Goal: Task Accomplishment & Management: Manage account settings

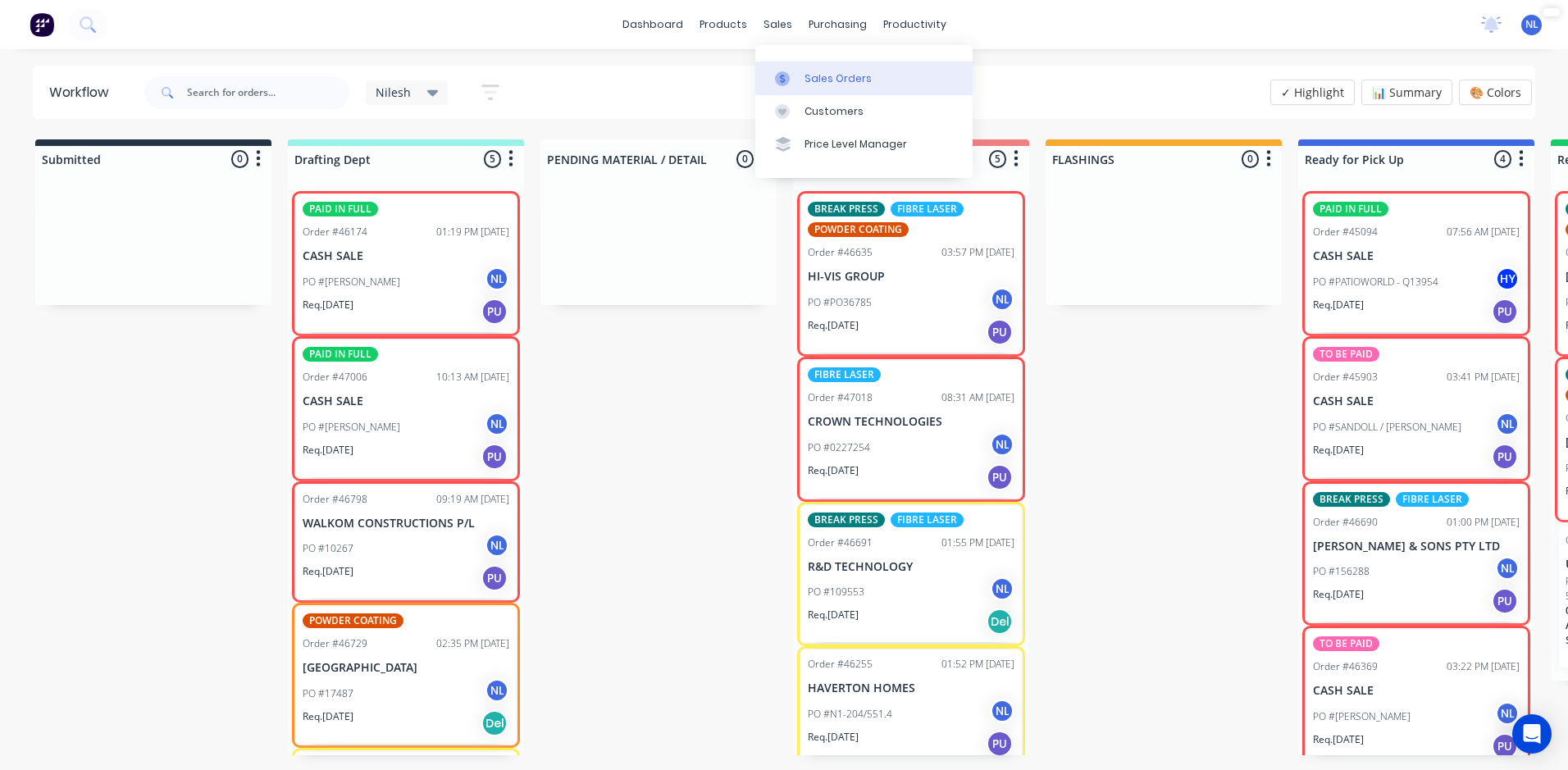
click at [812, 72] on div "Sales Orders" at bounding box center [838, 79] width 67 height 15
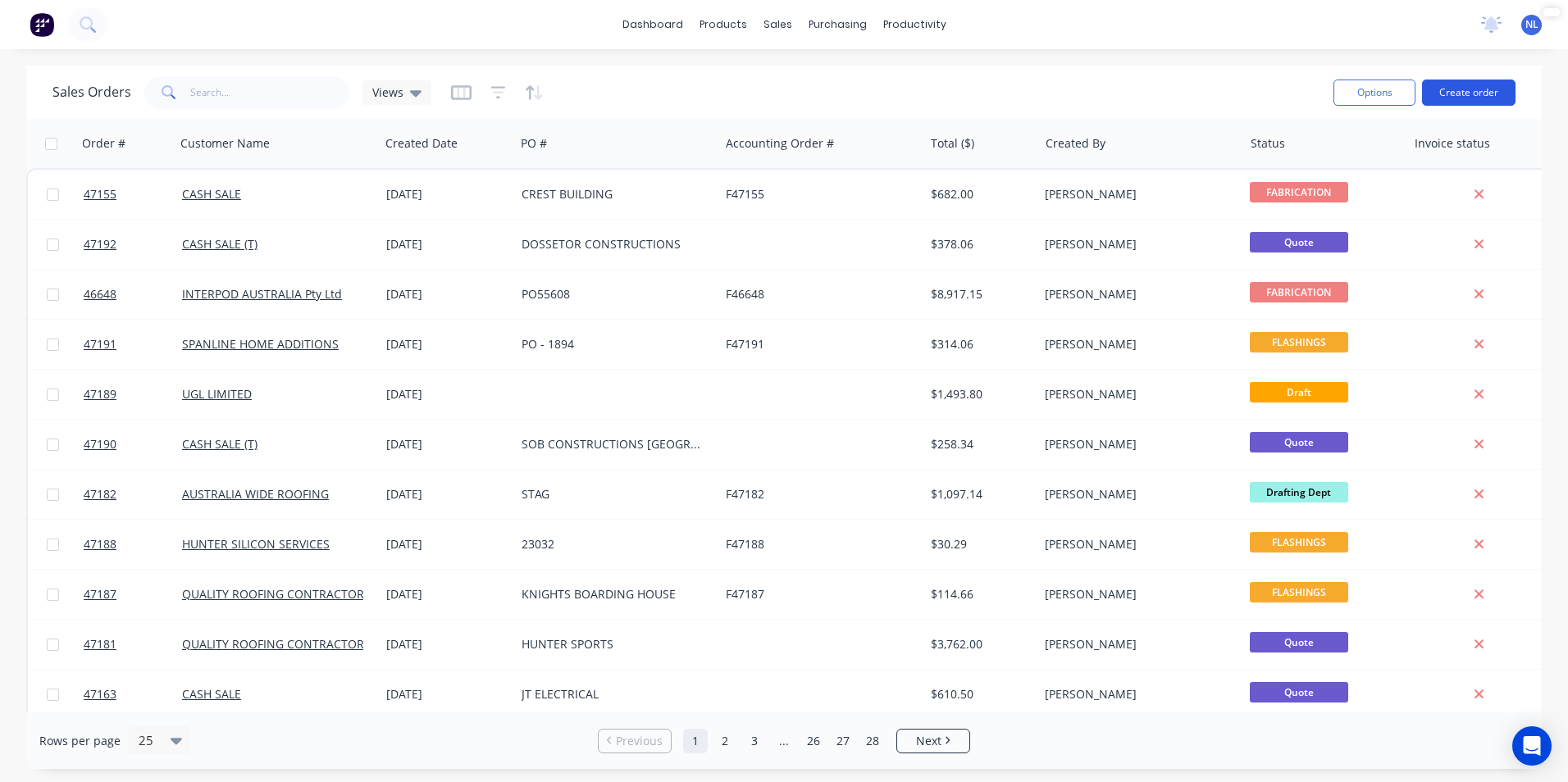
click at [1465, 89] on button "Create order" at bounding box center [1469, 93] width 94 height 27
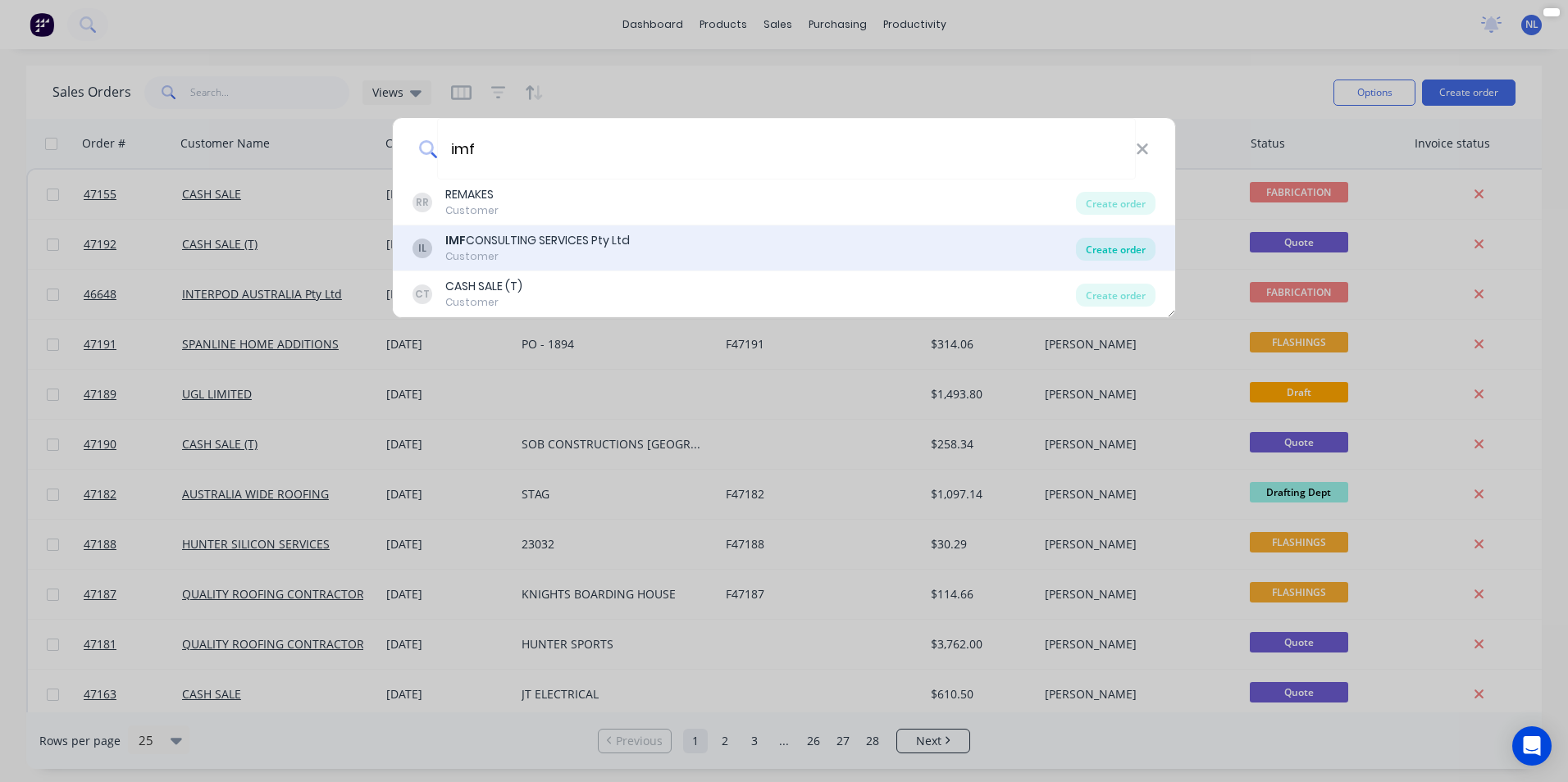
type input "imf"
click at [1110, 253] on div "Create order" at bounding box center [1115, 249] width 80 height 23
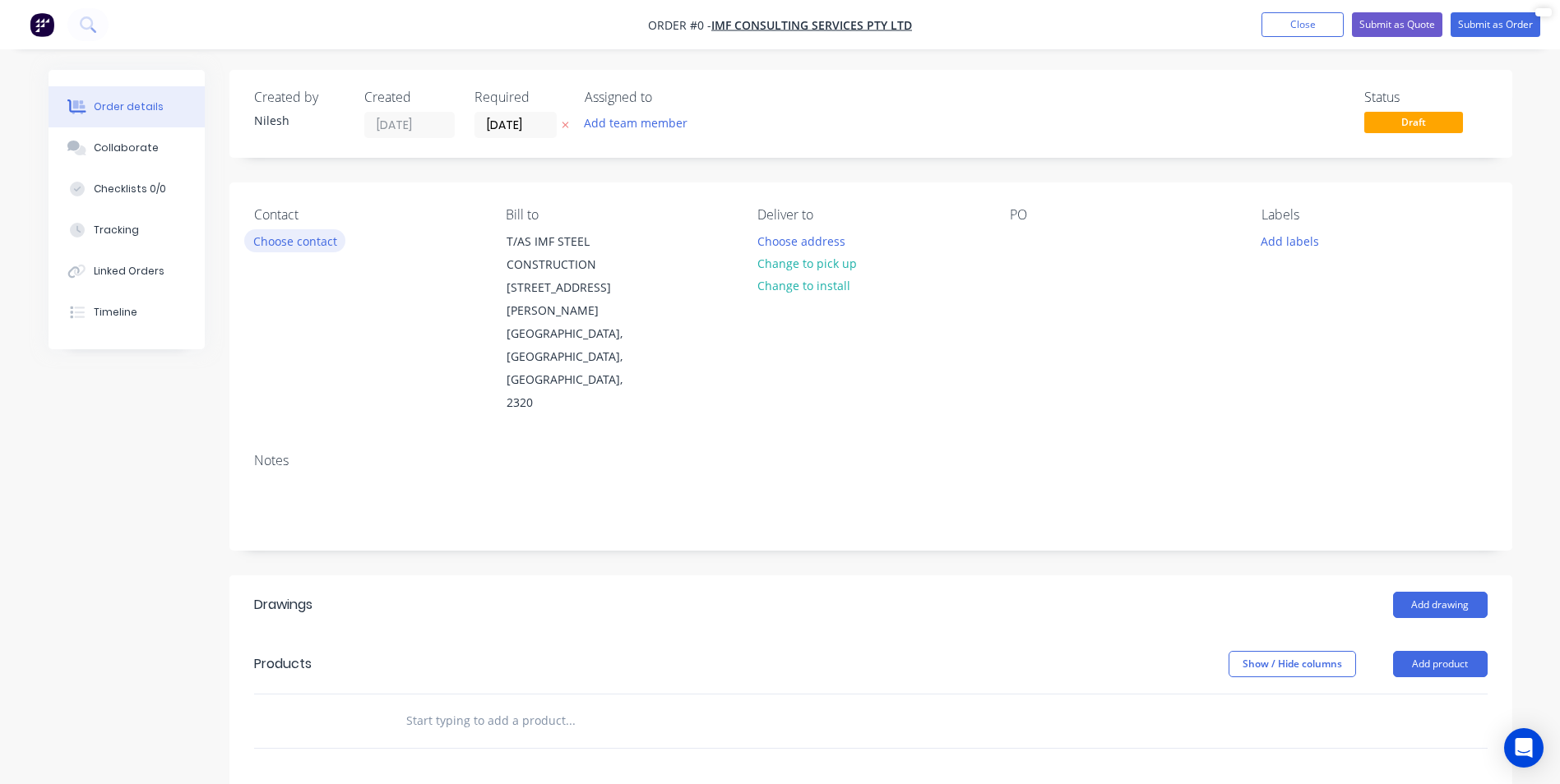
click at [280, 236] on button "Choose contact" at bounding box center [295, 240] width 101 height 22
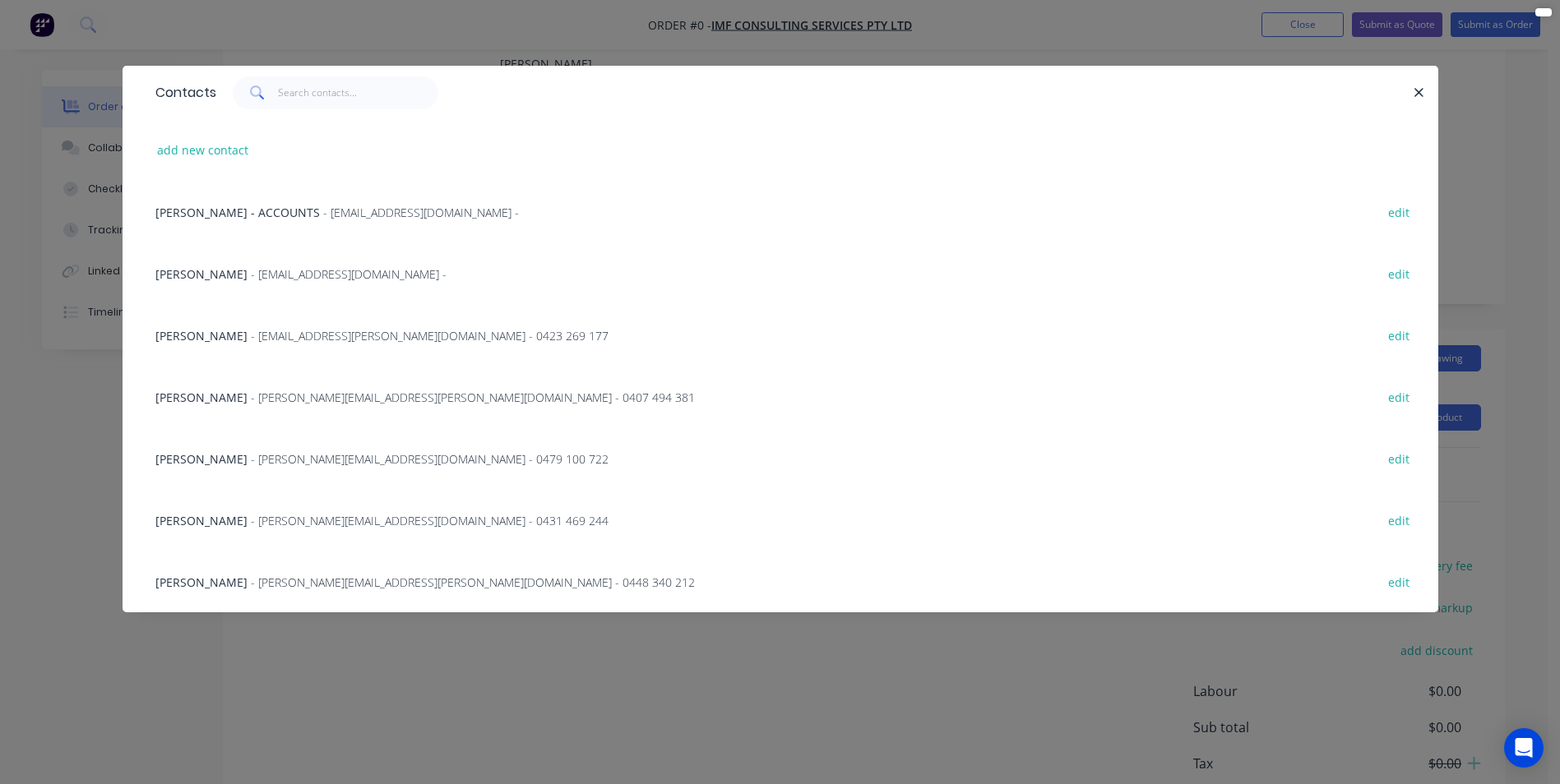
scroll to position [302, 0]
click at [333, 468] on div "[PERSON_NAME] - [PERSON_NAME][EMAIL_ADDRESS][DOMAIN_NAME] - 0479 100 722 edit" at bounding box center [780, 459] width 1267 height 62
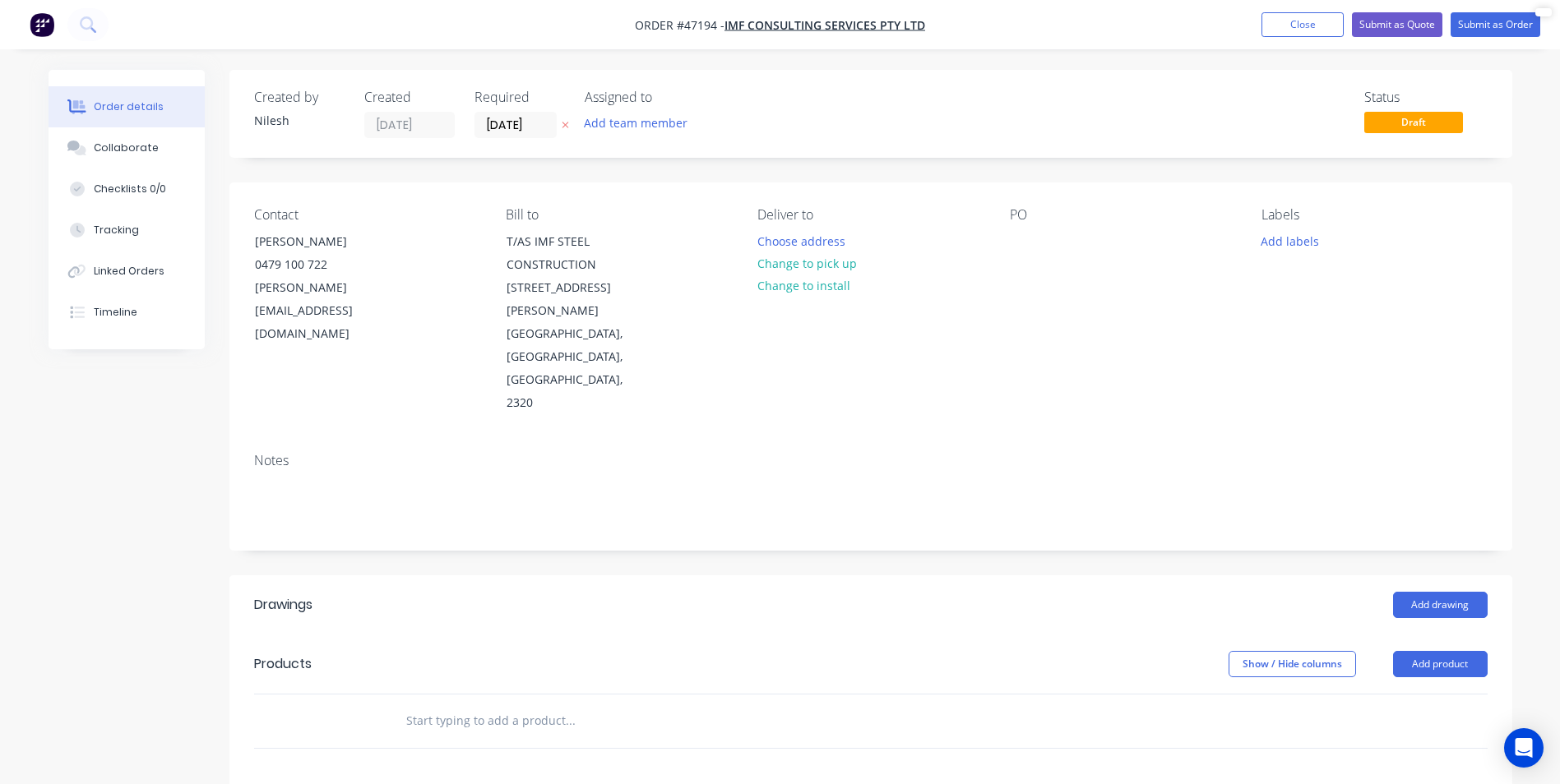
click at [983, 218] on div "Deliver to" at bounding box center [870, 215] width 225 height 16
click at [1009, 234] on div "Contact [PERSON_NAME] [PHONE_NUMBER] [PERSON_NAME][EMAIL_ADDRESS][DOMAIN_NAME] …" at bounding box center [871, 311] width 1283 height 257
click at [1022, 236] on div at bounding box center [1024, 241] width 27 height 24
click at [1010, 245] on div at bounding box center [1024, 241] width 27 height 24
click at [1015, 453] on div "Notes" at bounding box center [871, 461] width 1234 height 16
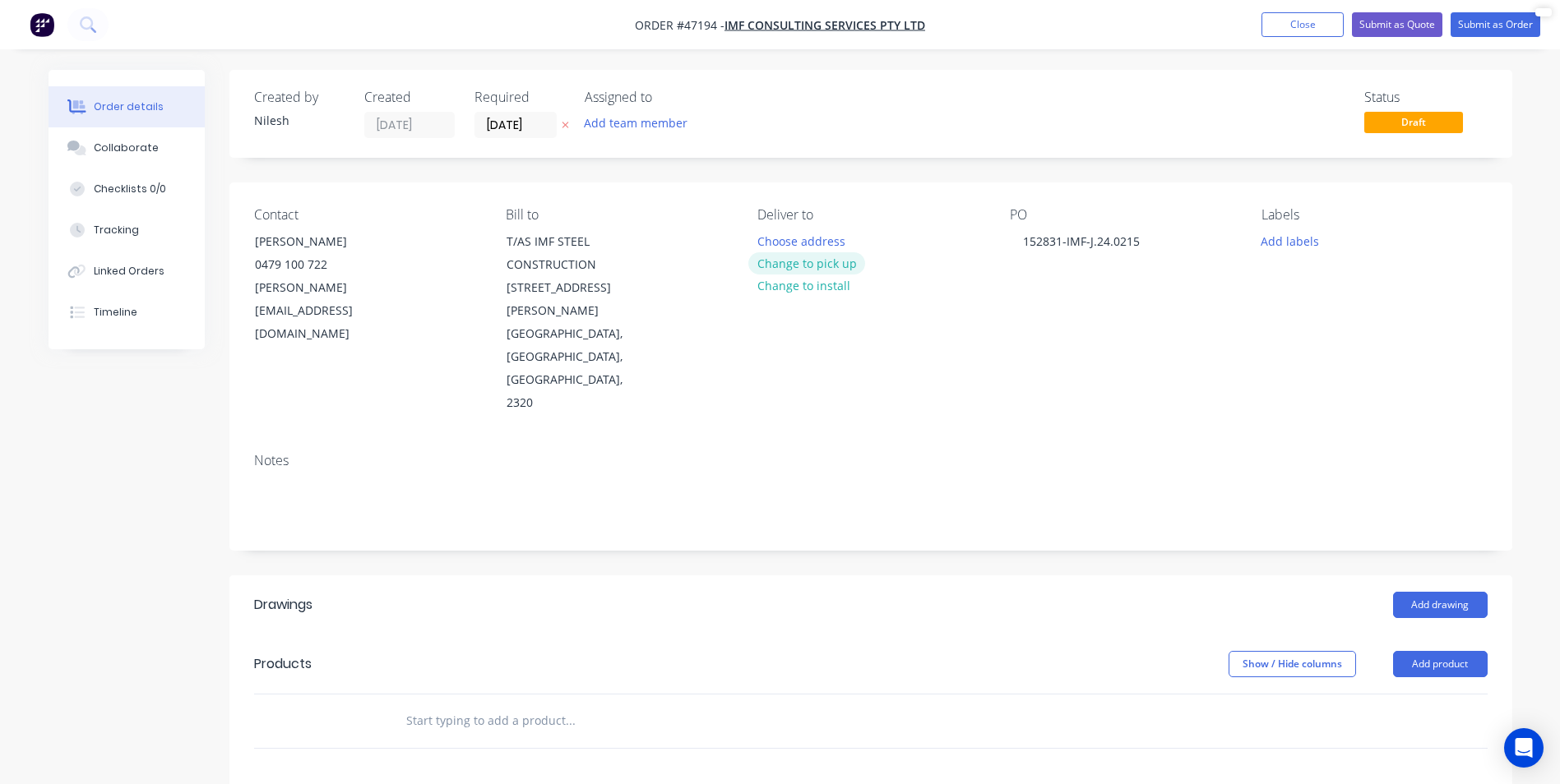
click at [803, 260] on button "Change to pick up" at bounding box center [807, 263] width 117 height 22
click at [734, 576] on header "Drawings Add drawing" at bounding box center [871, 605] width 1283 height 59
click at [1434, 651] on button "Add product" at bounding box center [1440, 664] width 95 height 27
click at [1398, 694] on div "Product catalogue" at bounding box center [1409, 705] width 127 height 24
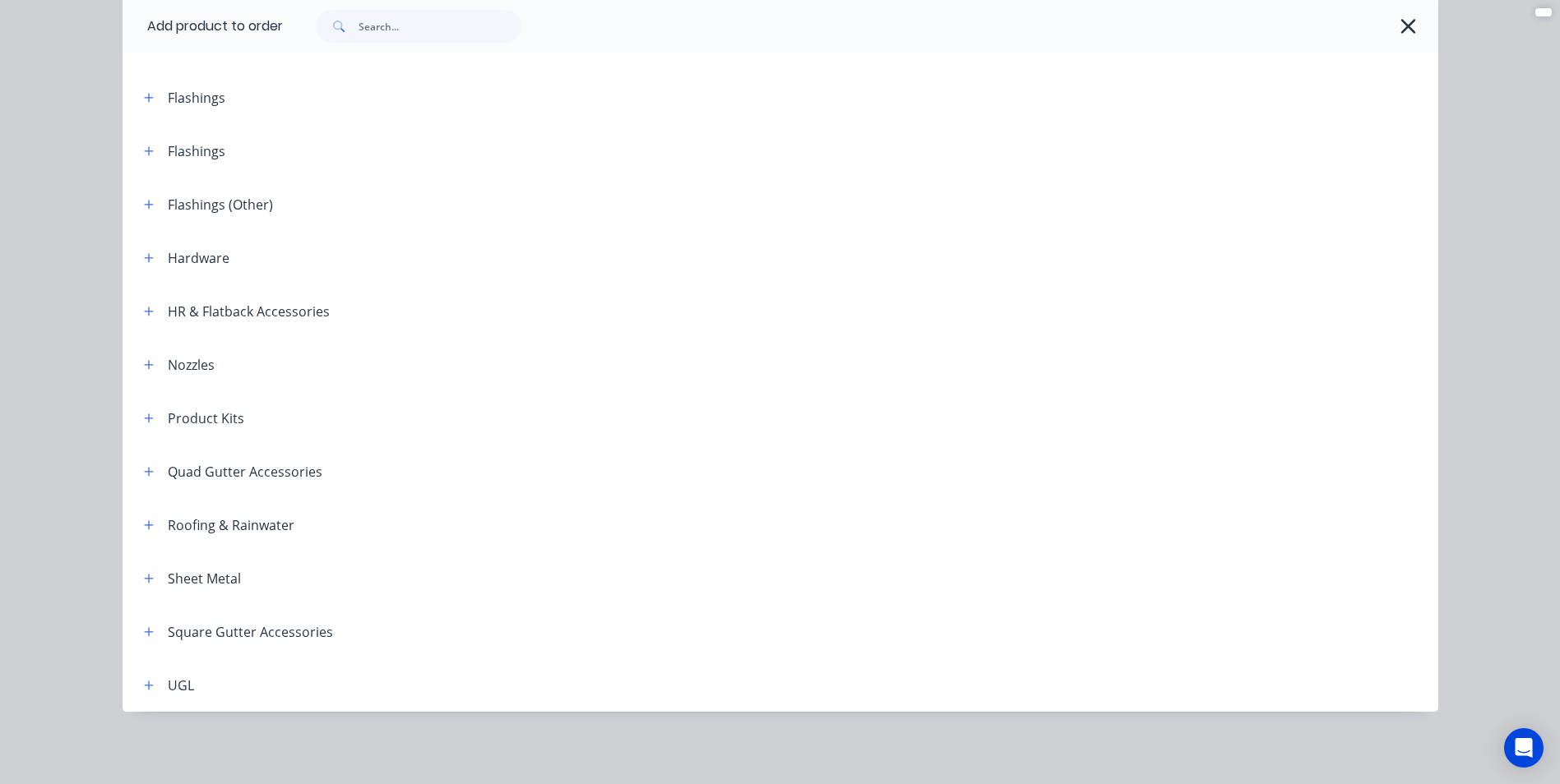
scroll to position [294, 0]
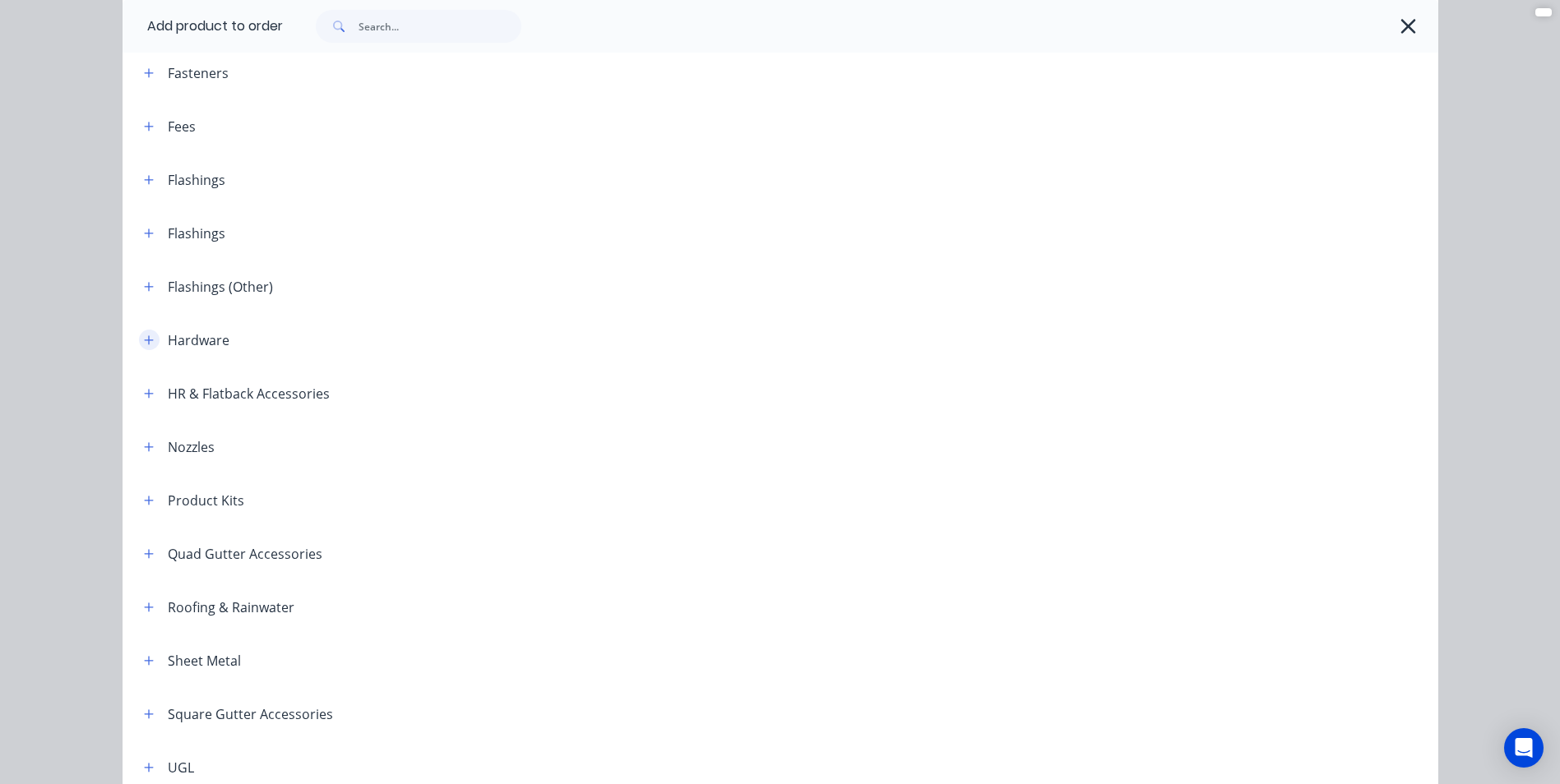
click at [148, 343] on button "button" at bounding box center [149, 339] width 20 height 20
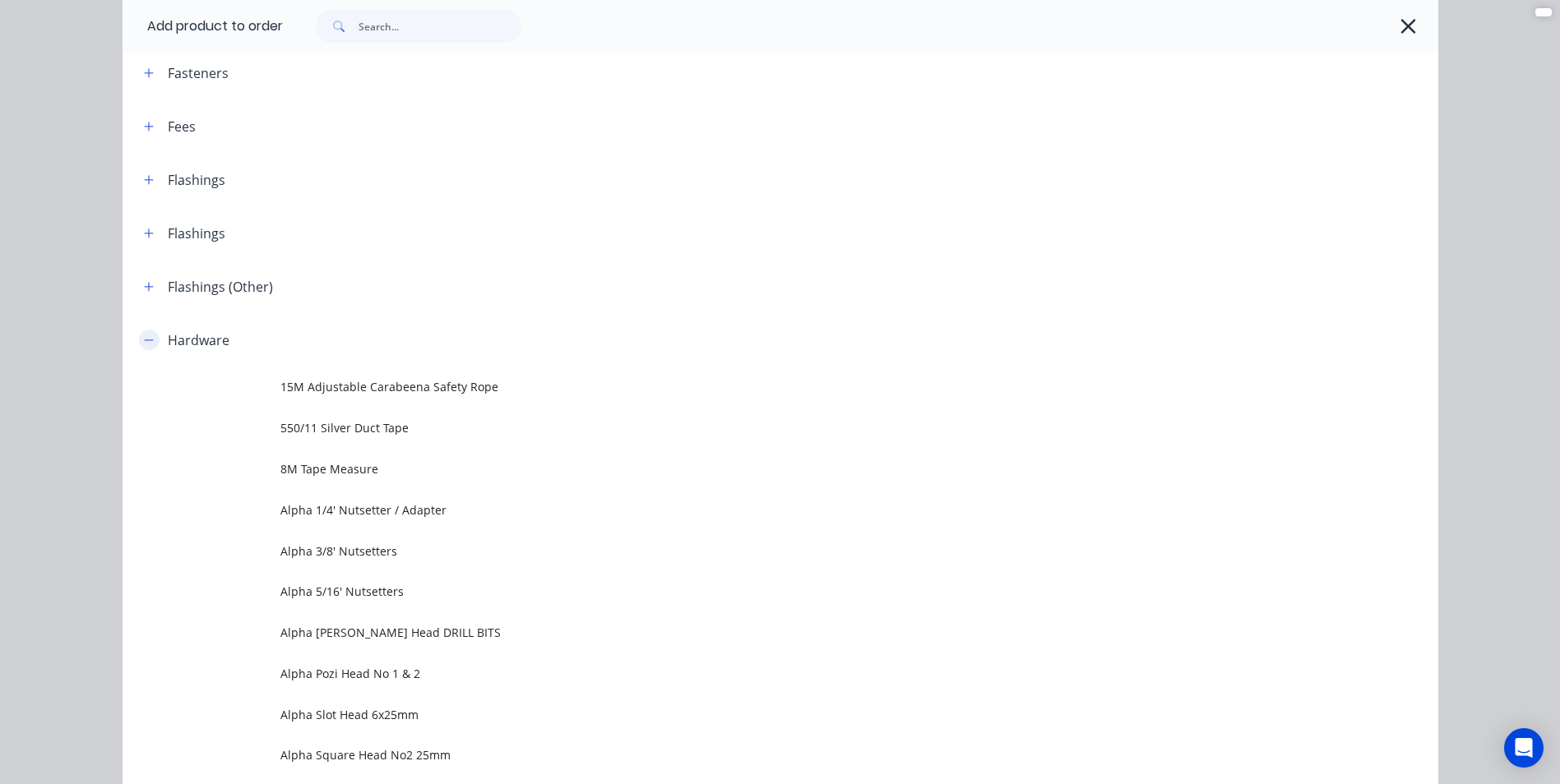
click at [144, 337] on icon "button" at bounding box center [148, 340] width 10 height 12
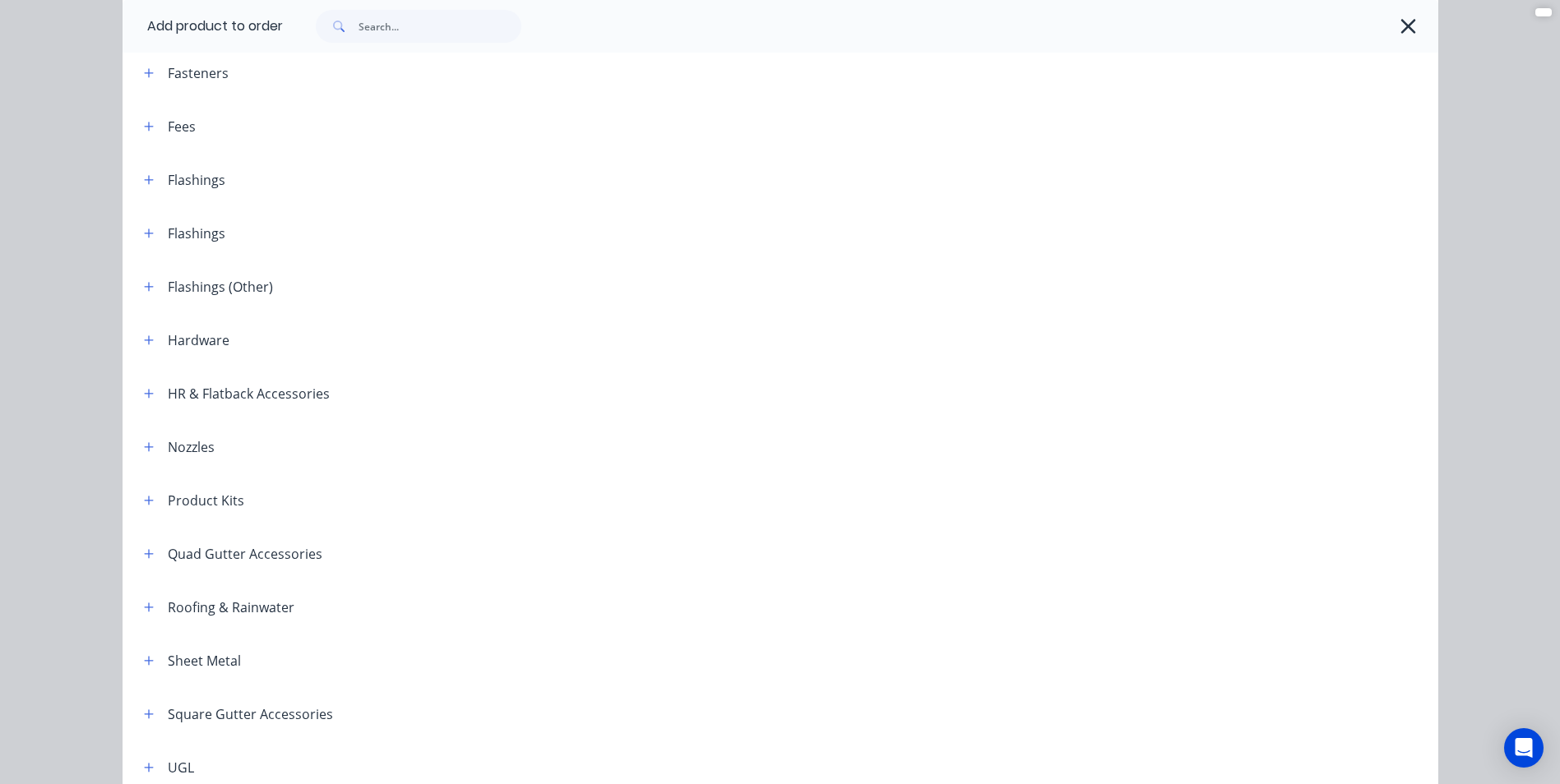
scroll to position [0, 0]
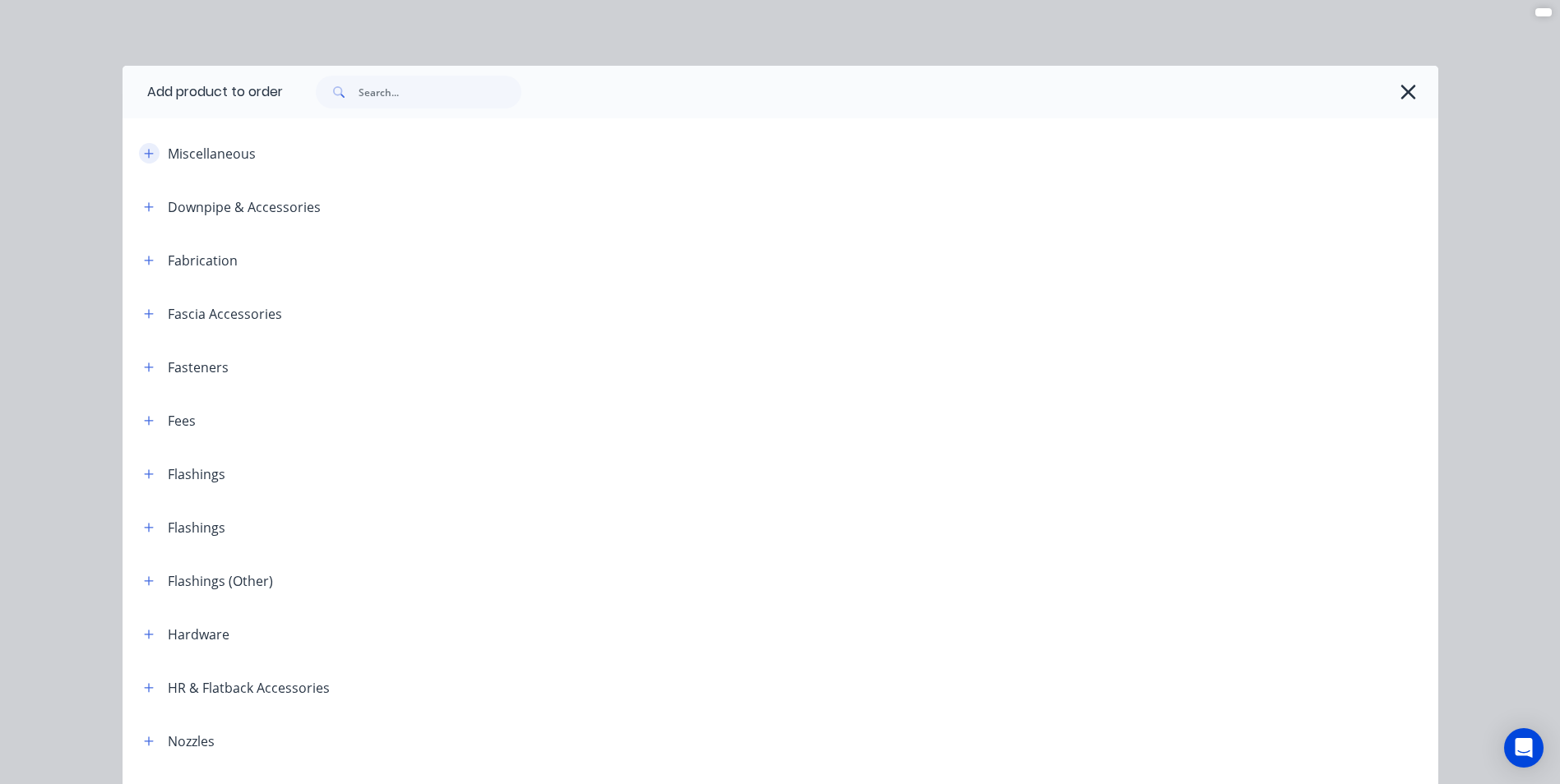
click at [152, 149] on button "button" at bounding box center [149, 152] width 20 height 20
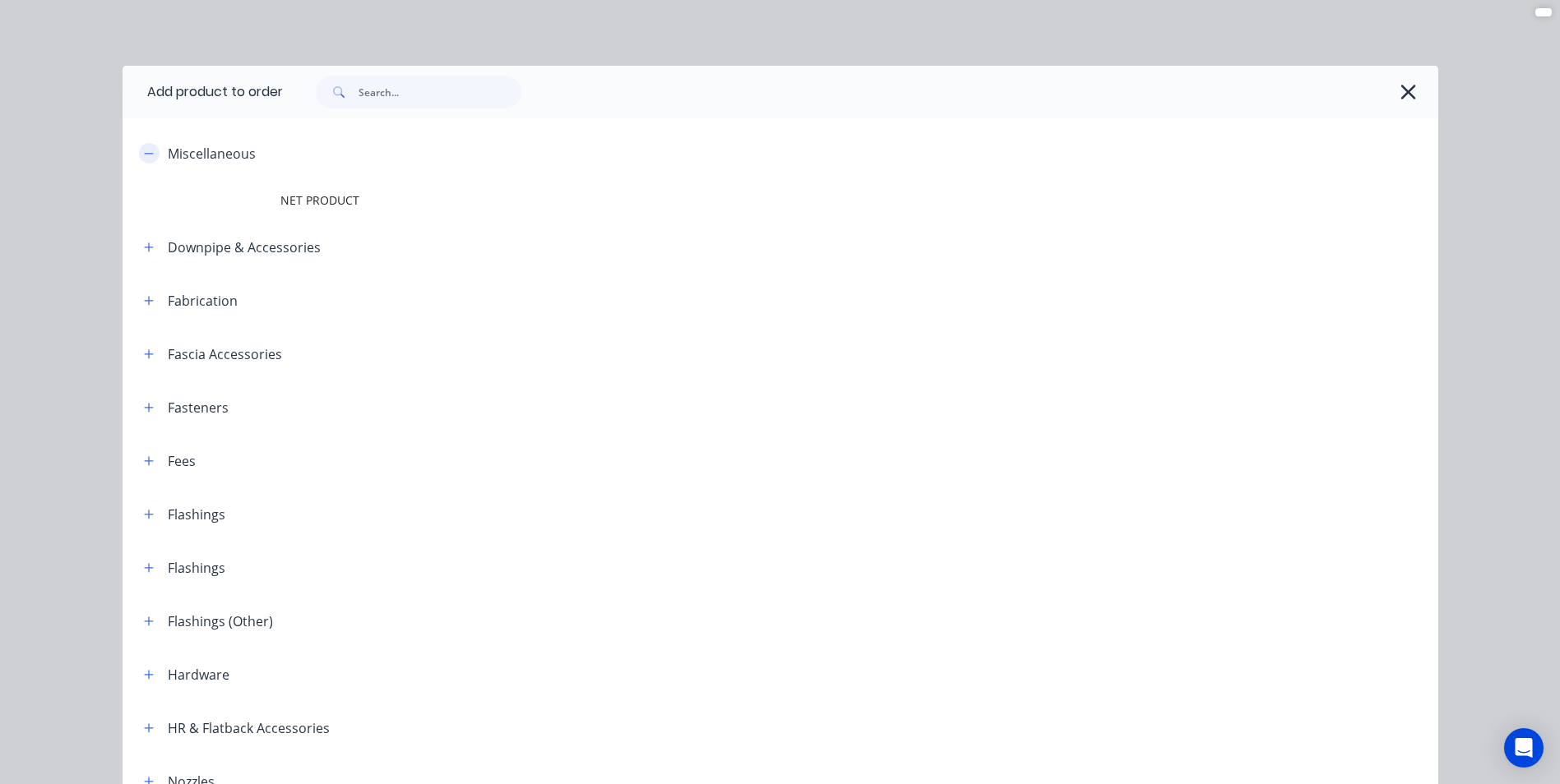
click at [152, 154] on button "button" at bounding box center [149, 152] width 20 height 20
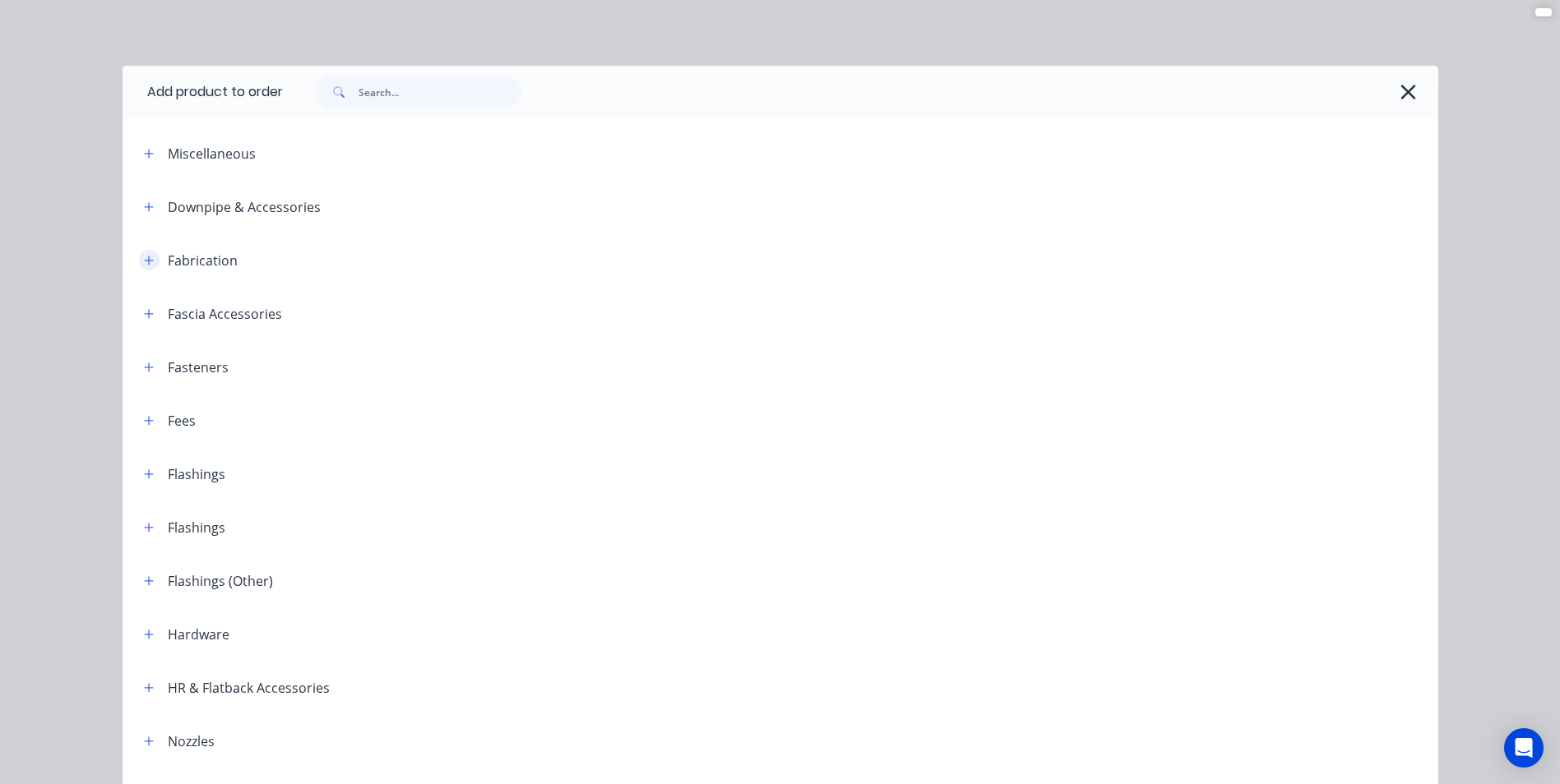
click at [139, 269] on button "button" at bounding box center [149, 260] width 20 height 20
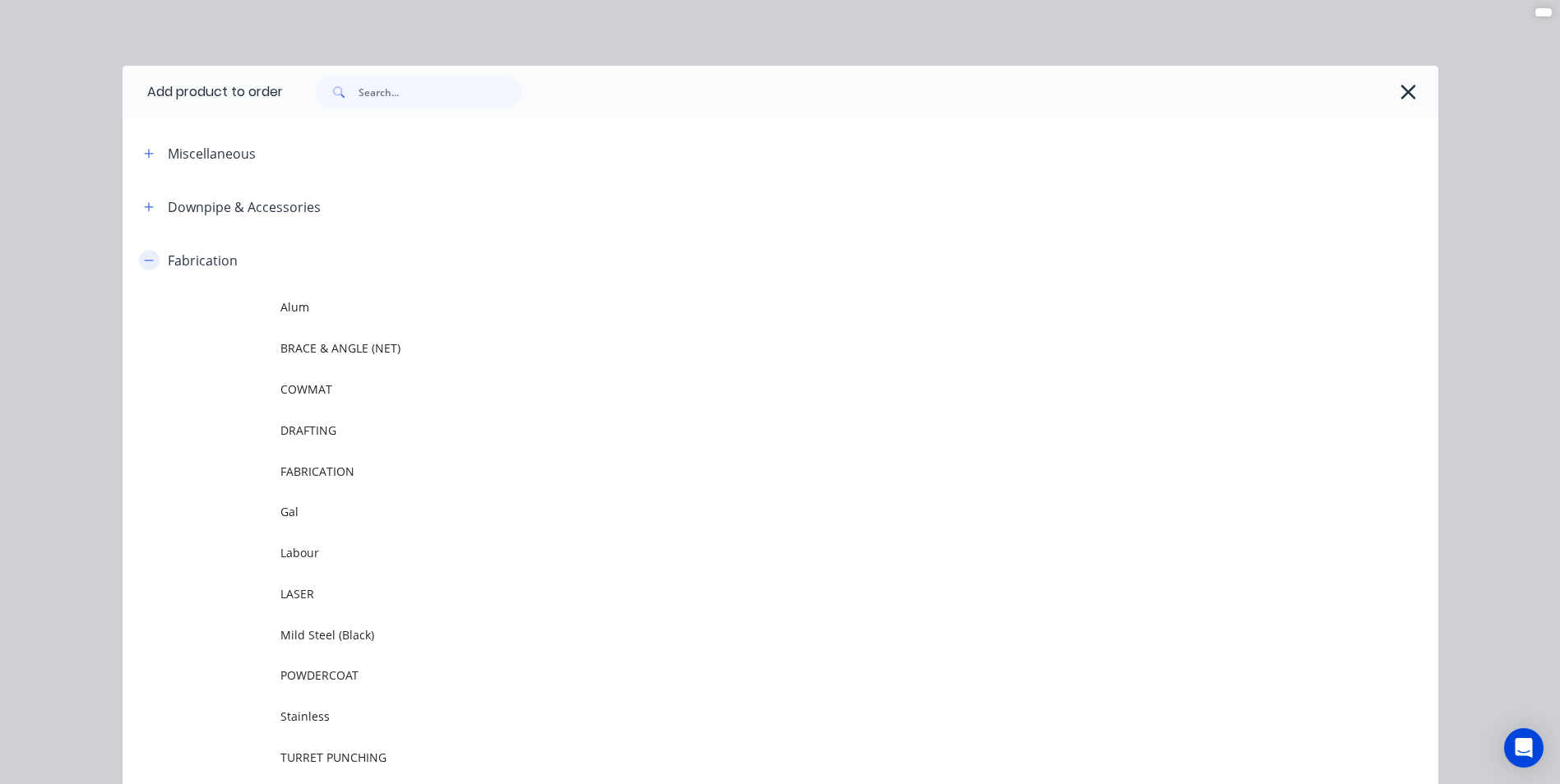
click at [139, 269] on button "button" at bounding box center [149, 260] width 20 height 20
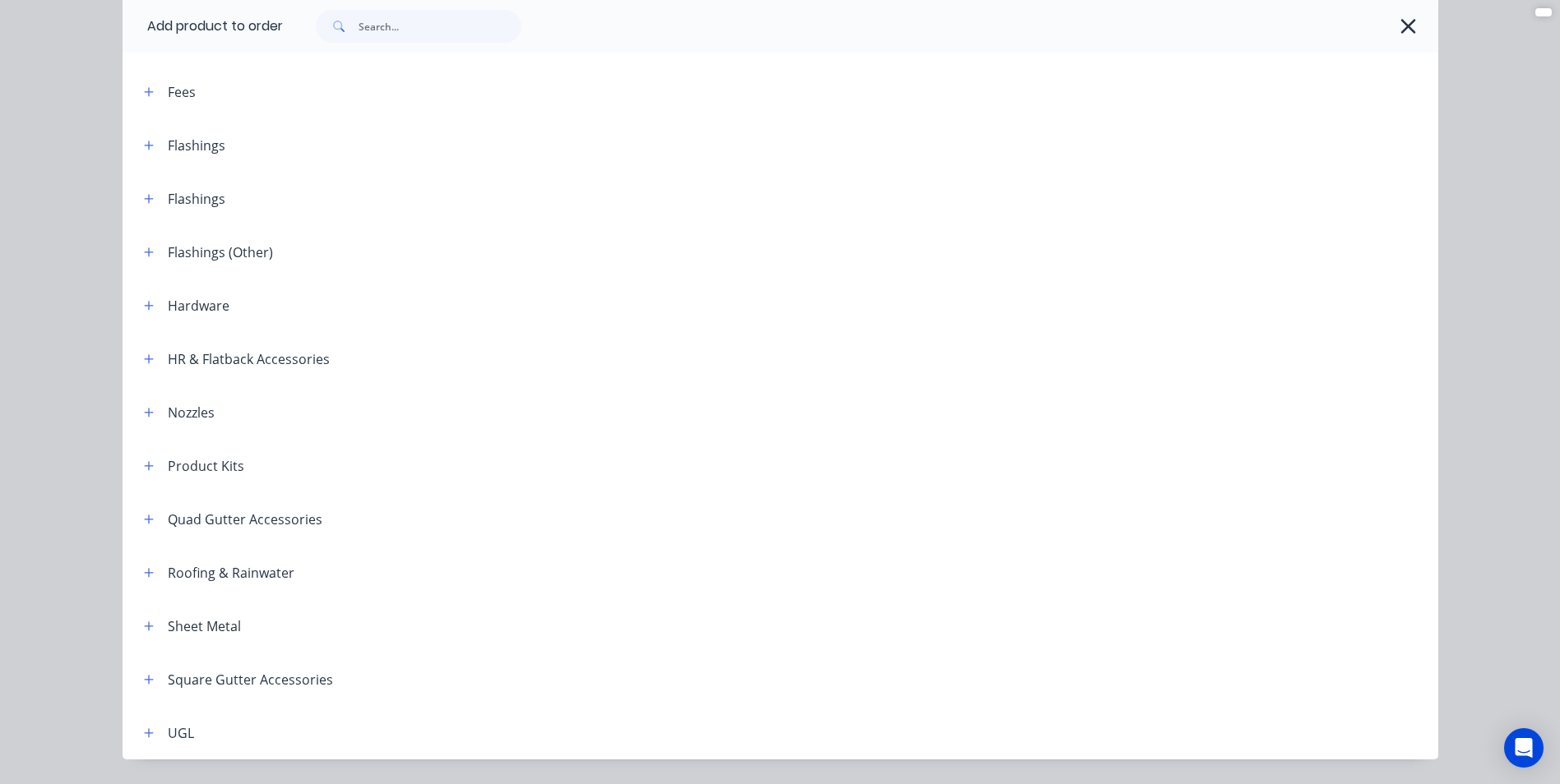
scroll to position [82, 0]
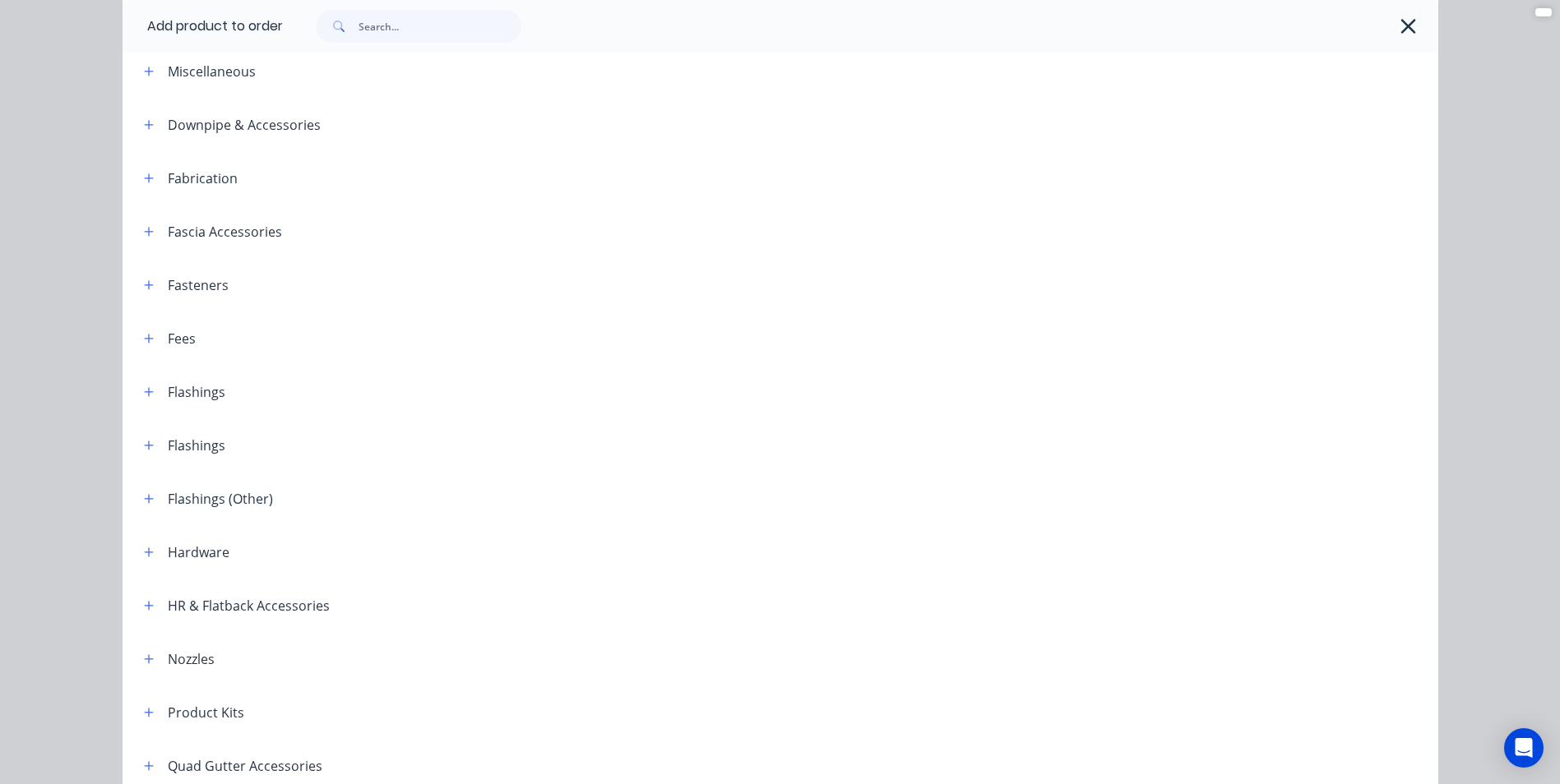
click at [1387, 12] on div at bounding box center [852, 26] width 1139 height 33
click at [1400, 18] on icon "button" at bounding box center [1408, 27] width 17 height 23
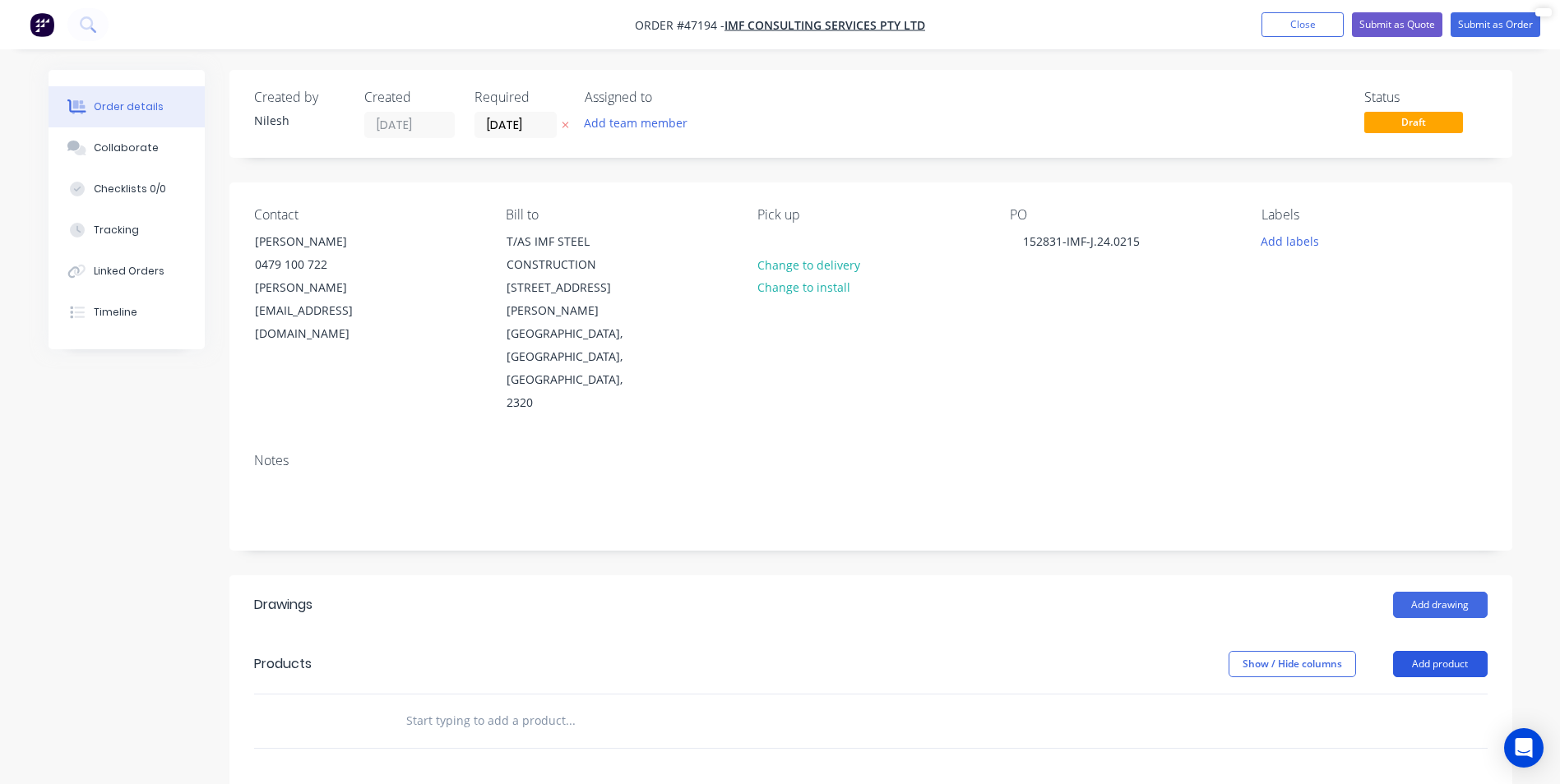
click at [1429, 651] on button "Add product" at bounding box center [1440, 664] width 95 height 27
click at [1355, 726] on div "Basic product" at bounding box center [1409, 738] width 127 height 24
click at [489, 736] on div at bounding box center [461, 748] width 137 height 24
click at [421, 736] on div at bounding box center [461, 748] width 137 height 24
click at [488, 764] on div at bounding box center [488, 775] width 168 height 24
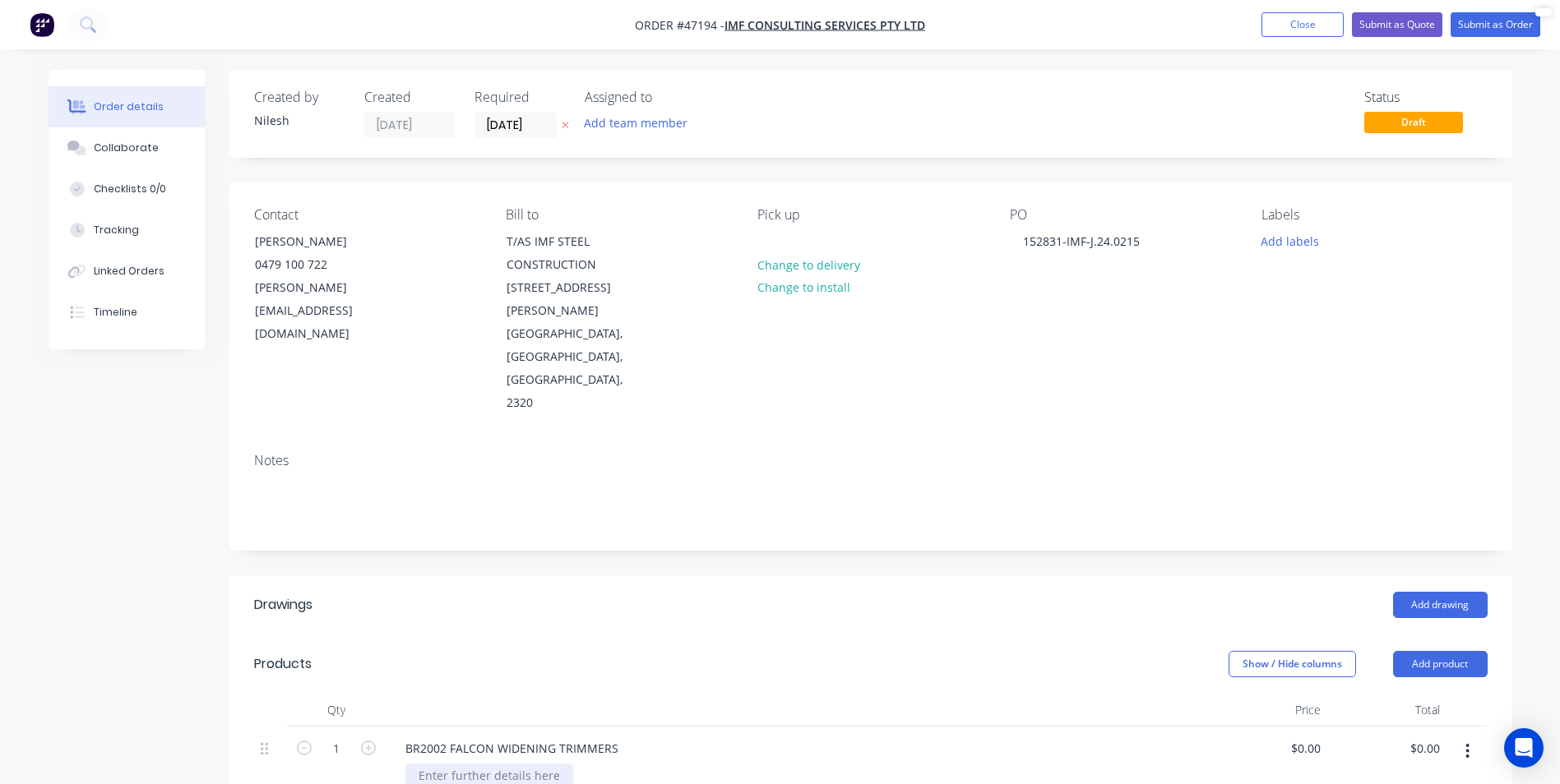
paste div
click at [846, 651] on div "Show / Hide columns Add product" at bounding box center [1002, 664] width 971 height 27
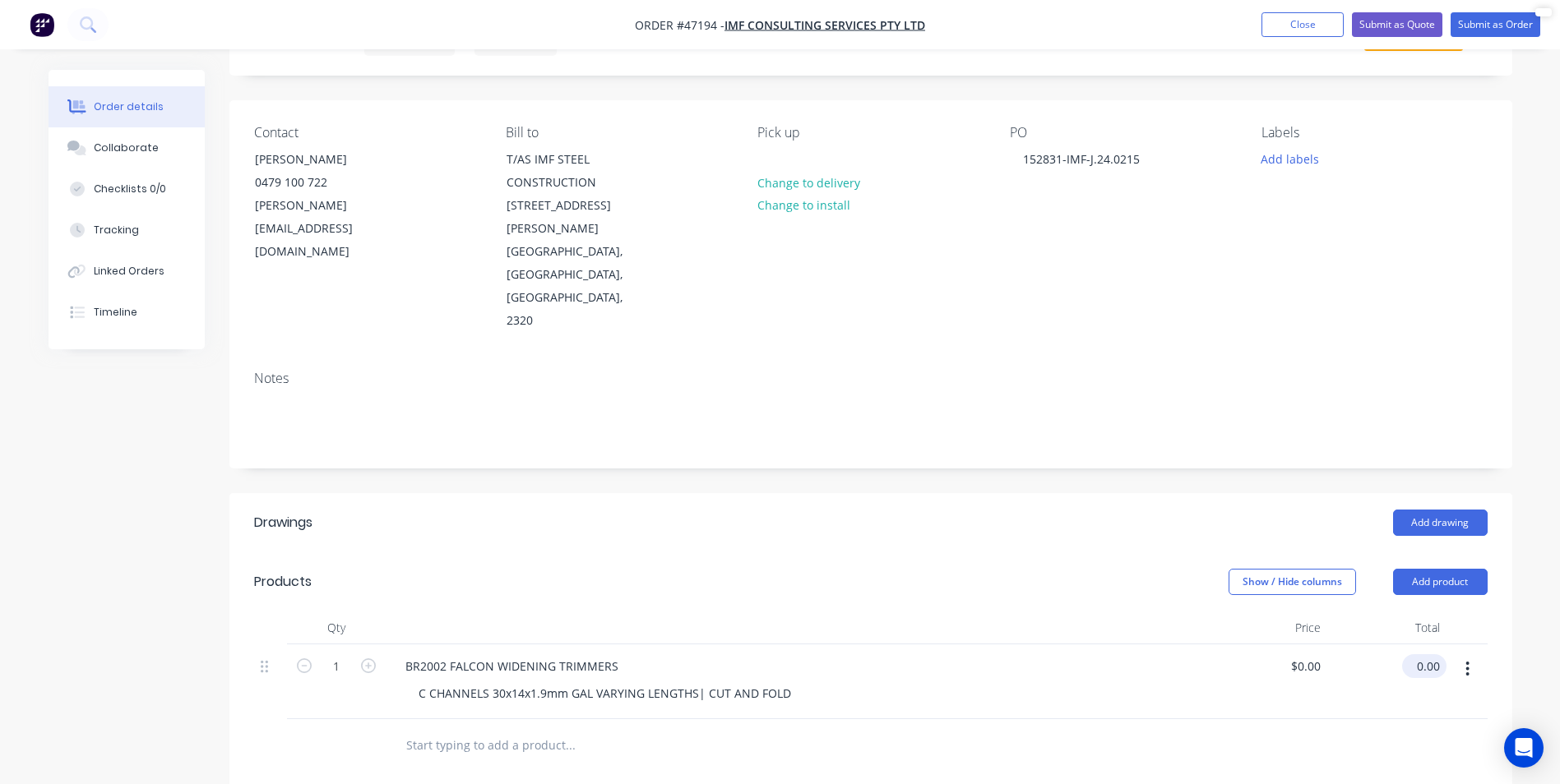
click at [1416, 655] on input "0.00" at bounding box center [1428, 666] width 38 height 24
type input "13"
type input "$13.00"
click at [347, 655] on input "1" at bounding box center [336, 667] width 43 height 25
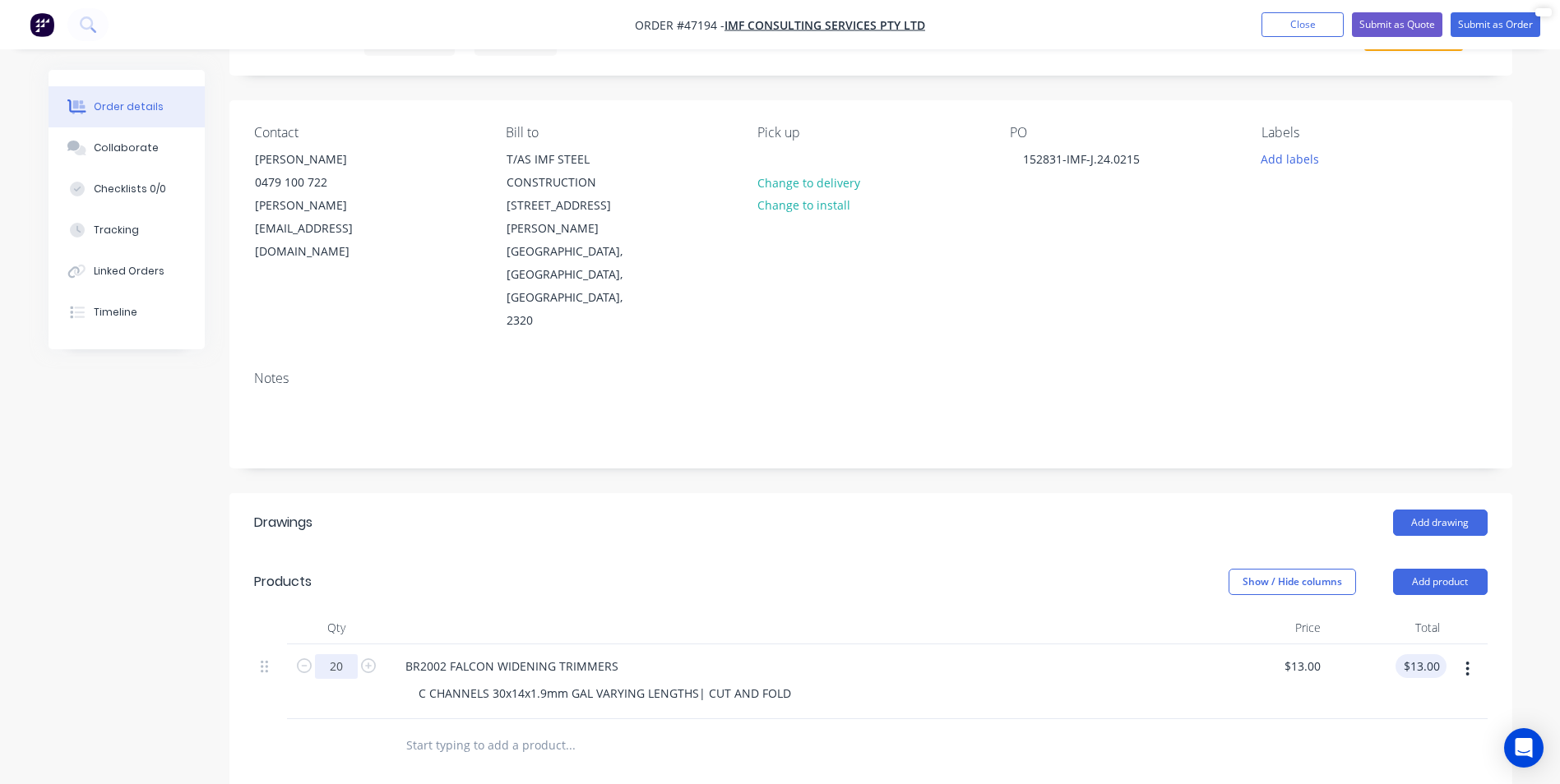
type input "20"
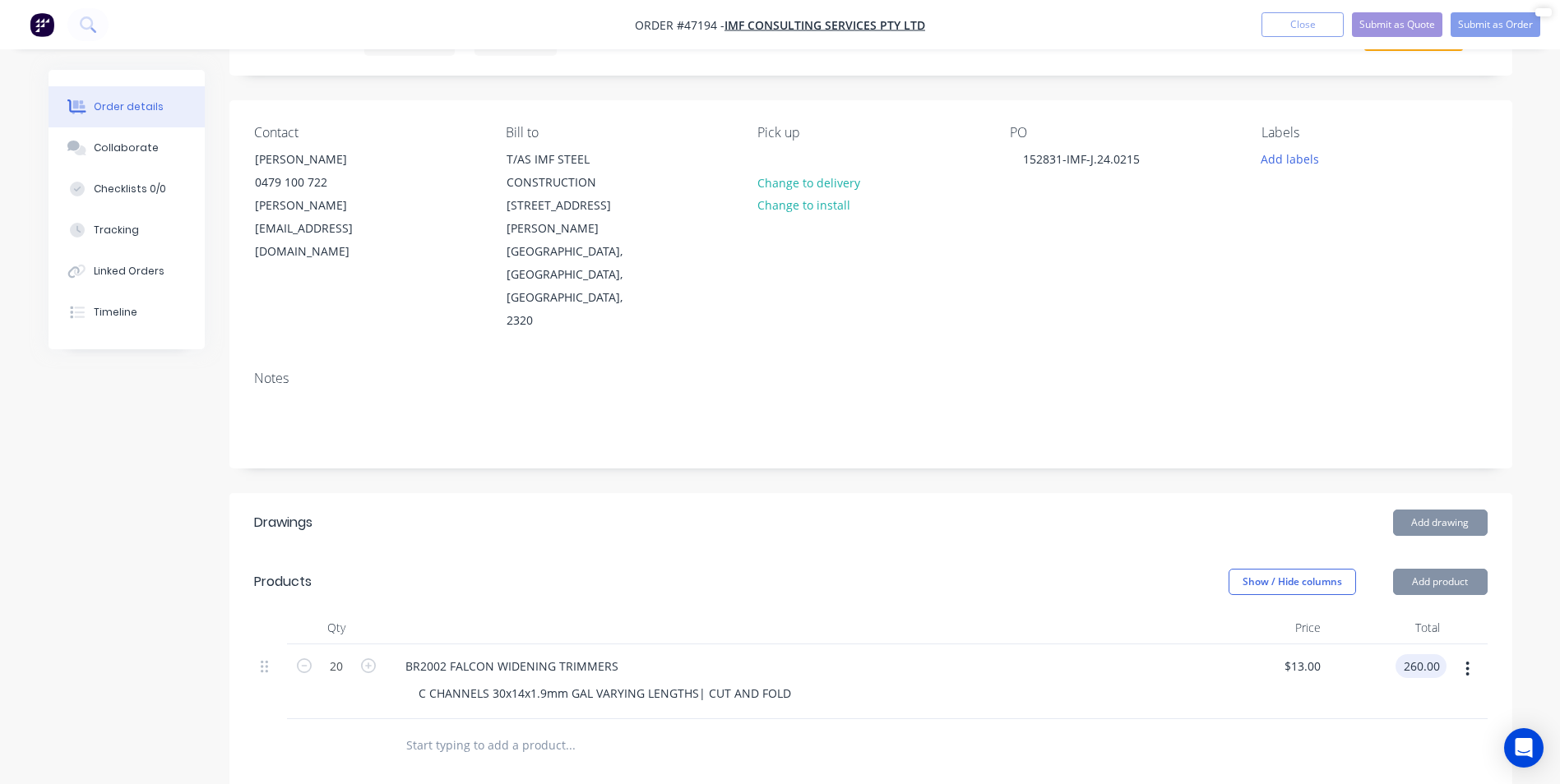
click at [1426, 655] on input "260.00" at bounding box center [1424, 666] width 44 height 24
type input "1363.80"
type input "$68.19"
type input "$1,363.80"
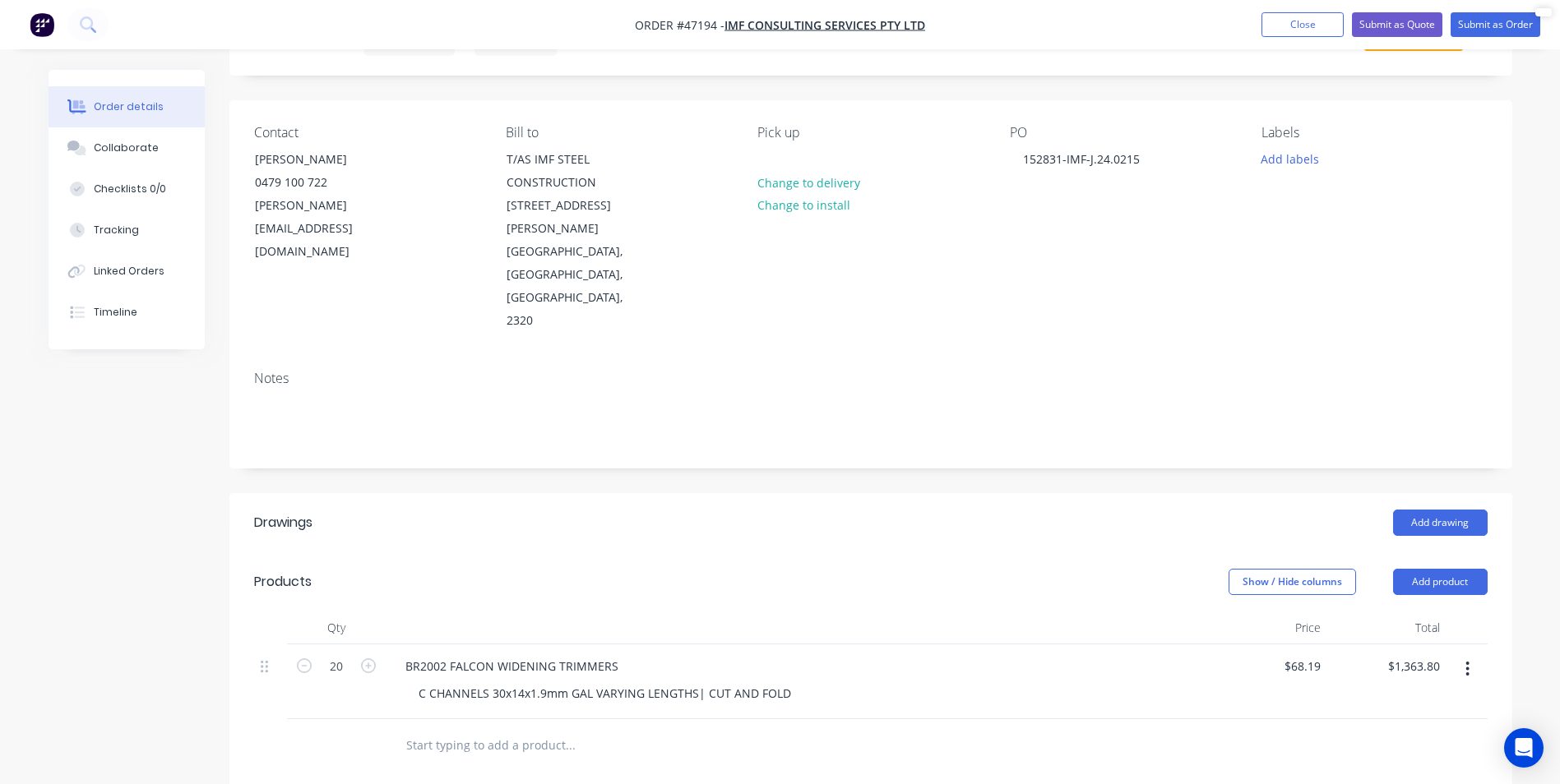
click at [1126, 670] on div "BR2002 FALCON WIDENING TRIMMERS C CHANNELS 30x14x1.9mm GAL VARYING LENGTHS| CUT…" at bounding box center [797, 682] width 823 height 74
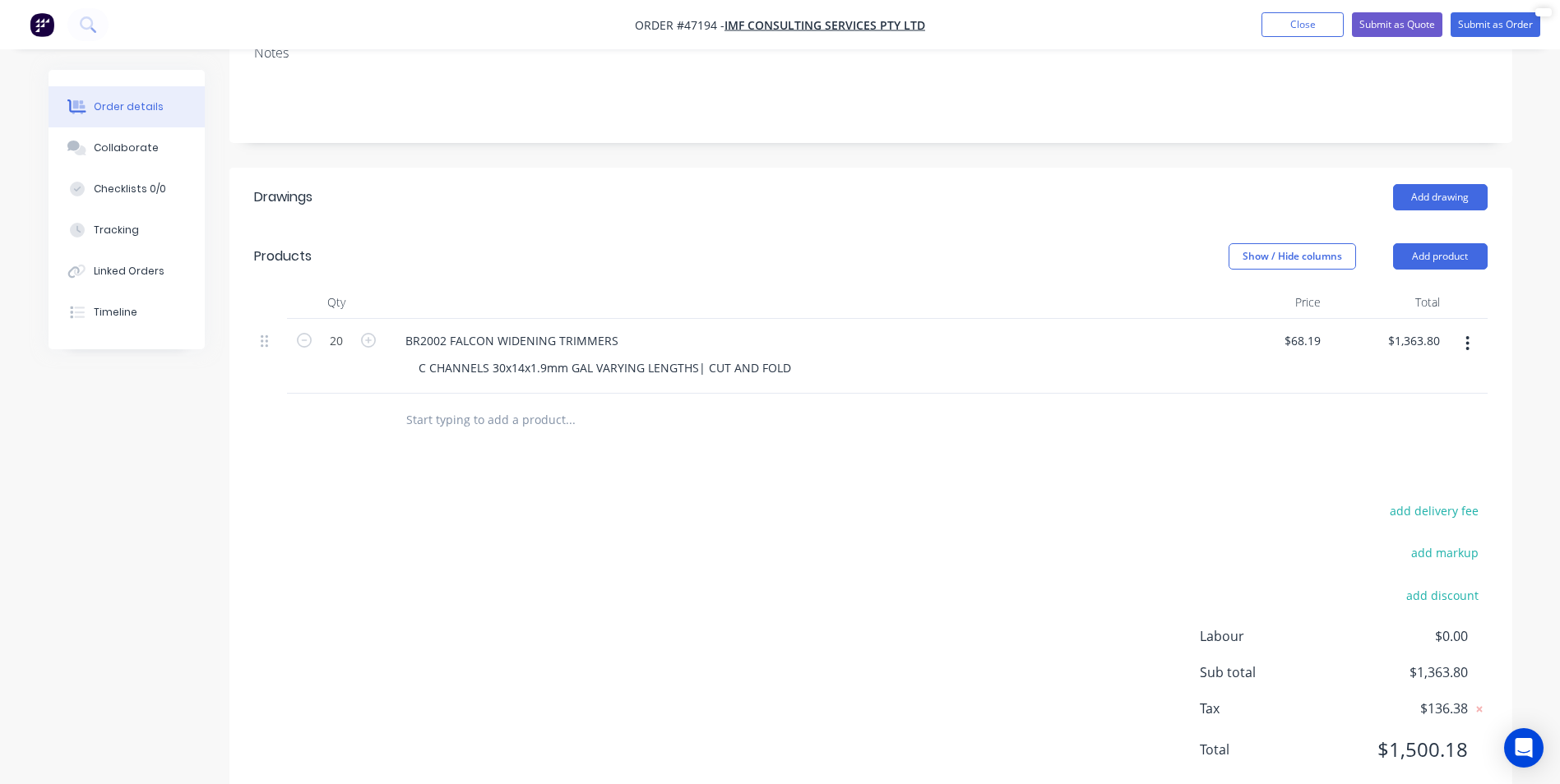
scroll to position [0, 0]
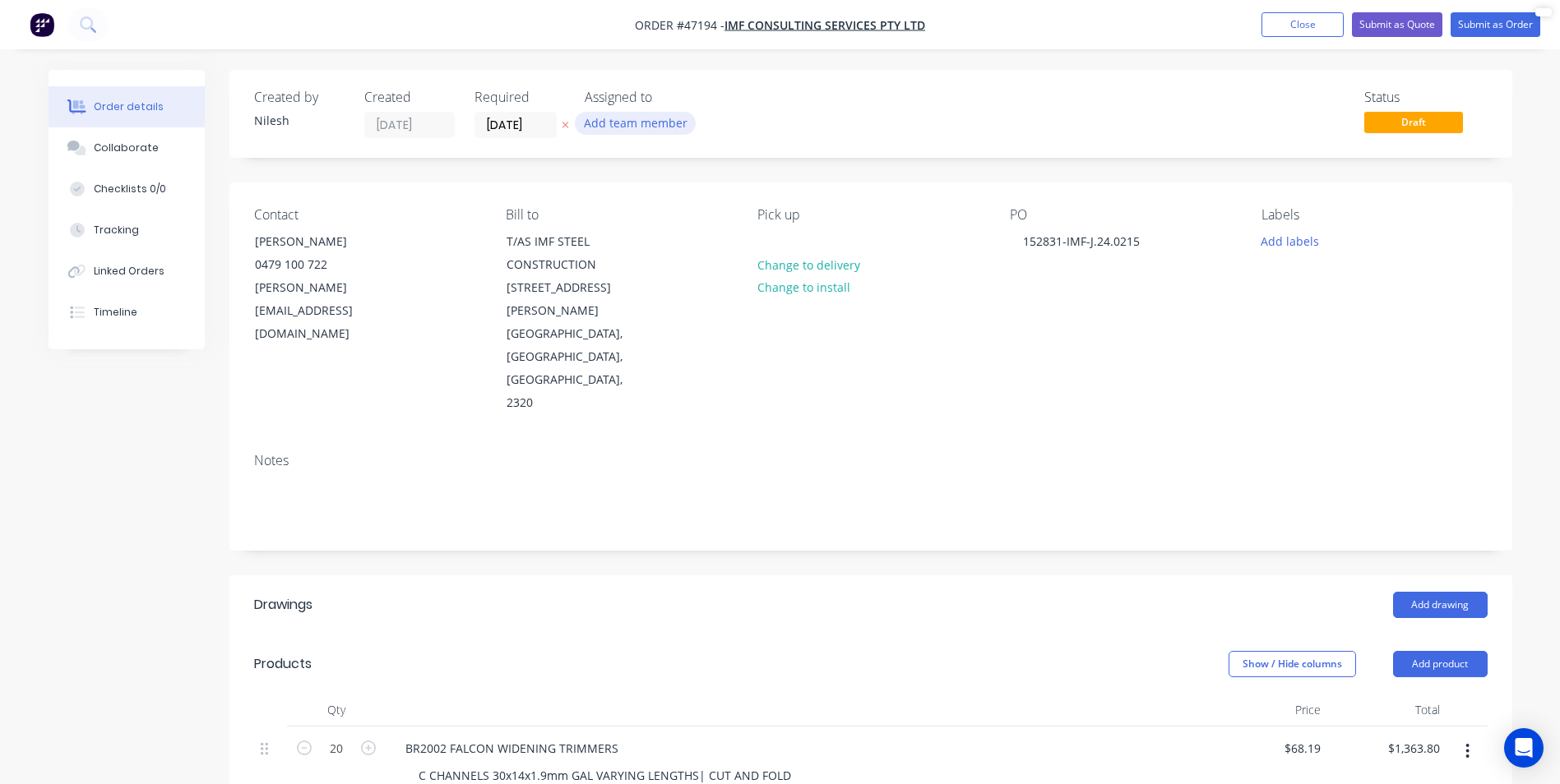
click at [640, 125] on button "Add team member" at bounding box center [636, 122] width 121 height 22
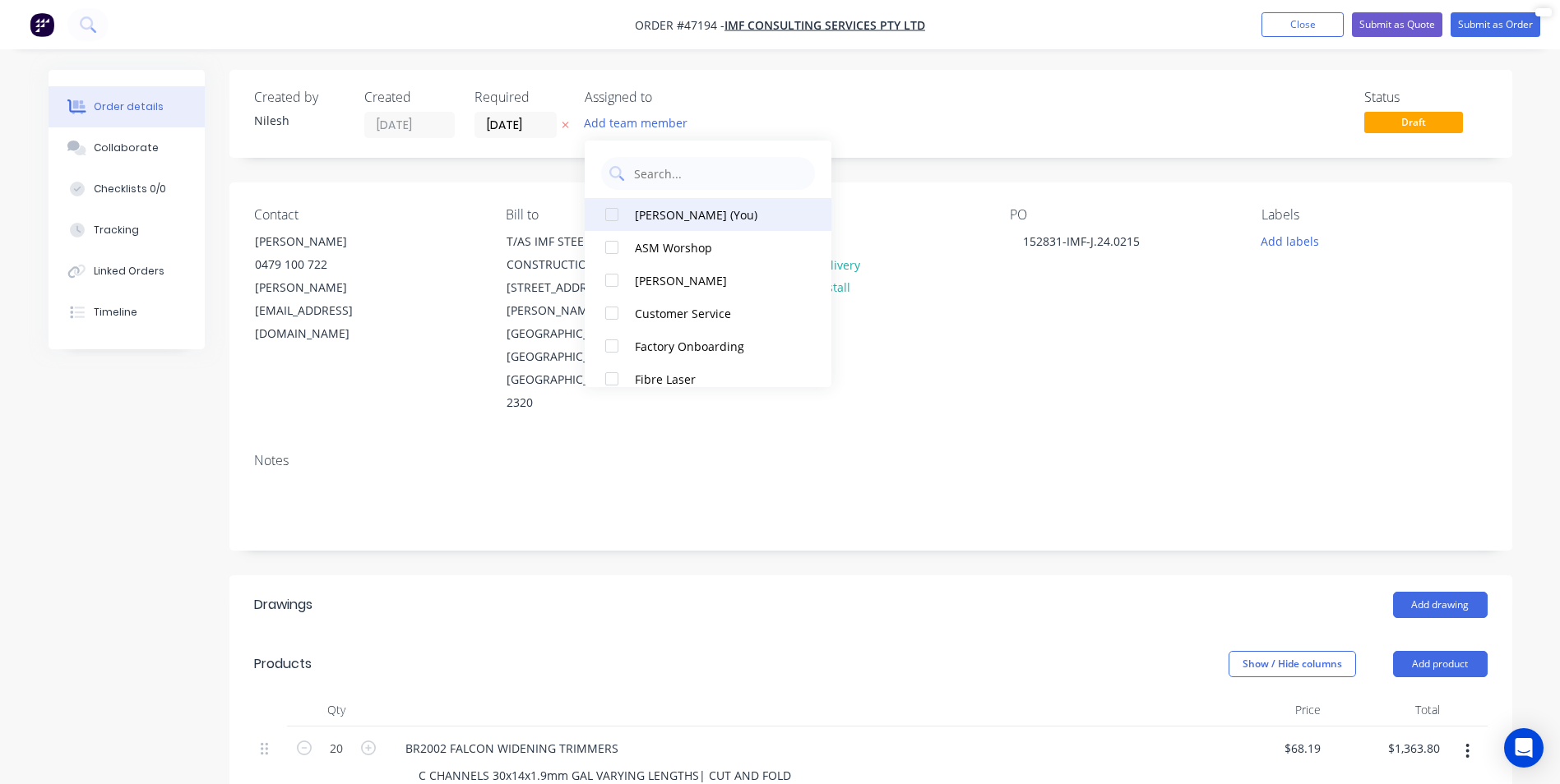
click at [693, 222] on div "[PERSON_NAME] (You)" at bounding box center [717, 214] width 165 height 17
click at [815, 77] on div "Created by [PERSON_NAME] Created [DATE] Required [DATE] Assigned to NL Status D…" at bounding box center [871, 113] width 1283 height 88
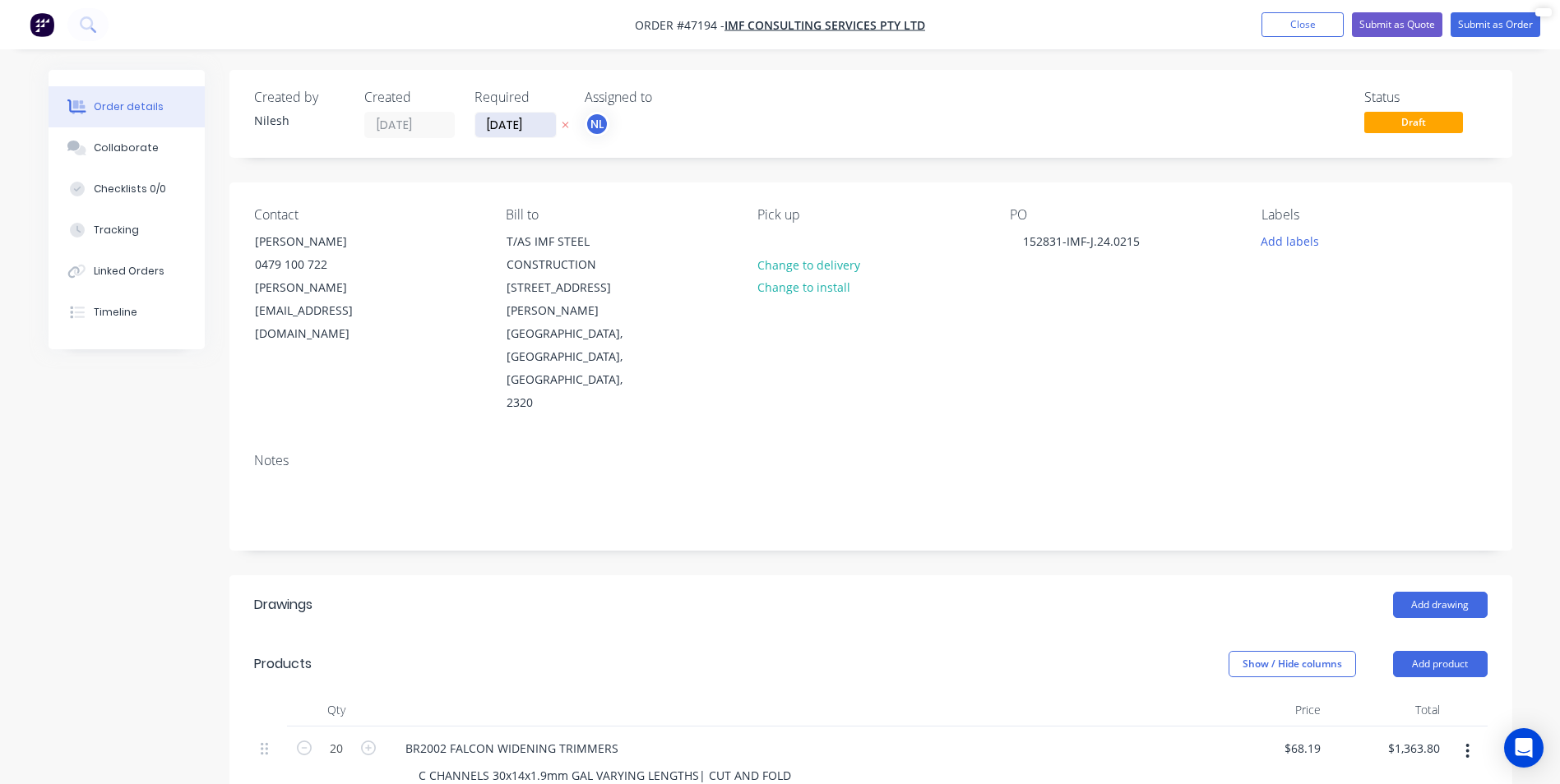
click at [511, 124] on input "[DATE]" at bounding box center [515, 125] width 81 height 25
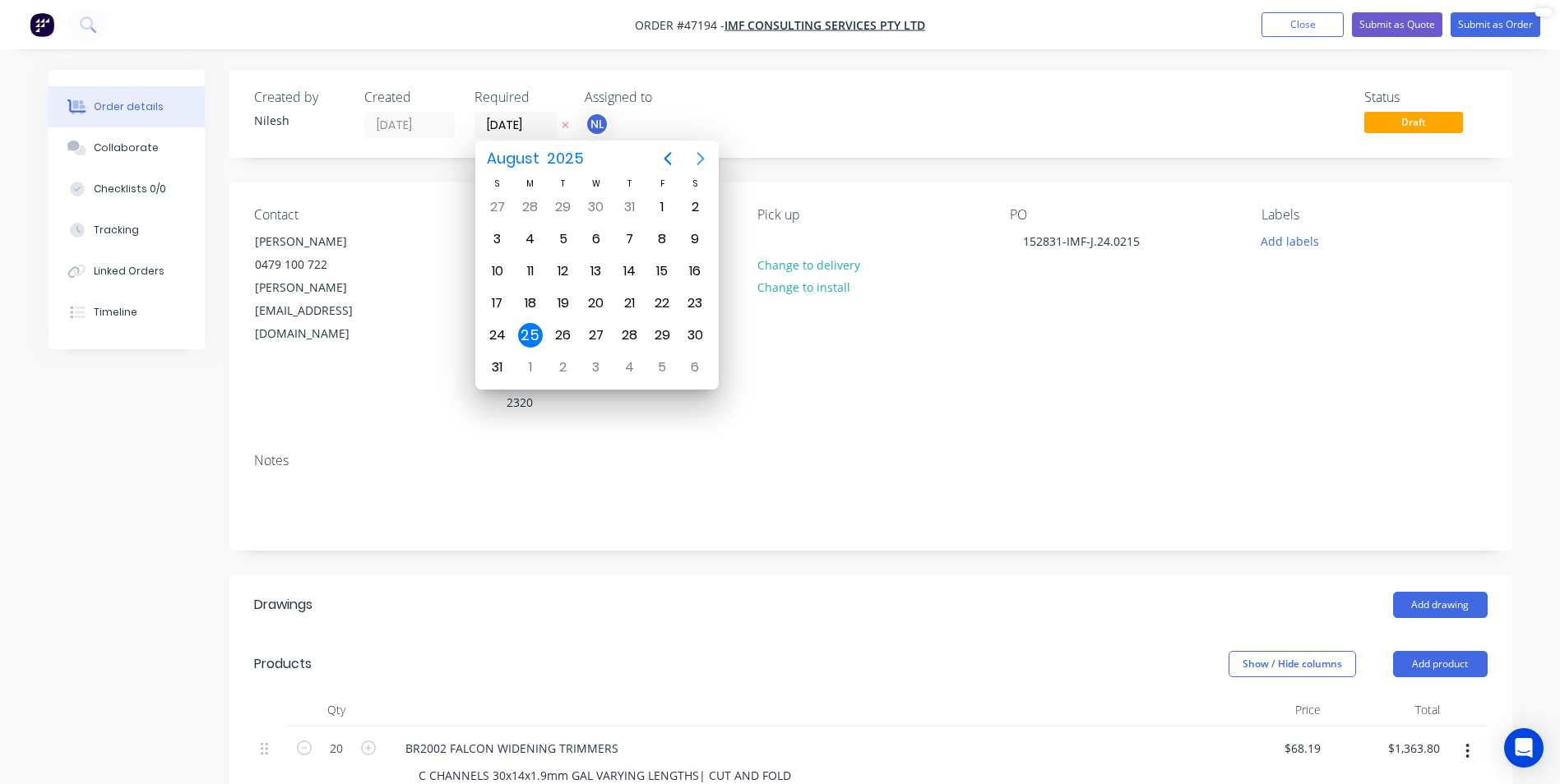
click at [698, 153] on icon "Next page" at bounding box center [700, 159] width 7 height 13
click at [664, 159] on icon "Previous page" at bounding box center [667, 159] width 20 height 19
click at [690, 163] on icon "Next page" at bounding box center [700, 159] width 20 height 19
click at [597, 226] on div "10" at bounding box center [596, 238] width 33 height 31
type input "[DATE]"
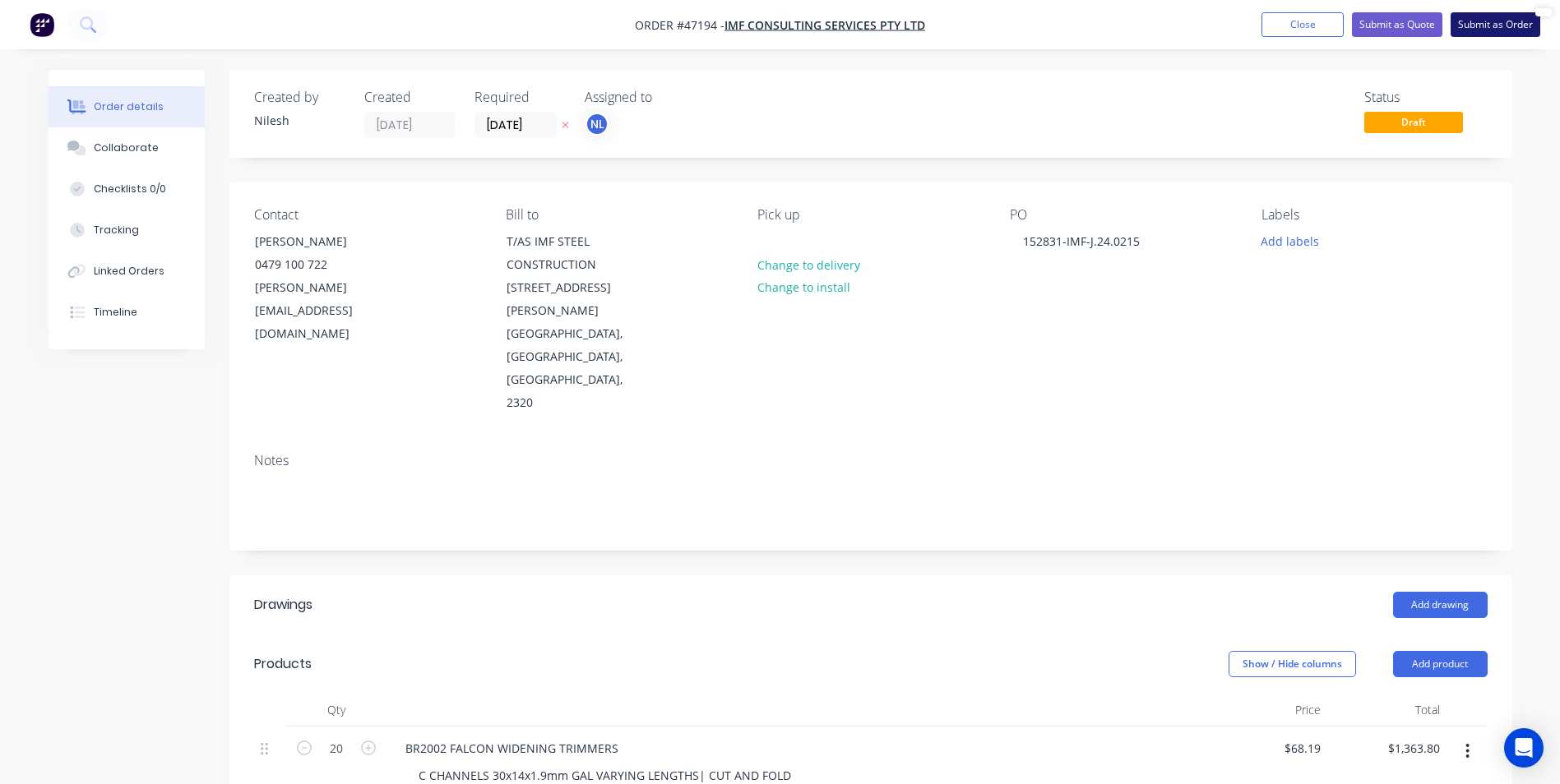
click at [1478, 33] on button "Submit as Order" at bounding box center [1495, 25] width 90 height 25
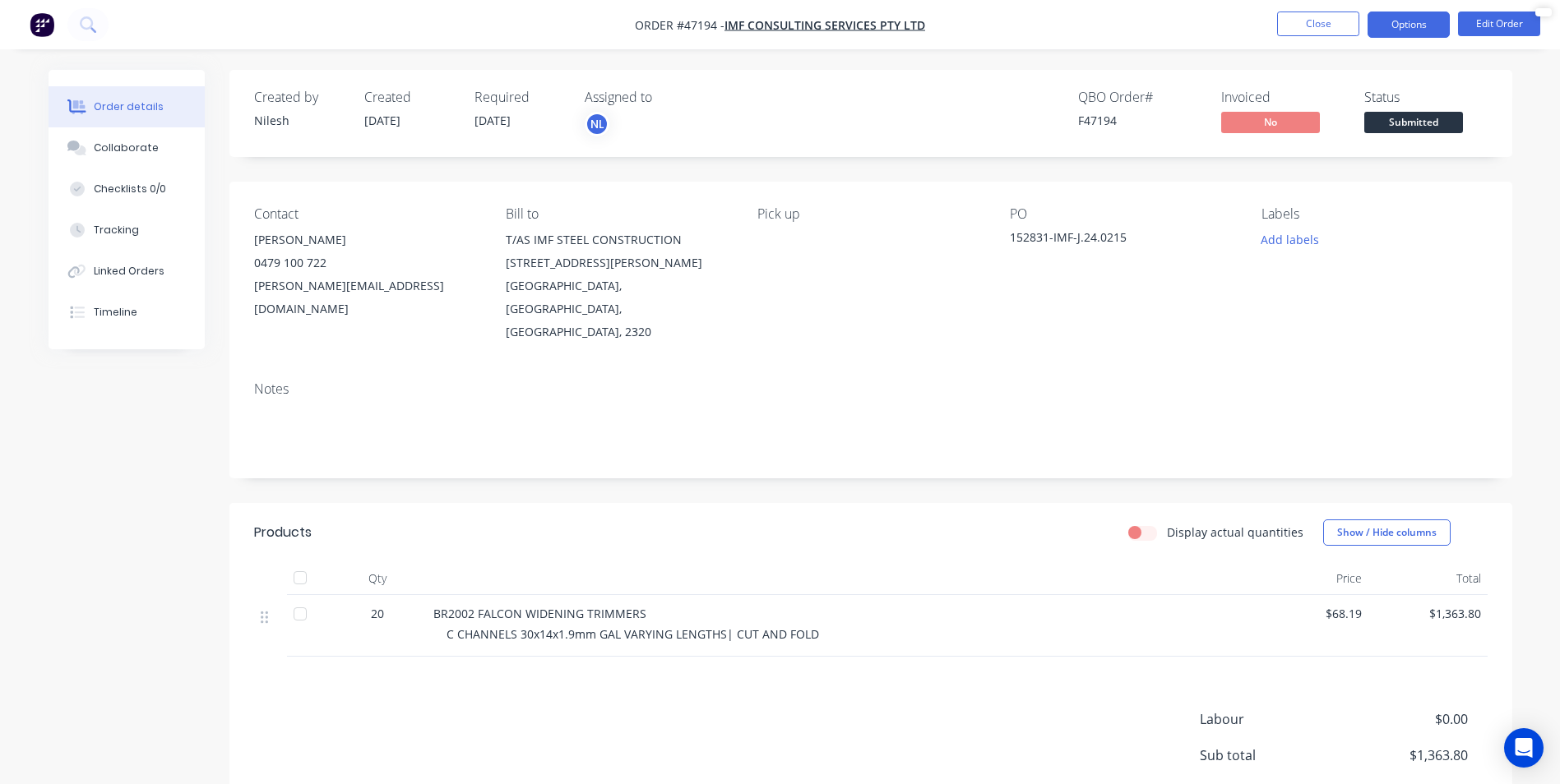
click at [1443, 36] on button "Options" at bounding box center [1408, 25] width 82 height 27
click at [746, 454] on div "Notes" at bounding box center [871, 423] width 1283 height 110
click at [1261, 234] on button "Add labels" at bounding box center [1290, 239] width 75 height 22
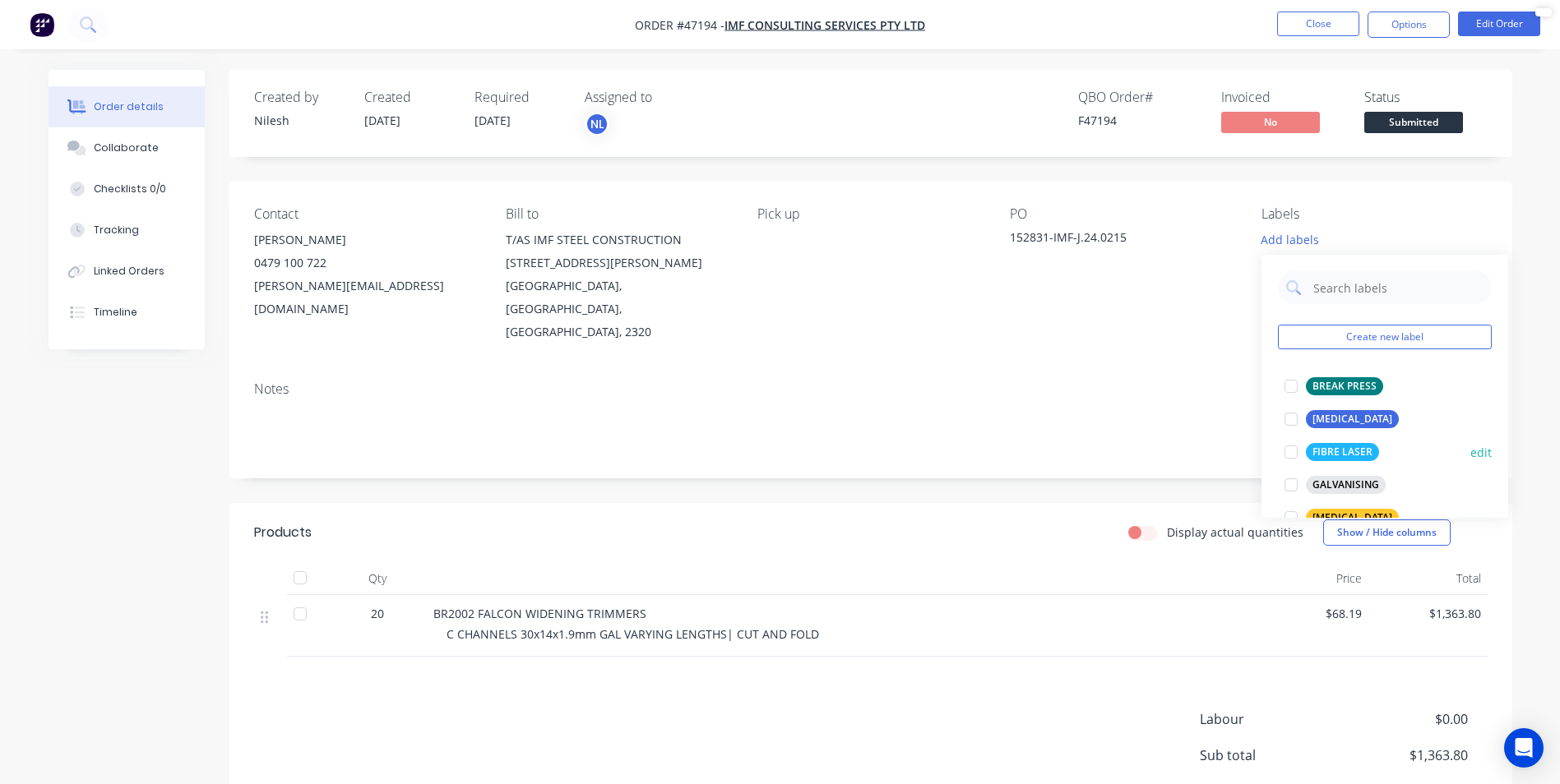
click at [1304, 455] on div at bounding box center [1291, 452] width 33 height 33
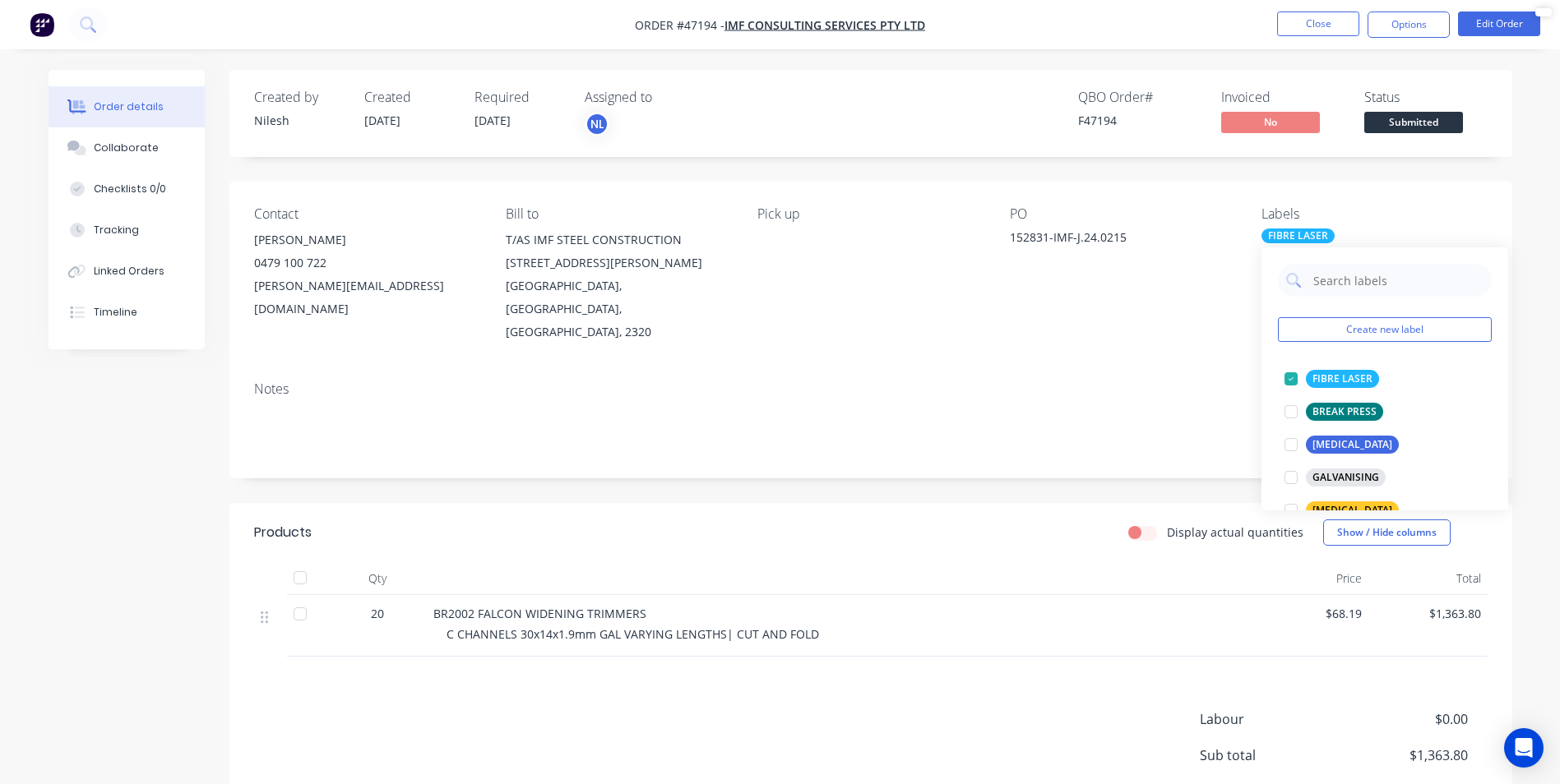
click at [1133, 442] on div "Notes" at bounding box center [871, 423] width 1283 height 110
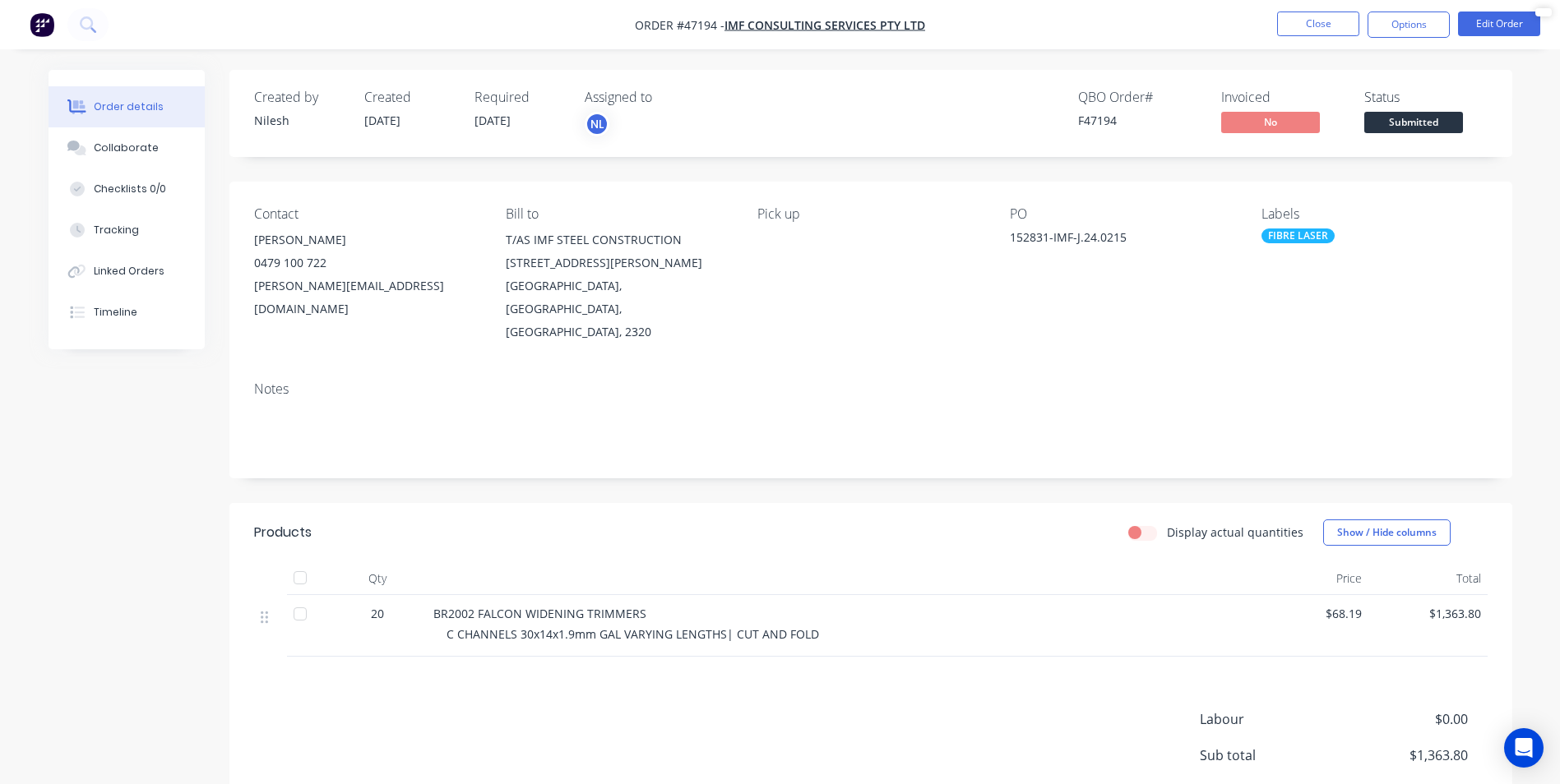
click at [1330, 195] on div "Contact [PERSON_NAME] [PHONE_NUMBER] [PERSON_NAME][EMAIL_ADDRESS][DOMAIN_NAME] …" at bounding box center [871, 275] width 1283 height 187
click at [1239, 253] on div "Contact [PERSON_NAME] [PHONE_NUMBER] [PERSON_NAME][EMAIL_ADDRESS][DOMAIN_NAME] …" at bounding box center [871, 275] width 1283 height 187
click at [1353, 231] on div "FIBRE LASER" at bounding box center [1374, 236] width 225 height 15
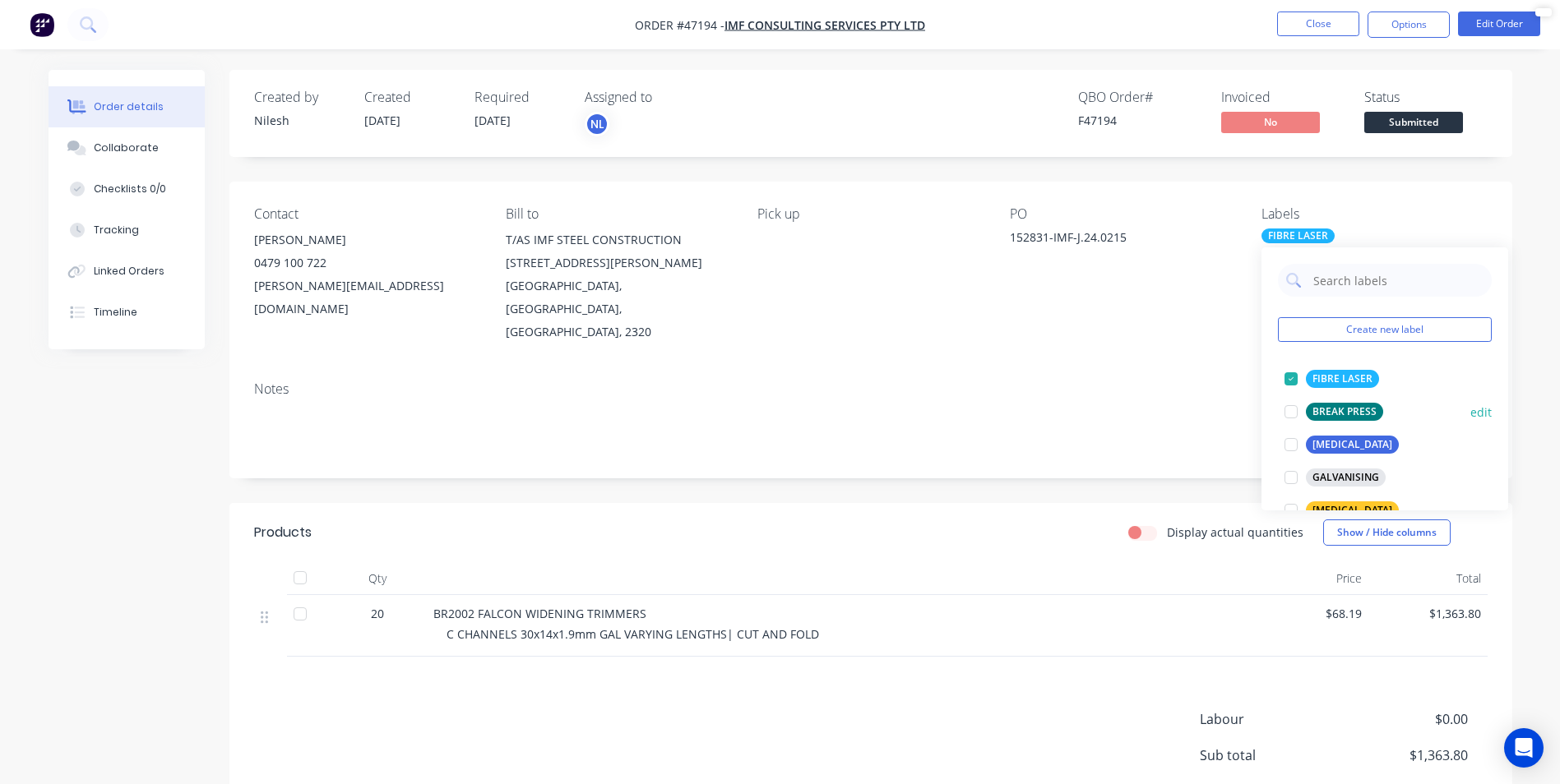
click at [1346, 411] on div "BREAK PRESS" at bounding box center [1345, 412] width 77 height 18
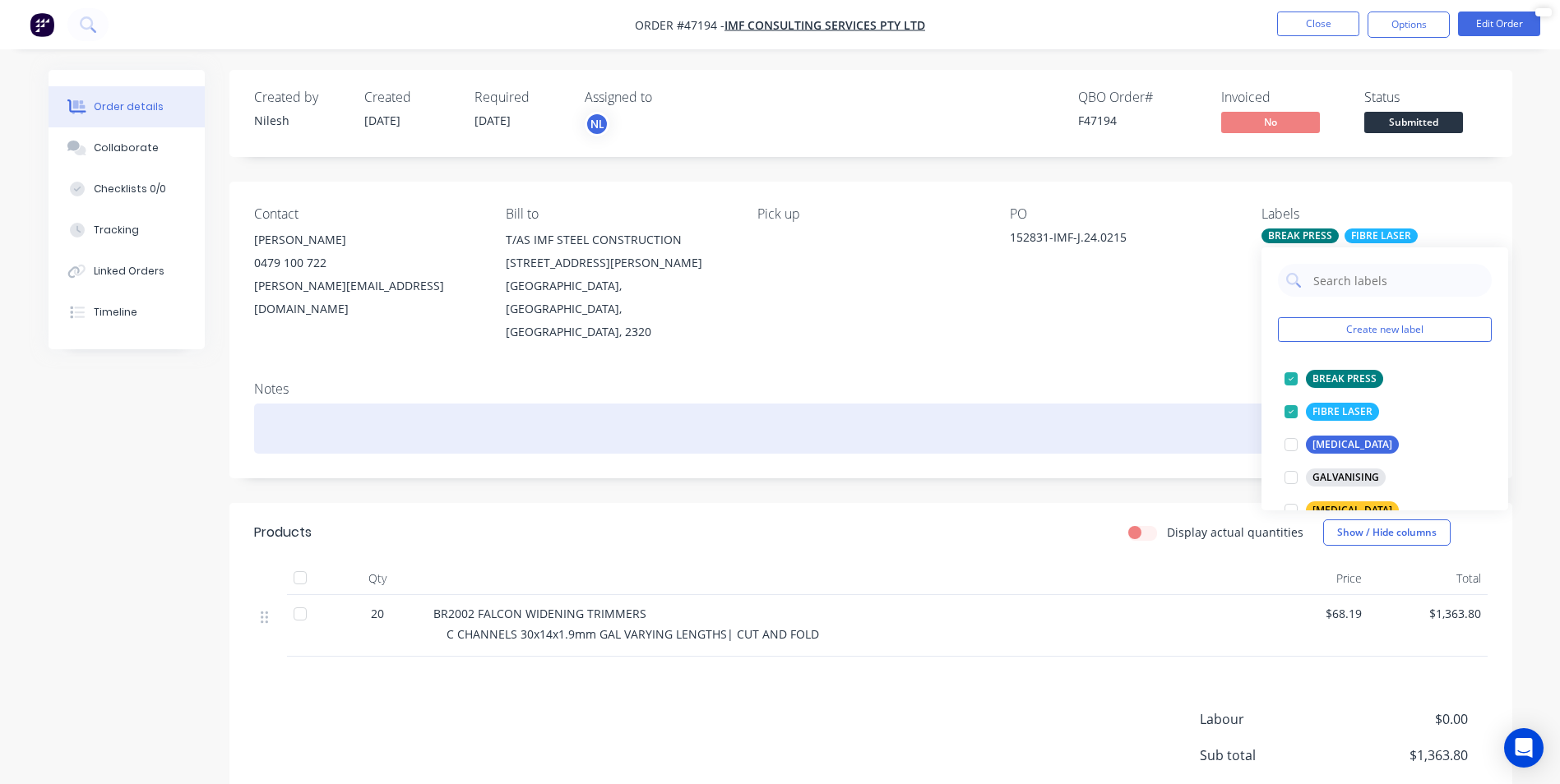
click at [1147, 404] on div at bounding box center [871, 429] width 1234 height 50
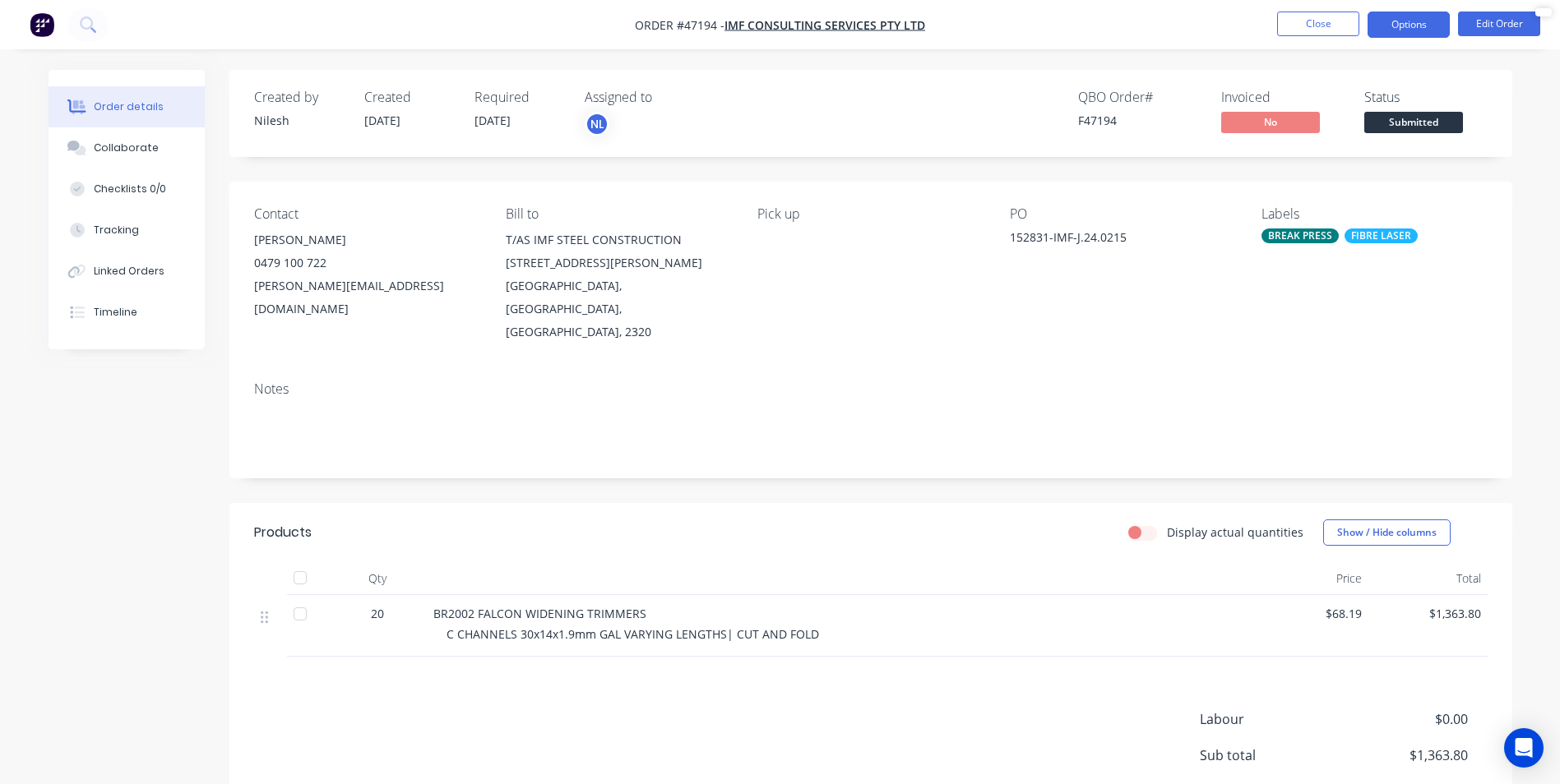
click at [1414, 26] on button "Options" at bounding box center [1408, 25] width 82 height 27
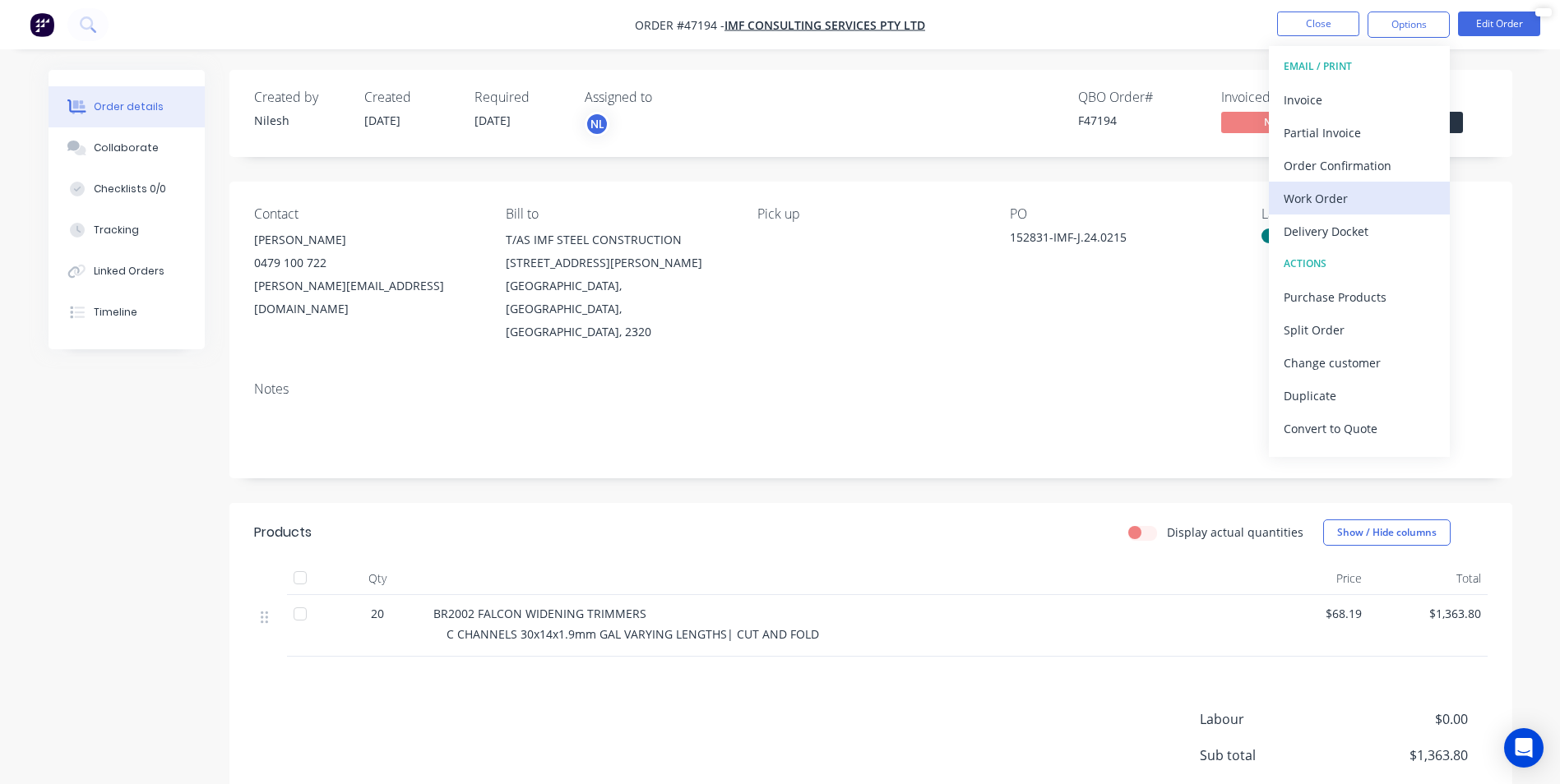
click at [1355, 187] on div "Work Order" at bounding box center [1360, 198] width 152 height 24
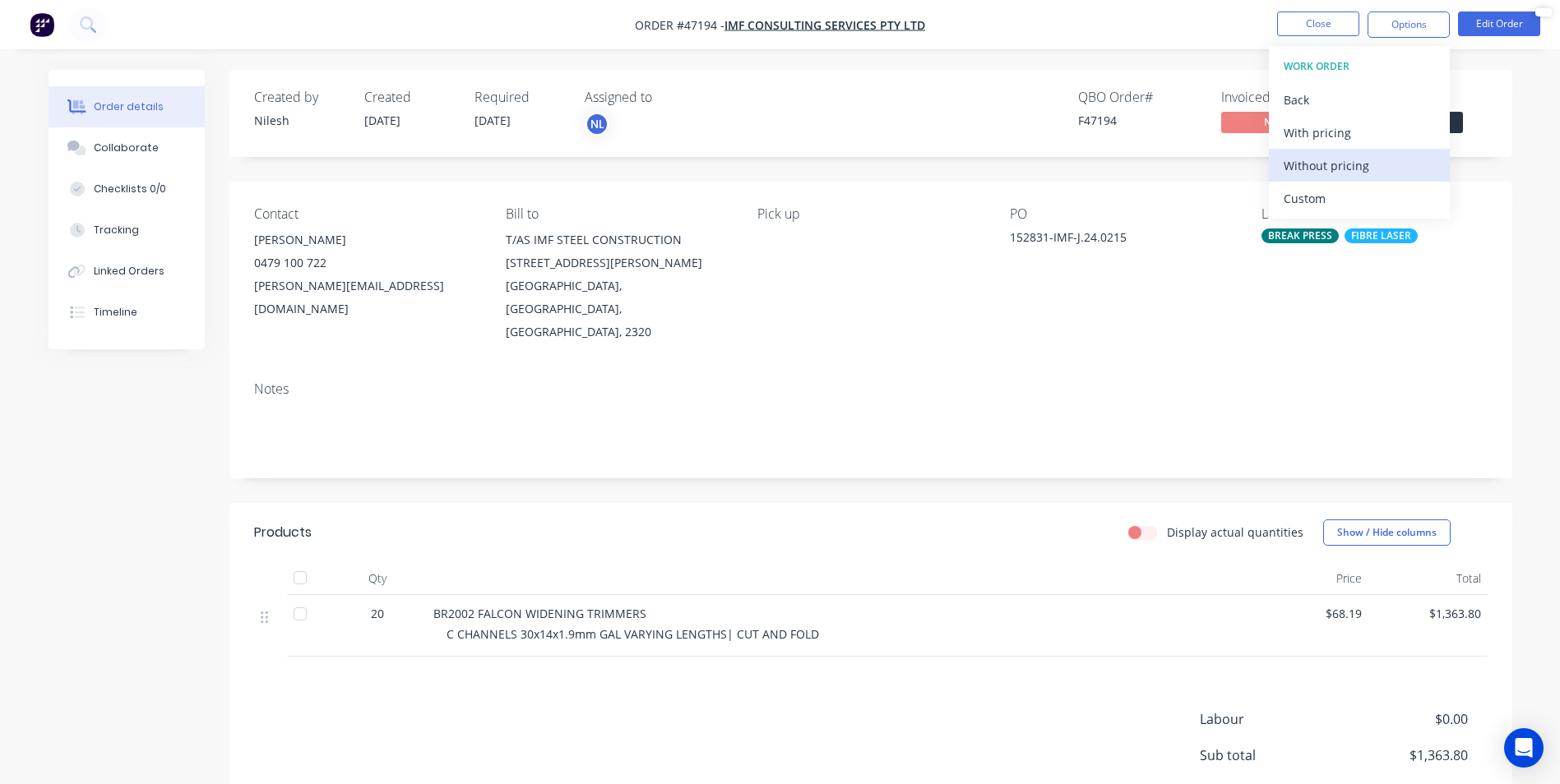
click at [1340, 167] on div "Without pricing" at bounding box center [1360, 166] width 152 height 24
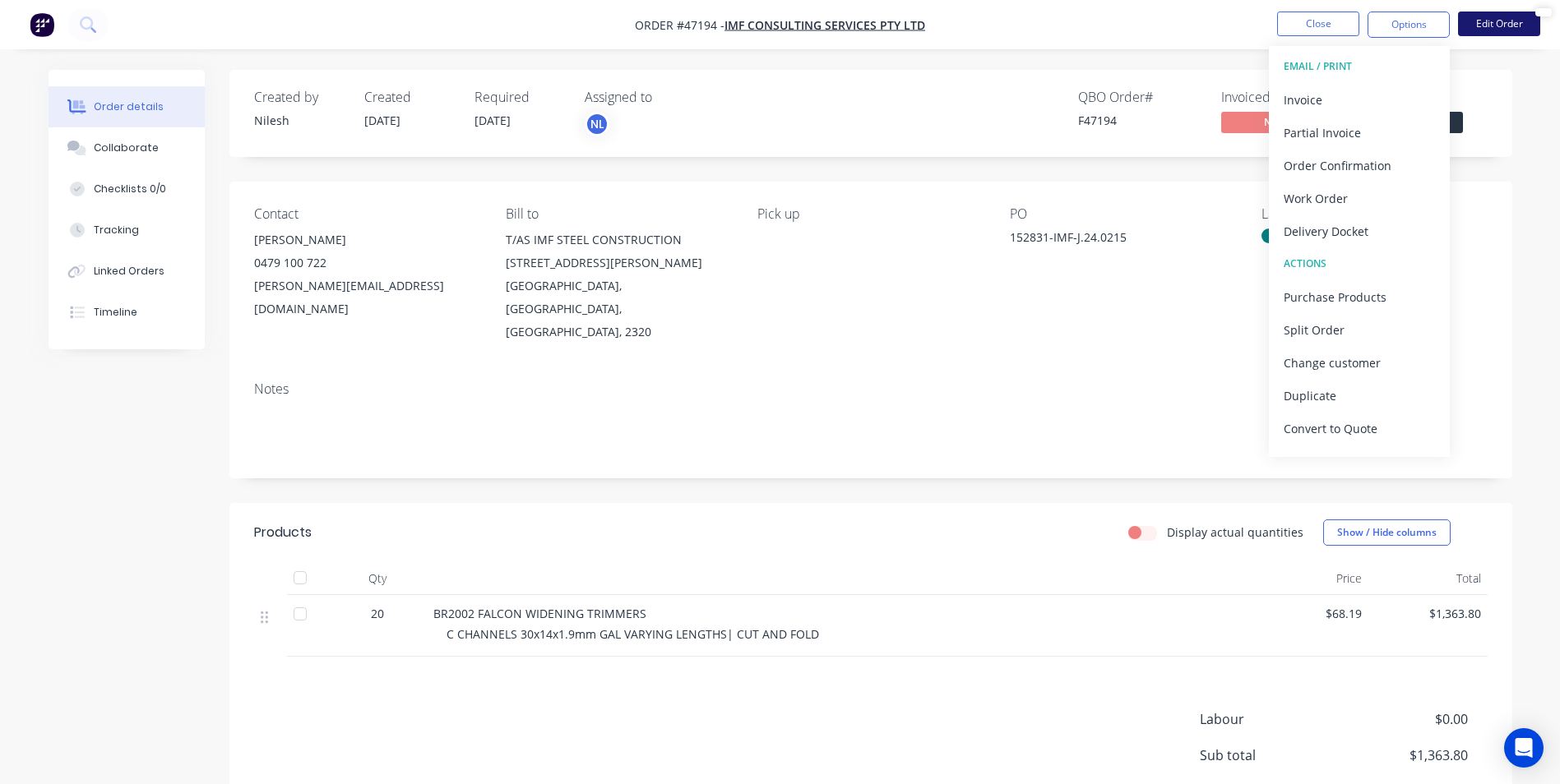
click at [1509, 21] on button "Edit Order" at bounding box center [1499, 24] width 82 height 25
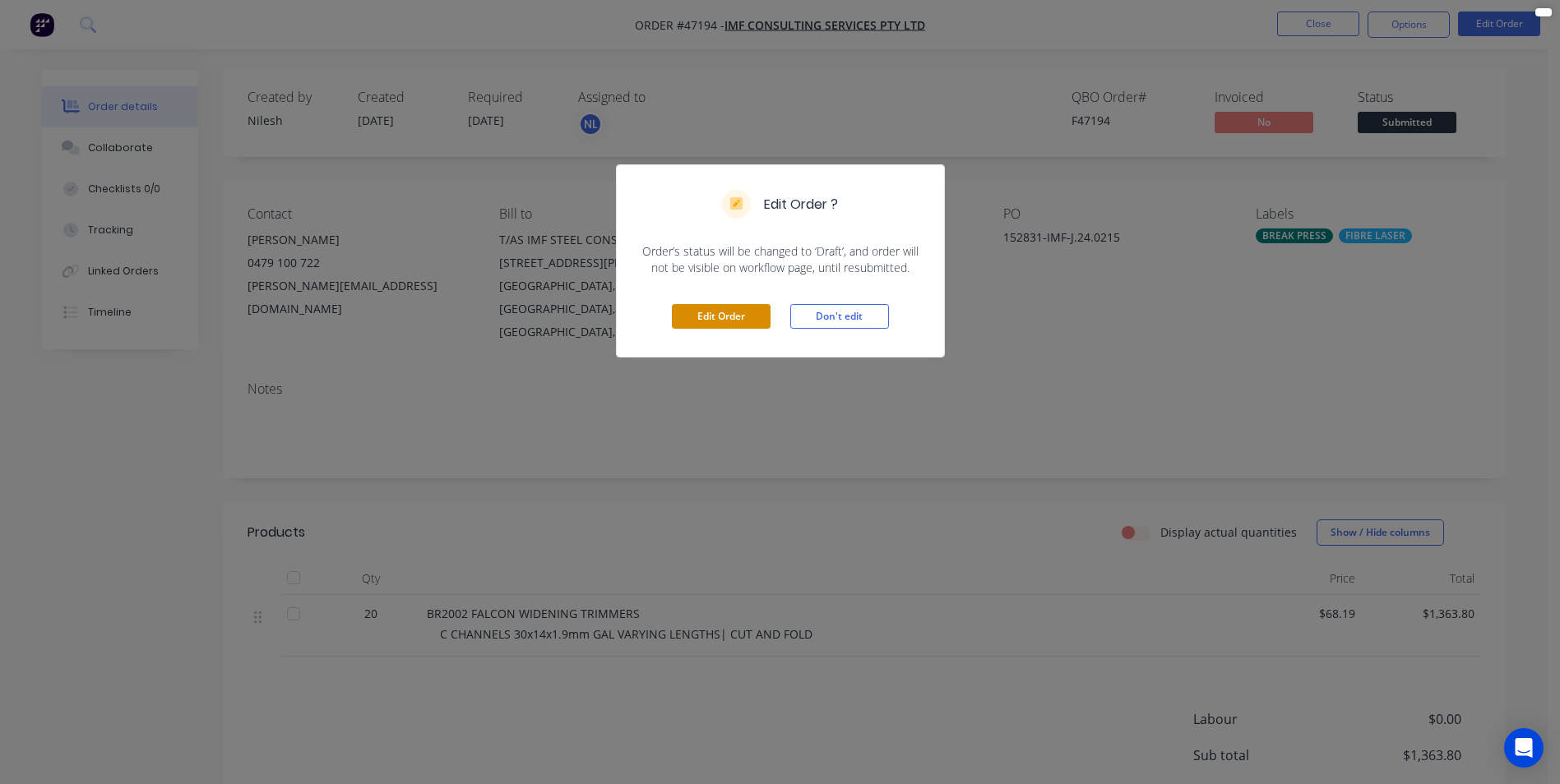
click at [707, 326] on button "Edit Order" at bounding box center [721, 316] width 98 height 25
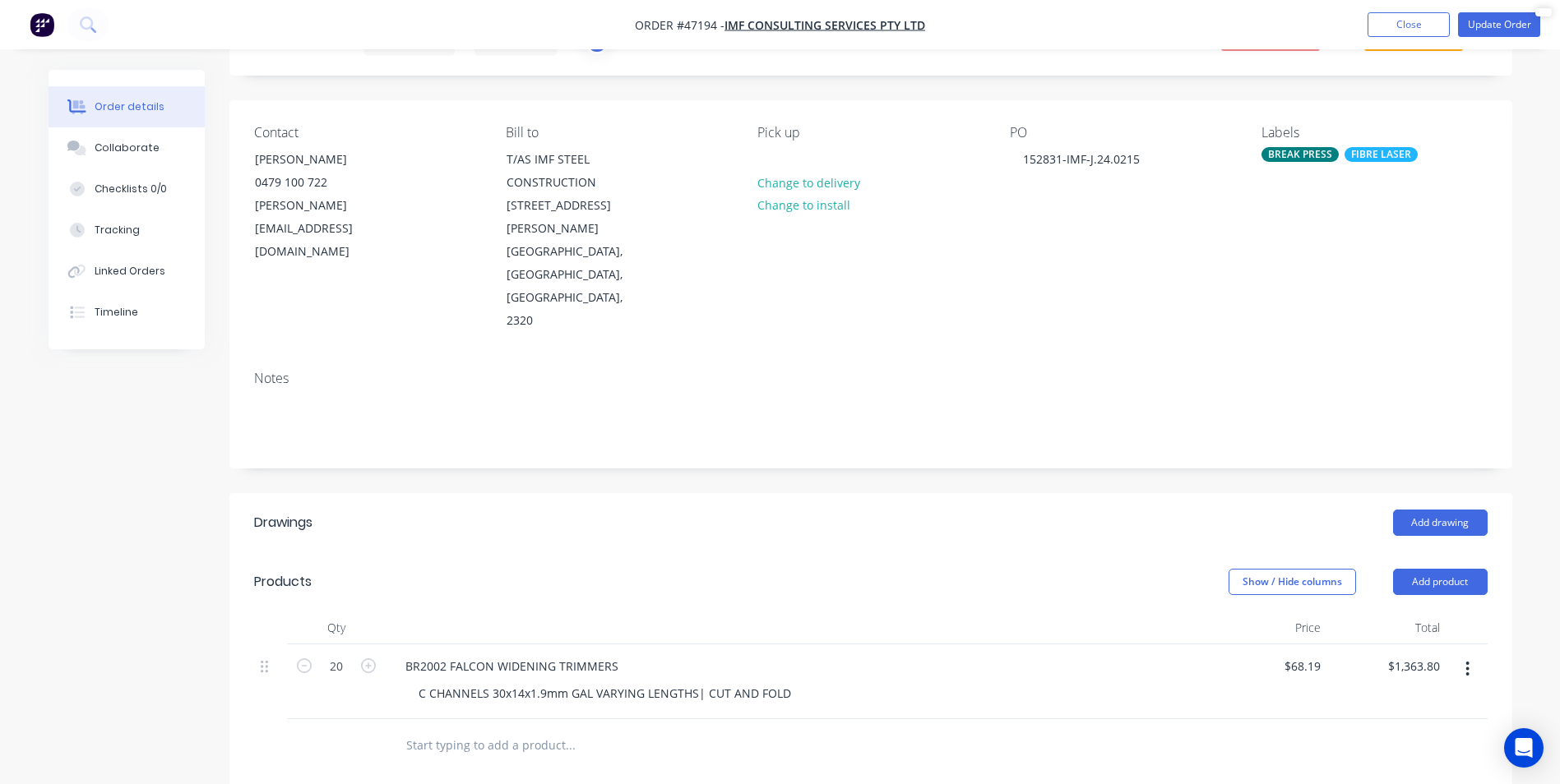
scroll to position [165, 0]
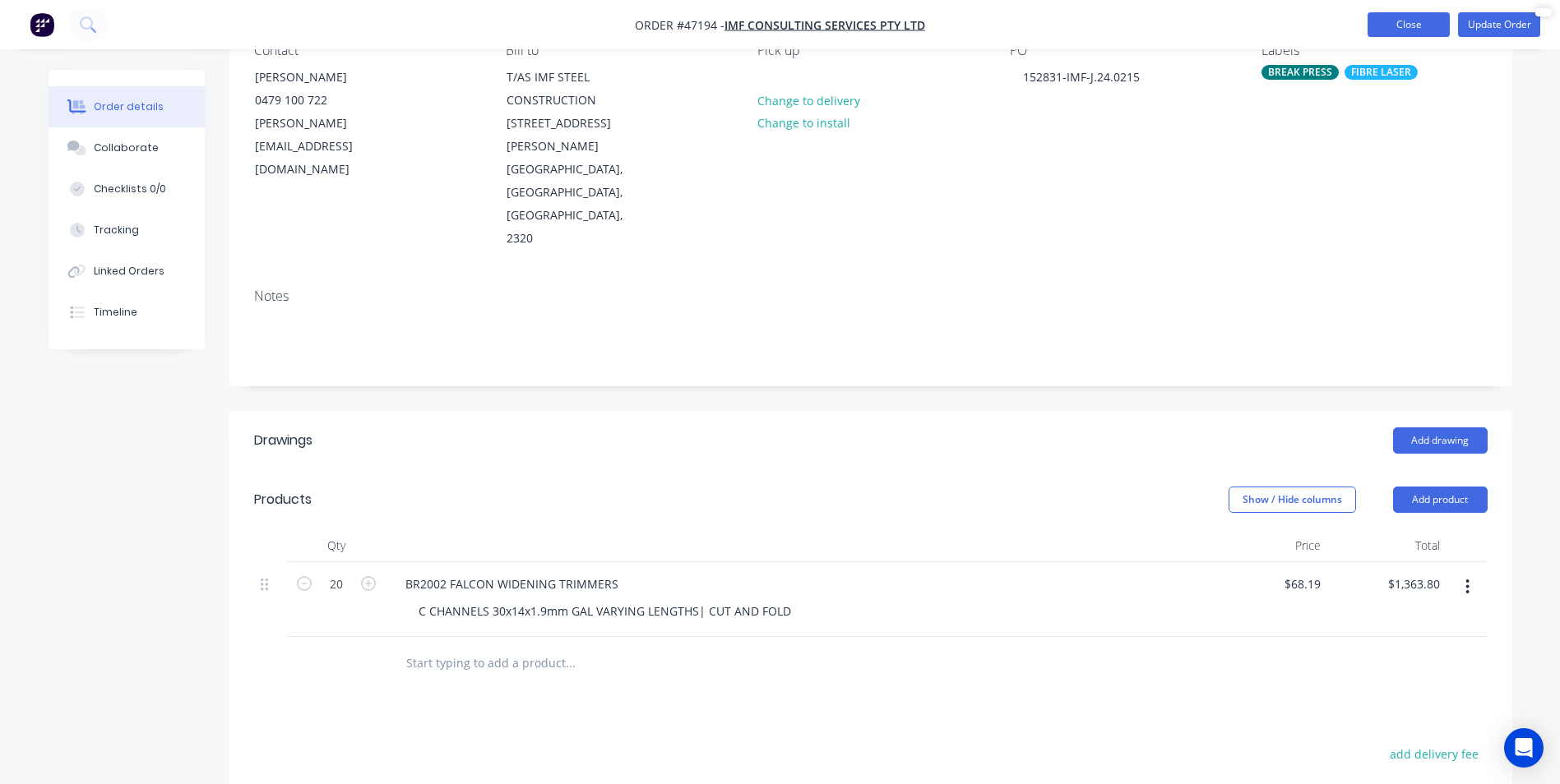
click at [1394, 30] on button "Close" at bounding box center [1408, 25] width 82 height 25
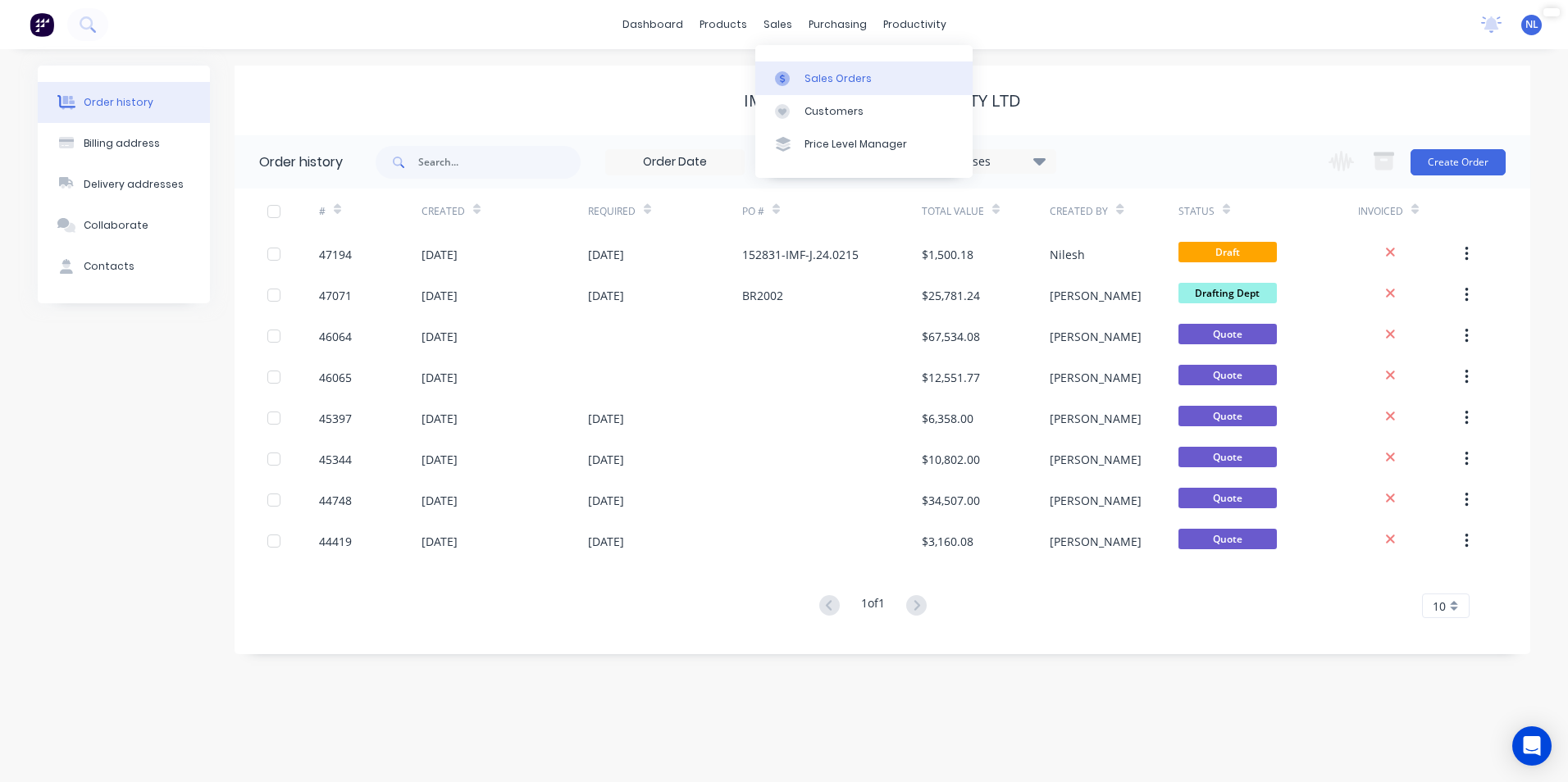
click at [847, 83] on div "Sales Orders" at bounding box center [838, 79] width 67 height 15
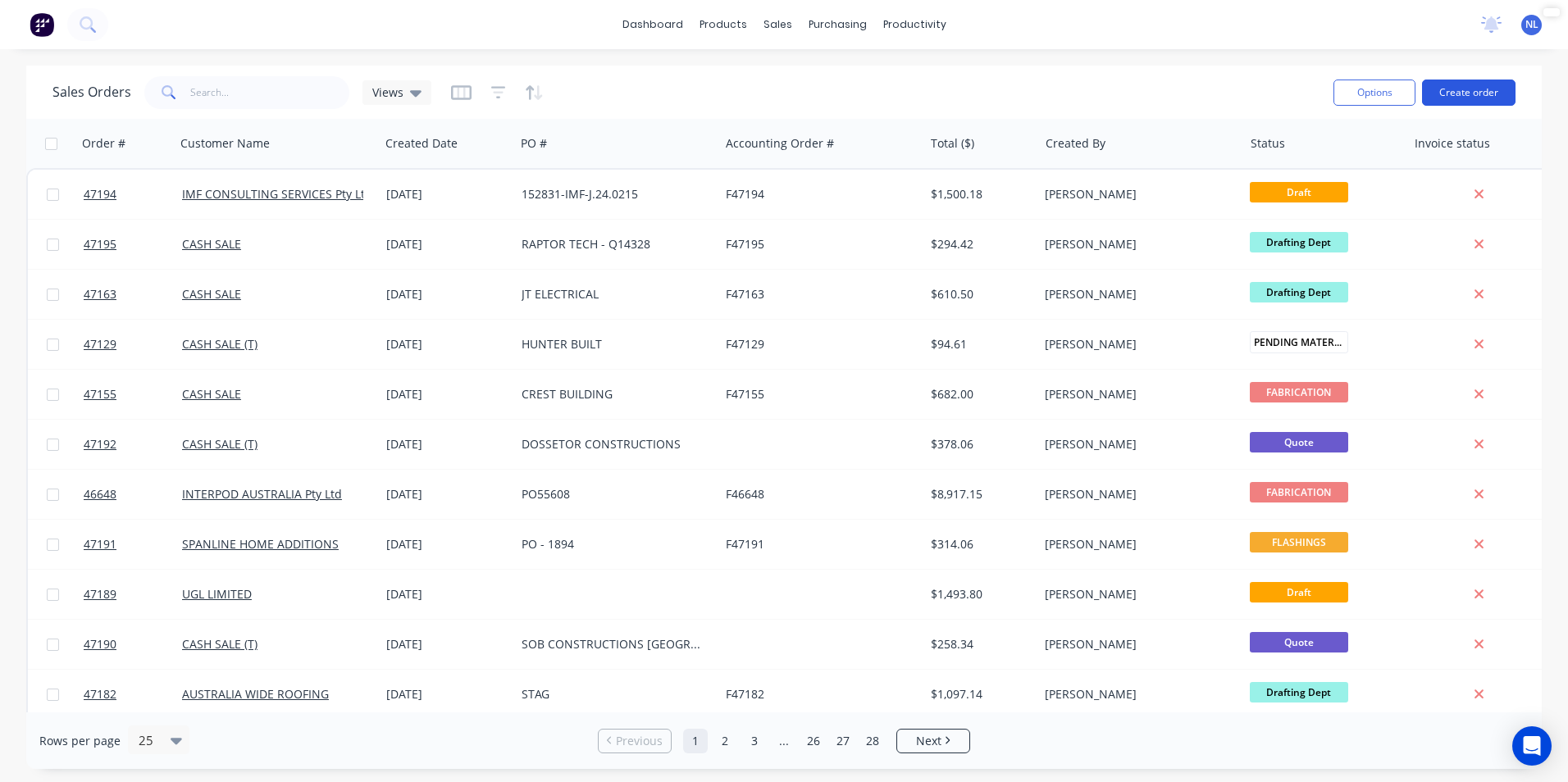
click at [1472, 94] on button "Create order" at bounding box center [1469, 93] width 94 height 27
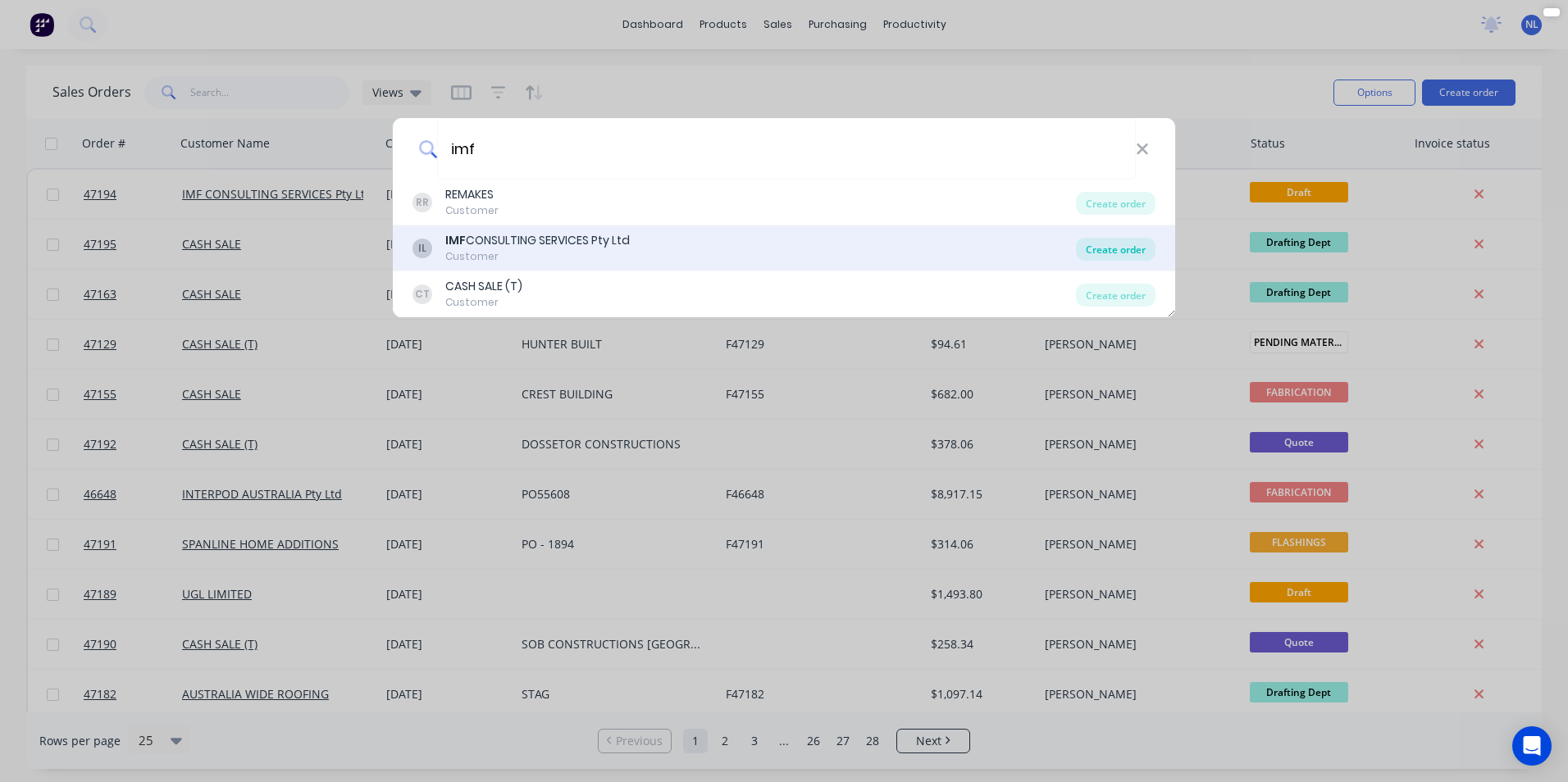
type input "imf"
click at [1097, 240] on div "Create order" at bounding box center [1115, 249] width 80 height 23
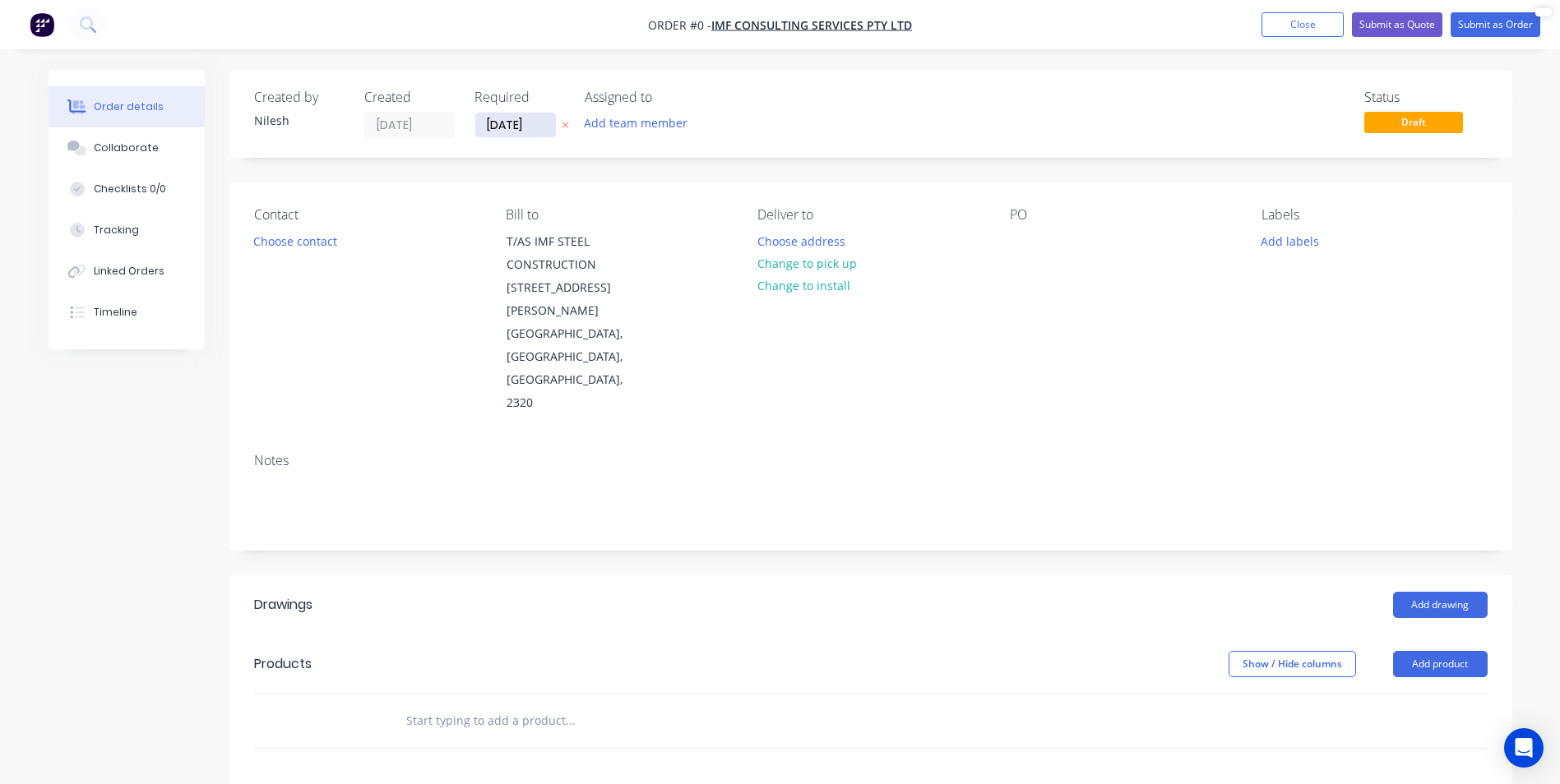
click at [531, 123] on input "[DATE]" at bounding box center [515, 125] width 81 height 25
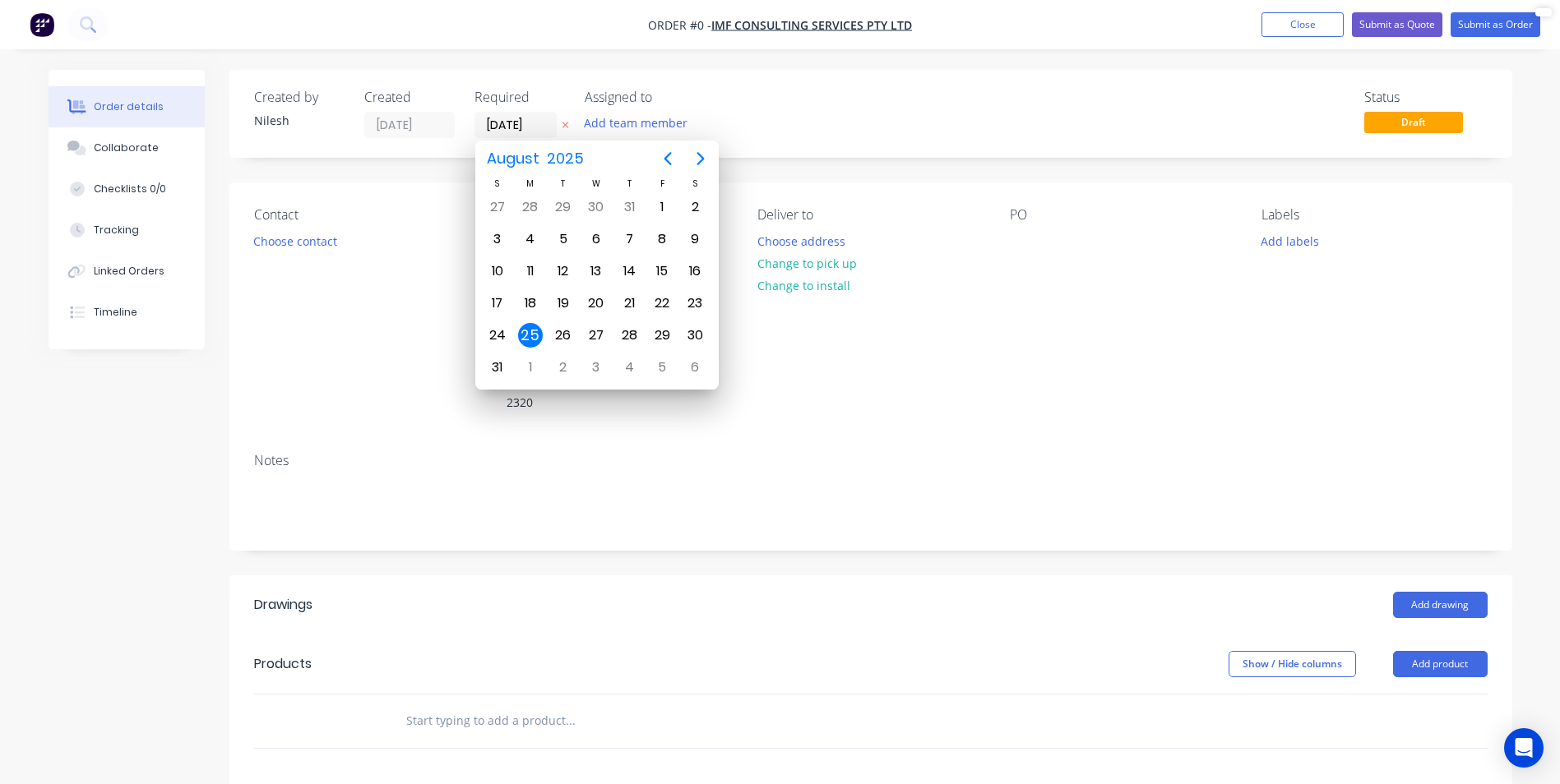
click at [1065, 110] on div "Status Draft" at bounding box center [1118, 113] width 738 height 49
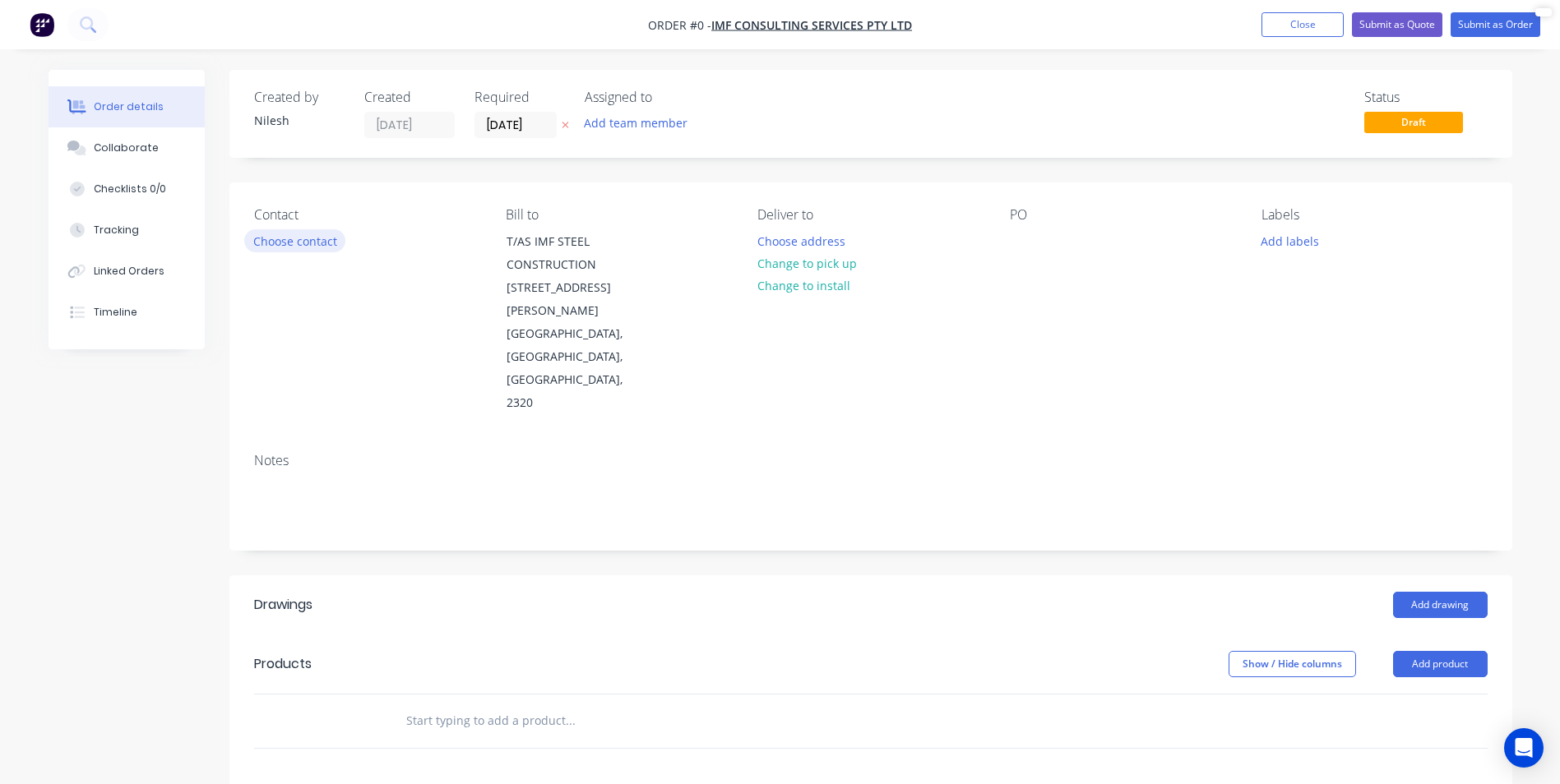
click at [325, 236] on button "Choose contact" at bounding box center [295, 240] width 101 height 22
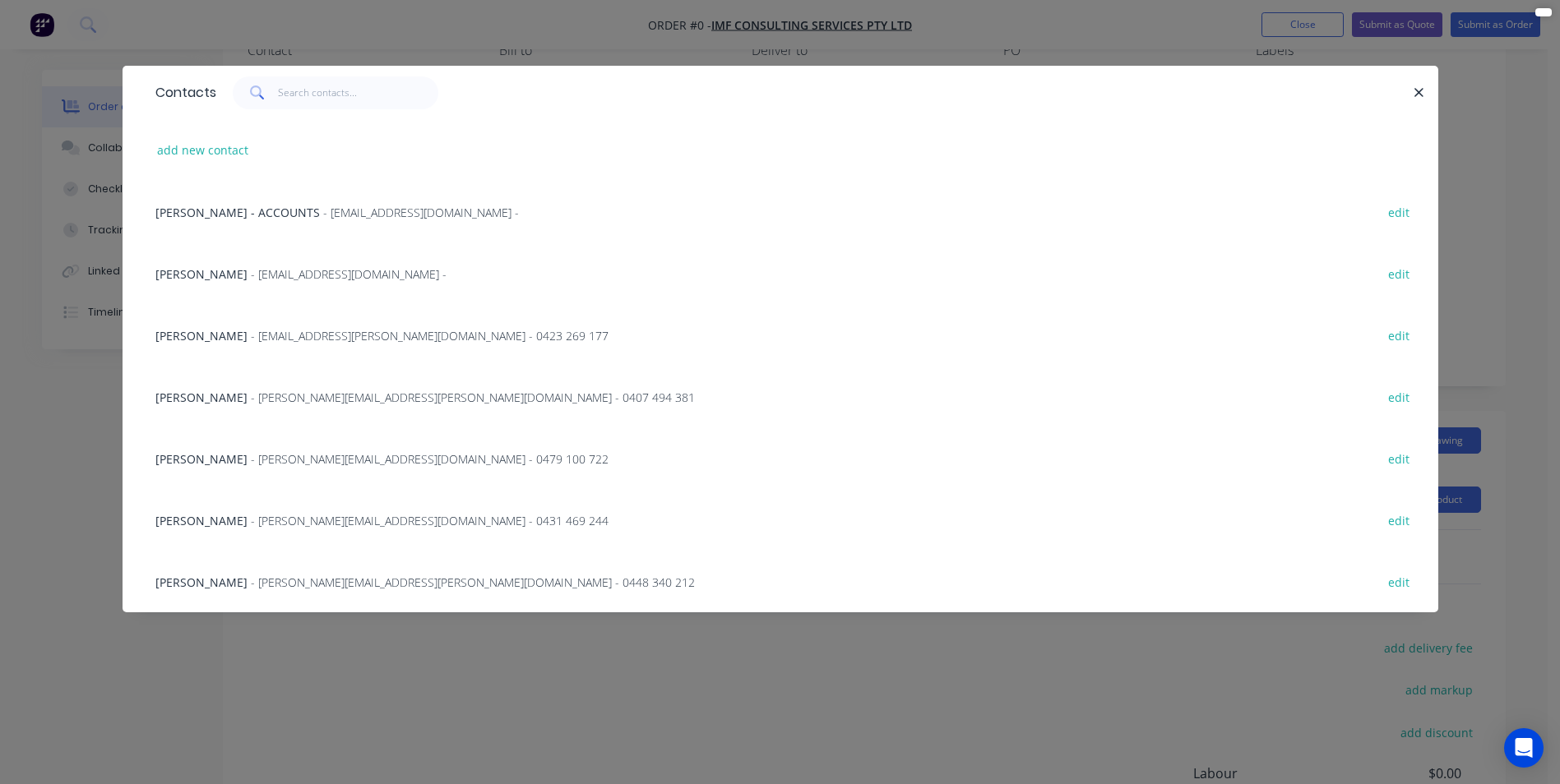
scroll to position [246, 0]
click at [272, 463] on span "- [PERSON_NAME][EMAIL_ADDRESS][DOMAIN_NAME] - 0479 100 722" at bounding box center [430, 459] width 358 height 16
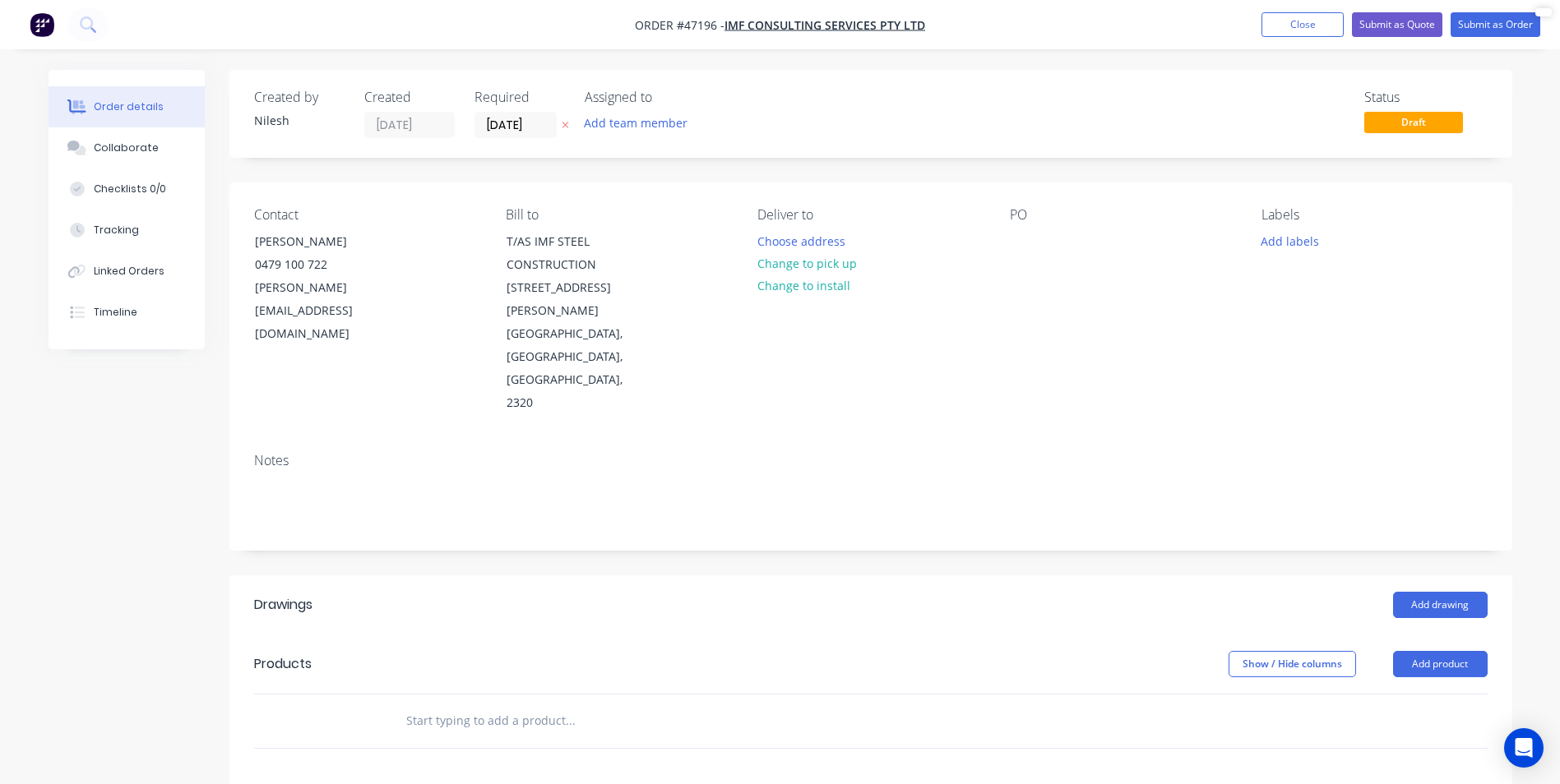
click at [1076, 229] on div "PO" at bounding box center [1123, 311] width 225 height 208
click at [1044, 236] on div "PO" at bounding box center [1123, 311] width 225 height 208
click at [1012, 247] on div at bounding box center [1024, 241] width 27 height 24
click at [1309, 237] on button "Add labels" at bounding box center [1290, 240] width 75 height 22
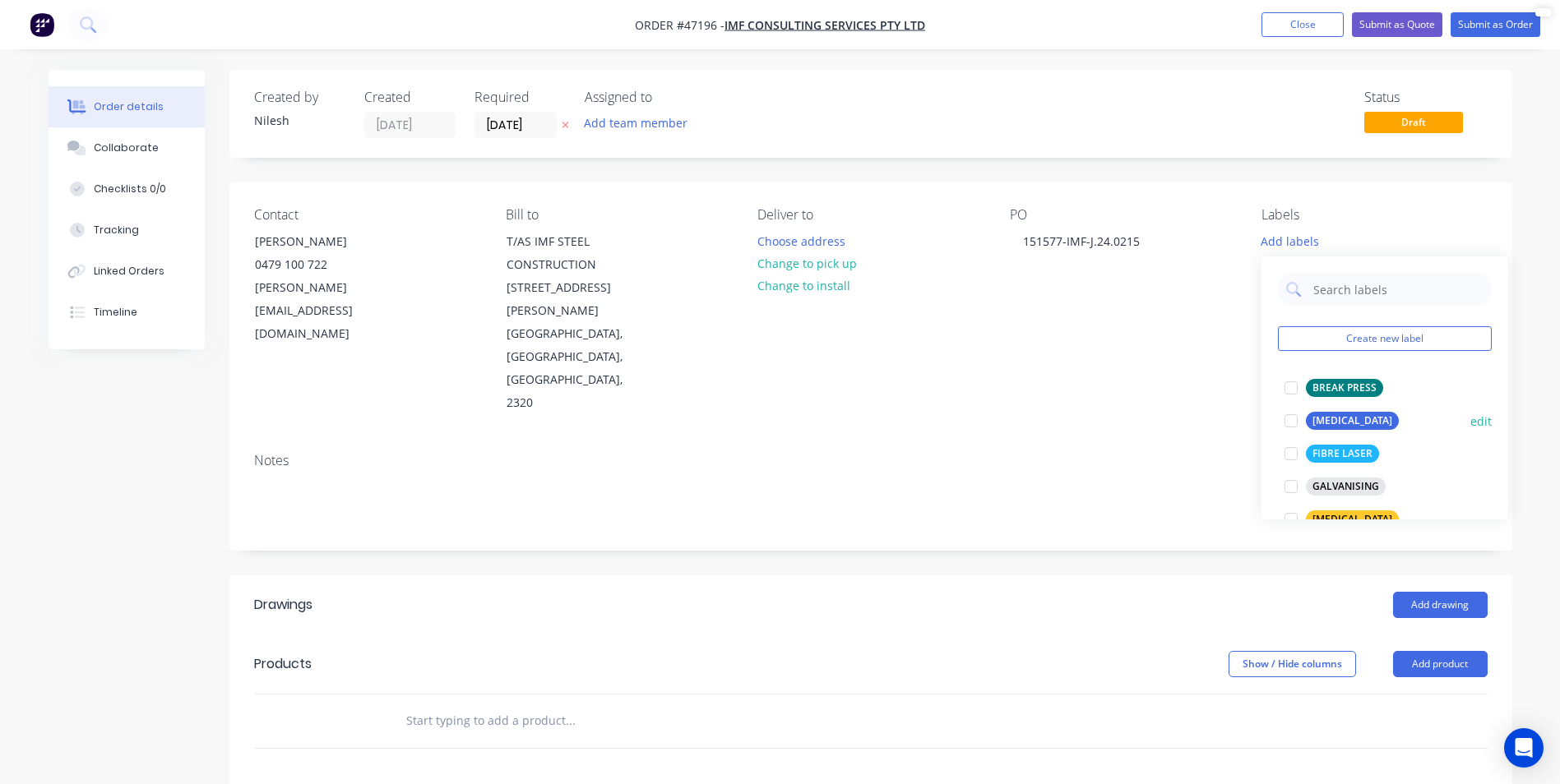
click at [1330, 423] on div "[MEDICAL_DATA]" at bounding box center [1353, 421] width 93 height 18
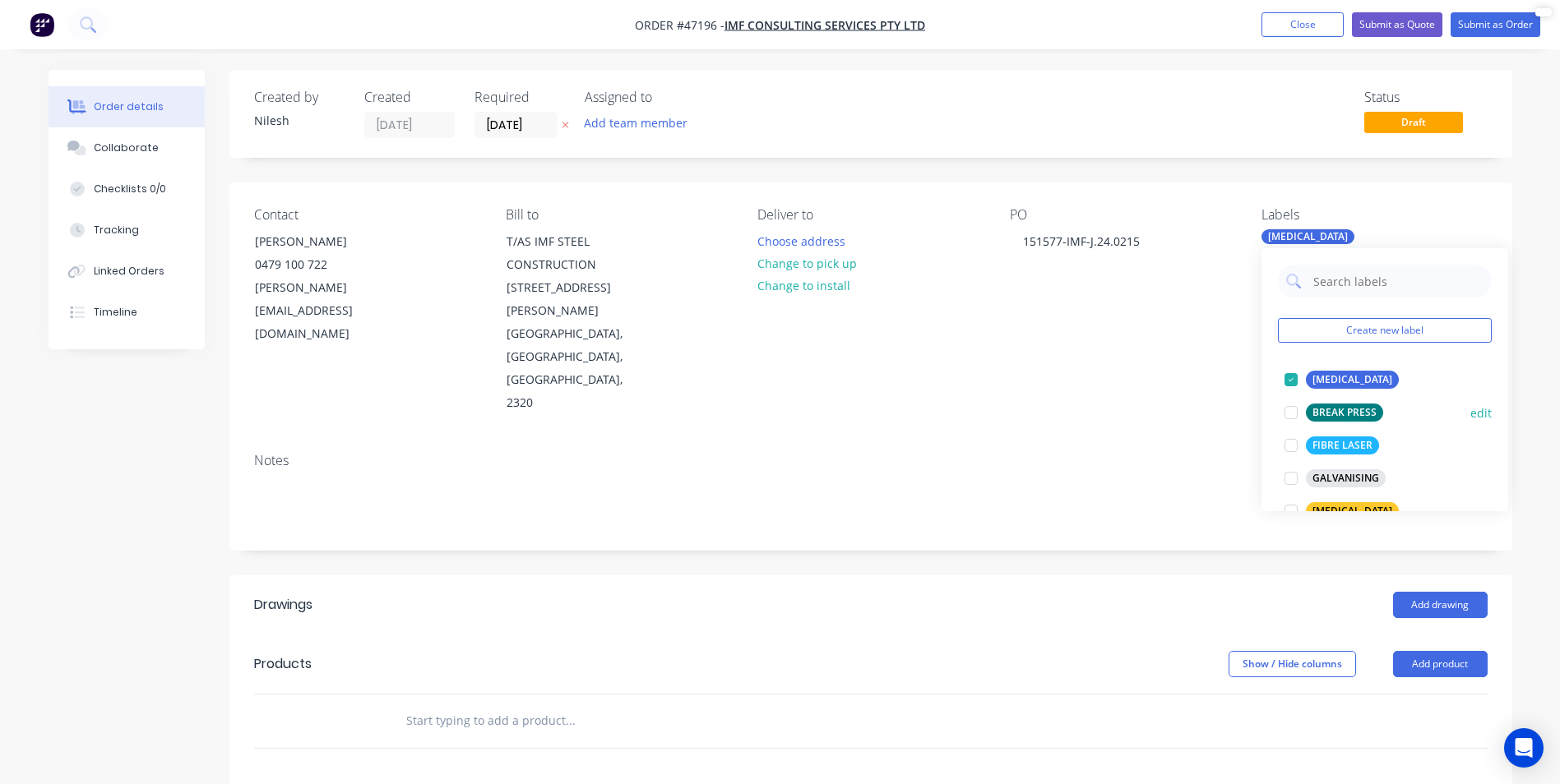
click at [1313, 405] on div "BREAK PRESS" at bounding box center [1345, 413] width 77 height 18
click at [1114, 439] on div "Notes" at bounding box center [871, 494] width 1283 height 110
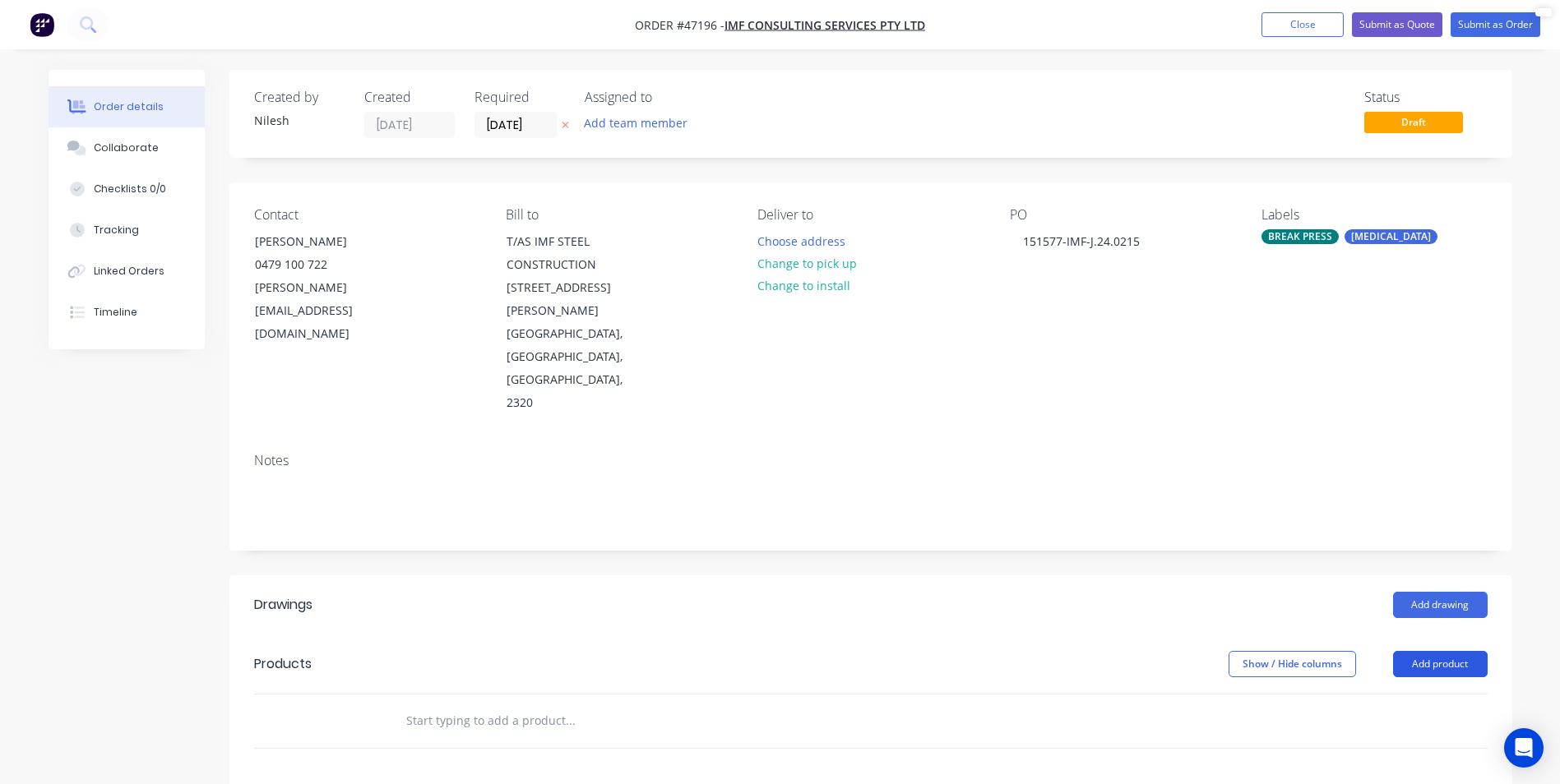
click at [1429, 651] on button "Add product" at bounding box center [1440, 664] width 95 height 27
click at [1395, 726] on div "Basic product" at bounding box center [1409, 738] width 127 height 24
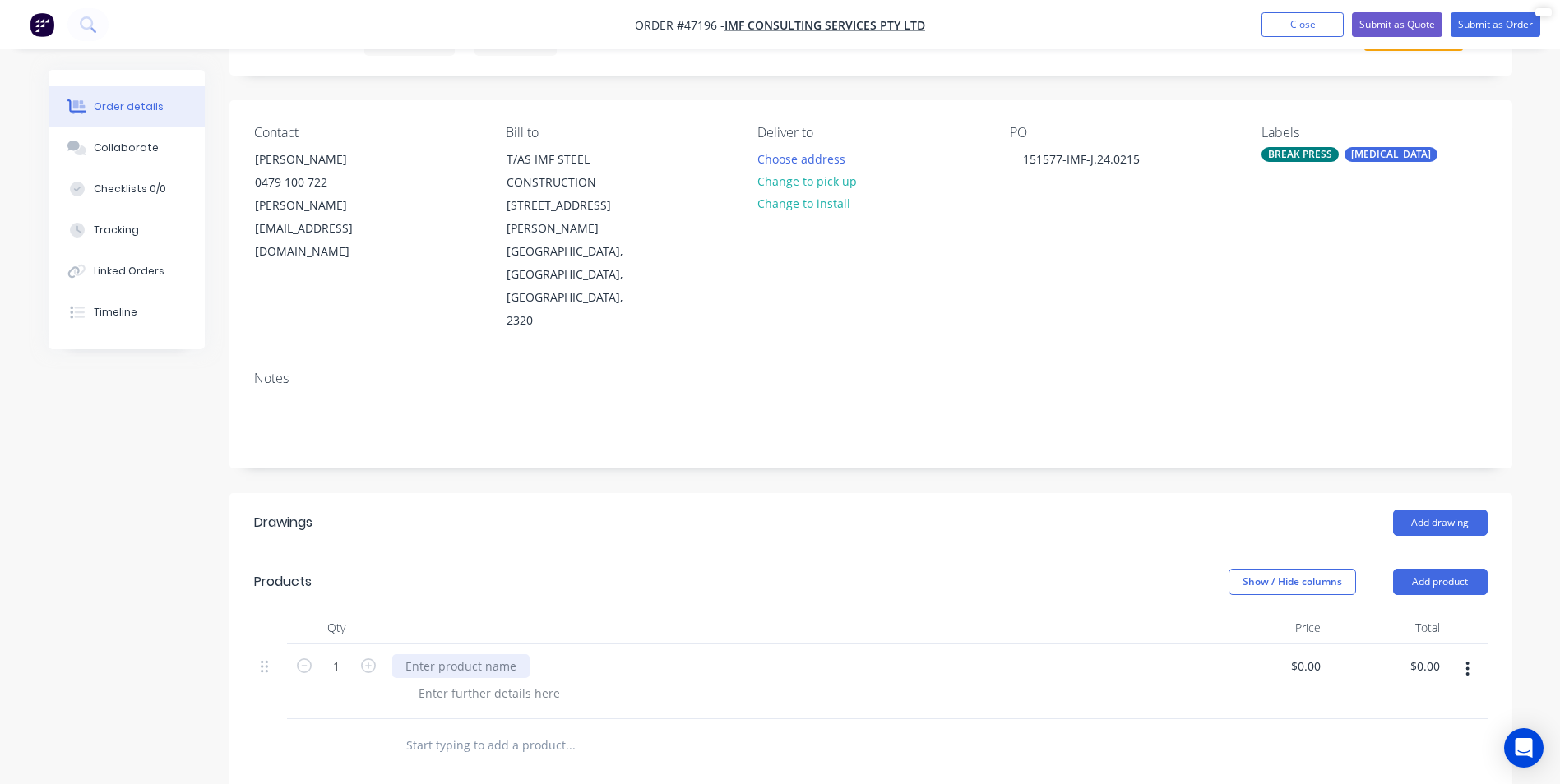
click at [474, 655] on div at bounding box center [461, 666] width 137 height 24
click at [1470, 569] on button "Add product" at bounding box center [1440, 582] width 95 height 27
click at [1394, 645] on div "Basic product" at bounding box center [1409, 656] width 127 height 24
click at [435, 655] on div at bounding box center [461, 666] width 137 height 24
paste div
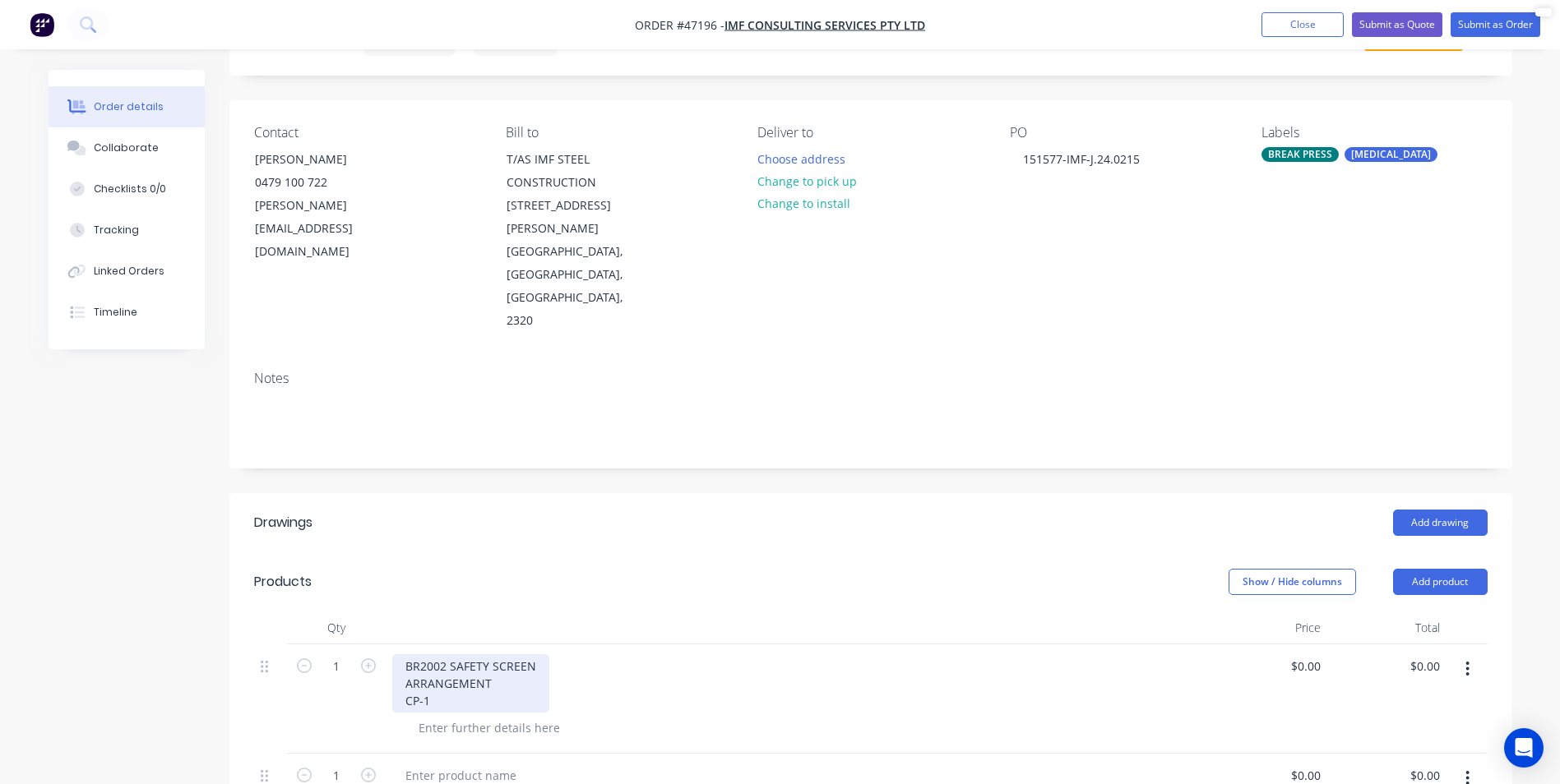
click at [409, 655] on div "BR2002 SAFETY SCREEN ARRANGEMENT CP-1" at bounding box center [471, 684] width 157 height 58
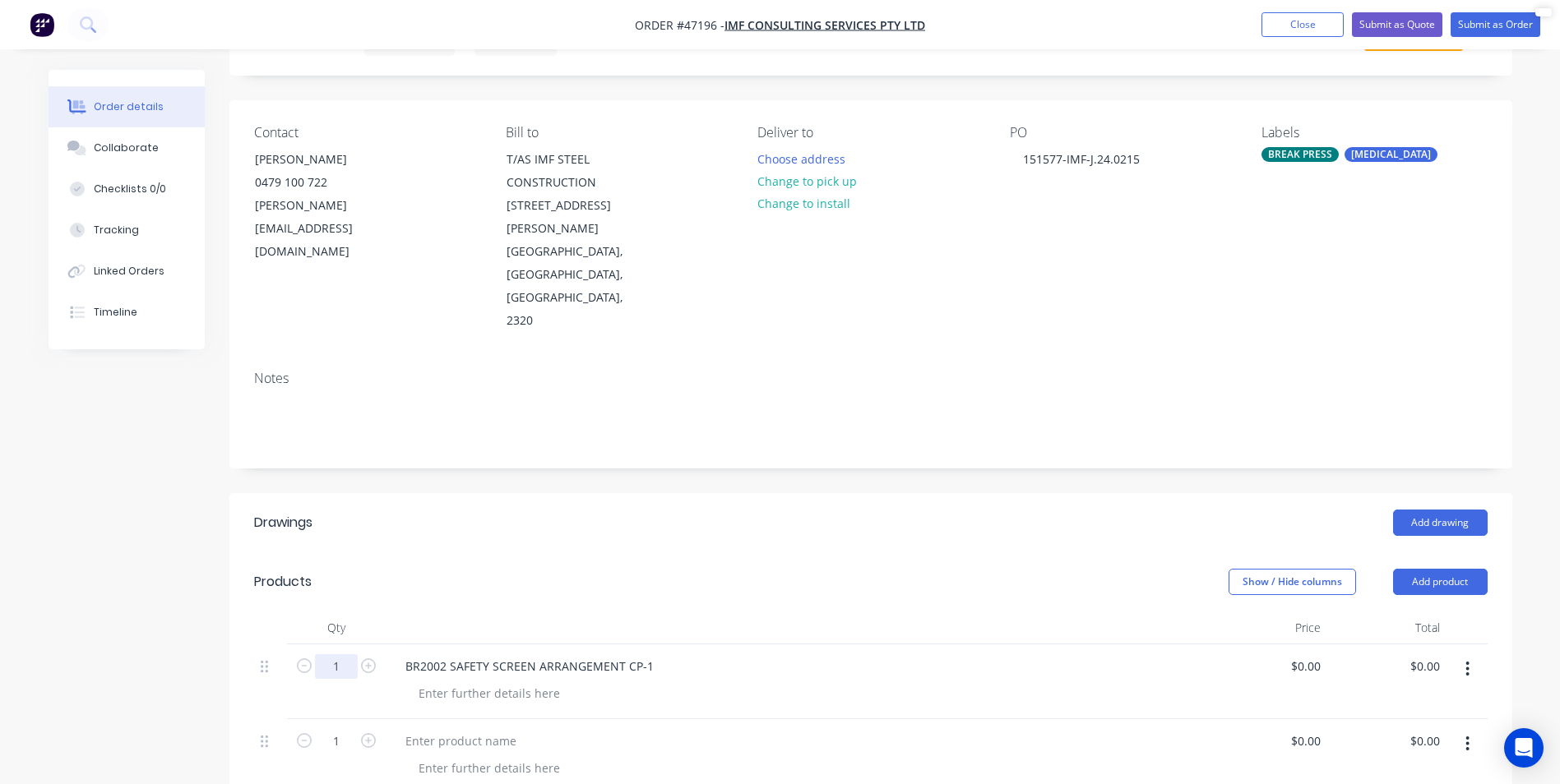
click at [356, 655] on input "1" at bounding box center [336, 667] width 43 height 25
drag, startPoint x: 740, startPoint y: 599, endPoint x: 568, endPoint y: 659, distance: 182.2
click at [740, 645] on div "BR2002 SAFETY SCREEN ARRANGEMENT CP-1" at bounding box center [797, 682] width 823 height 74
click at [434, 681] on div at bounding box center [488, 693] width 168 height 24
drag, startPoint x: 449, startPoint y: 645, endPoint x: 463, endPoint y: 646, distance: 14.0
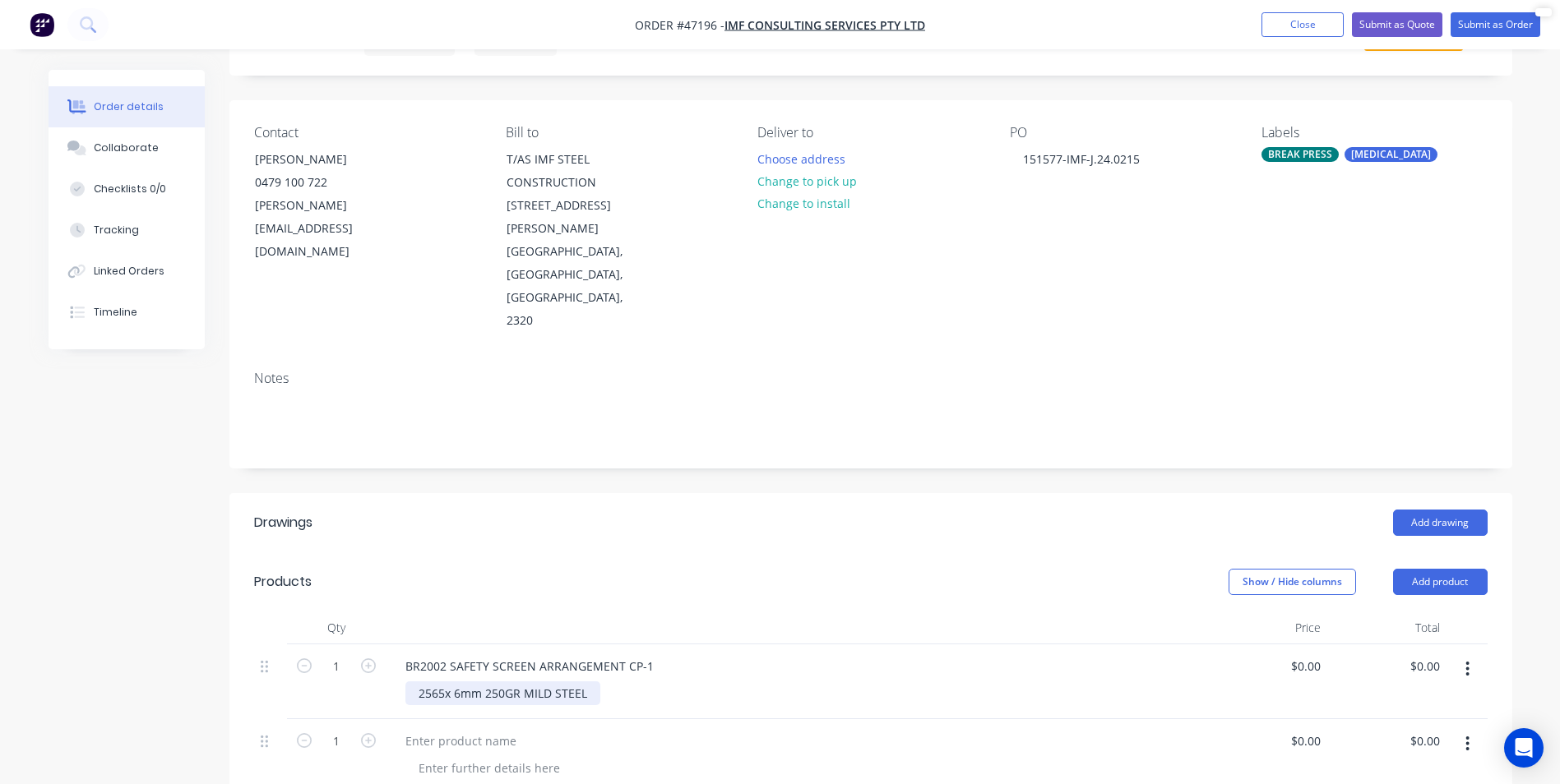
click at [449, 681] on div "2565x 6mm 250GR MILD STEEL" at bounding box center [503, 693] width 195 height 24
click at [1172, 611] on div at bounding box center [797, 627] width 823 height 33
click at [1469, 736] on icon "button" at bounding box center [1469, 743] width 4 height 15
drag, startPoint x: 1407, startPoint y: 731, endPoint x: 1389, endPoint y: 742, distance: 21.1
click at [1389, 775] on div "Duplicate" at bounding box center [1409, 787] width 127 height 24
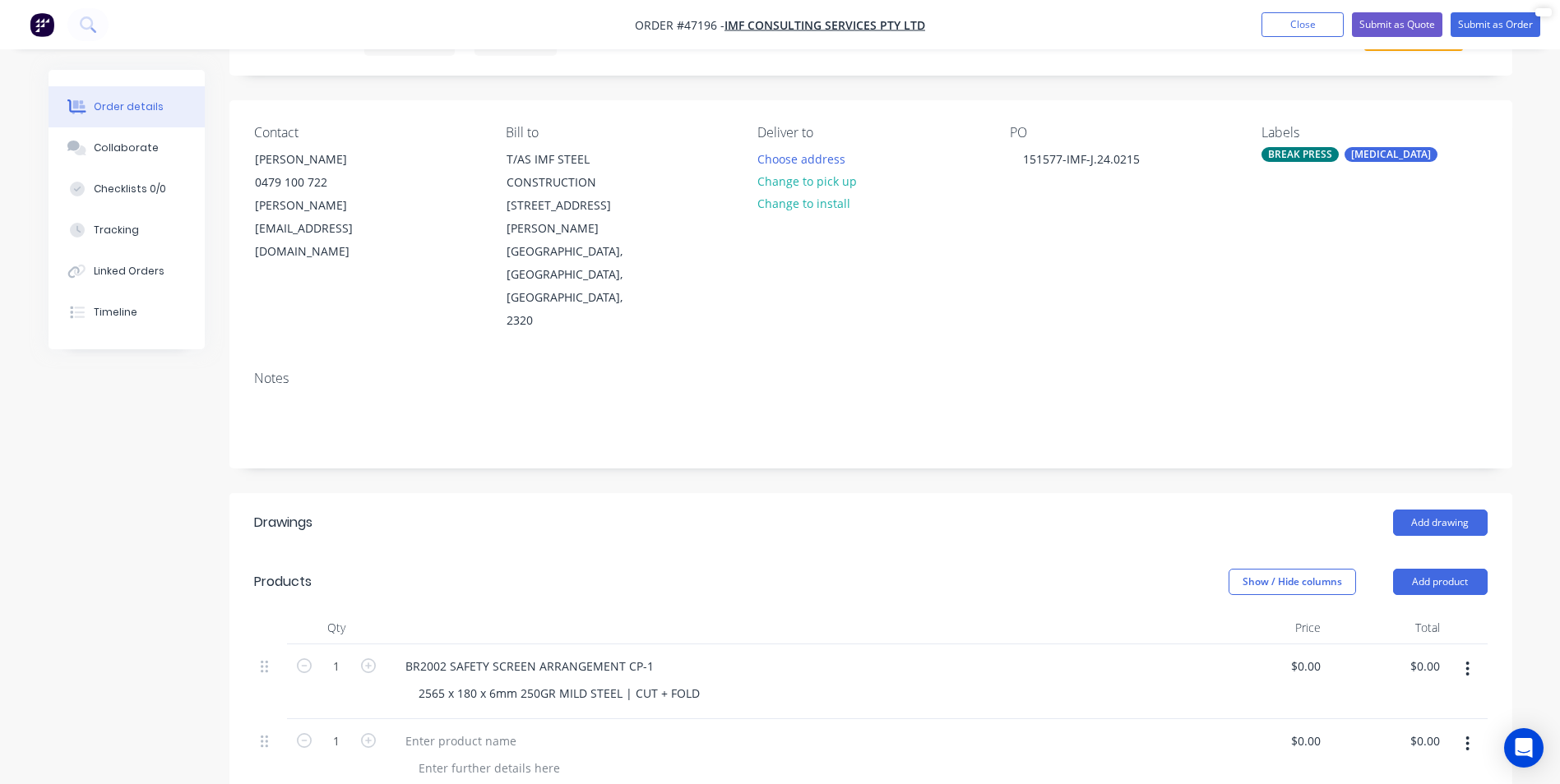
scroll to position [329, 0]
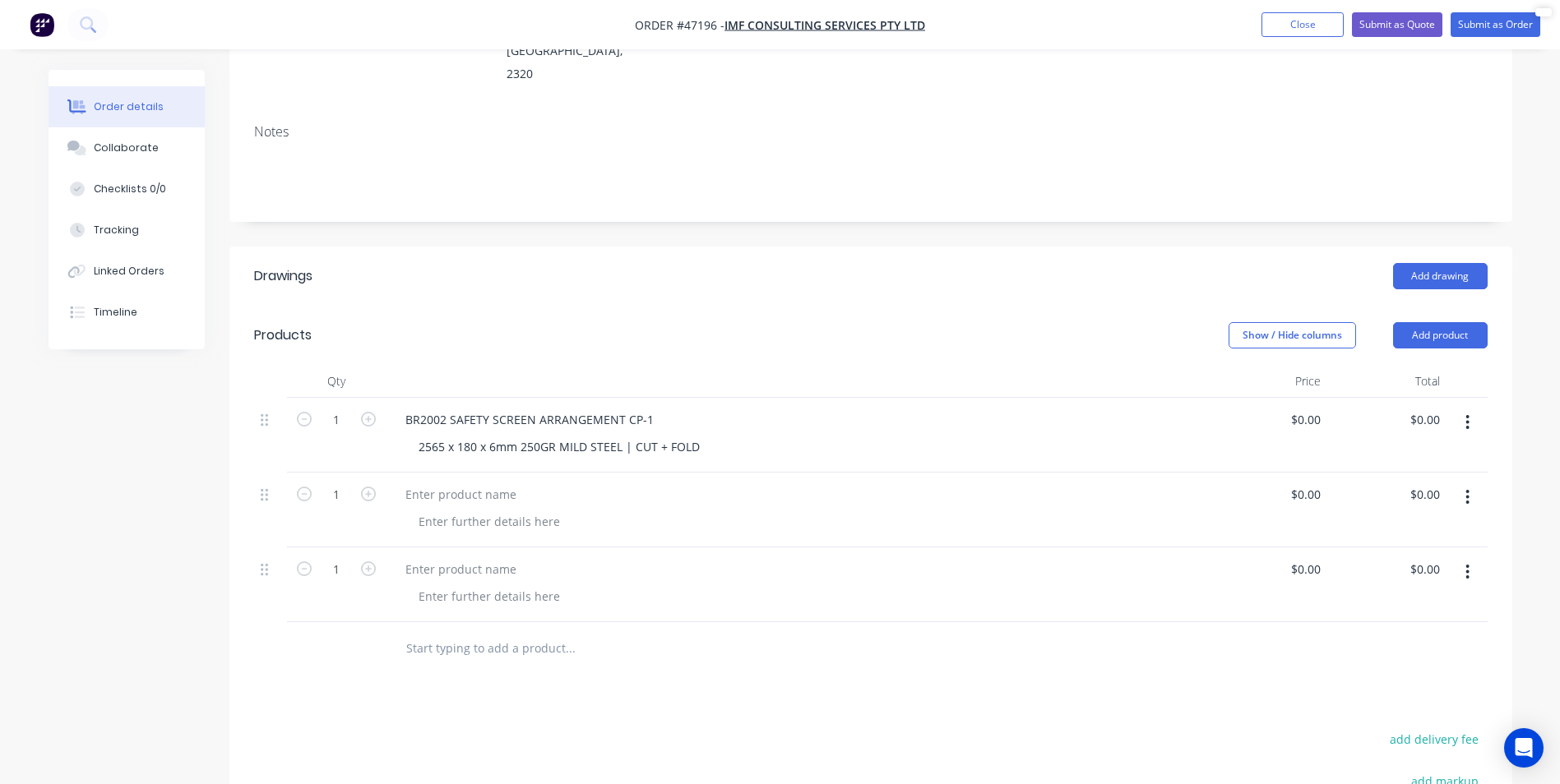
click at [1469, 565] on icon "button" at bounding box center [1469, 572] width 4 height 15
click at [1399, 669] on div "Delete" at bounding box center [1409, 680] width 127 height 24
click at [323, 408] on input "1" at bounding box center [336, 420] width 43 height 25
type input "12"
drag, startPoint x: 554, startPoint y: 613, endPoint x: 576, endPoint y: 609, distance: 22.4
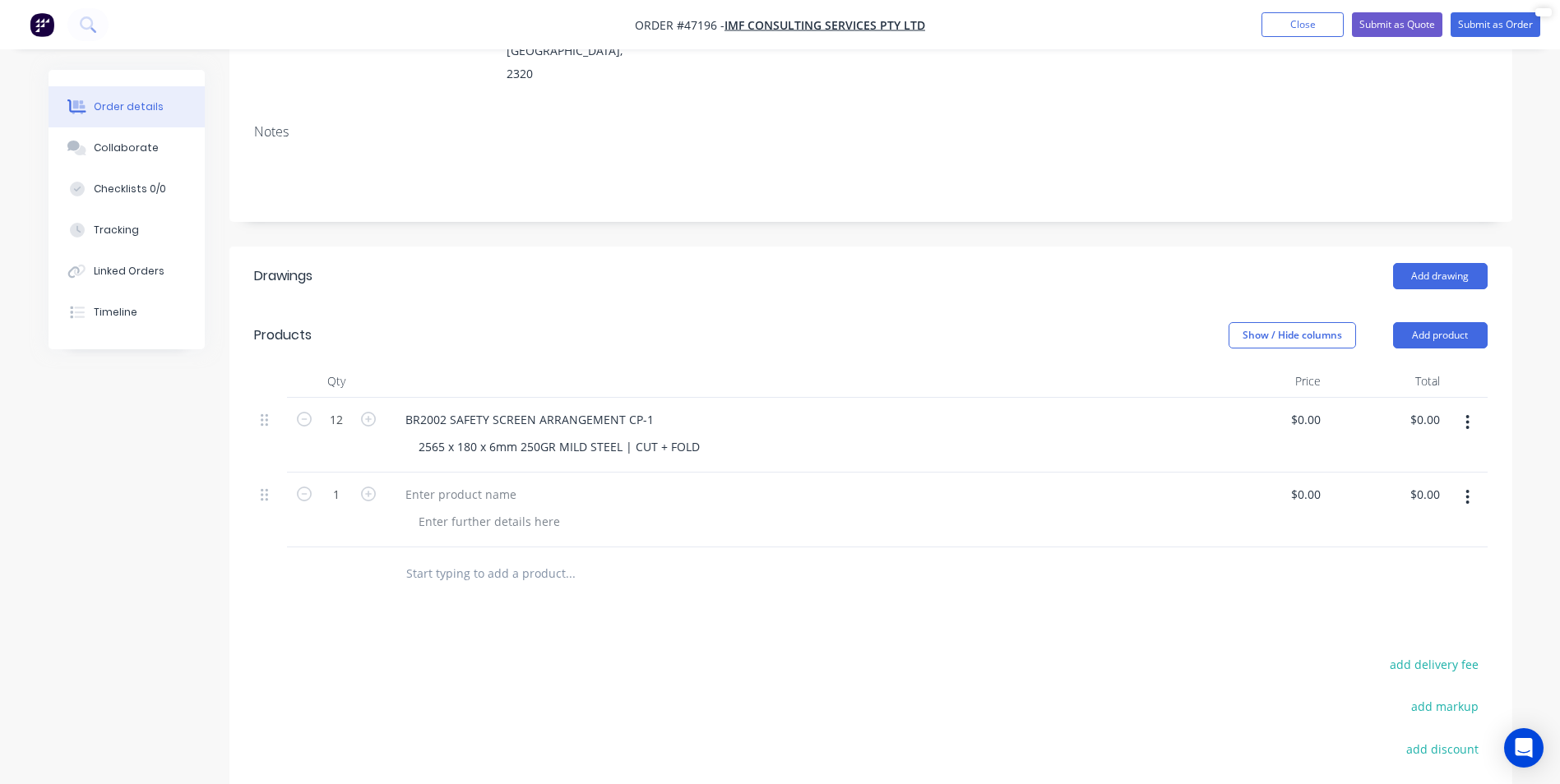
click at [555, 654] on div "add delivery fee add markup add discount Labour $0.00 Sub total $0.00 Tax $0.00…" at bounding box center [871, 794] width 1234 height 281
click at [1408, 398] on div "0.00 0.00" at bounding box center [1387, 435] width 120 height 74
type input "2845.56"
type input "$237.13"
type input "$2,845.56"
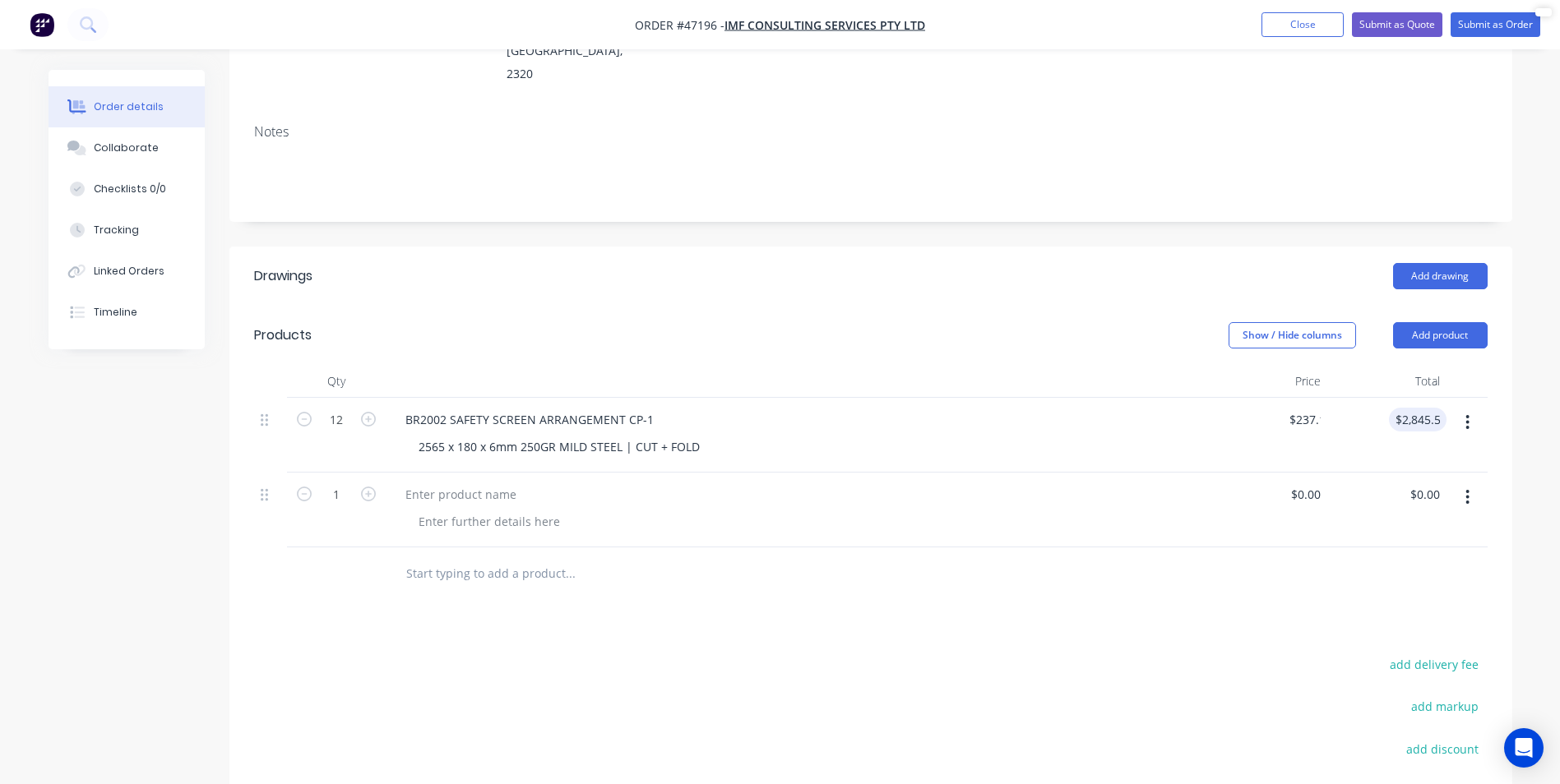
click at [983, 557] on div "Drawings Add drawing Products Show / Hide columns Add product Qty Price Total 1…" at bounding box center [871, 602] width 1283 height 713
click at [474, 483] on div at bounding box center [461, 494] width 137 height 24
paste div
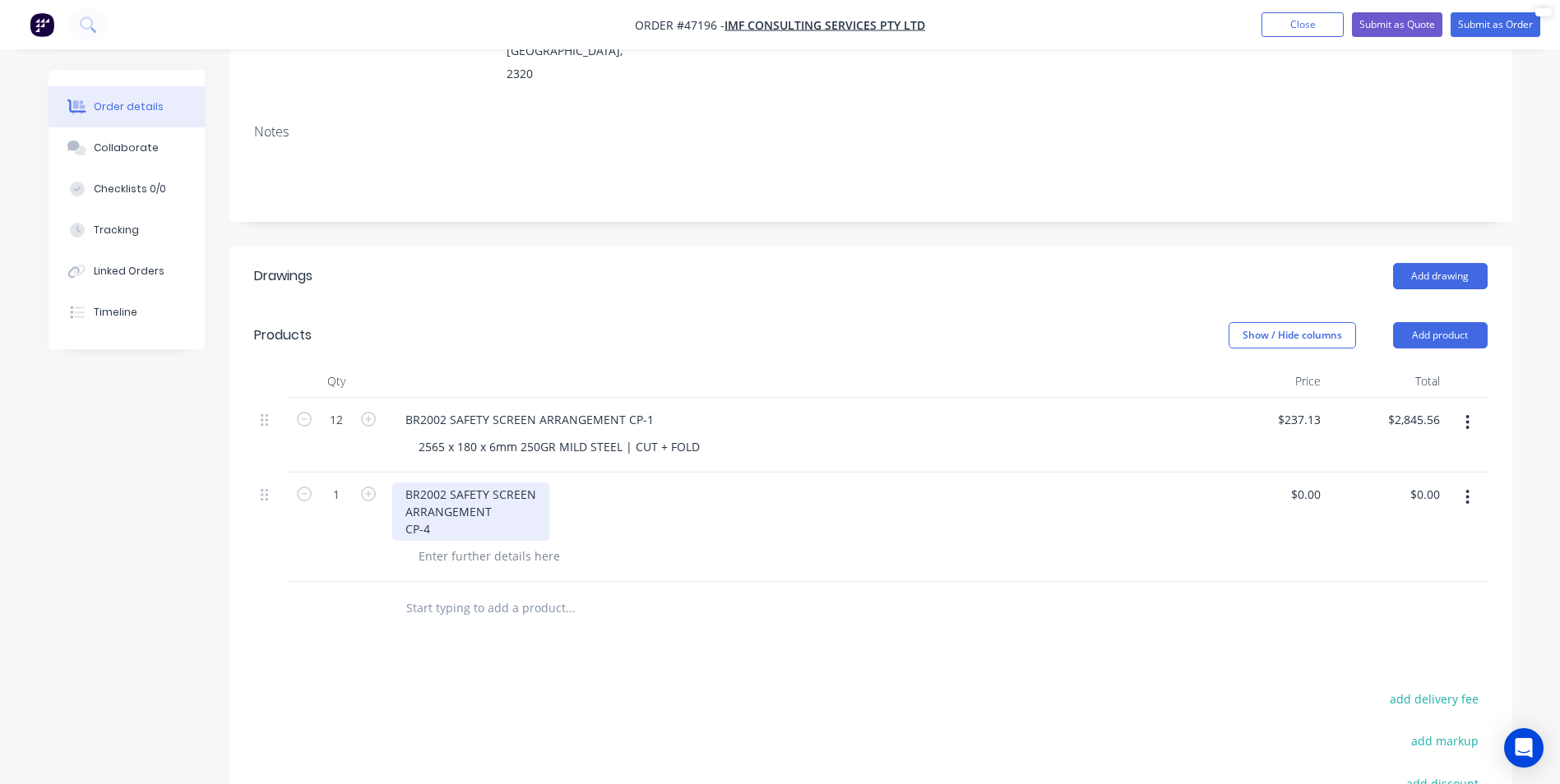
click at [408, 483] on div "BR2002 SAFETY SCREEN ARRANGEMENT CP-4" at bounding box center [471, 512] width 157 height 58
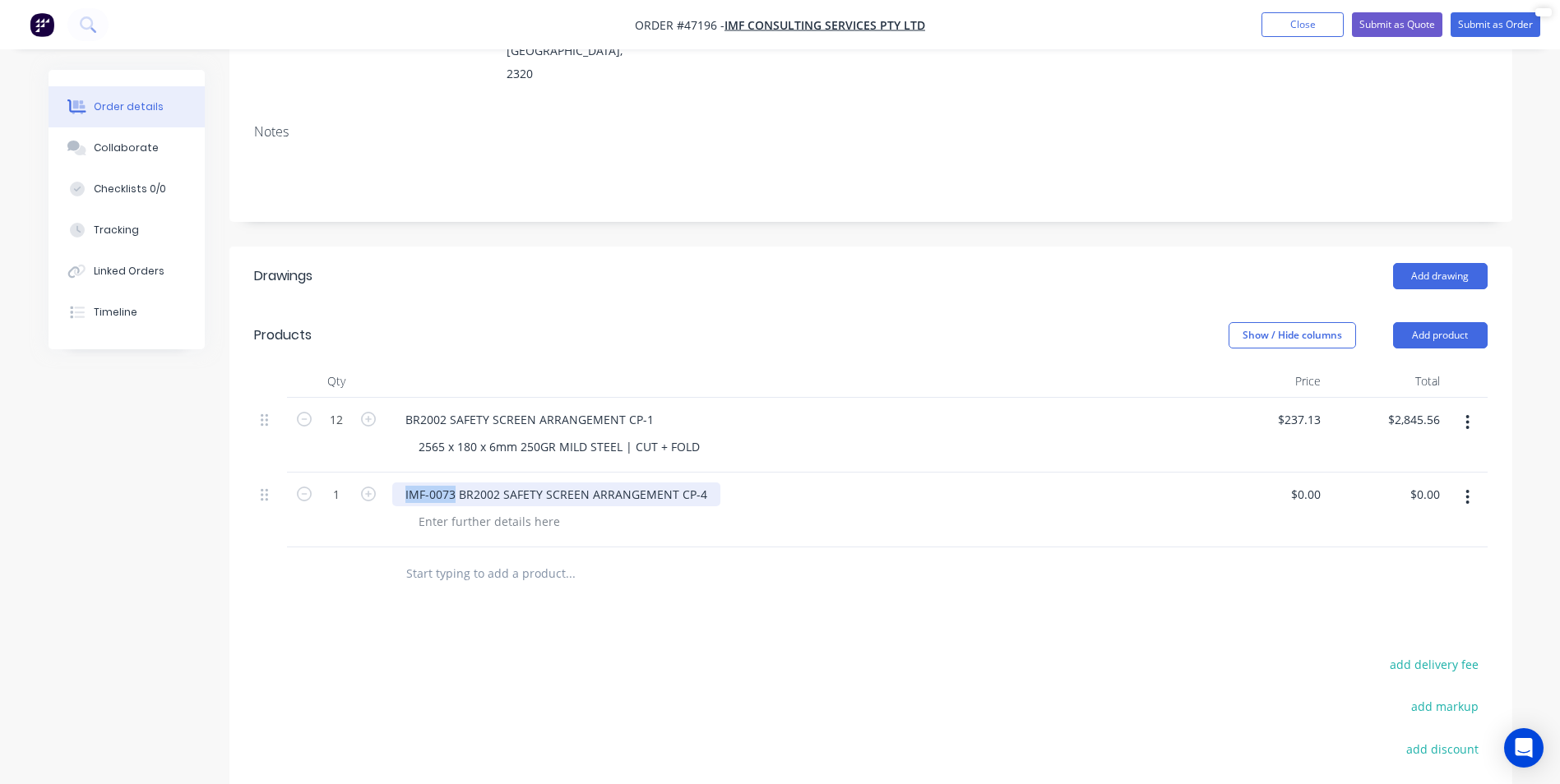
copy div "IMF-0073"
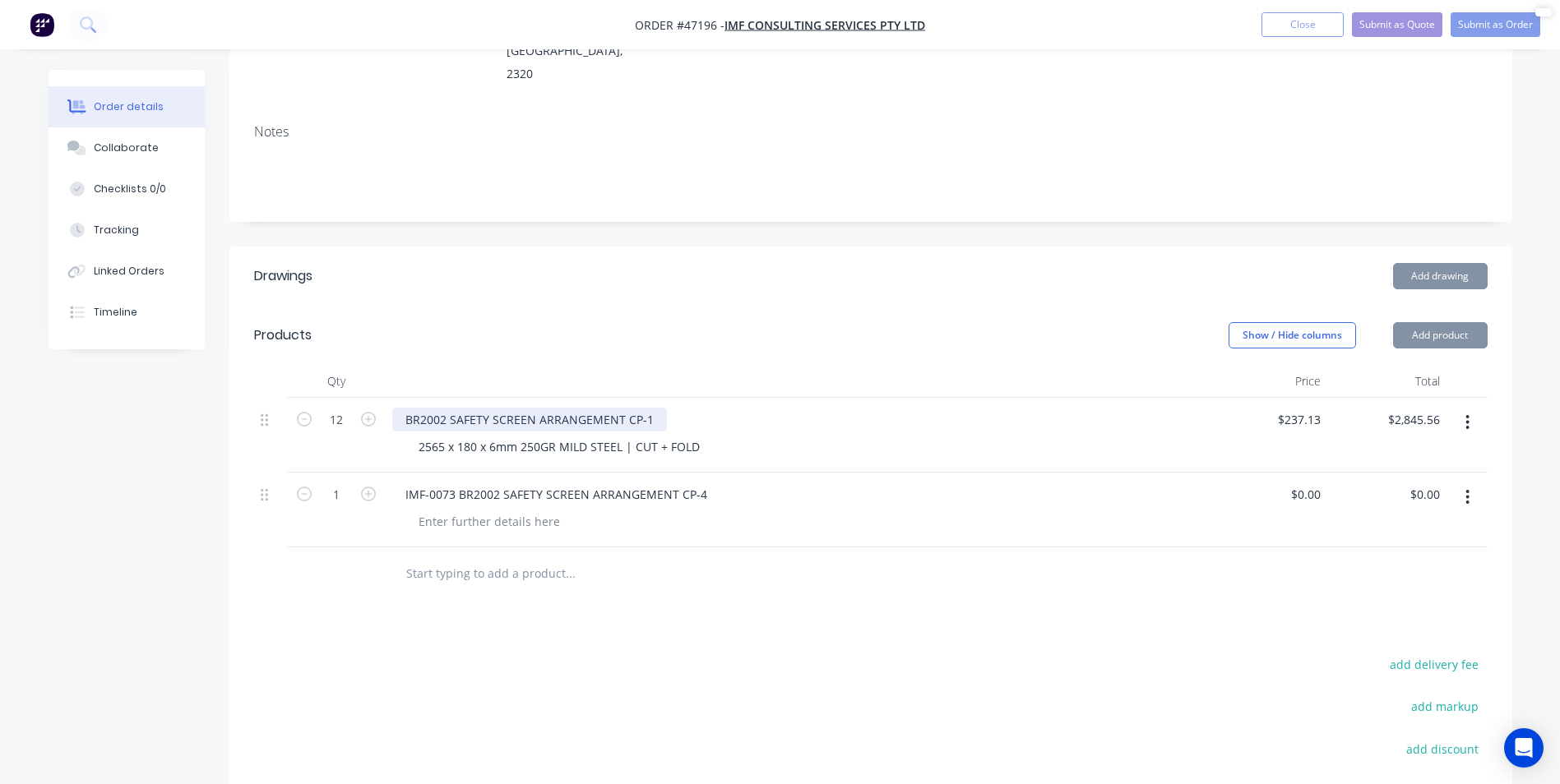
click at [402, 408] on div "BR2002 SAFETY SCREEN ARRANGEMENT CP-1" at bounding box center [530, 419] width 275 height 24
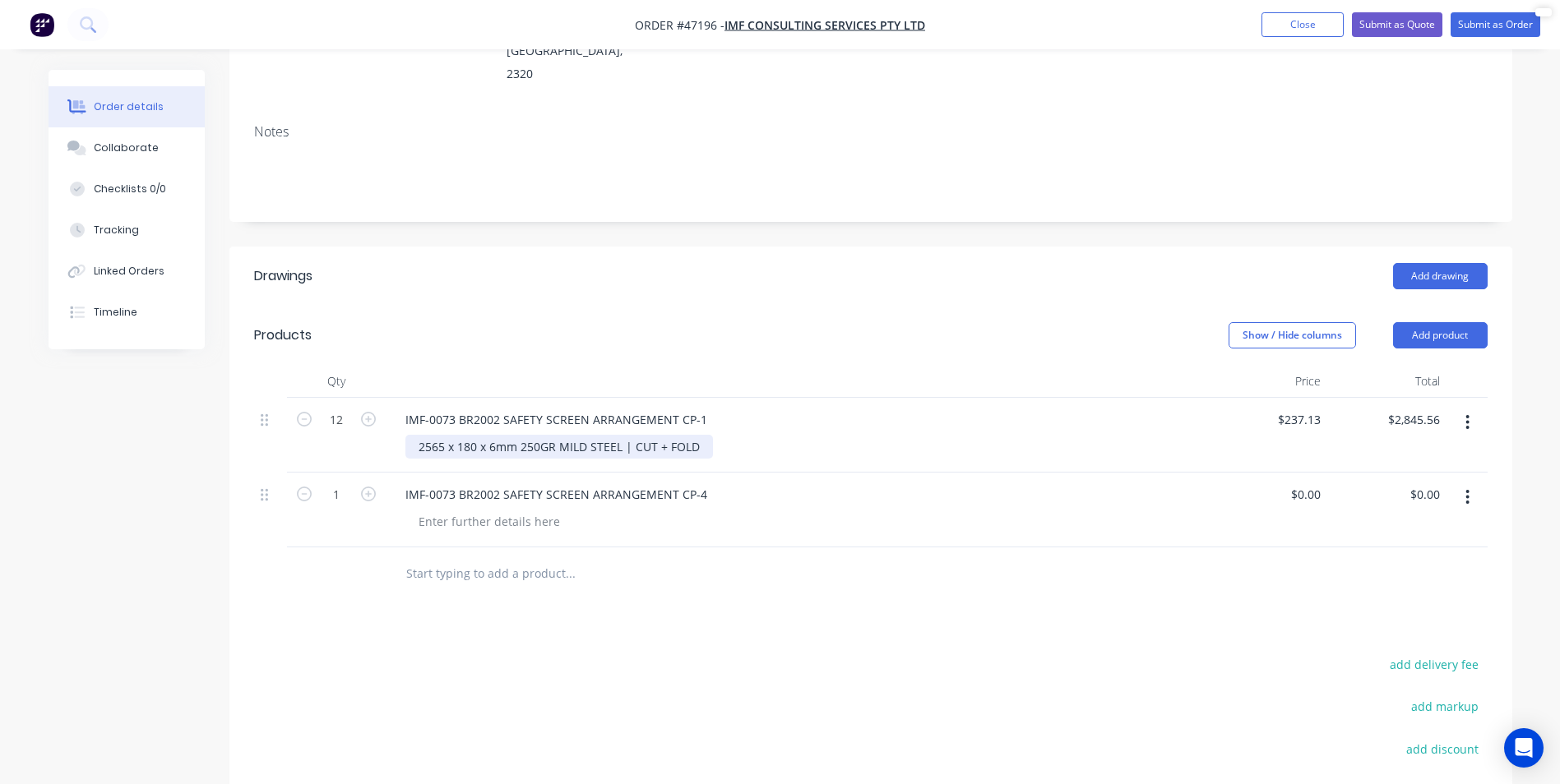
click at [513, 435] on div "2565 x 180 x 6mm 250GR MILD STEEL | CUT + FOLD" at bounding box center [558, 446] width 308 height 24
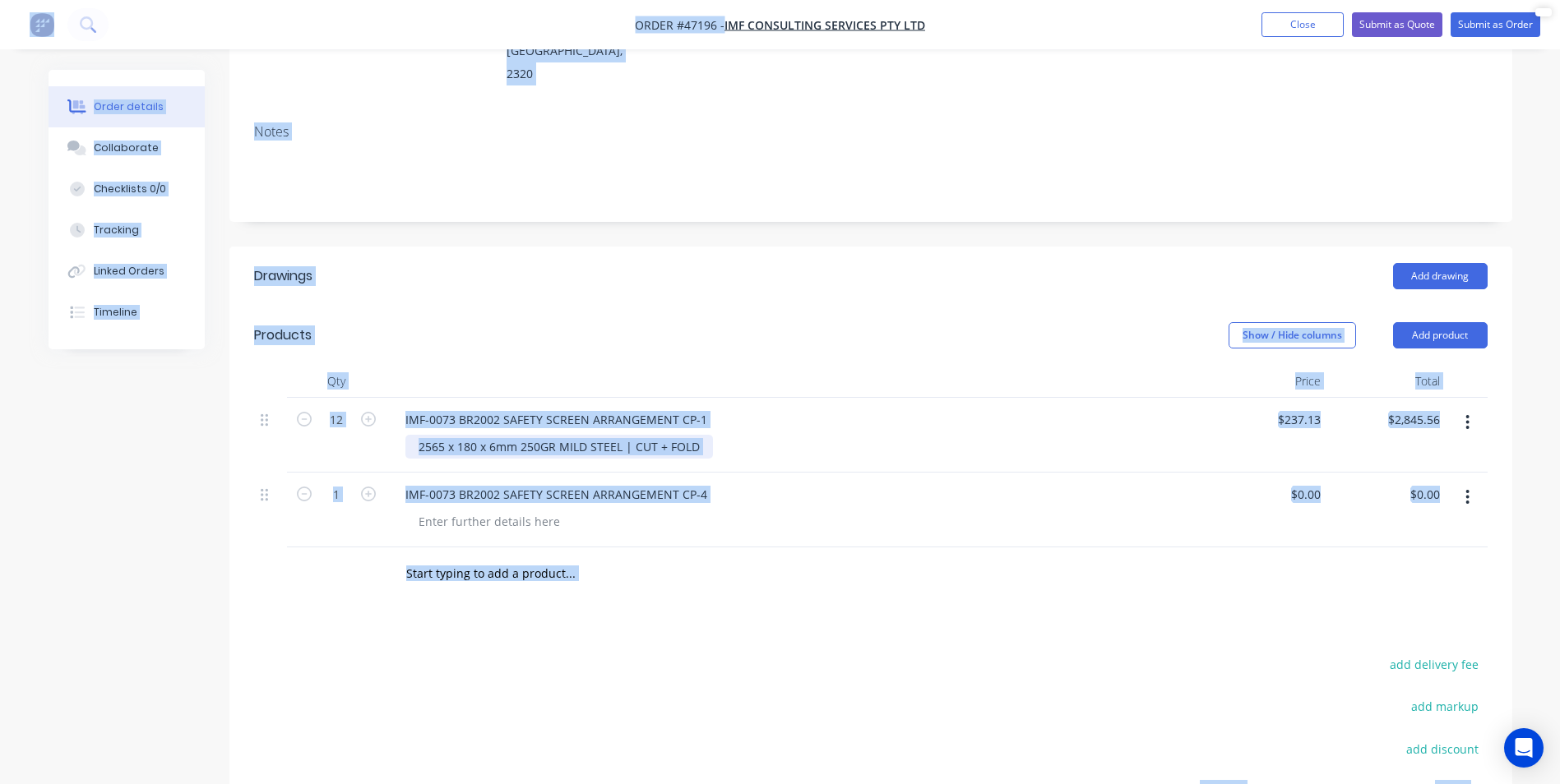
click at [526, 435] on div "2565 x 180 x 6mm 250GR MILD STEEL | CUT + FOLD" at bounding box center [558, 446] width 308 height 24
click at [497, 435] on div "2565 x 180 x 6mm 250GR MILD STEEL | CUT + FOLD" at bounding box center [558, 446] width 308 height 24
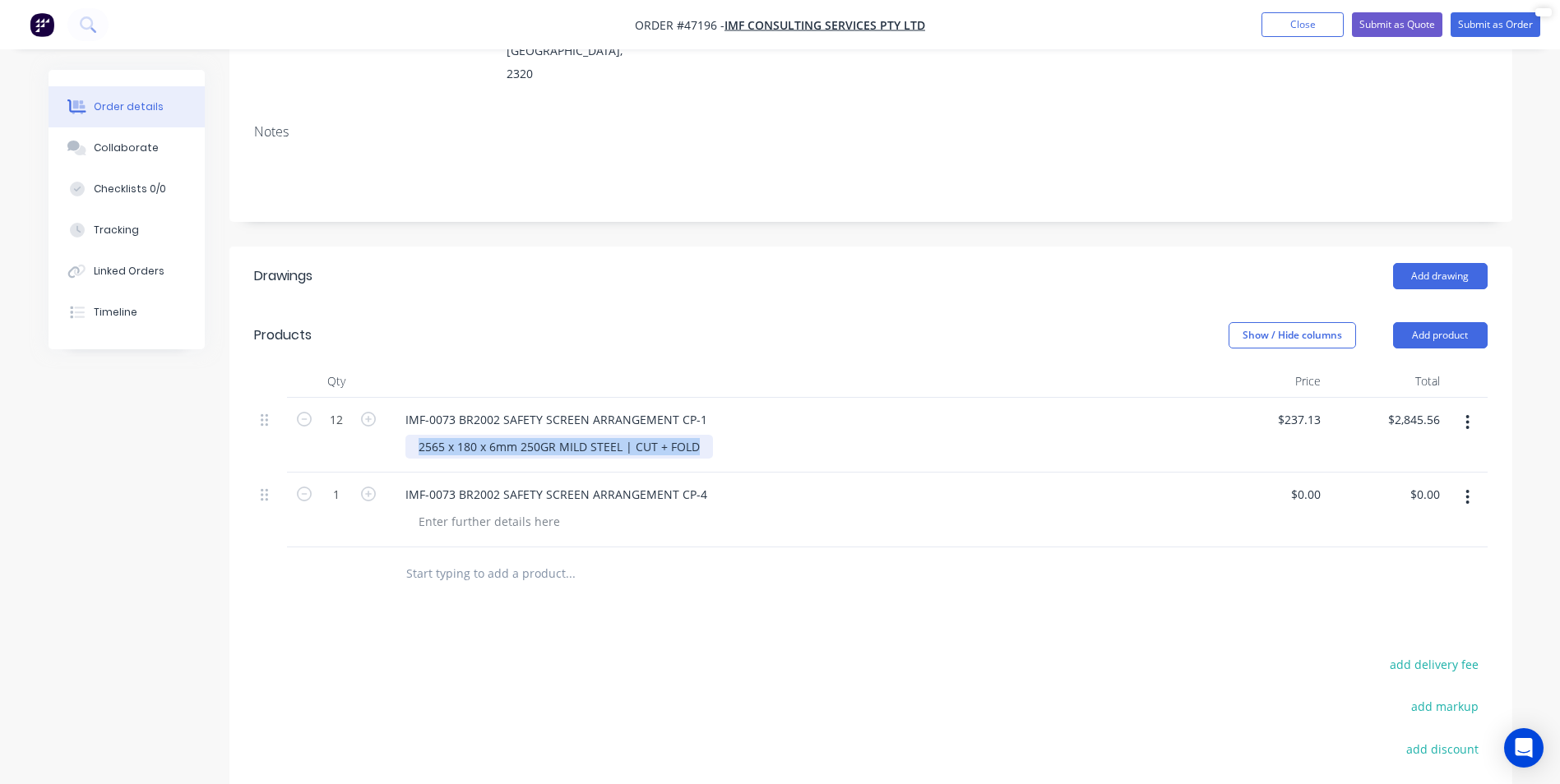
drag, startPoint x: 411, startPoint y: 399, endPoint x: 726, endPoint y: 408, distance: 315.1
click at [726, 435] on div "2565 x 180 x 6mm 250GR MILD STEEL | CUT + FOLD" at bounding box center [803, 446] width 796 height 24
copy div "2565 x 180 x 6mm 250GR MILD STEEL | CUT + FOLD"
click at [512, 488] on div "IMF-0073 BR2002 SAFETY SCREEN ARRANGEMENT CP-4" at bounding box center [797, 510] width 823 height 74
click at [524, 509] on div at bounding box center [488, 521] width 168 height 24
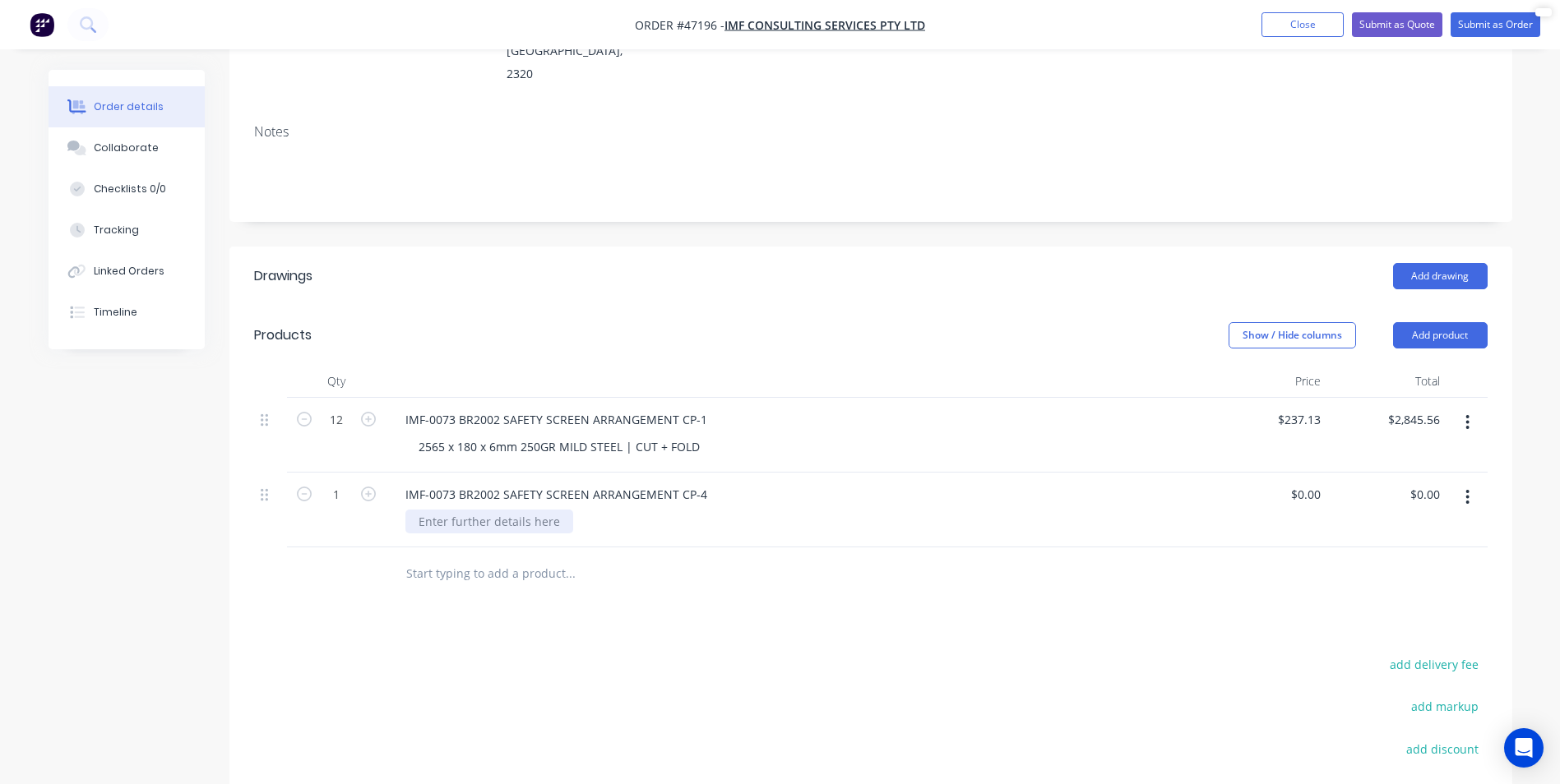
paste div
click at [416, 435] on div "2565 x 180 x 6mm 250GR MILD STEEL | CUT + FOLD" at bounding box center [558, 446] width 308 height 24
click at [416, 509] on div "2565 x 180 x 6mm 250GR MILD STEEL | CUT + FOLD" at bounding box center [558, 521] width 308 height 24
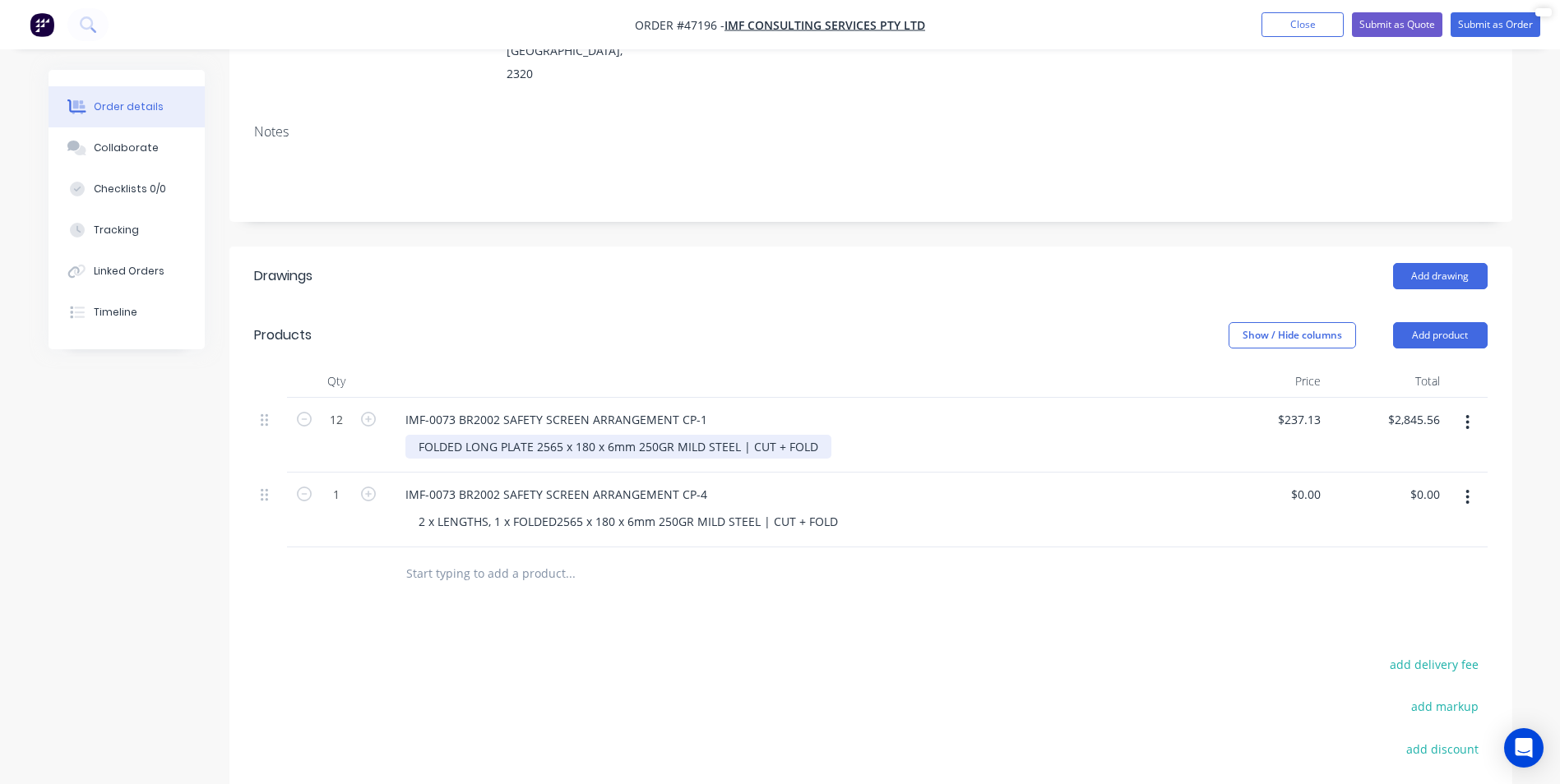
click at [530, 435] on div "FOLDED LONG PLATE 2565 x 180 x 6mm 250GR MILD STEEL | CUT + FOLD" at bounding box center [618, 446] width 426 height 24
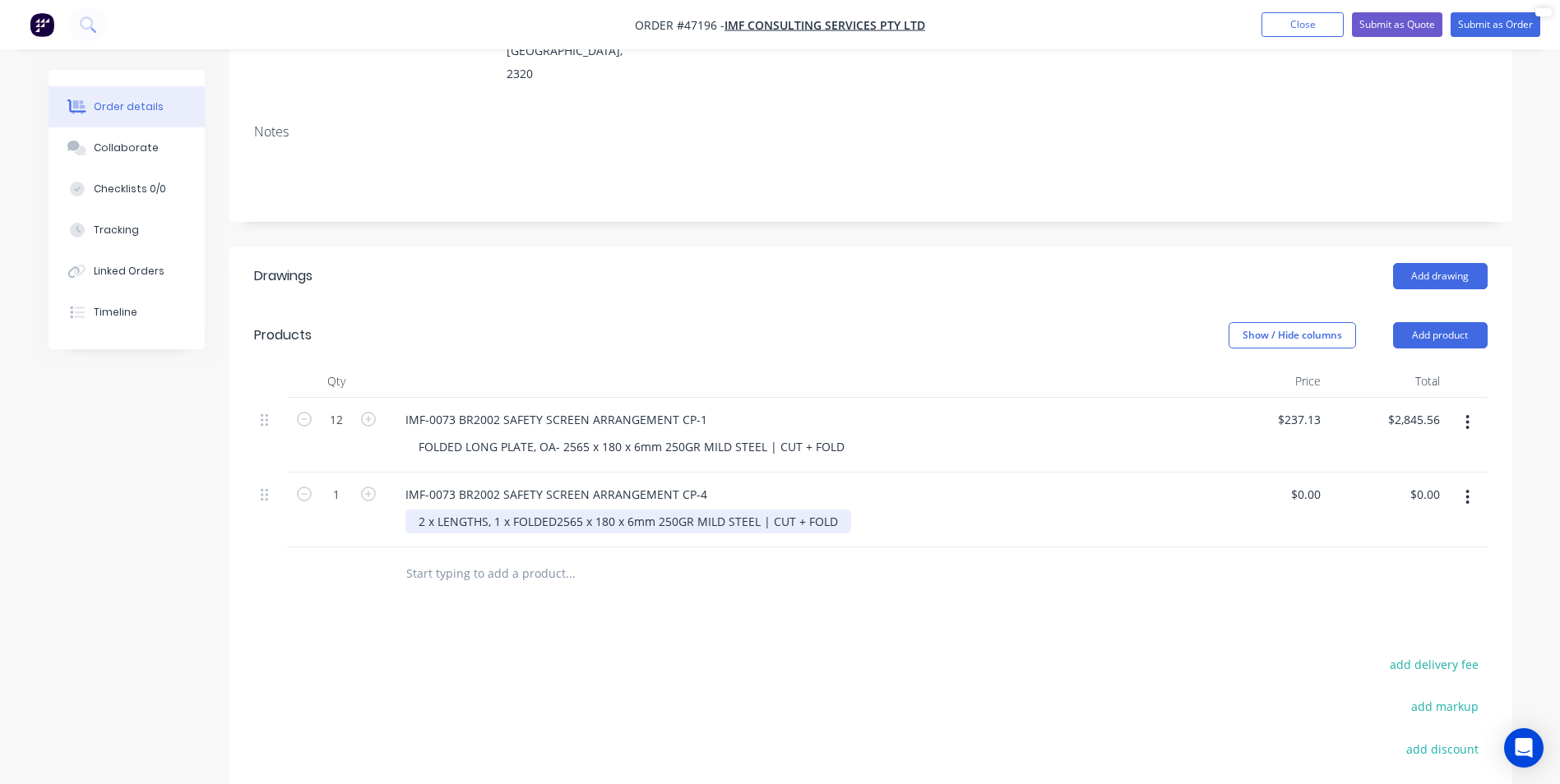
click at [583, 509] on div "2 x LENGTHS, 1 x FOLDED2565 x 180 x 6mm 250GR MILD STEEL | CUT + FOLD" at bounding box center [628, 521] width 446 height 24
click at [902, 473] on div "IMF-0073 BR2002 SAFETY SCREEN ARRANGEMENT CP-4 2 x LENGTHS, 1 x FOLDED LENGTH, …" at bounding box center [797, 510] width 823 height 74
click at [344, 432] on input "1" at bounding box center [336, 420] width 43 height 25
click at [1076, 547] on div at bounding box center [871, 574] width 1234 height 53
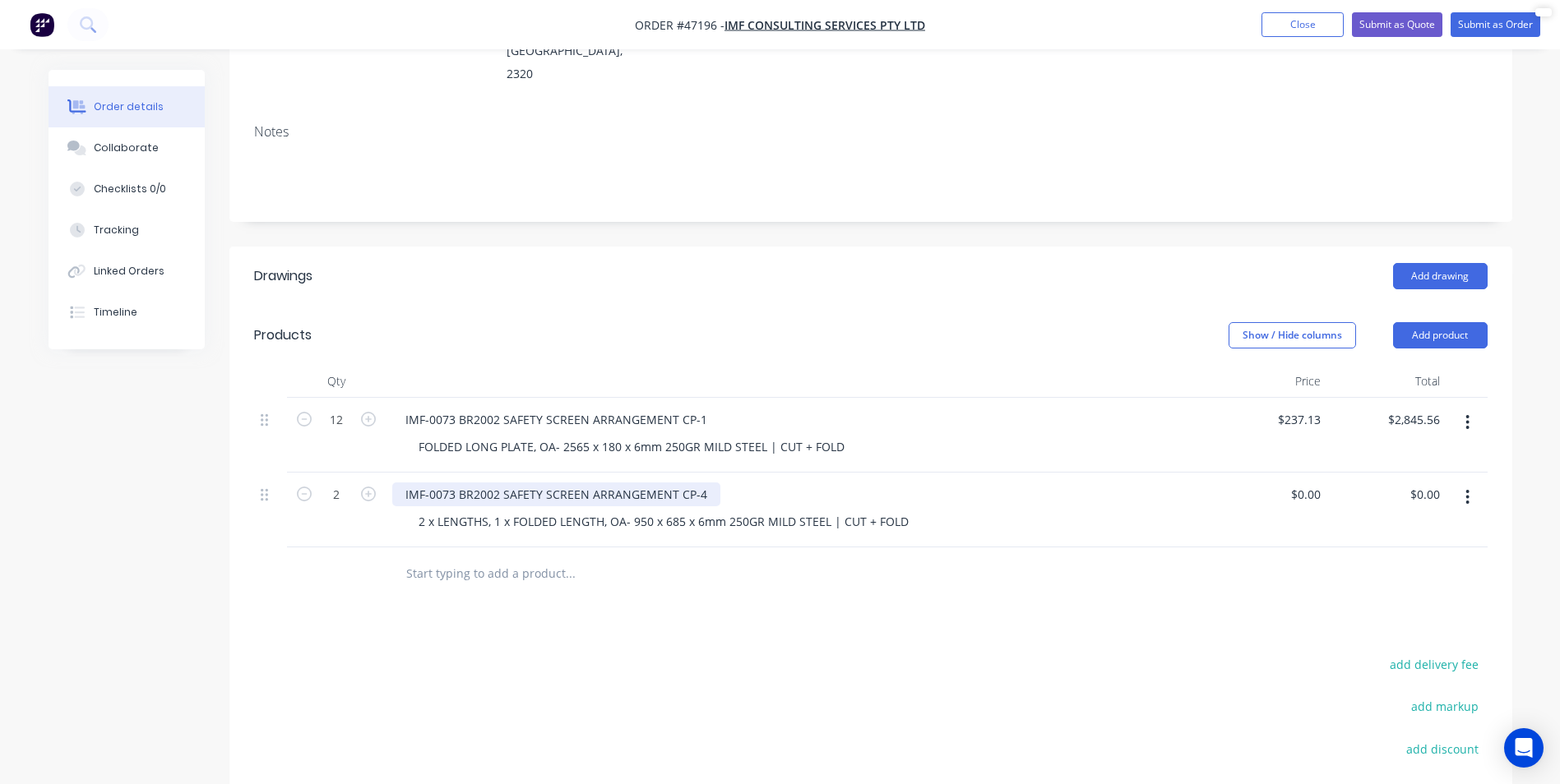
click at [708, 483] on div "IMF-0073 BR2002 SAFETY SCREEN ARRANGEMENT CP-4" at bounding box center [557, 494] width 328 height 24
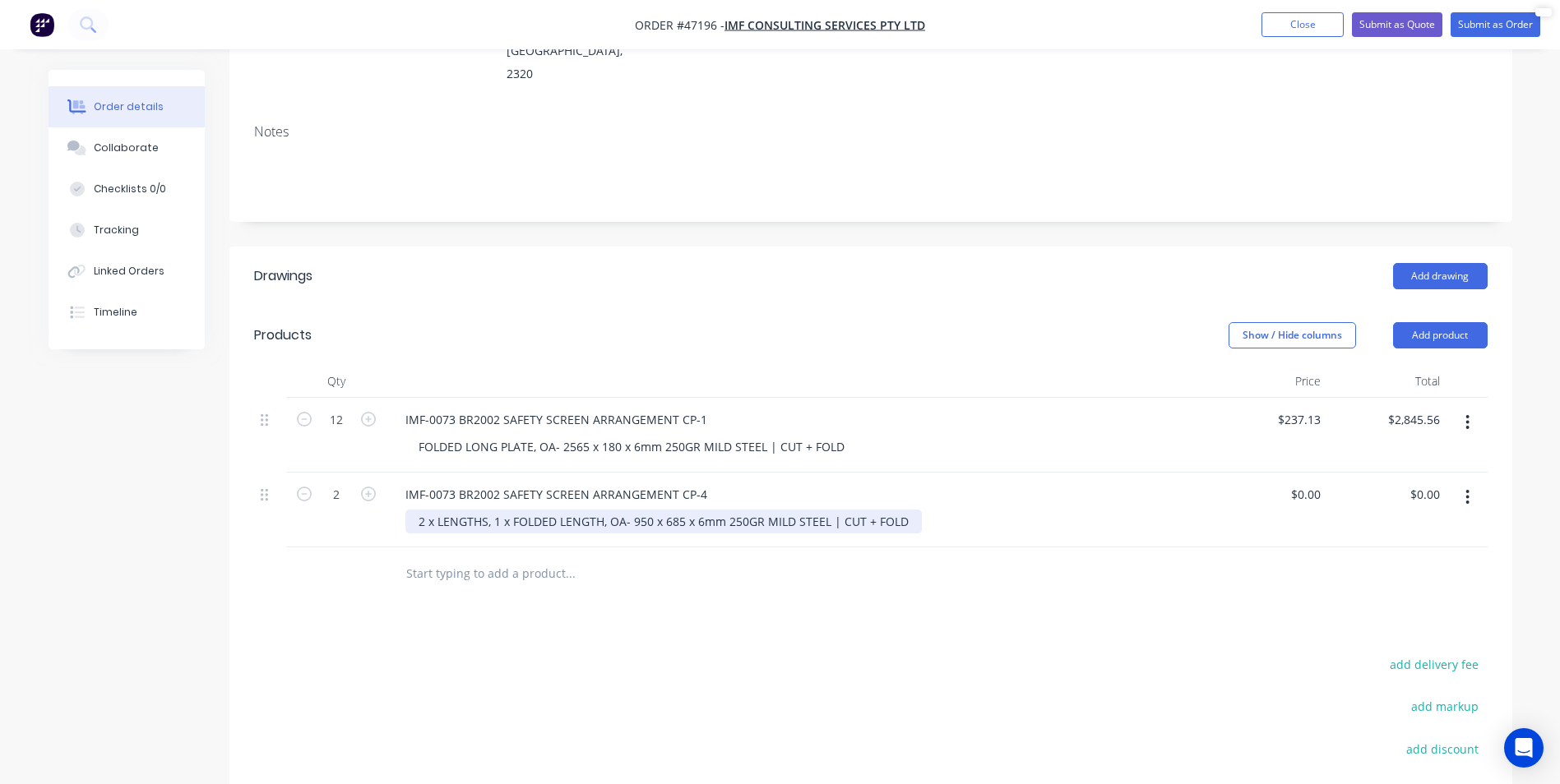
drag, startPoint x: 498, startPoint y: 475, endPoint x: 579, endPoint y: 477, distance: 81.0
click at [579, 509] on div "2 x LENGTHS, 1 x FOLDED LENGTH, OA- 950 x 685 x 6mm 250GR MILD STEEL | CUT + FO…" at bounding box center [663, 521] width 517 height 24
drag, startPoint x: 607, startPoint y: 472, endPoint x: 493, endPoint y: 484, distance: 114.6
click at [493, 509] on div "2 x LENGTHS, 1 x FOLDED LENGTH, OA- 950 x 685 x 6mm 250GR MILD STEEL | CUT + FO…" at bounding box center [663, 521] width 517 height 24
click at [679, 557] on input "text" at bounding box center [569, 573] width 329 height 33
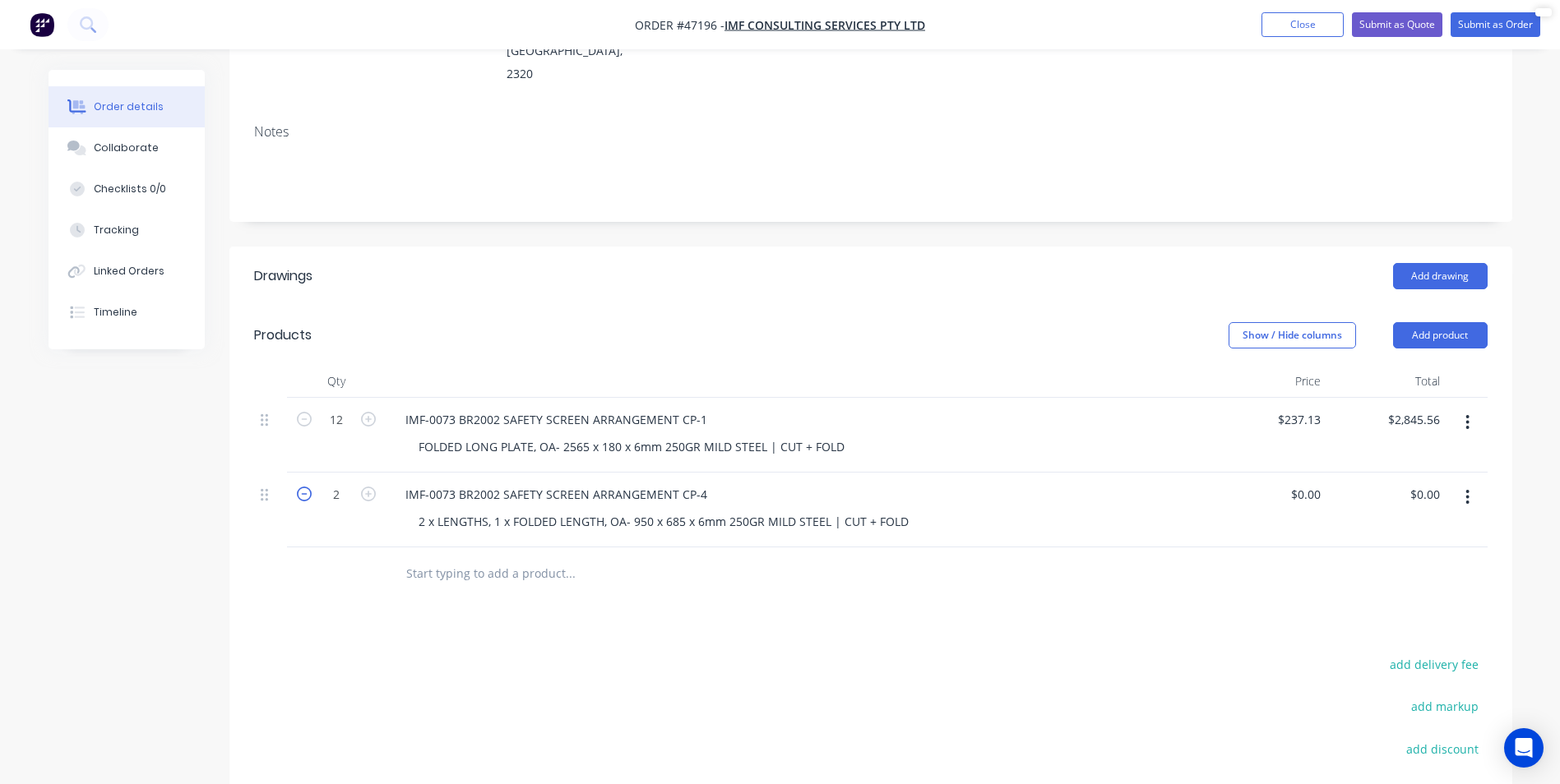
click at [301, 486] on icon "button" at bounding box center [304, 493] width 15 height 15
type input "1"
click at [620, 509] on div "2 x LENGTHS, 1 x FOLDED LENGTH, OA- 950 x 685 x 6mm 250GR MILD STEEL | CUT + FO…" at bounding box center [663, 521] width 517 height 24
click at [626, 509] on div "2 x LENGTHS, 1 x FOLDED LENGTH, OA- 950 x 685 x 6mm 250GR MILD STEEL | CUT + FO…" at bounding box center [663, 521] width 517 height 24
drag, startPoint x: 493, startPoint y: 479, endPoint x: 355, endPoint y: 493, distance: 138.7
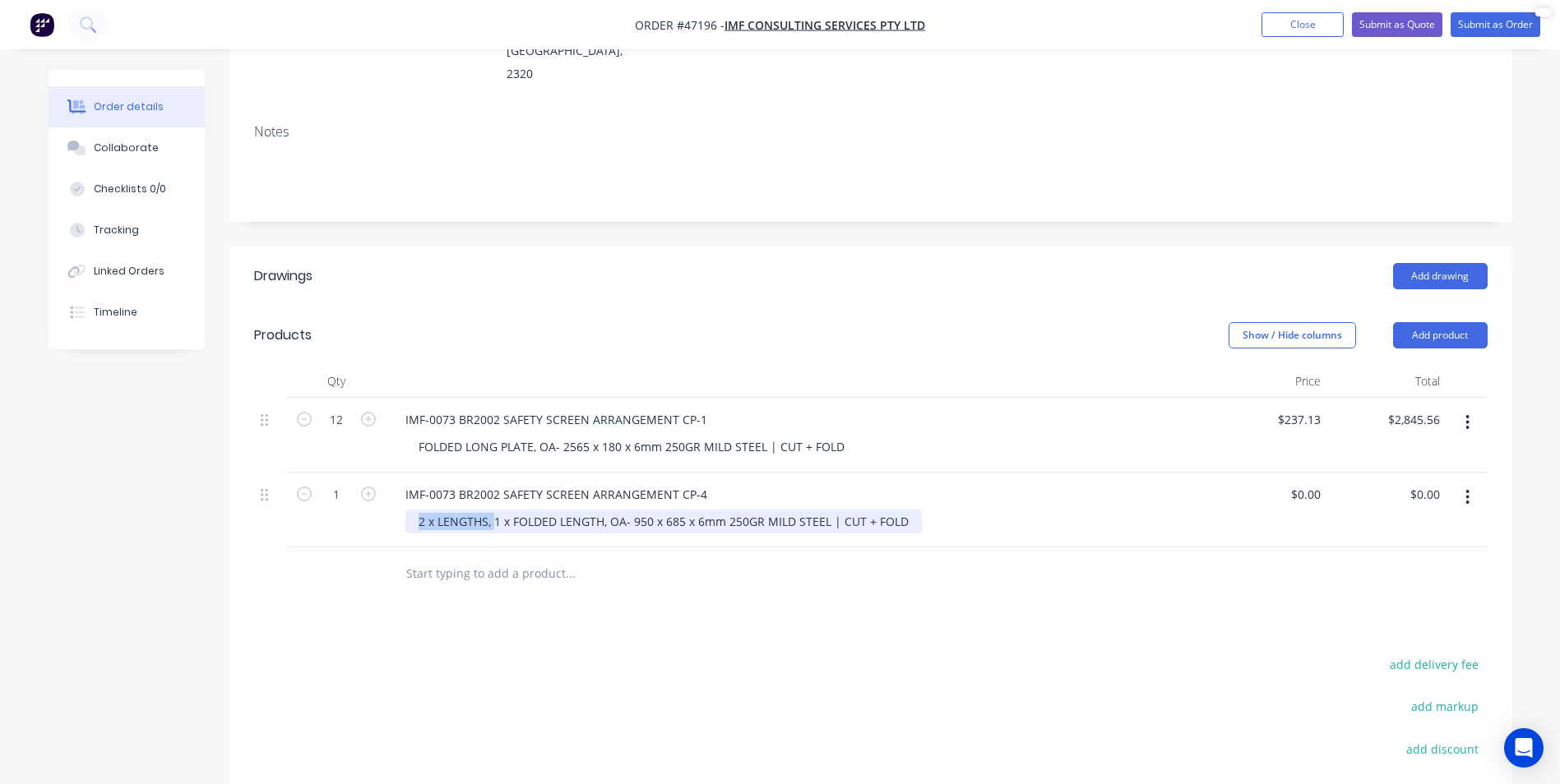
click at [355, 493] on div "1 IMF-0073 BR2002 SAFETY SCREEN ARRANGEMENT CP-4 2 x LENGTHS, 1 x FOLDED LENGTH…" at bounding box center [871, 510] width 1234 height 74
click at [551, 509] on div "1 x FOLDED LENGTH, OA- 950 x 685 x 6mm 250GR MILD STEEL | CUT + FOLD" at bounding box center [625, 521] width 441 height 24
drag, startPoint x: 526, startPoint y: 477, endPoint x: 389, endPoint y: 474, distance: 137.0
click at [389, 474] on div "IMF-0073 BR2002 SAFETY SCREEN ARRANGEMENT CP-4 1 x FOLDED LENGTH, OA- 950 x 685…" at bounding box center [797, 510] width 823 height 74
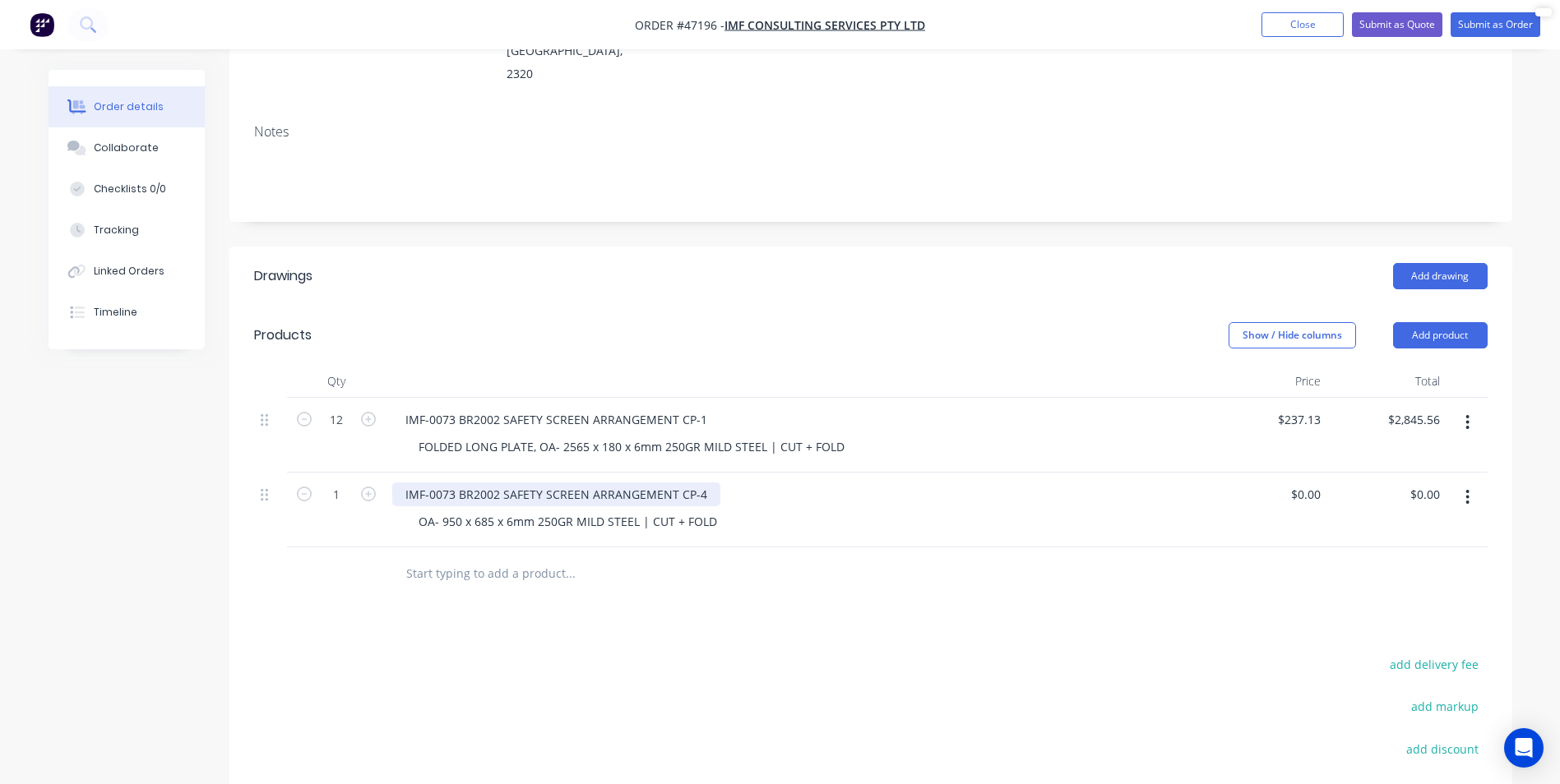
drag, startPoint x: 701, startPoint y: 439, endPoint x: 721, endPoint y: 451, distance: 23.3
click at [703, 483] on div "IMF-0073 BR2002 SAFETY SCREEN ARRANGEMENT CP-4" at bounding box center [557, 494] width 328 height 24
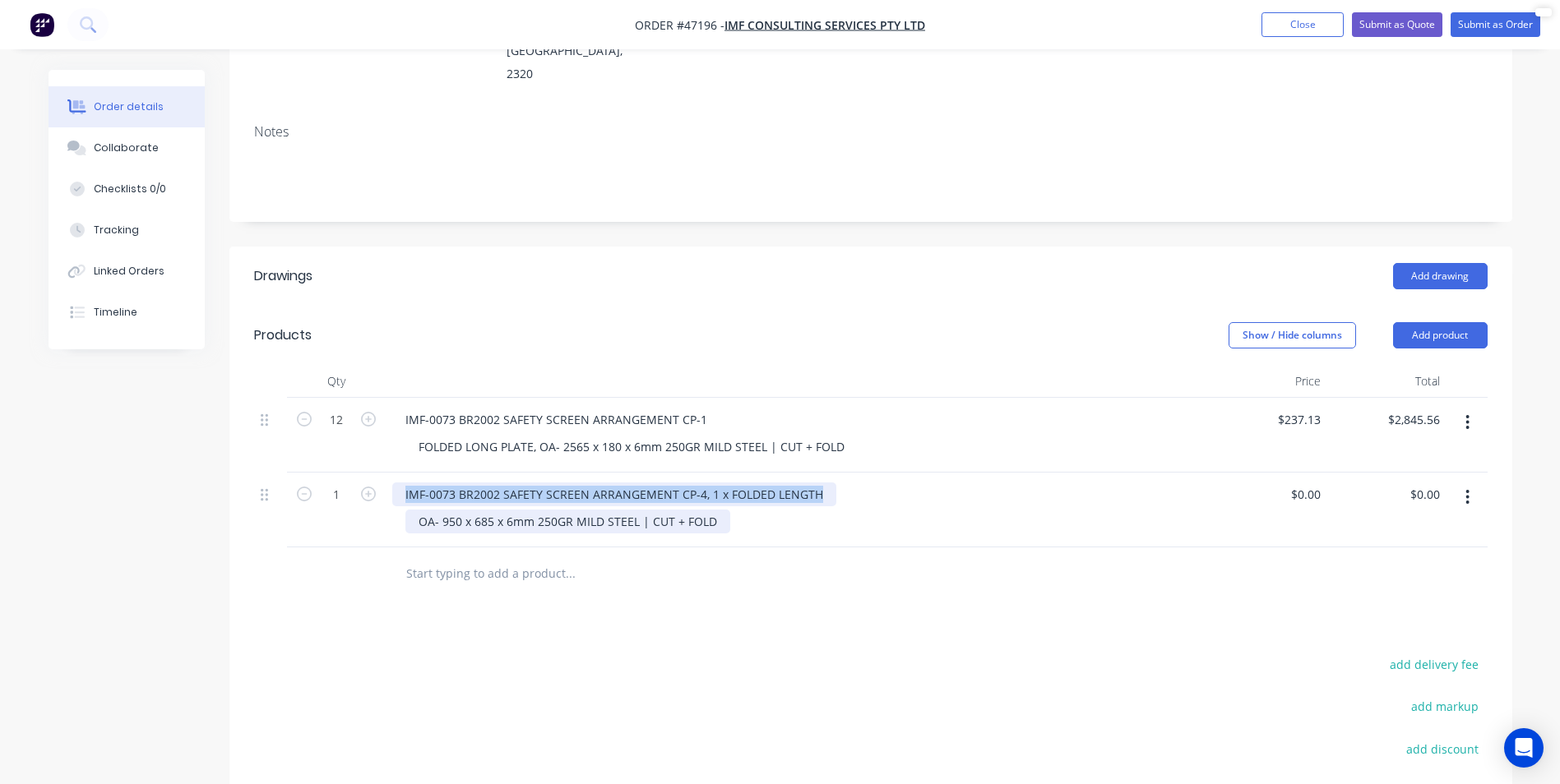
copy div "IMF-0073 BR2002 SAFETY SCREEN ARRANGEMENT CP-4, 1 x FOLDED LENGTH"
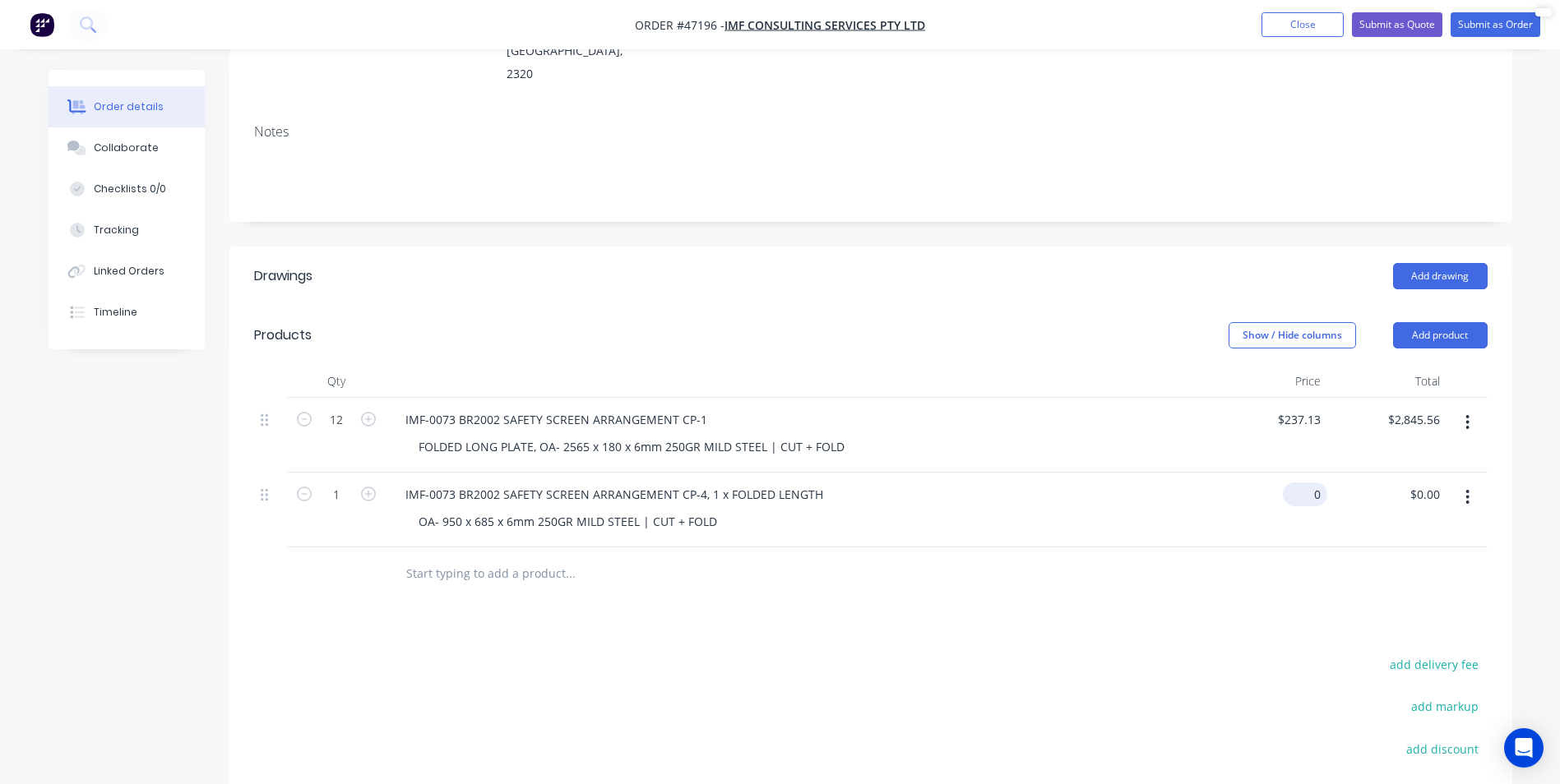
click at [1311, 483] on input "0" at bounding box center [1308, 494] width 38 height 24
type input "$0.00"
click at [1197, 509] on div "OA- 950 x 685 x 6mm 250GR MILD STEEL | CUT + FOLD" at bounding box center [803, 521] width 796 height 24
click at [1475, 483] on button "button" at bounding box center [1468, 497] width 39 height 29
click at [1410, 529] on div "Duplicate" at bounding box center [1409, 540] width 127 height 24
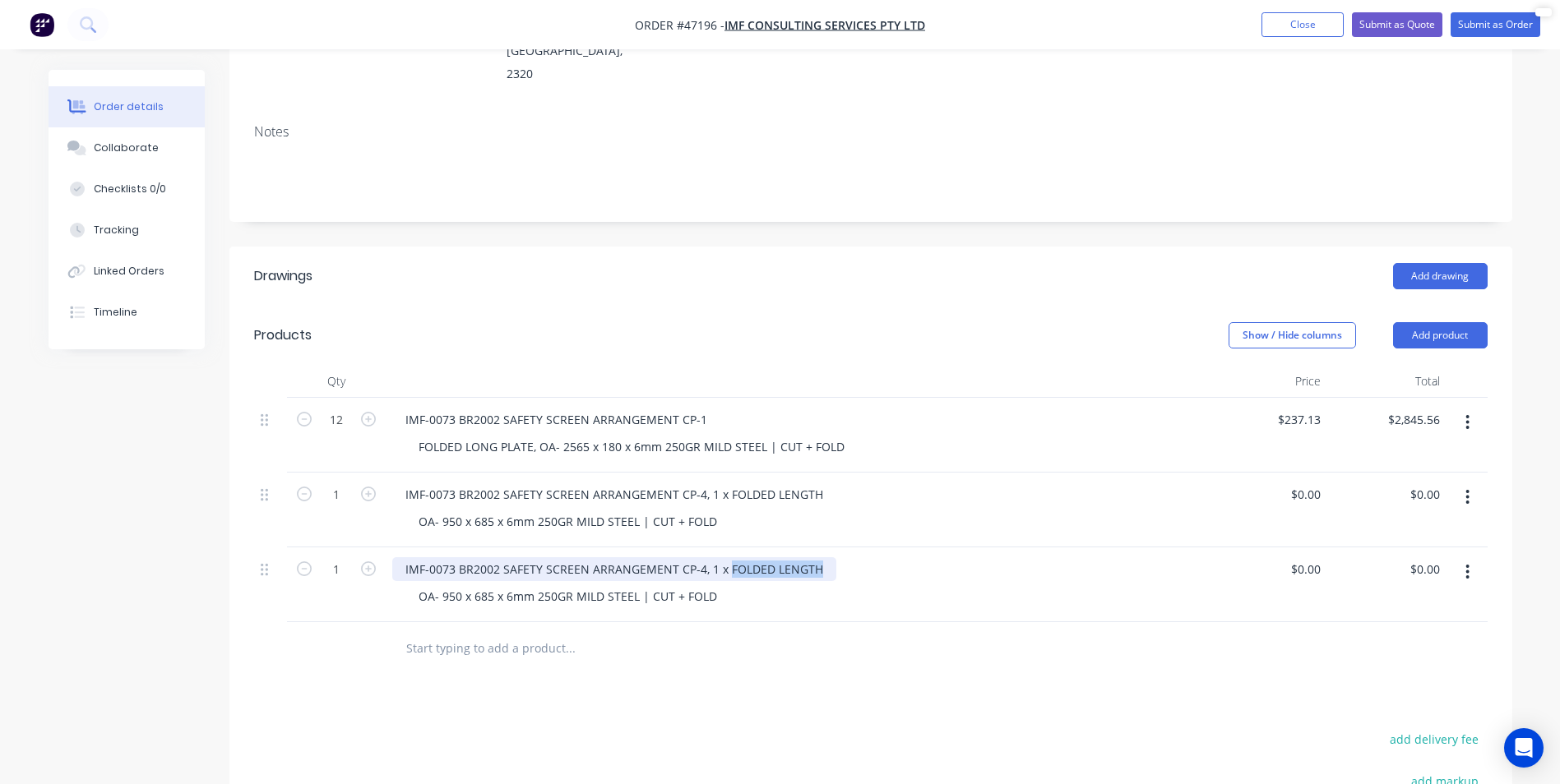
drag, startPoint x: 725, startPoint y: 522, endPoint x: 866, endPoint y: 519, distance: 141.0
click at [866, 557] on div "IMF-0073 BR2002 SAFETY SCREEN ARRANGEMENT CP-4, 1 x FOLDED LENGTH" at bounding box center [797, 569] width 809 height 24
click at [1041, 557] on div "IMF-0073 BR2002 SAFETY SCREEN ARRANGEMENT CP-4, SHORT LENGTHS" at bounding box center [797, 569] width 809 height 24
click at [364, 562] on icon "button" at bounding box center [368, 569] width 15 height 15
type input "2"
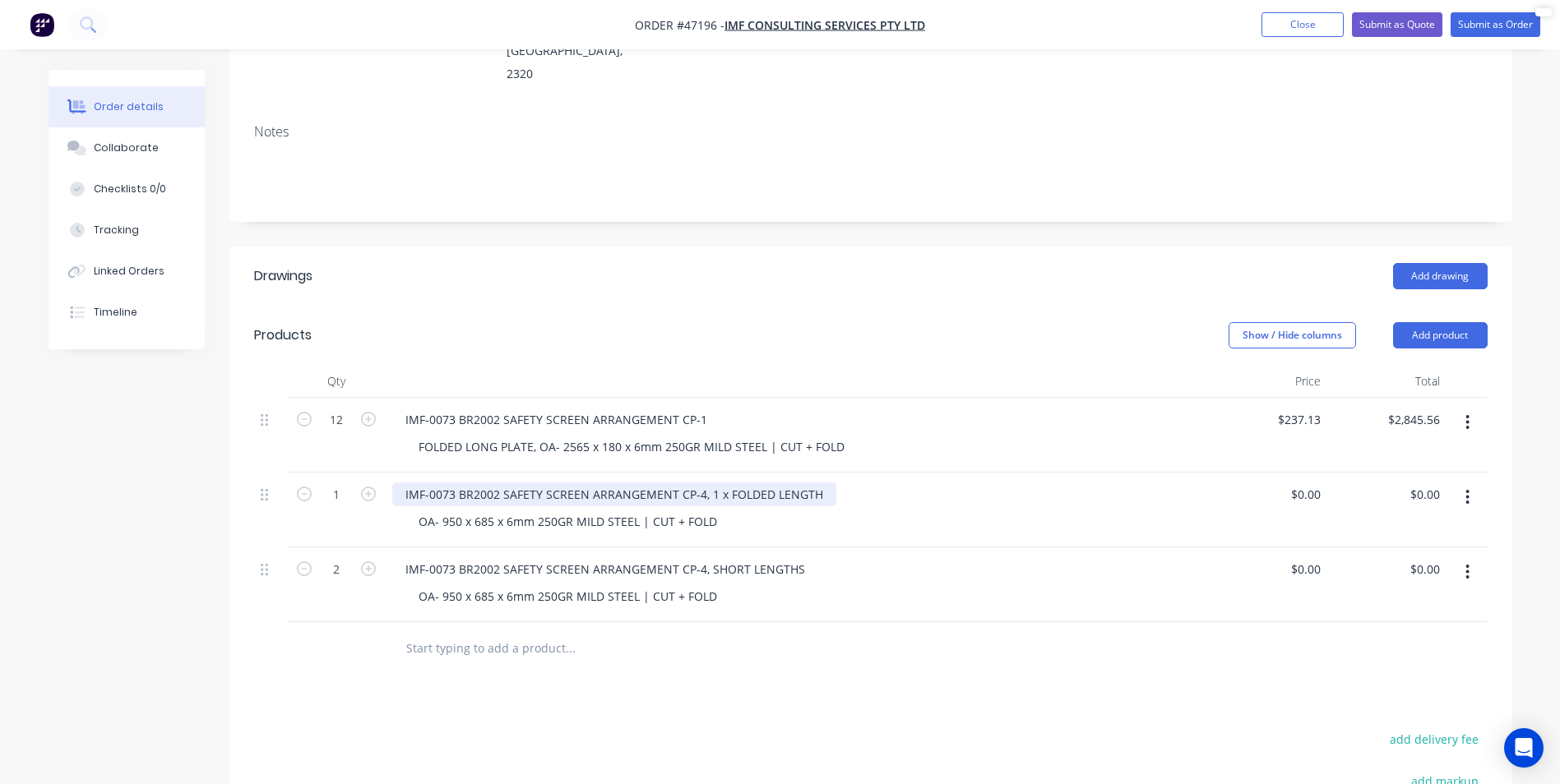
click at [720, 483] on div "IMF-0073 BR2002 SAFETY SCREEN ARRANGEMENT CP-4, 1 x FOLDED LENGTH" at bounding box center [614, 494] width 444 height 24
drag, startPoint x: 720, startPoint y: 453, endPoint x: 708, endPoint y: 451, distance: 12.2
click at [708, 483] on div "IMF-0073 BR2002 SAFETY SCREEN ARRANGEMENT CP-4, 1 x FOLDED LENGTH" at bounding box center [614, 494] width 444 height 24
click at [942, 509] on div "OA- 950 x 685 x 6mm 250GR MILD STEEL | CUT + FOLD" at bounding box center [803, 521] width 796 height 24
drag, startPoint x: 706, startPoint y: 443, endPoint x: 729, endPoint y: 440, distance: 23.2
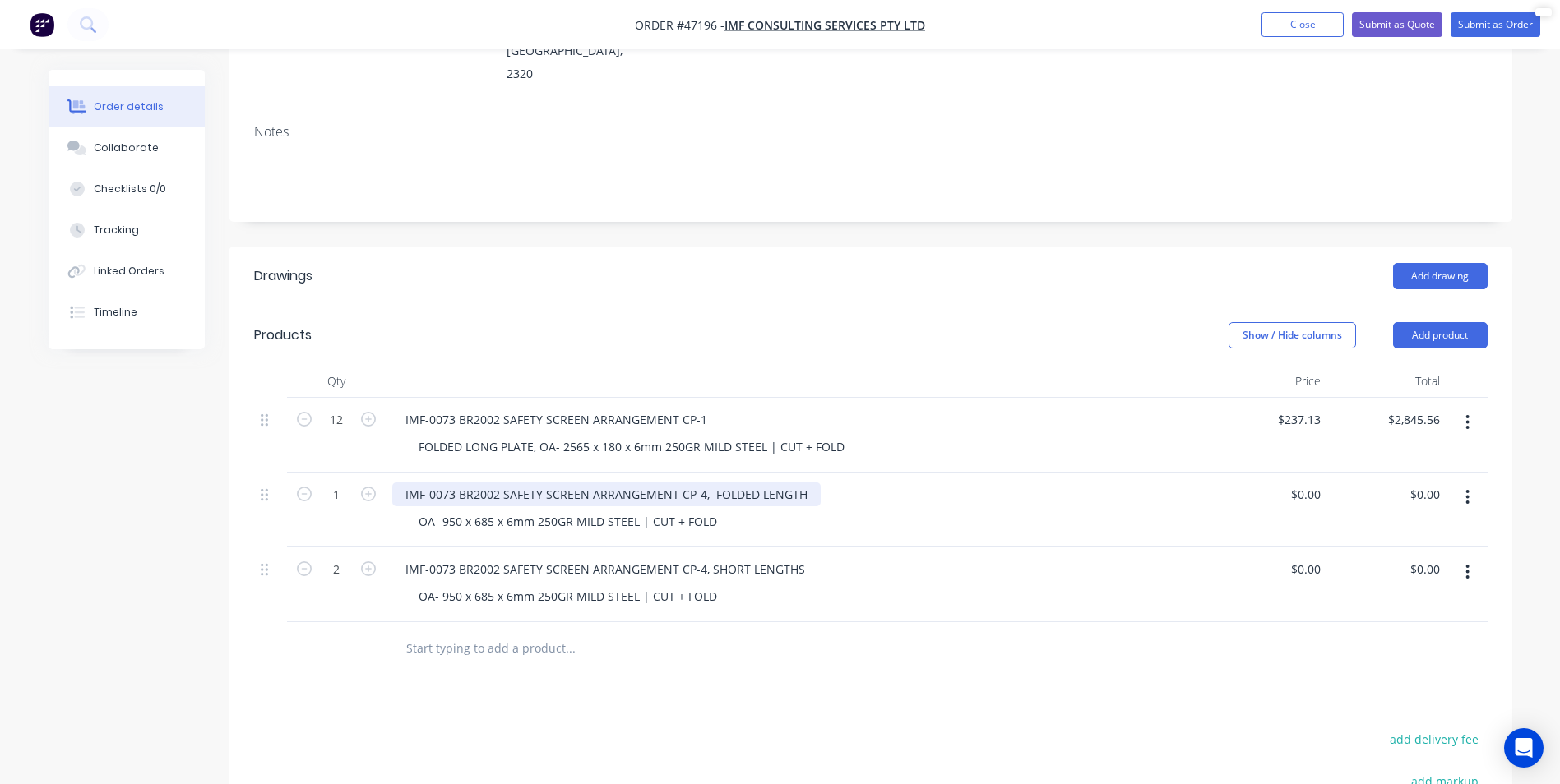
click at [722, 483] on div "IMF-0073 BR2002 SAFETY SCREEN ARRANGEMENT CP-4, FOLDED LENGTH" at bounding box center [606, 494] width 428 height 24
click at [1210, 473] on div "$0.00 $0.00" at bounding box center [1268, 510] width 120 height 74
click at [1309, 483] on input "0" at bounding box center [1317, 494] width 19 height 24
type input "$113.77"
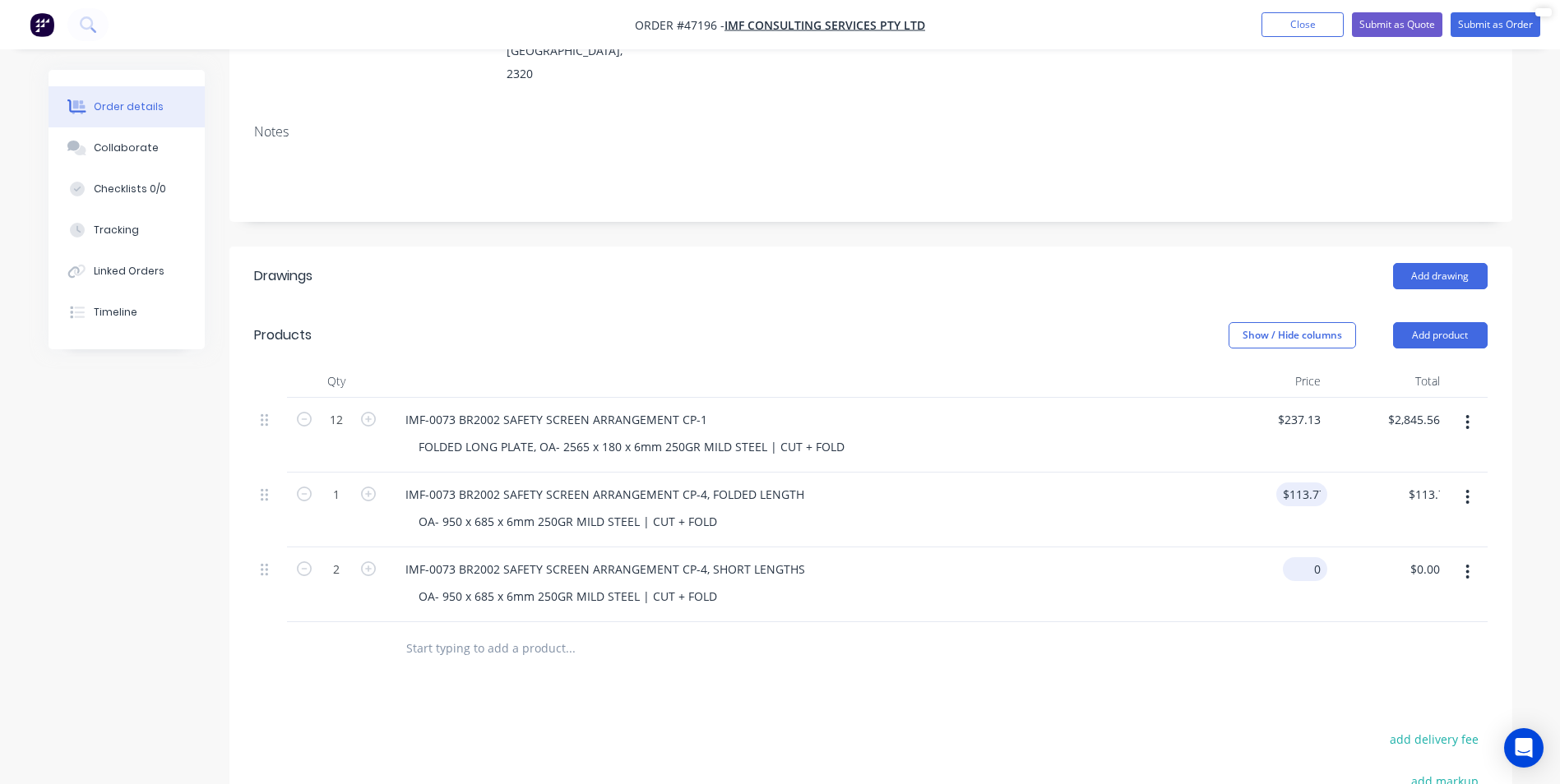
click at [1299, 547] on div "0 $0.00" at bounding box center [1268, 585] width 120 height 74
type input "$108.93"
type input "$217.86"
click at [1288, 728] on div "add delivery fee" at bounding box center [1385, 749] width 206 height 42
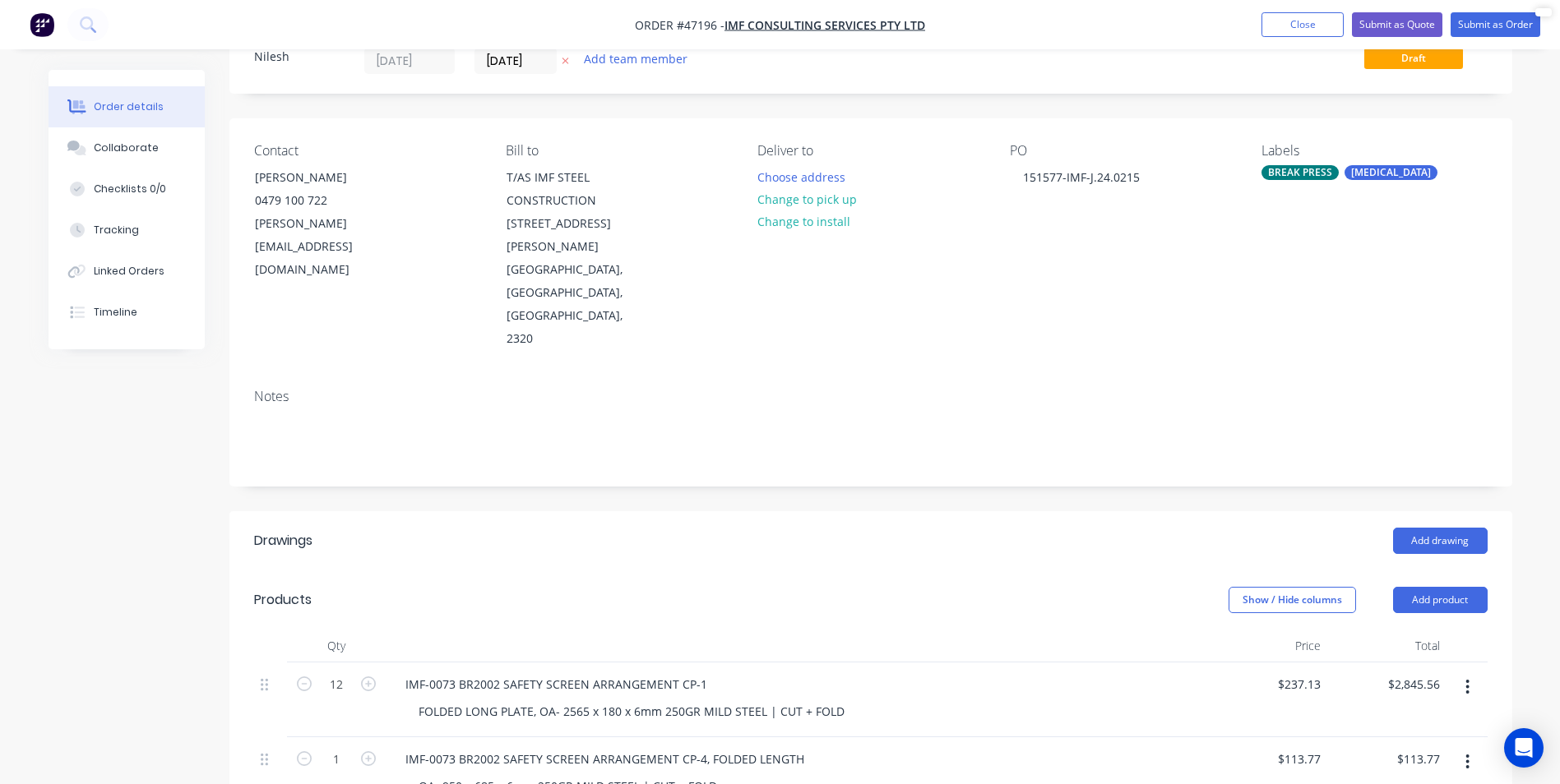
scroll to position [0, 0]
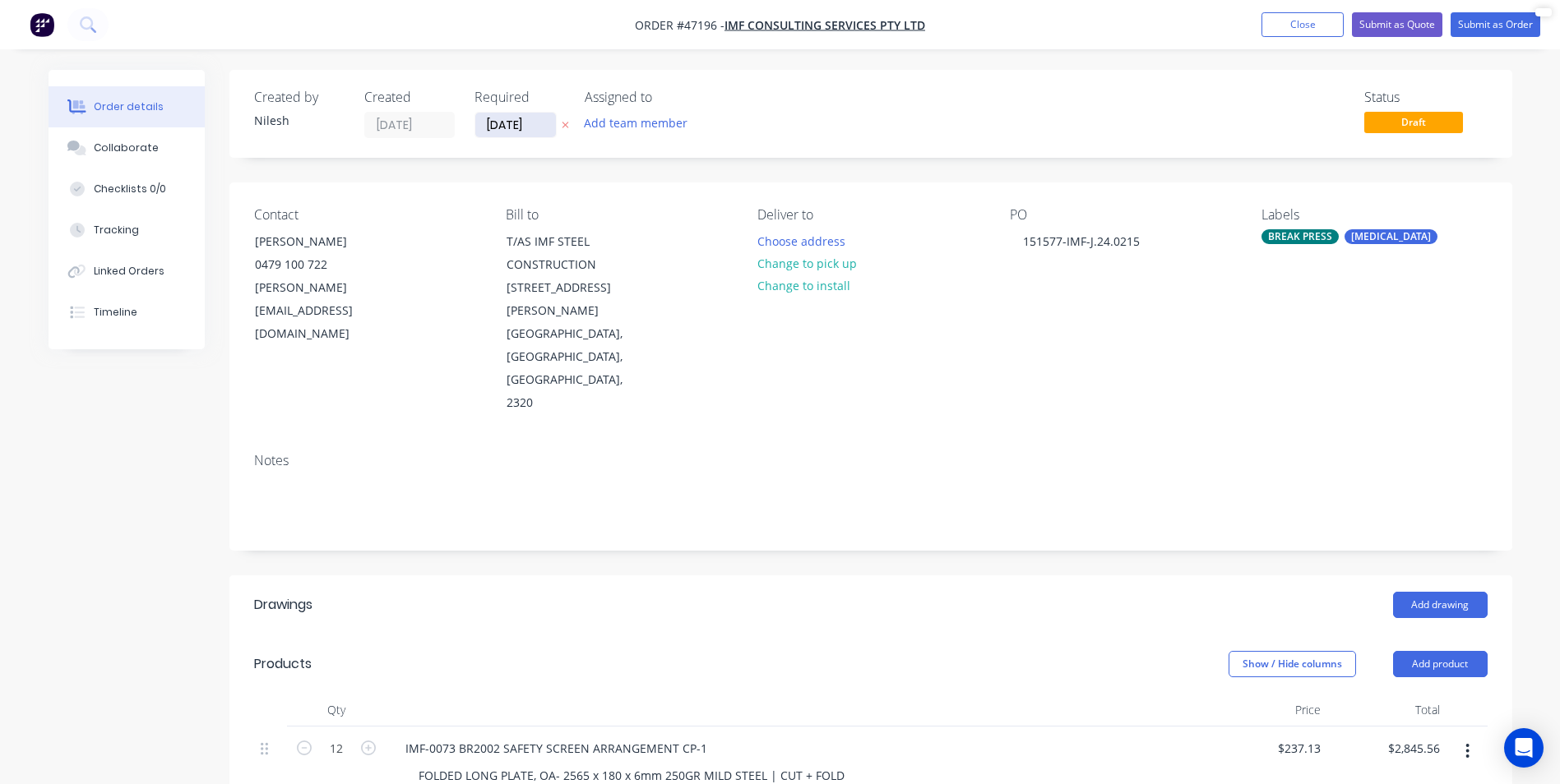
click at [545, 130] on input "[DATE]" at bounding box center [515, 125] width 81 height 25
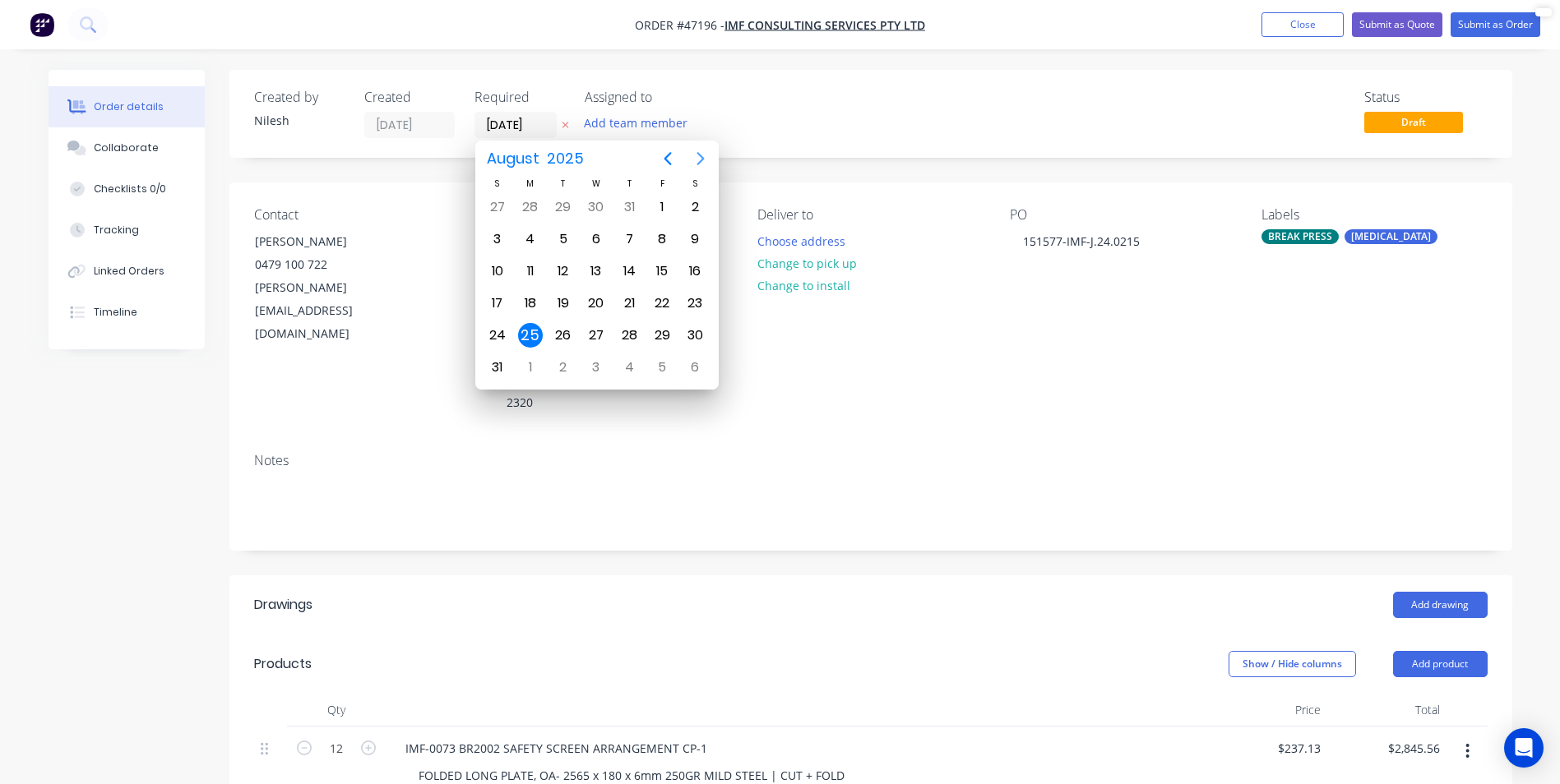
click at [702, 162] on icon "Next page" at bounding box center [700, 159] width 20 height 19
click at [593, 223] on div "10" at bounding box center [596, 238] width 33 height 31
type input "[DATE]"
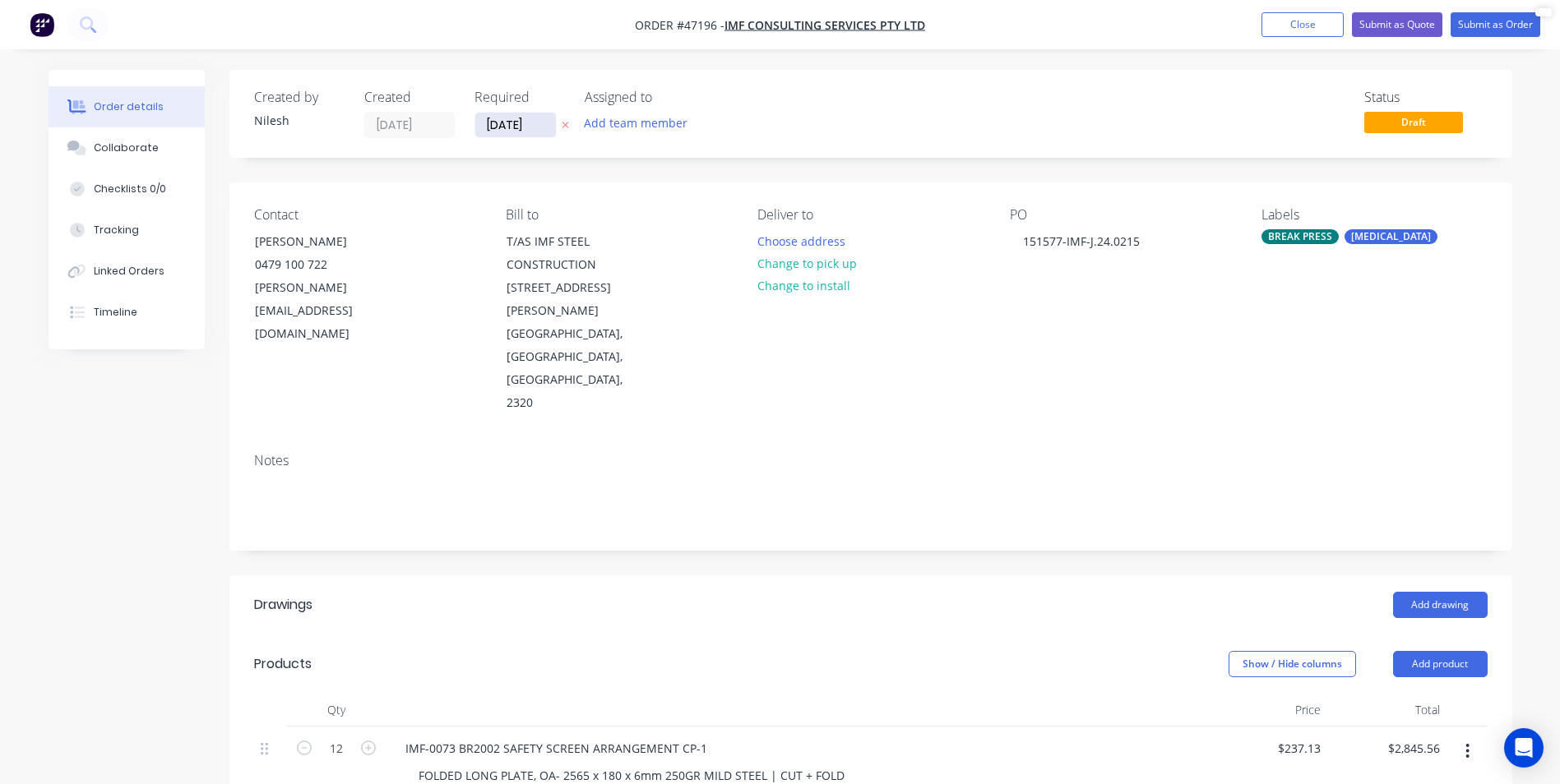
click at [549, 132] on input "[DATE]" at bounding box center [515, 125] width 81 height 25
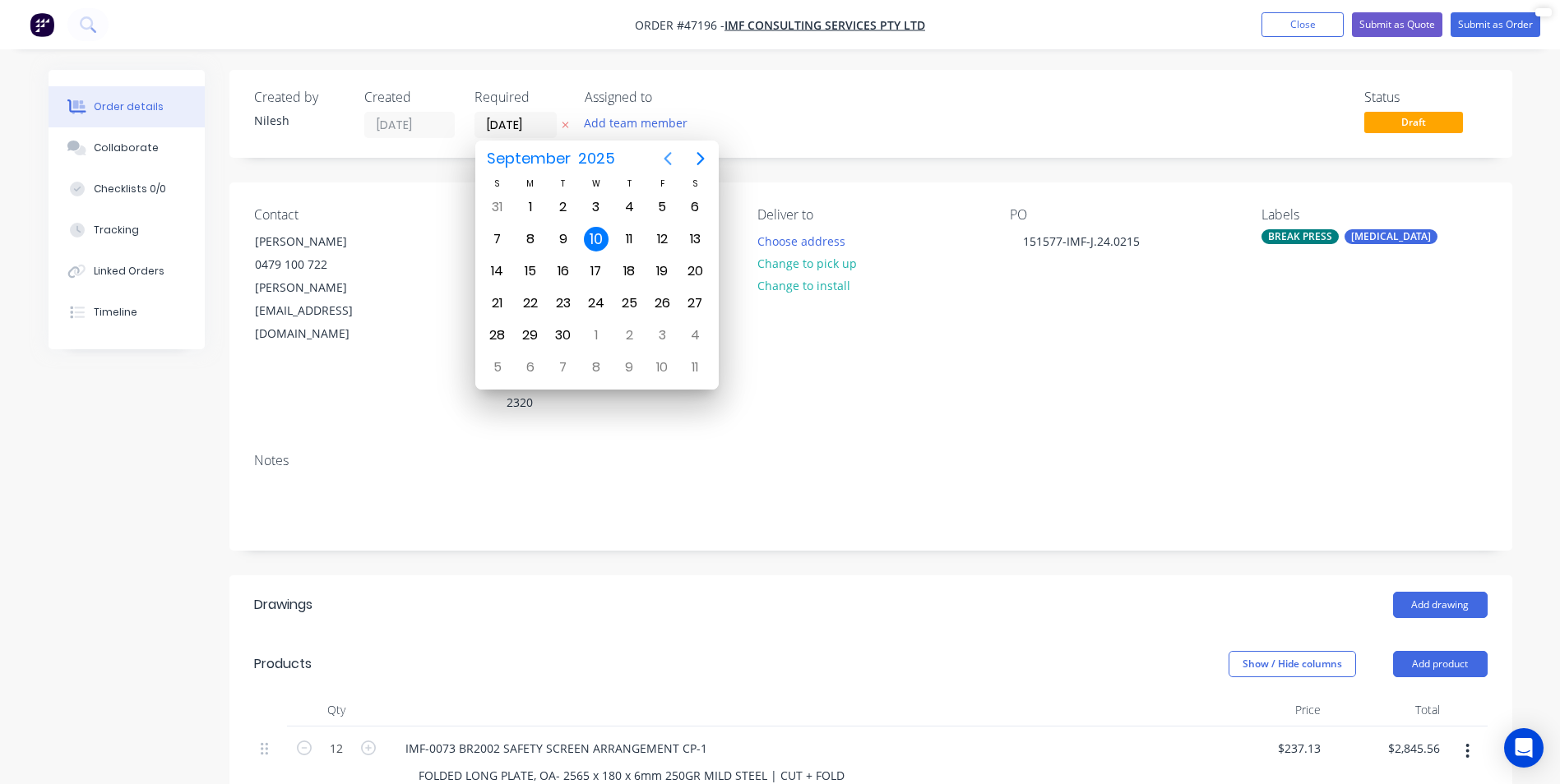
click at [664, 162] on icon "Previous page" at bounding box center [667, 159] width 20 height 19
click at [700, 157] on icon "Next page" at bounding box center [700, 159] width 20 height 19
click at [601, 243] on div "10" at bounding box center [597, 239] width 25 height 25
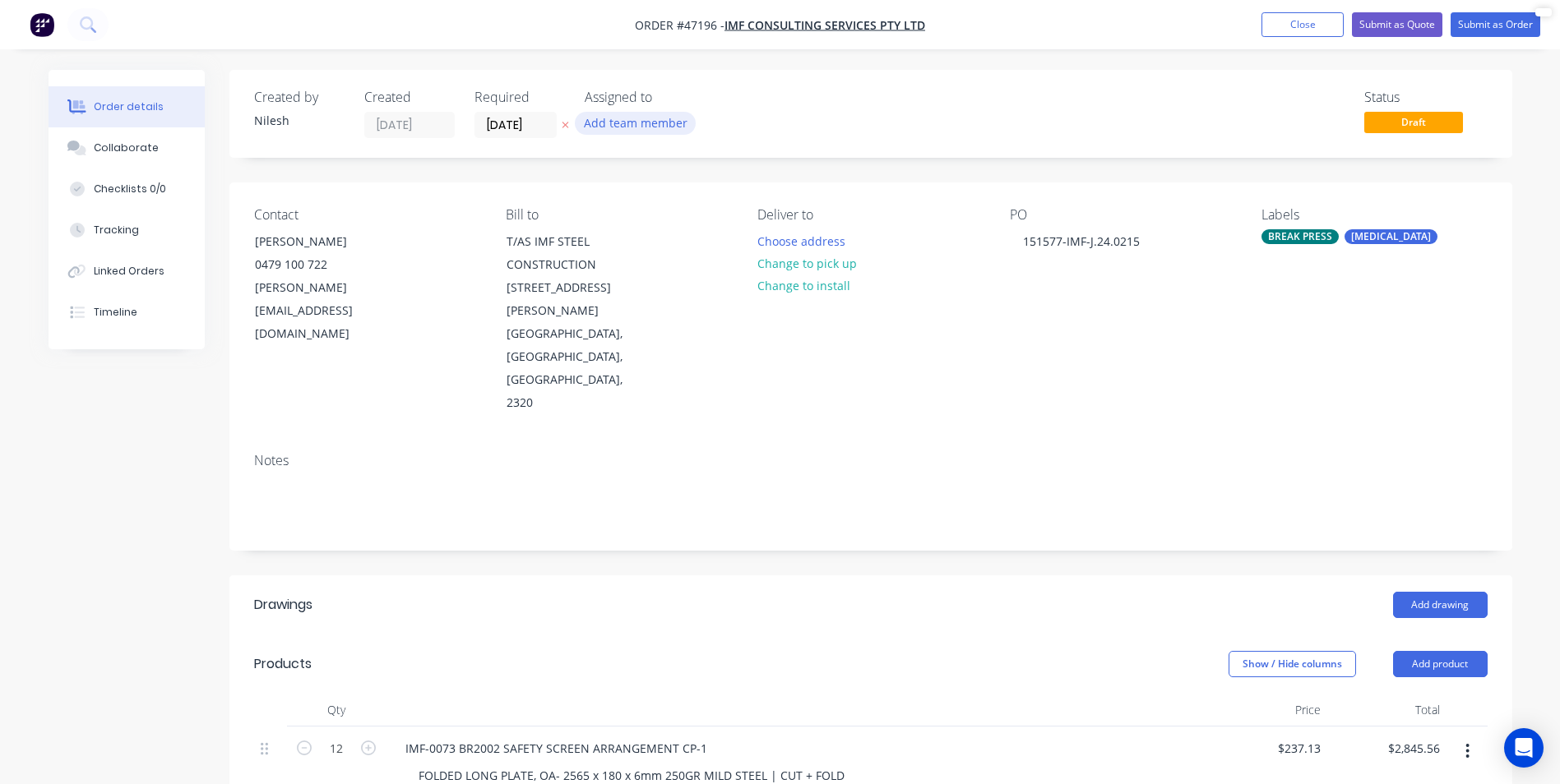
click at [612, 124] on button "Add team member" at bounding box center [636, 122] width 121 height 22
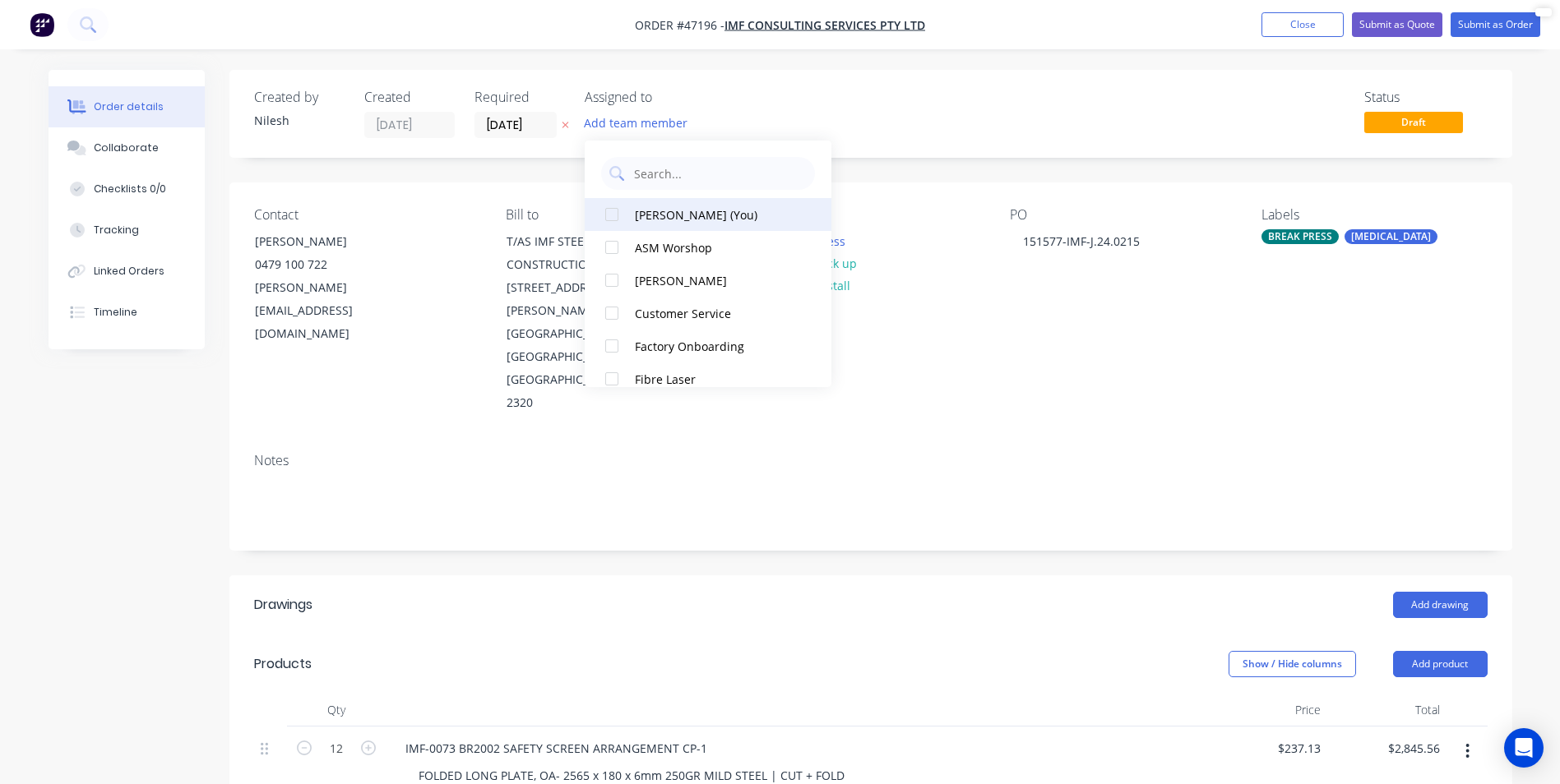
click at [663, 203] on button "[PERSON_NAME] (You)" at bounding box center [708, 214] width 246 height 33
click at [1009, 134] on div "Status Draft" at bounding box center [1118, 113] width 738 height 49
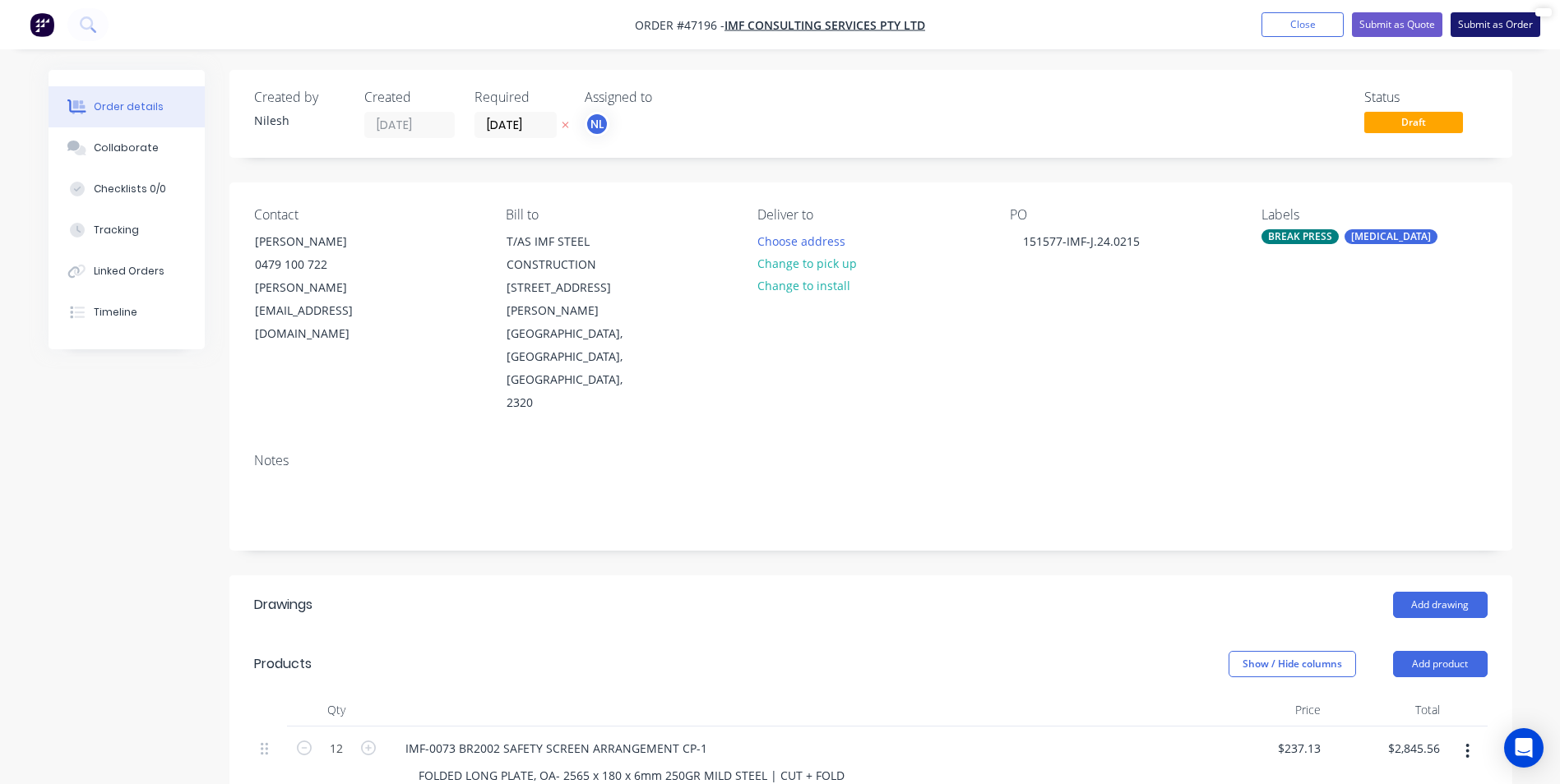
click at [1492, 25] on button "Submit as Order" at bounding box center [1495, 25] width 90 height 25
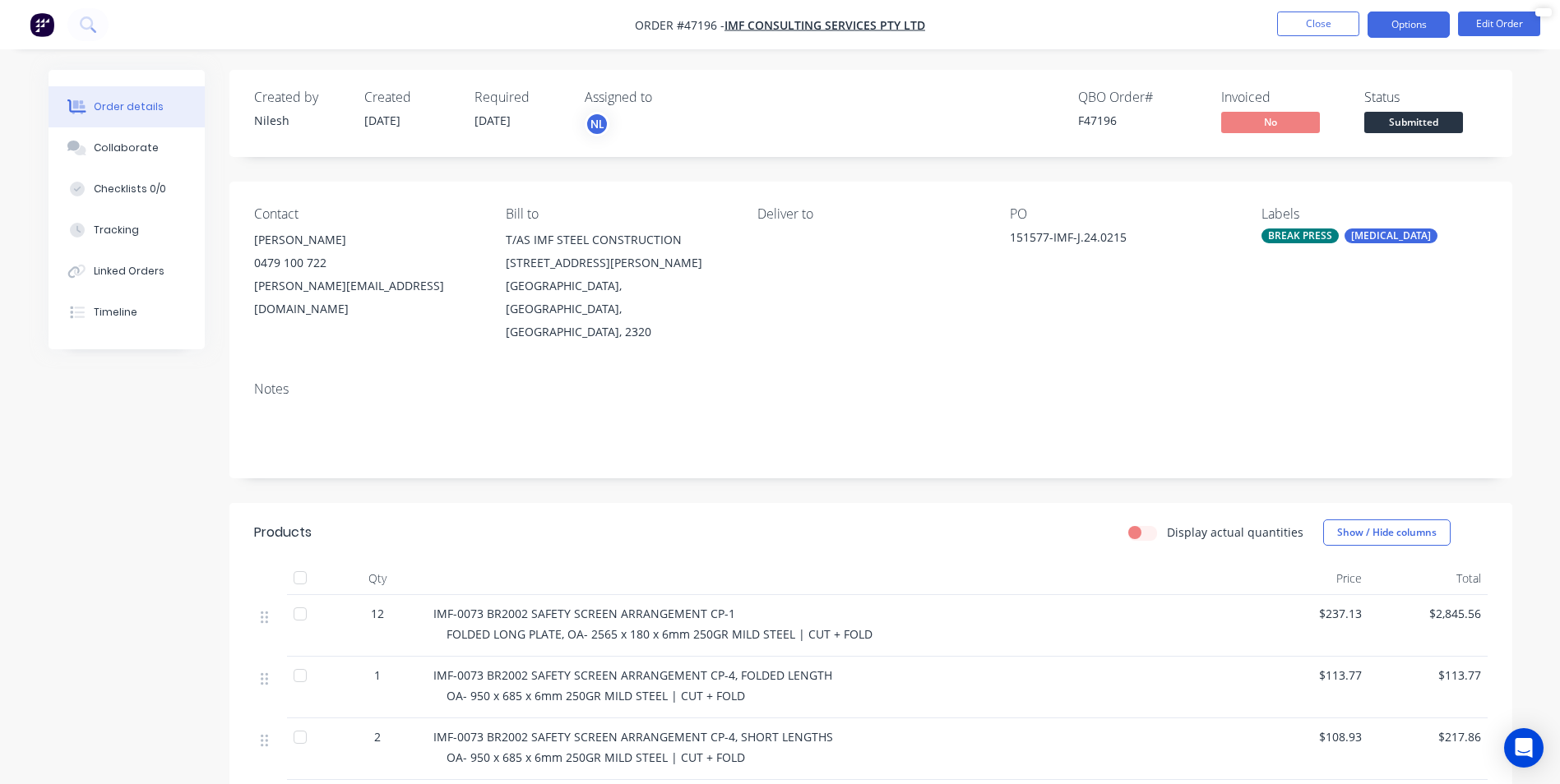
click at [1391, 20] on button "Options" at bounding box center [1408, 25] width 82 height 27
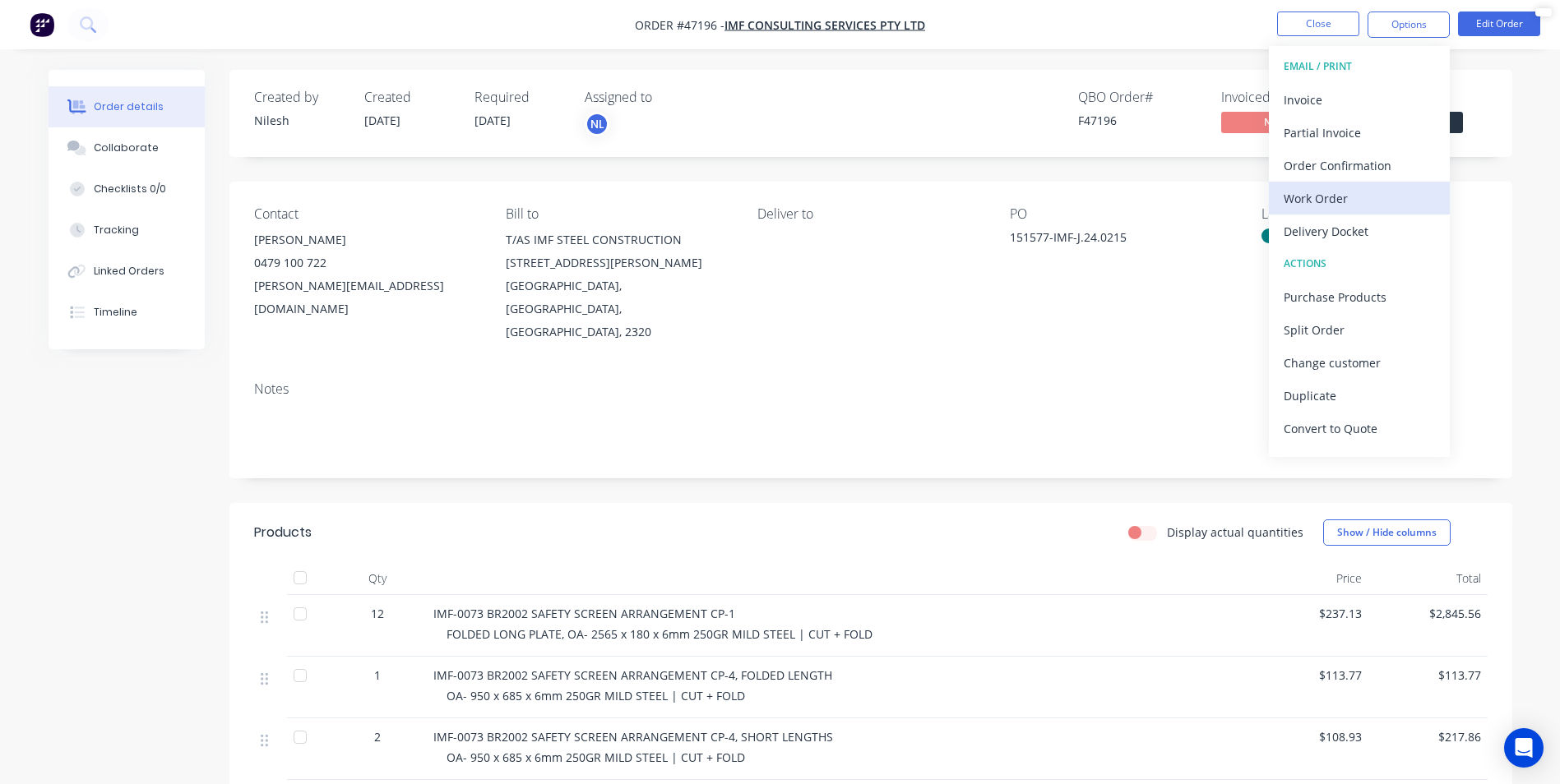
click at [1338, 192] on div "Work Order" at bounding box center [1360, 198] width 152 height 24
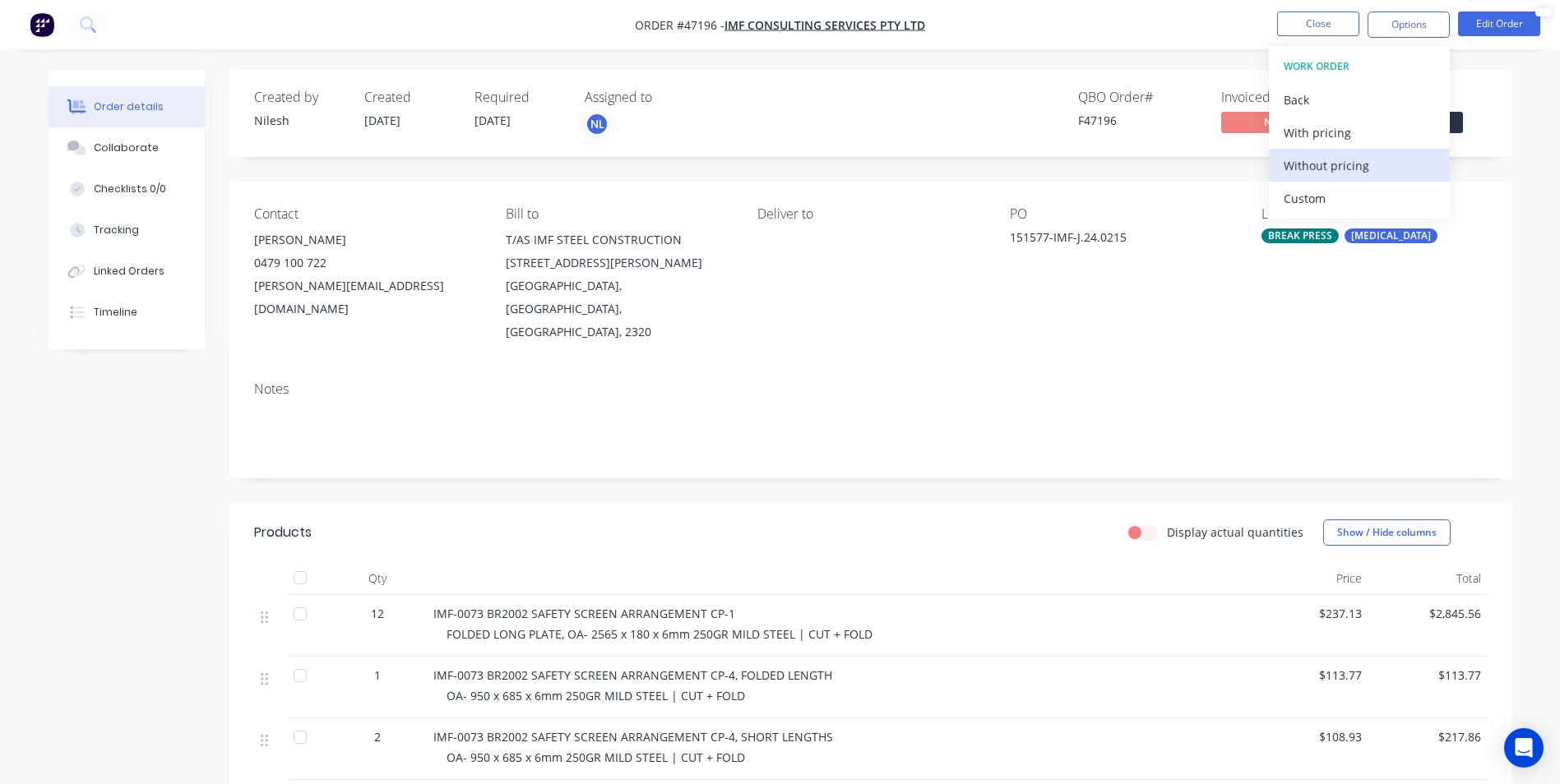
click at [1345, 163] on div "Without pricing" at bounding box center [1360, 166] width 152 height 24
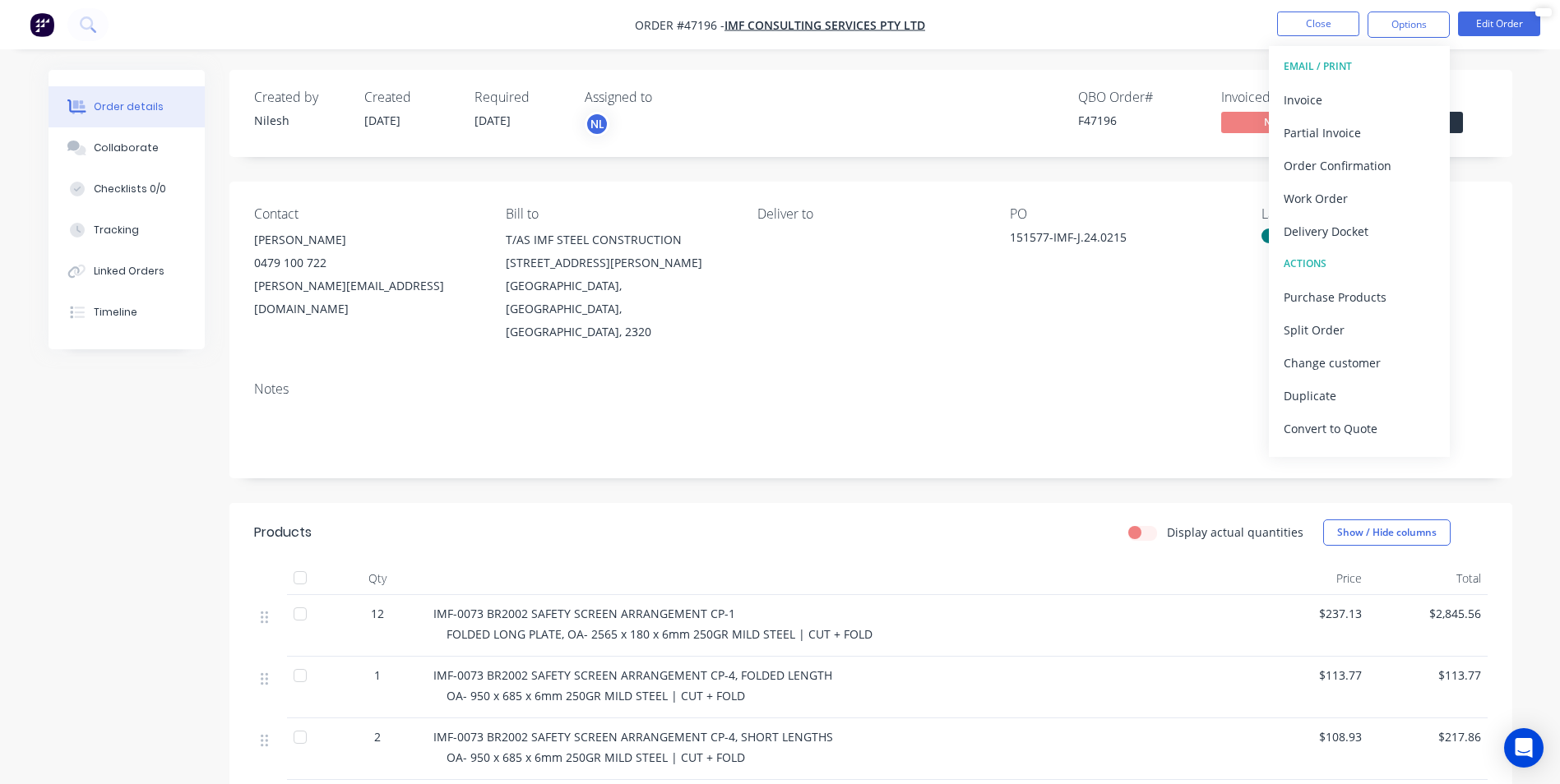
click at [862, 82] on div "Created by [PERSON_NAME] Created [DATE] Required [DATE] Assigned to NL QBO Orde…" at bounding box center [871, 113] width 1283 height 87
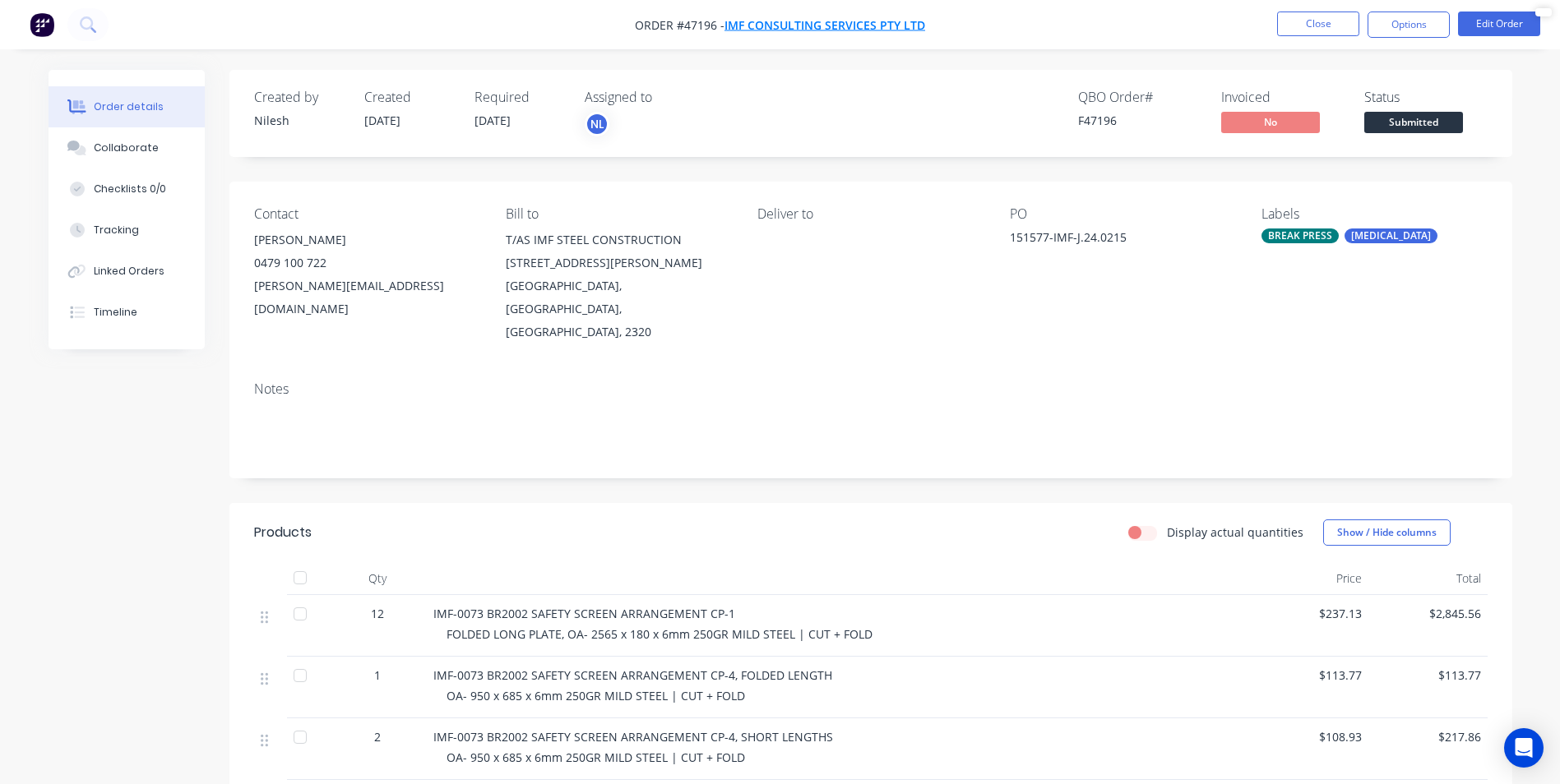
click at [802, 20] on span "IMF CONSULTING SERVICES Pty Ltd" at bounding box center [825, 25] width 200 height 16
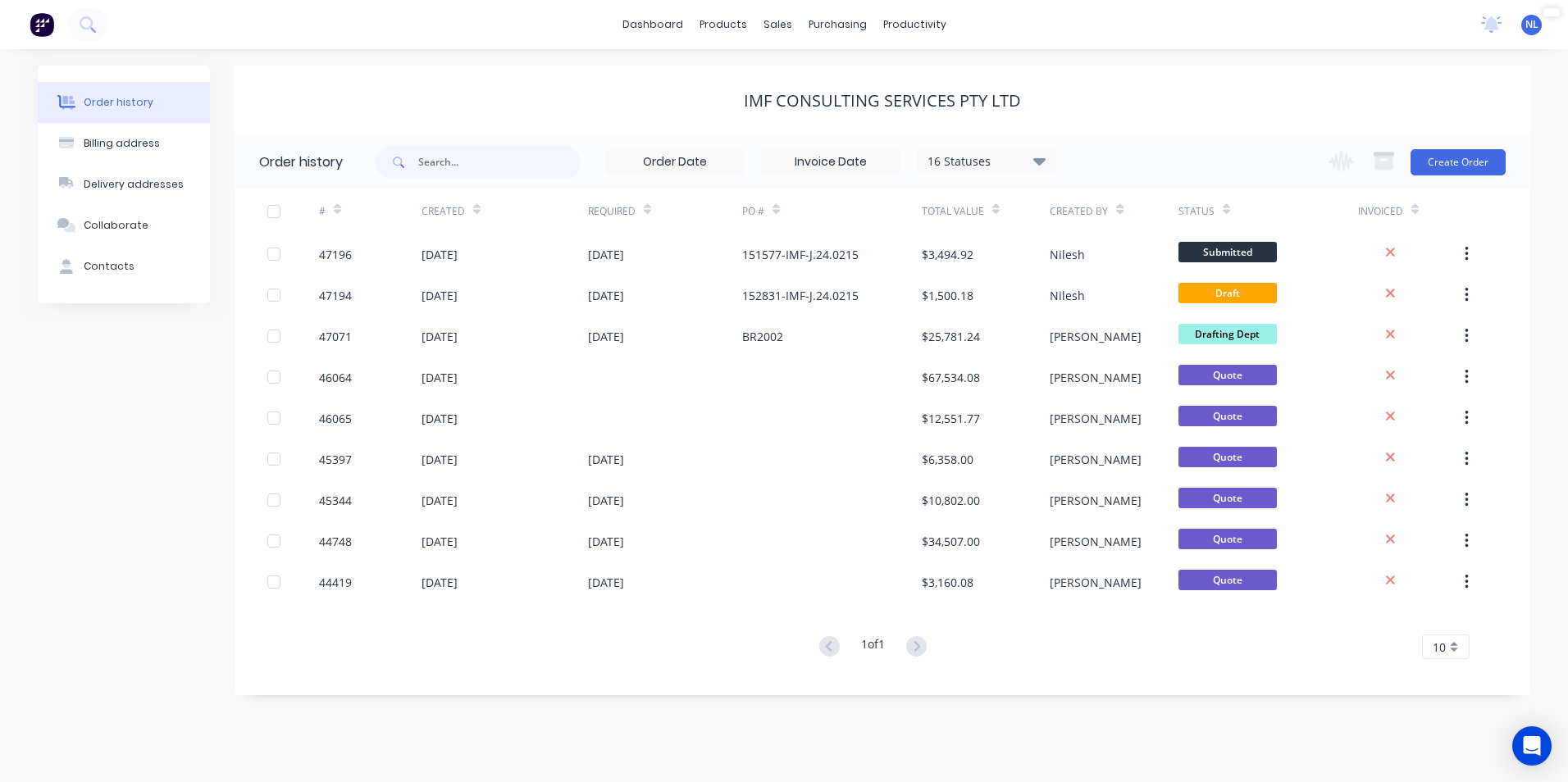
click at [989, 154] on div "16 Statuses" at bounding box center [986, 162] width 138 height 18
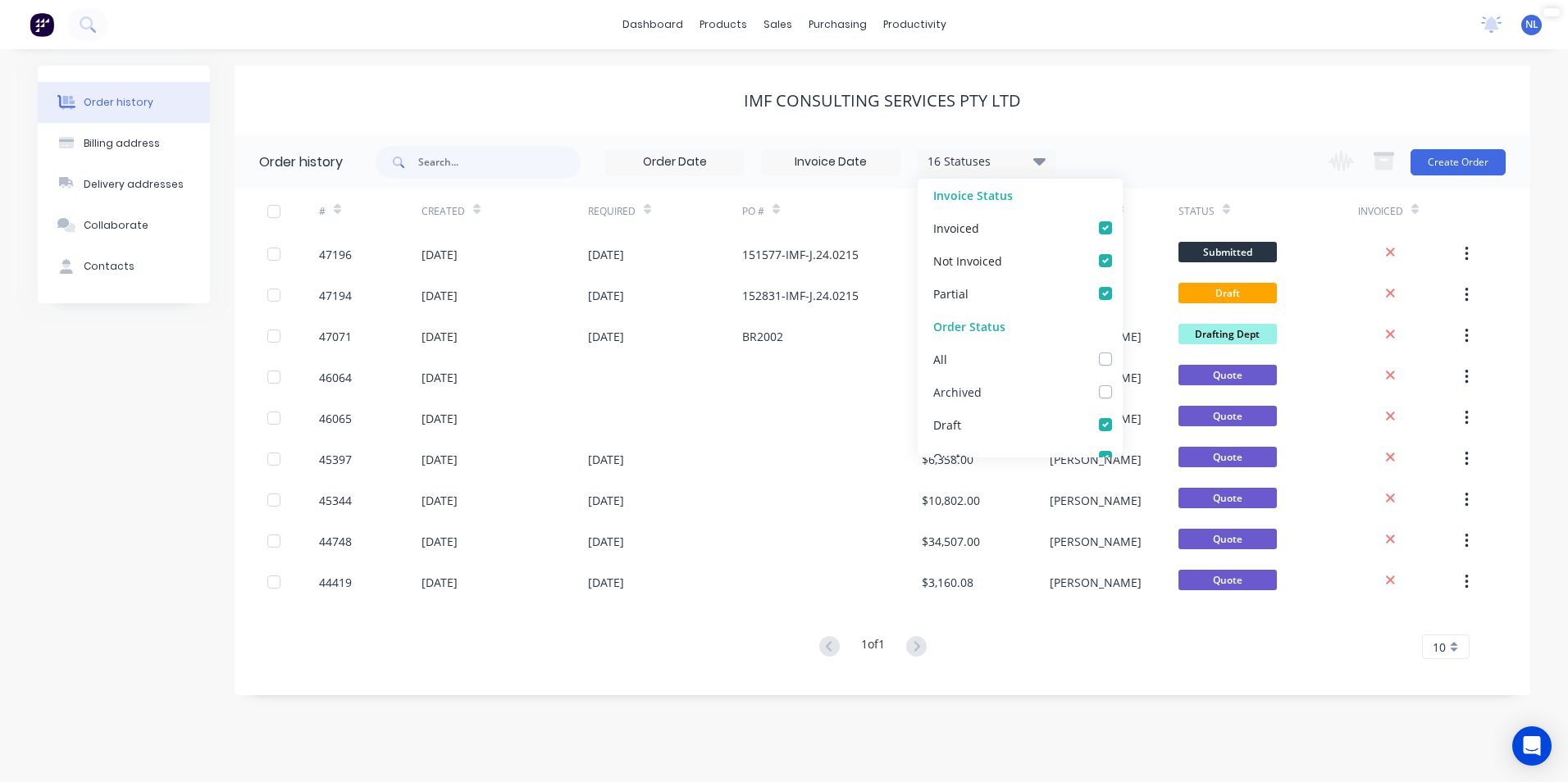
click at [996, 378] on div "Archived" at bounding box center [1020, 391] width 205 height 33
click at [1068, 383] on div "Archived" at bounding box center [1020, 391] width 205 height 33
click at [1122, 383] on label at bounding box center [1122, 383] width 0 height 0
click at [1122, 391] on input "checkbox" at bounding box center [1128, 391] width 13 height 16
checkbox input "true"
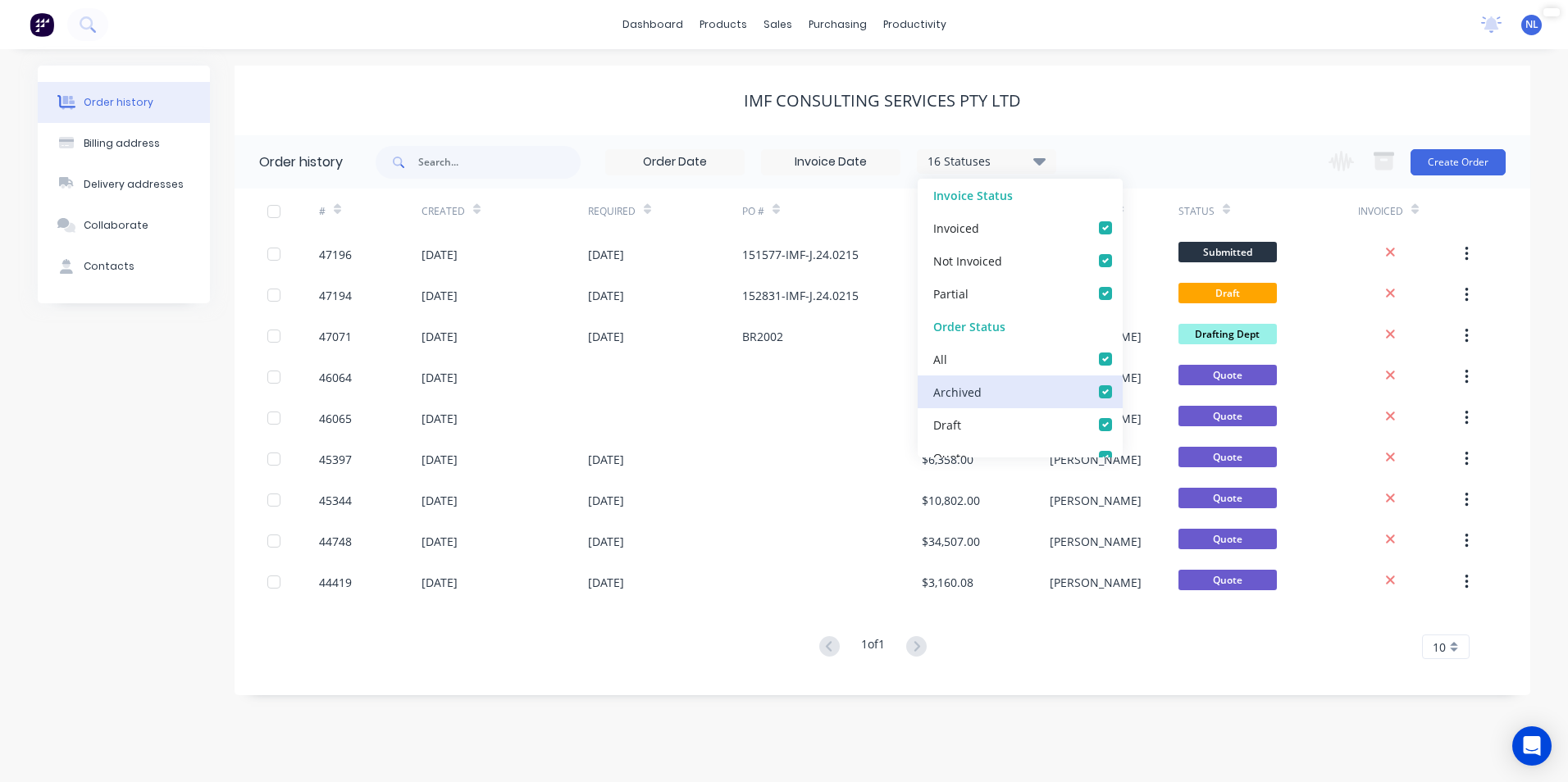
checkbox input "true"
click at [1207, 148] on div "17 Statuses Invoice Status Invoiced Not Invoiced Partial Order Status All Archi…" at bounding box center [953, 162] width 1155 height 53
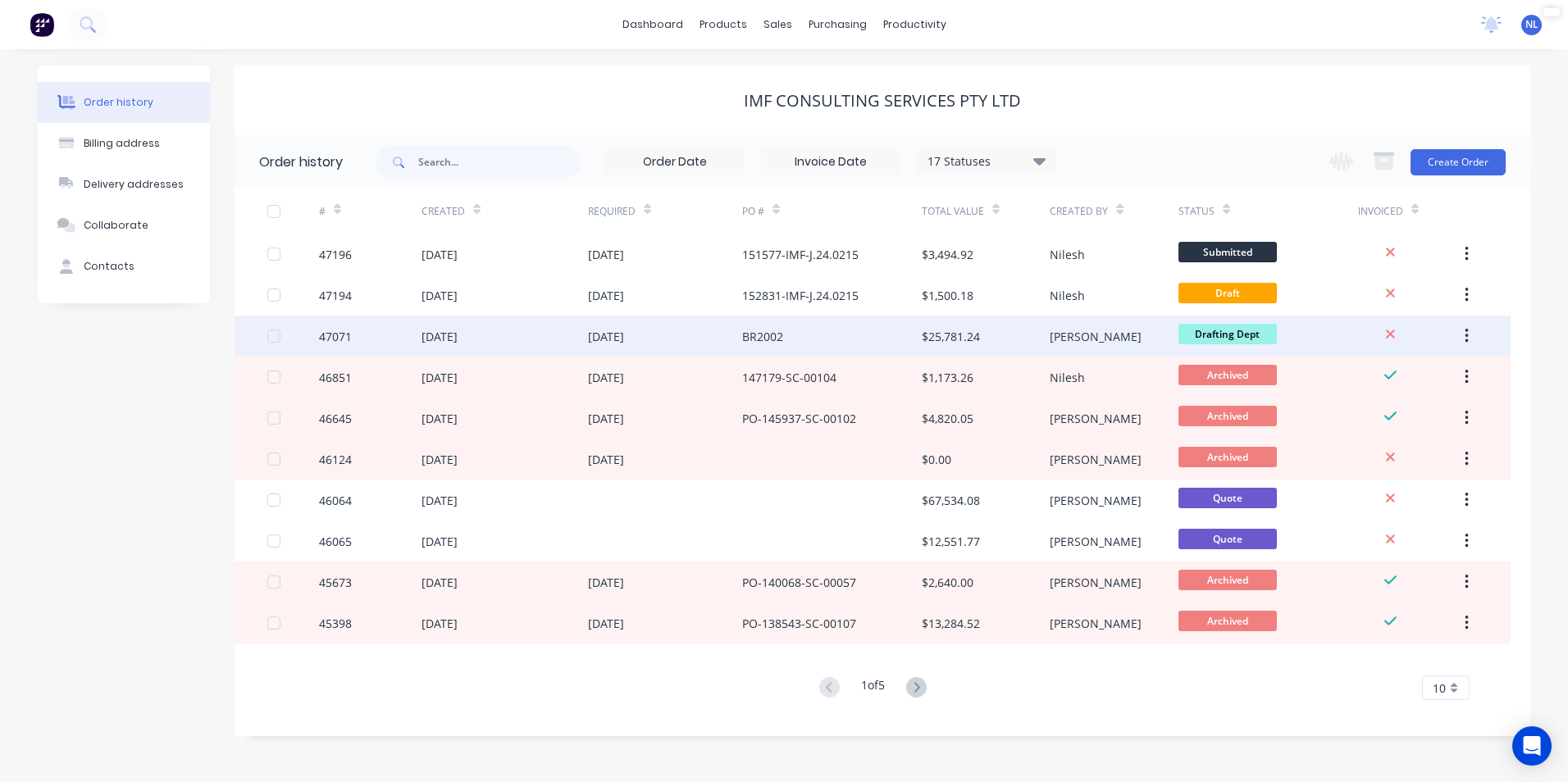
click at [895, 353] on div "BR2002" at bounding box center [832, 336] width 179 height 41
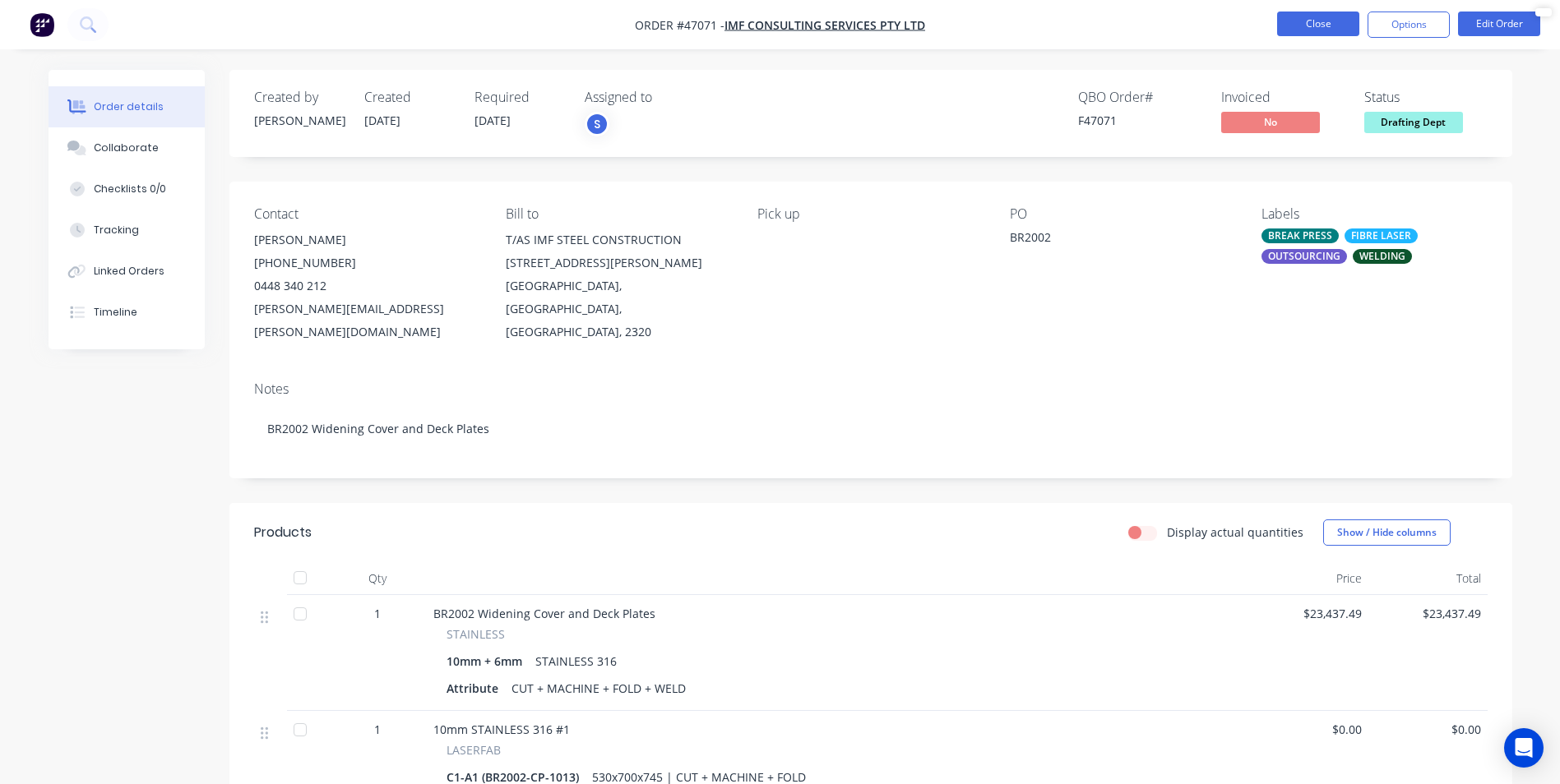
click at [1326, 19] on button "Close" at bounding box center [1318, 24] width 82 height 25
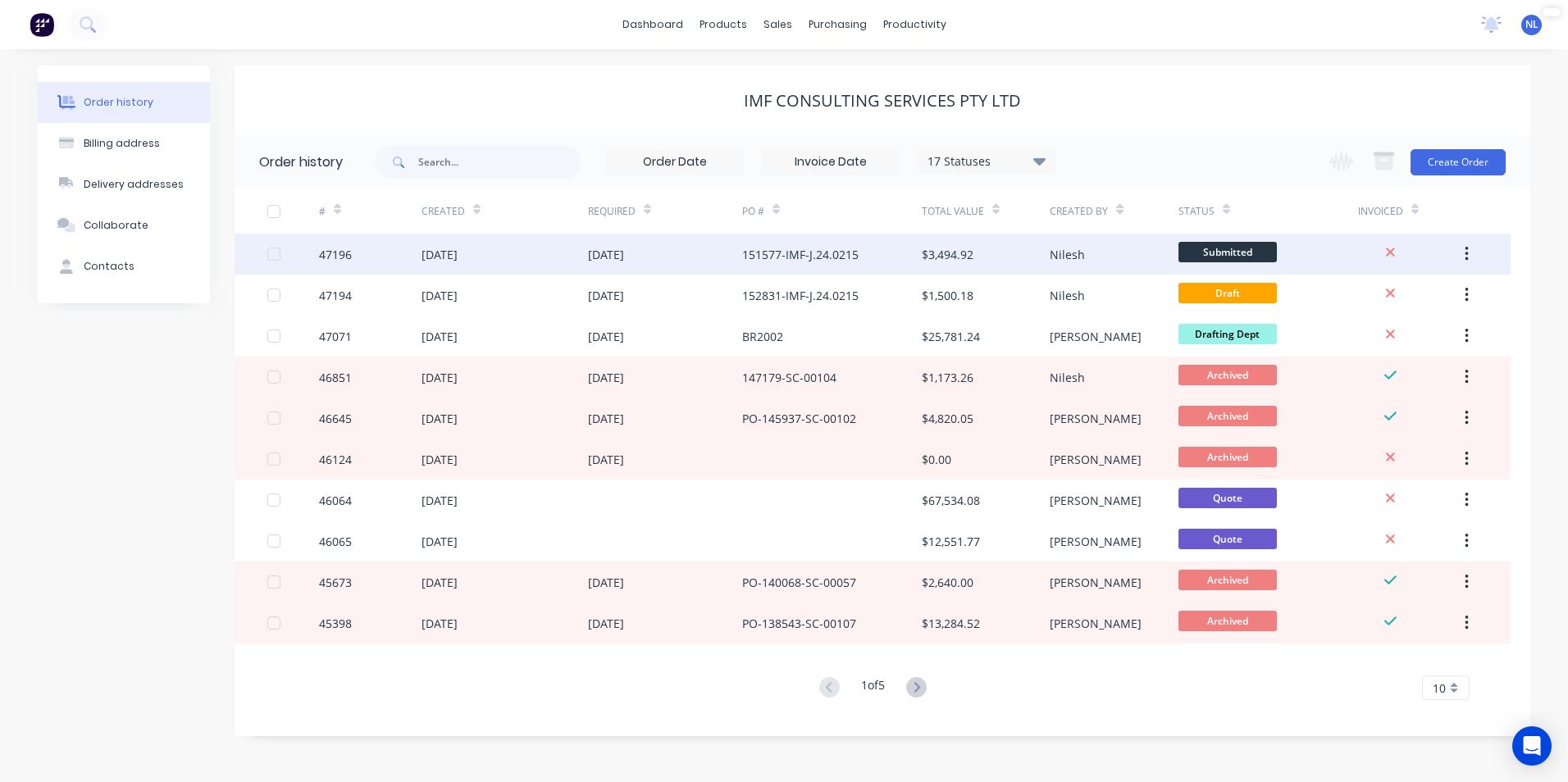
click at [978, 254] on div "$3,494.92" at bounding box center [986, 254] width 128 height 41
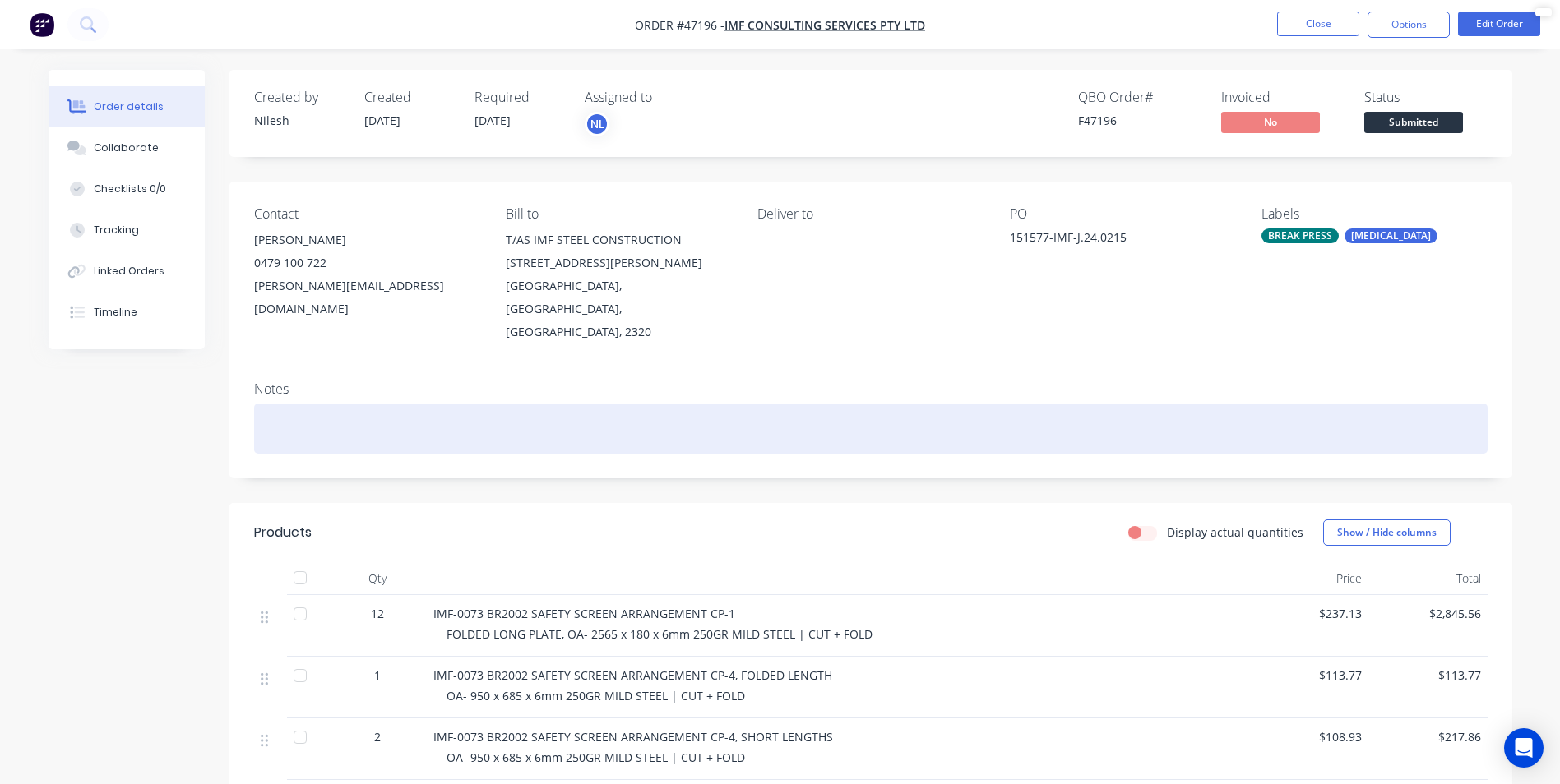
scroll to position [82, 0]
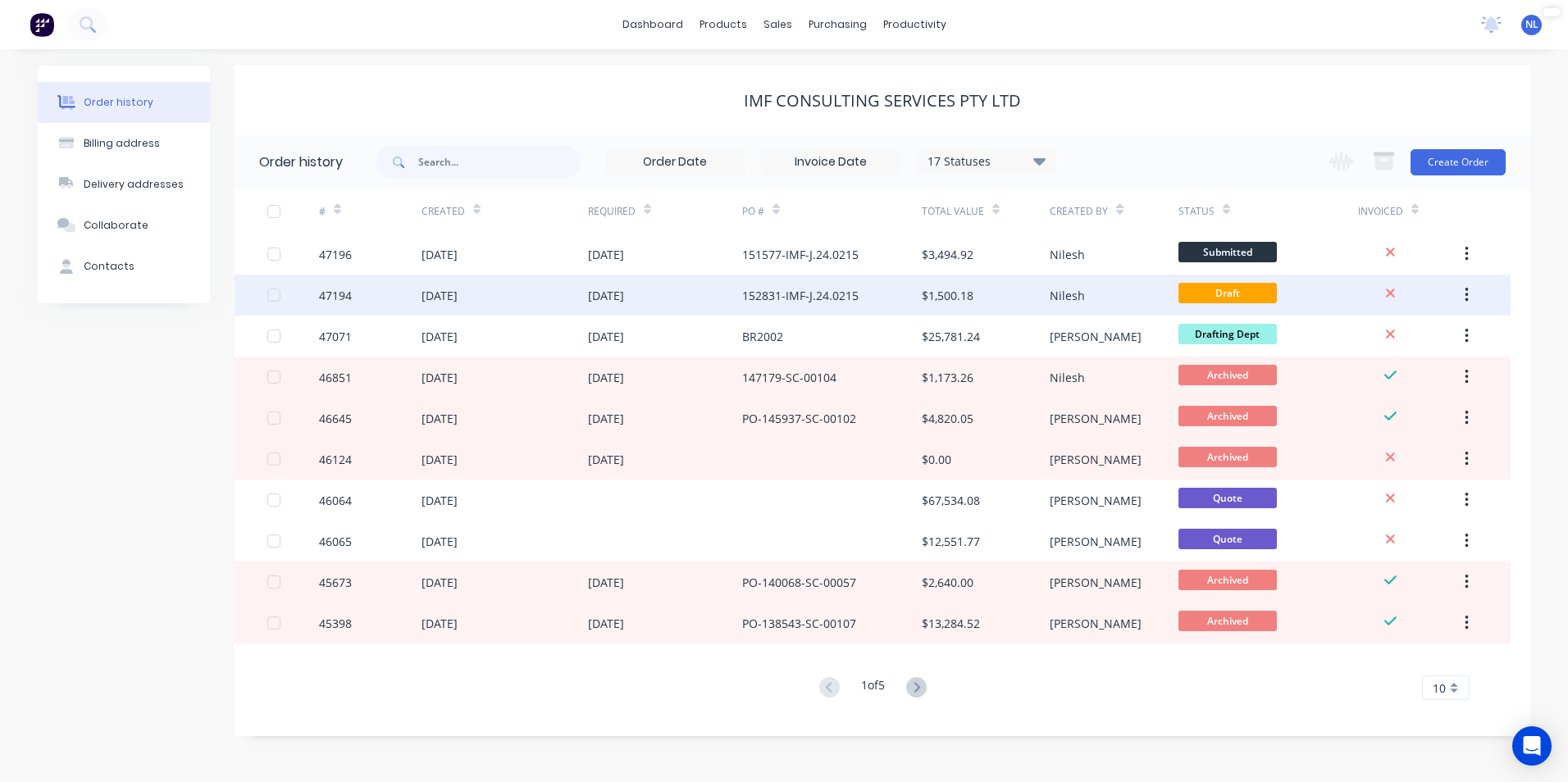
click at [1057, 300] on div "Nilesh" at bounding box center [1068, 295] width 35 height 17
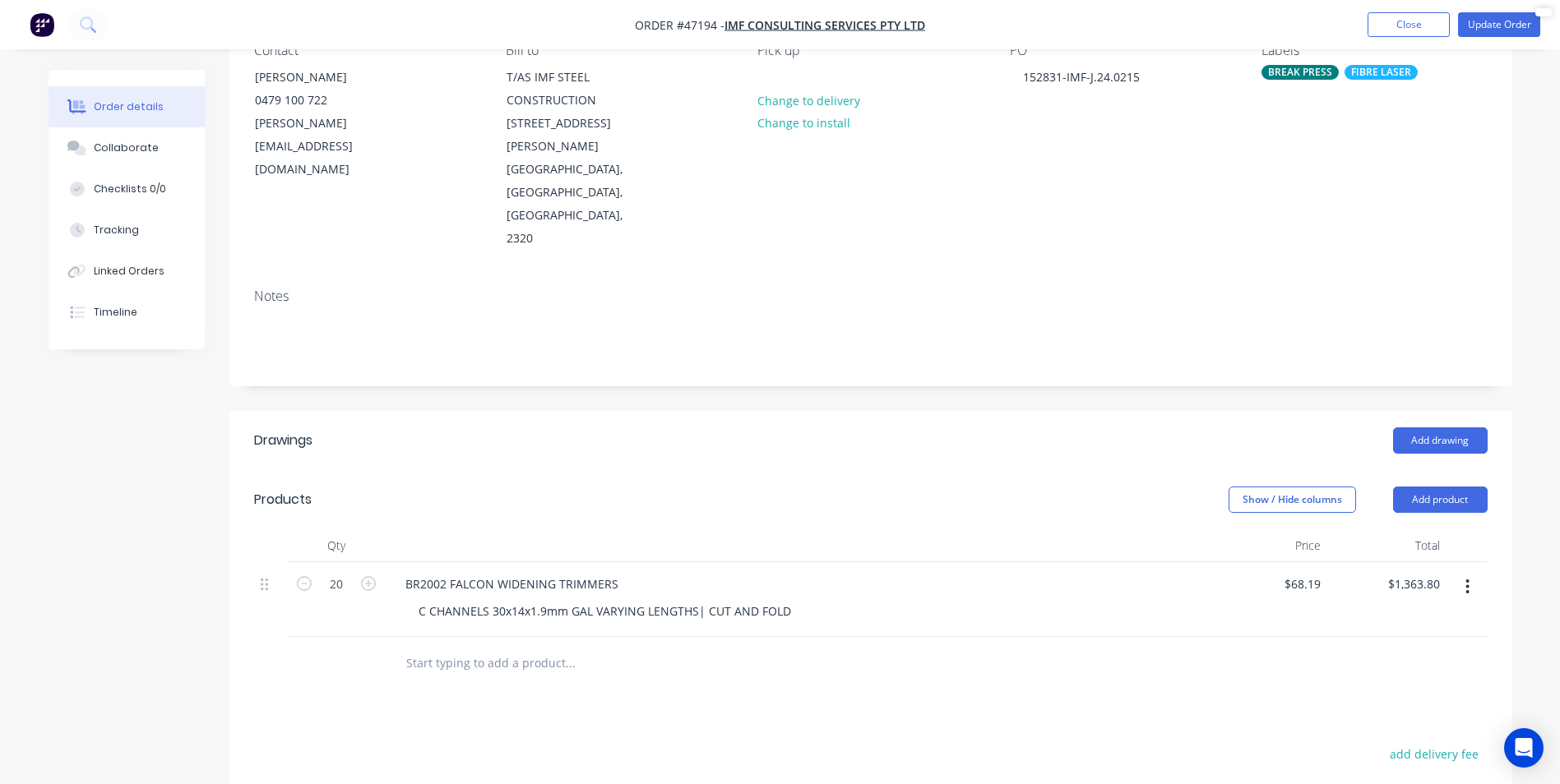
scroll to position [246, 0]
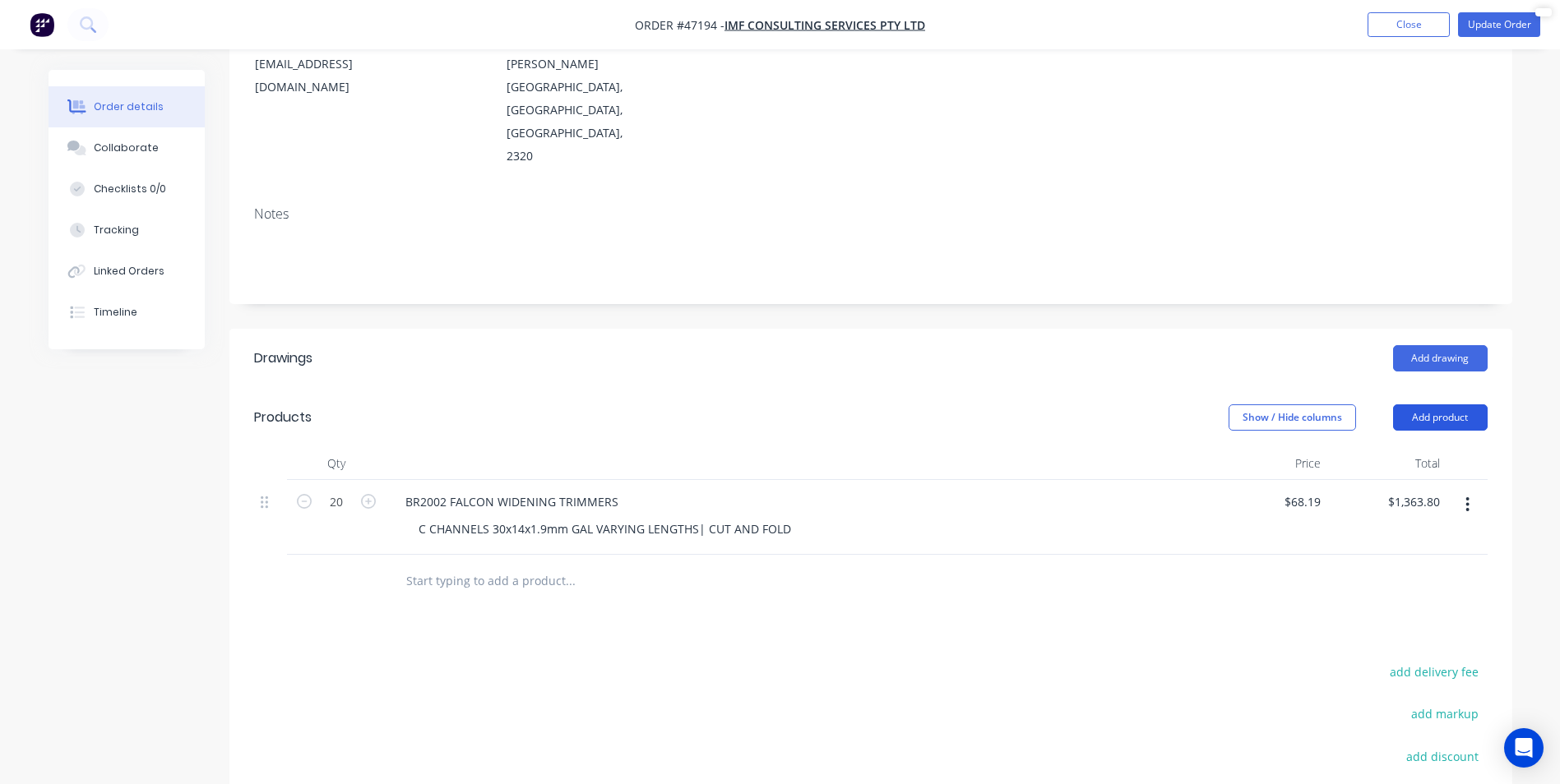
click at [1432, 405] on button "Add product" at bounding box center [1440, 418] width 95 height 27
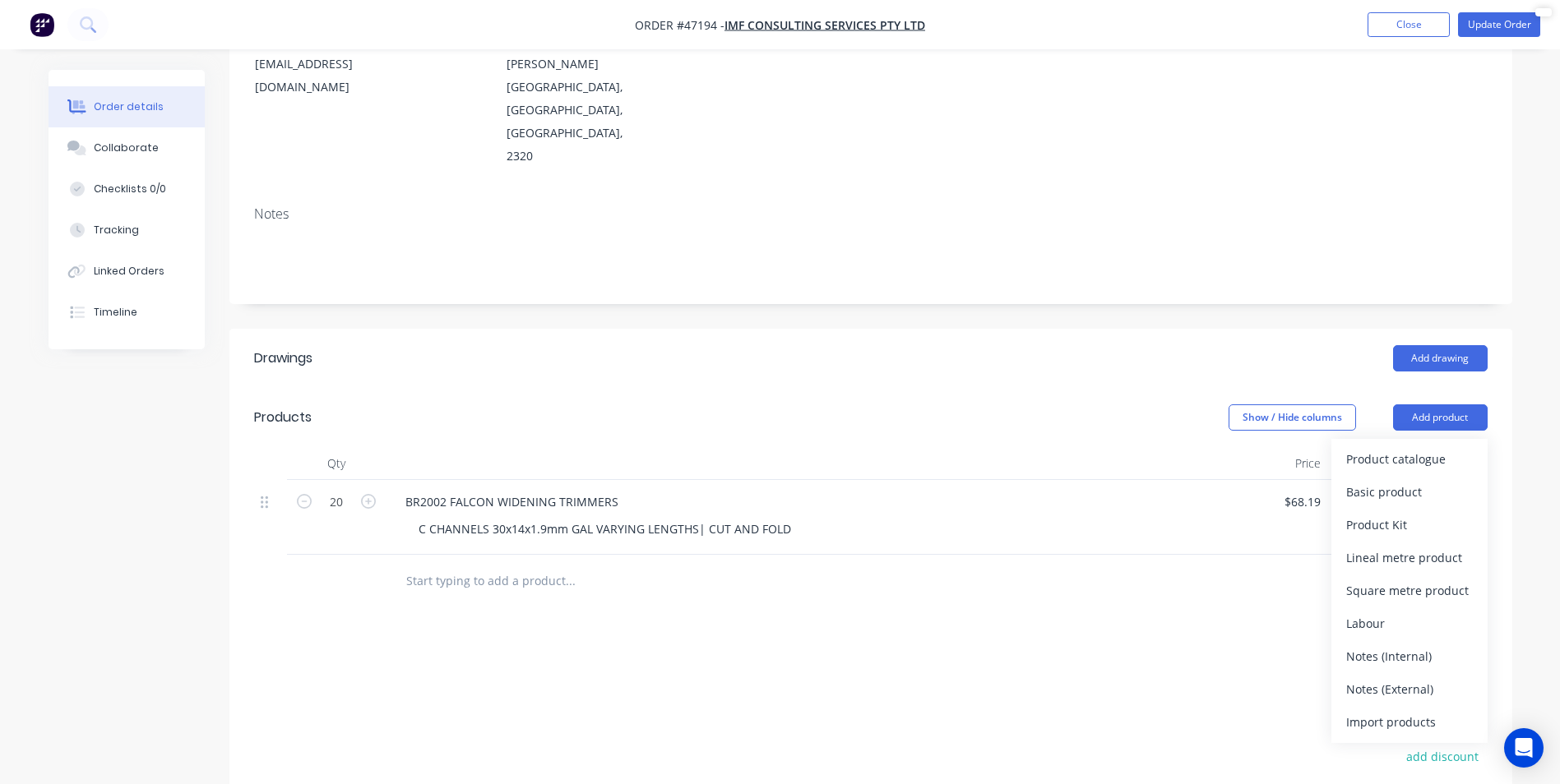
scroll to position [0, 0]
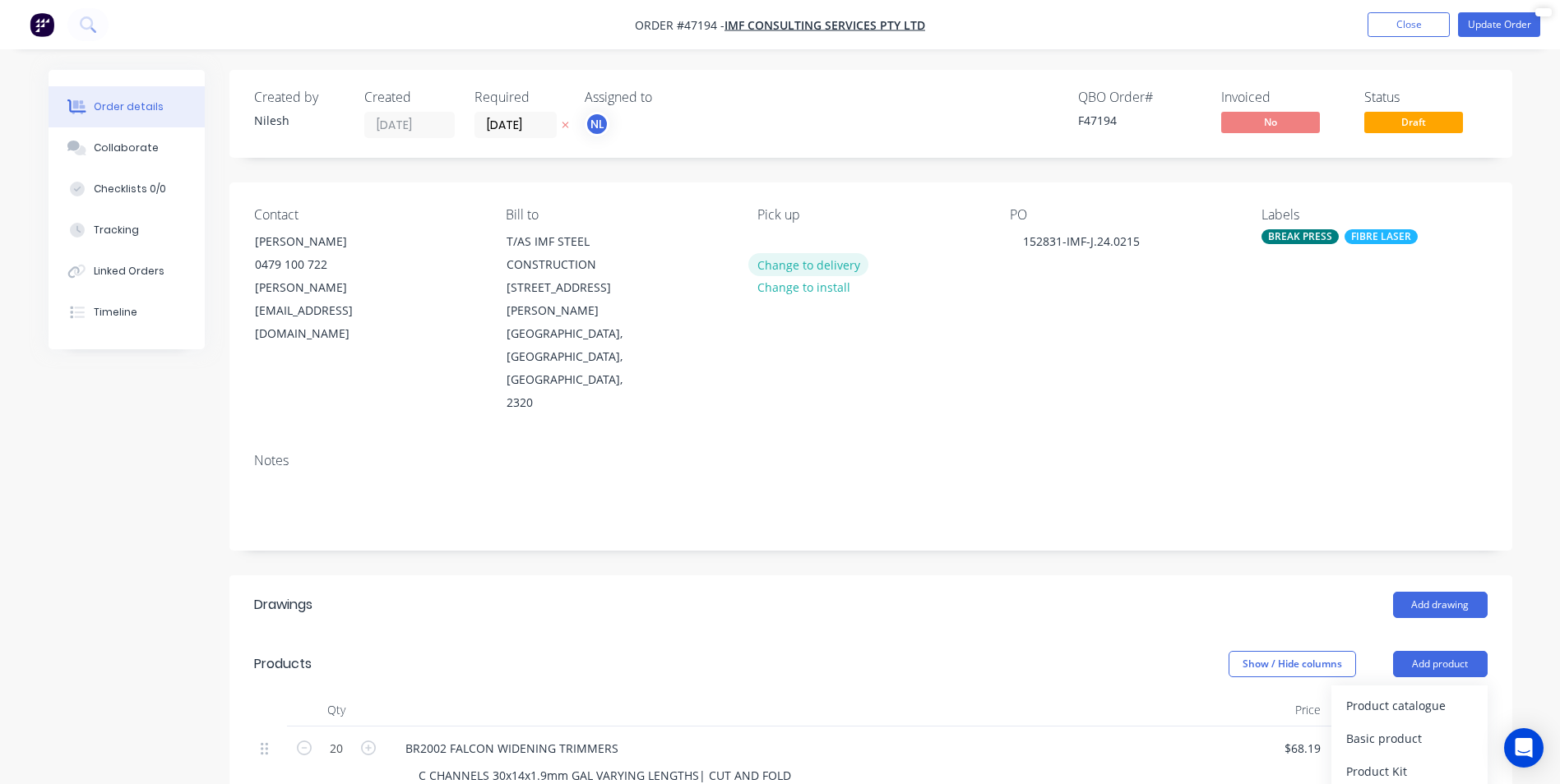
click at [816, 270] on button "Change to delivery" at bounding box center [807, 264] width 120 height 22
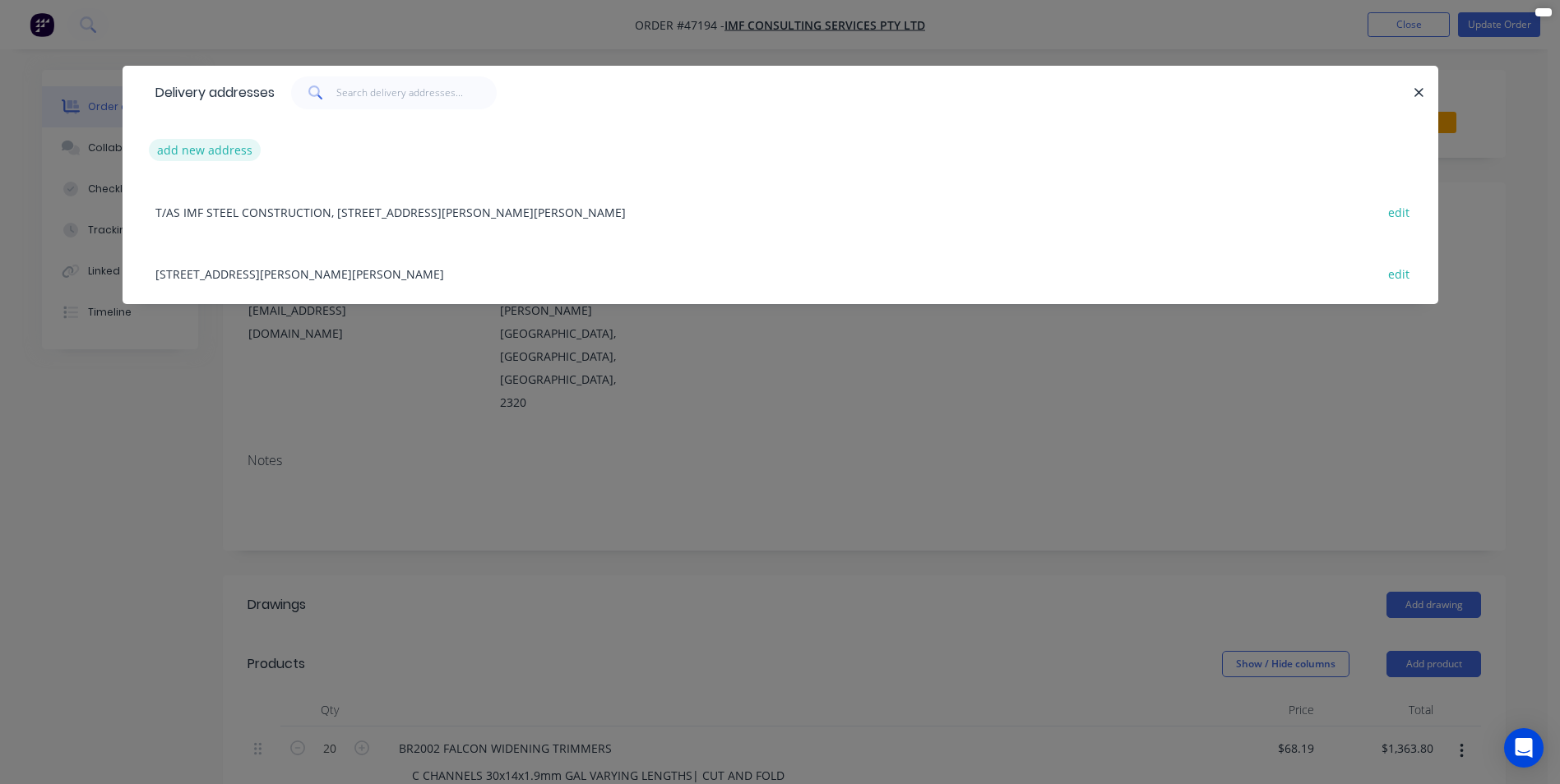
click at [222, 159] on button "add new address" at bounding box center [205, 150] width 113 height 22
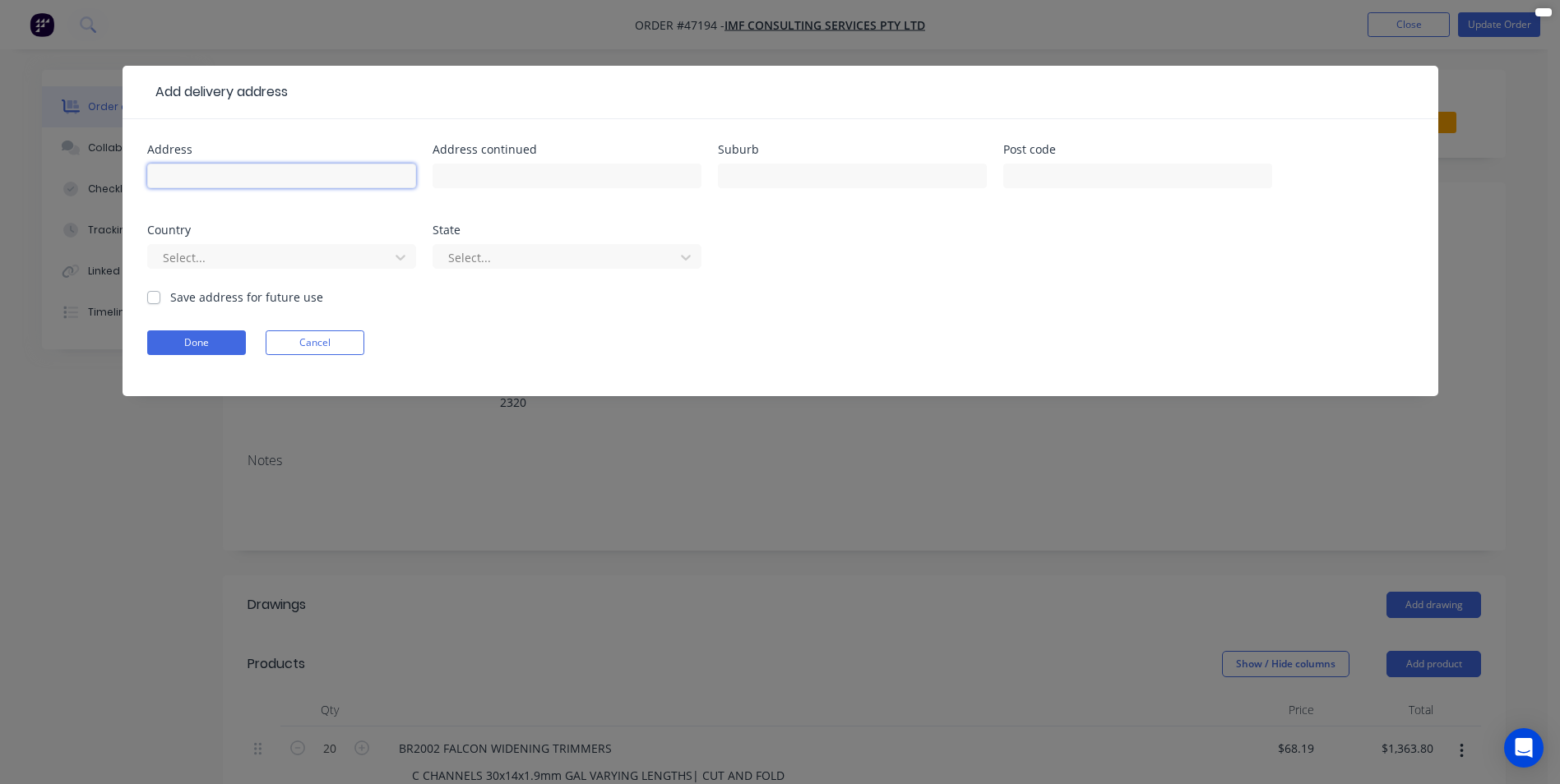
click at [324, 185] on input "text" at bounding box center [281, 176] width 269 height 25
paste input "[STREET_ADDRESS]"
drag, startPoint x: 291, startPoint y: 173, endPoint x: 368, endPoint y: 178, distance: 77.2
click at [368, 178] on input "[STREET_ADDRESS]" at bounding box center [281, 176] width 269 height 25
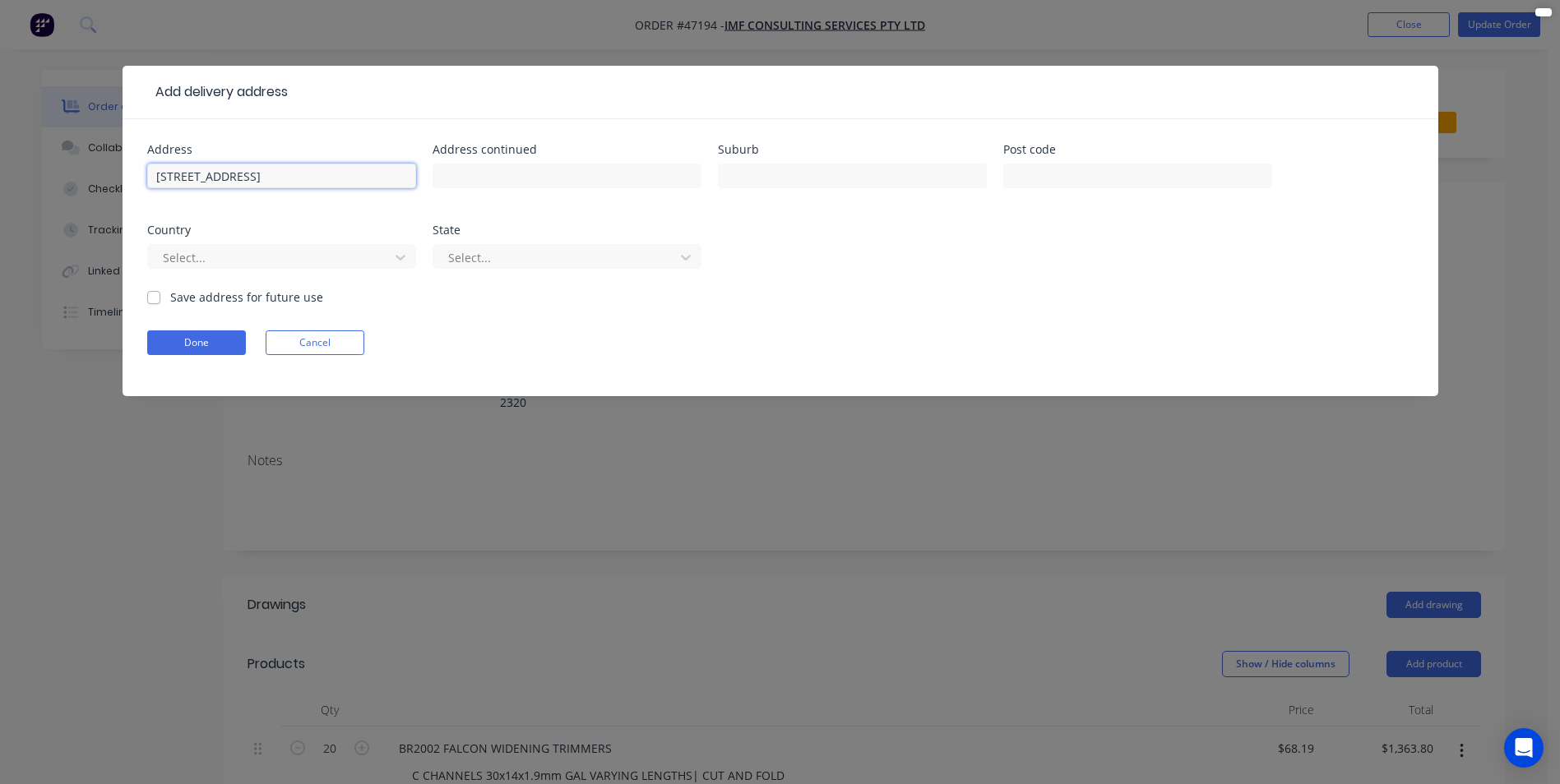
drag, startPoint x: 373, startPoint y: 176, endPoint x: 334, endPoint y: 175, distance: 39.0
click at [334, 175] on input "[STREET_ADDRESS]" at bounding box center [281, 176] width 269 height 25
click at [380, 183] on input "[STREET_ADDRESS]" at bounding box center [281, 176] width 269 height 25
drag, startPoint x: 379, startPoint y: 178, endPoint x: 282, endPoint y: 189, distance: 97.6
click at [282, 189] on div "[STREET_ADDRESS]" at bounding box center [281, 183] width 269 height 49
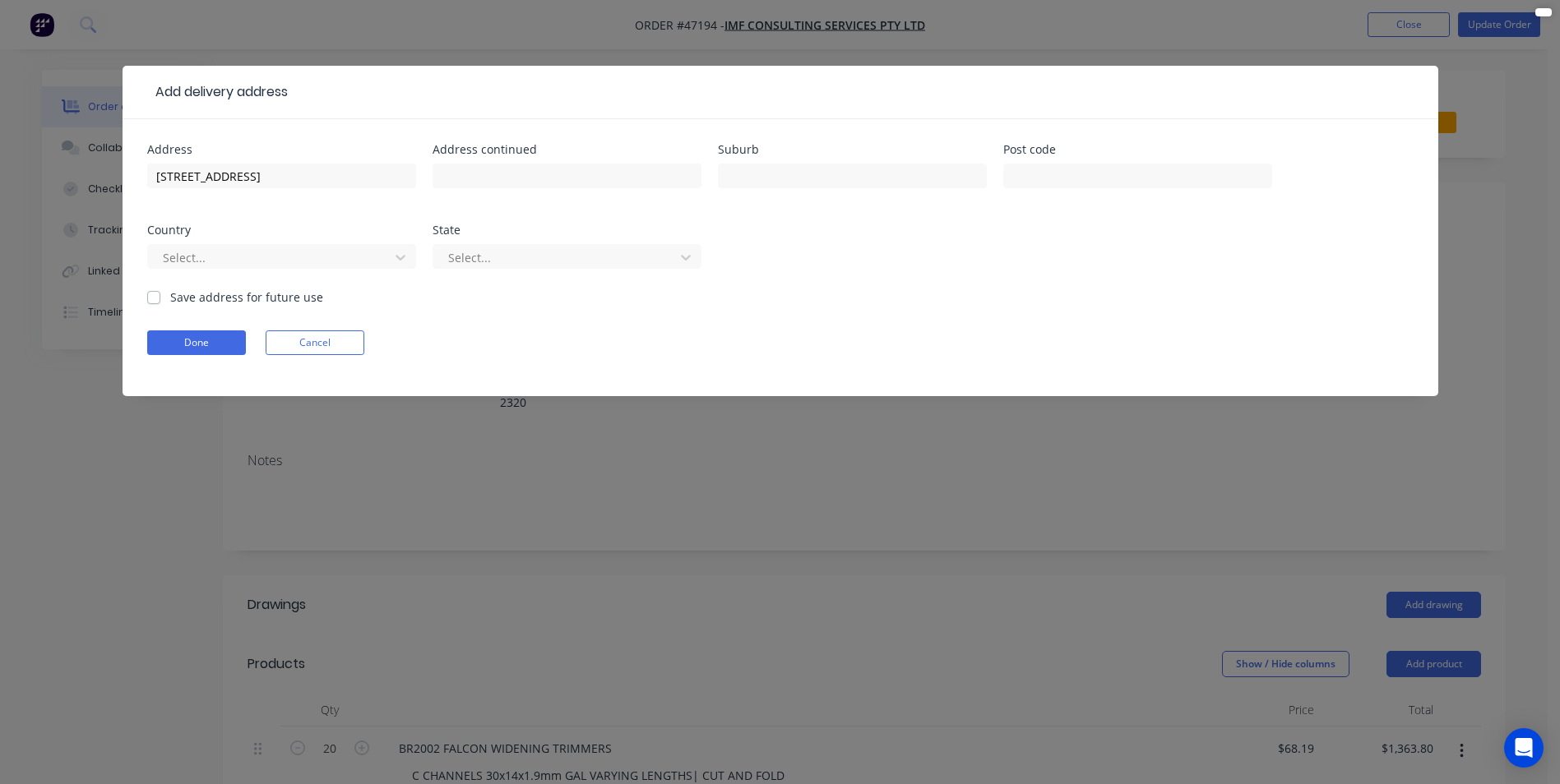
click at [282, 189] on div "[STREET_ADDRESS]" at bounding box center [281, 183] width 269 height 49
drag, startPoint x: 285, startPoint y: 176, endPoint x: 378, endPoint y: 173, distance: 93.0
click at [378, 173] on input "[STREET_ADDRESS]" at bounding box center [281, 176] width 269 height 25
type input "[STREET_ADDRESS]"
click at [548, 268] on div at bounding box center [557, 257] width 220 height 20
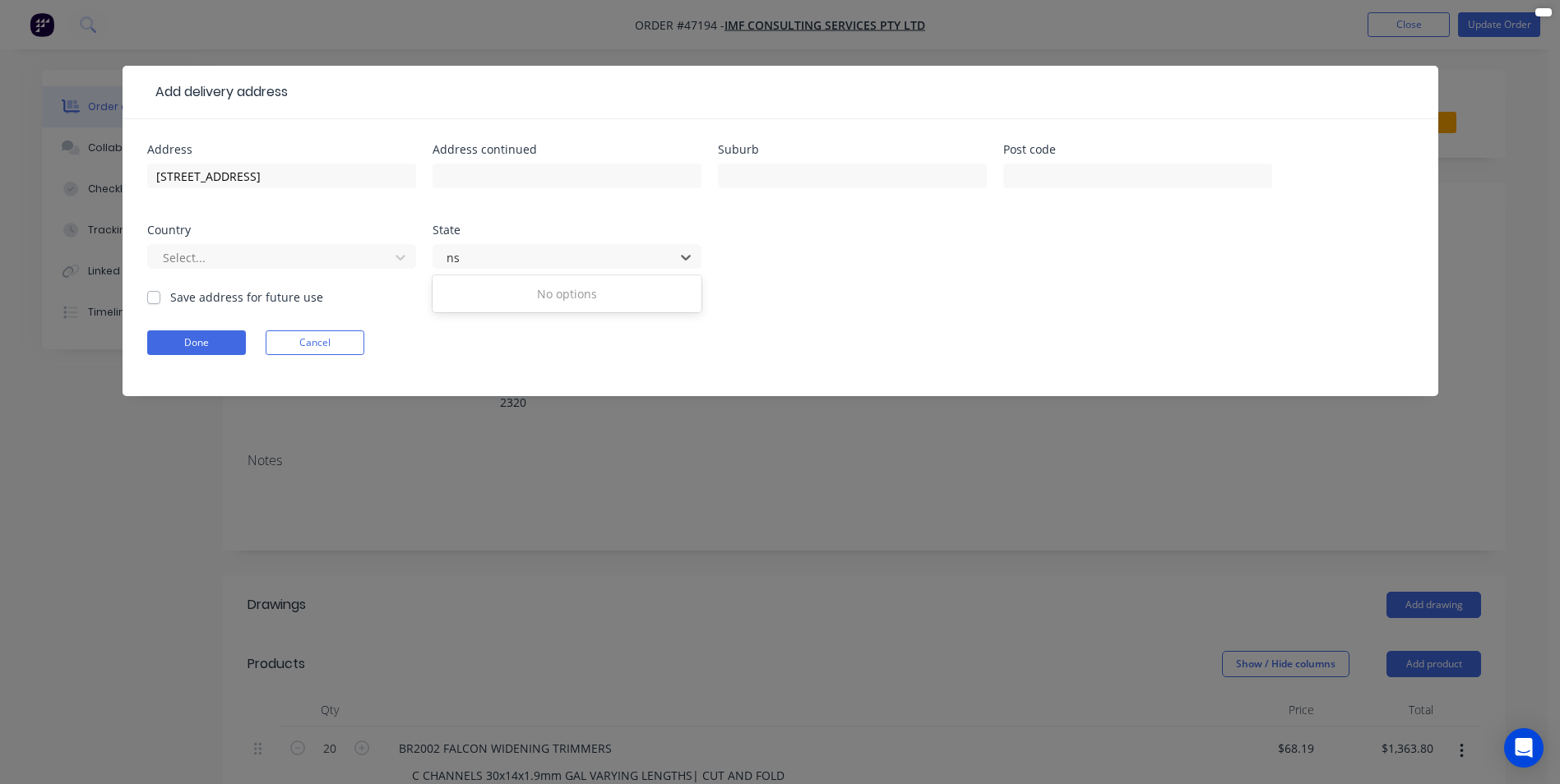
type input "n"
paste input "[GEOGRAPHIC_DATA]"
type input "[GEOGRAPHIC_DATA]"
click at [800, 271] on div "Address [STREET_ADDRESS] Address continued Suburb Post code Country Select... S…" at bounding box center [780, 215] width 1267 height 144
click at [469, 265] on div at bounding box center [557, 257] width 220 height 20
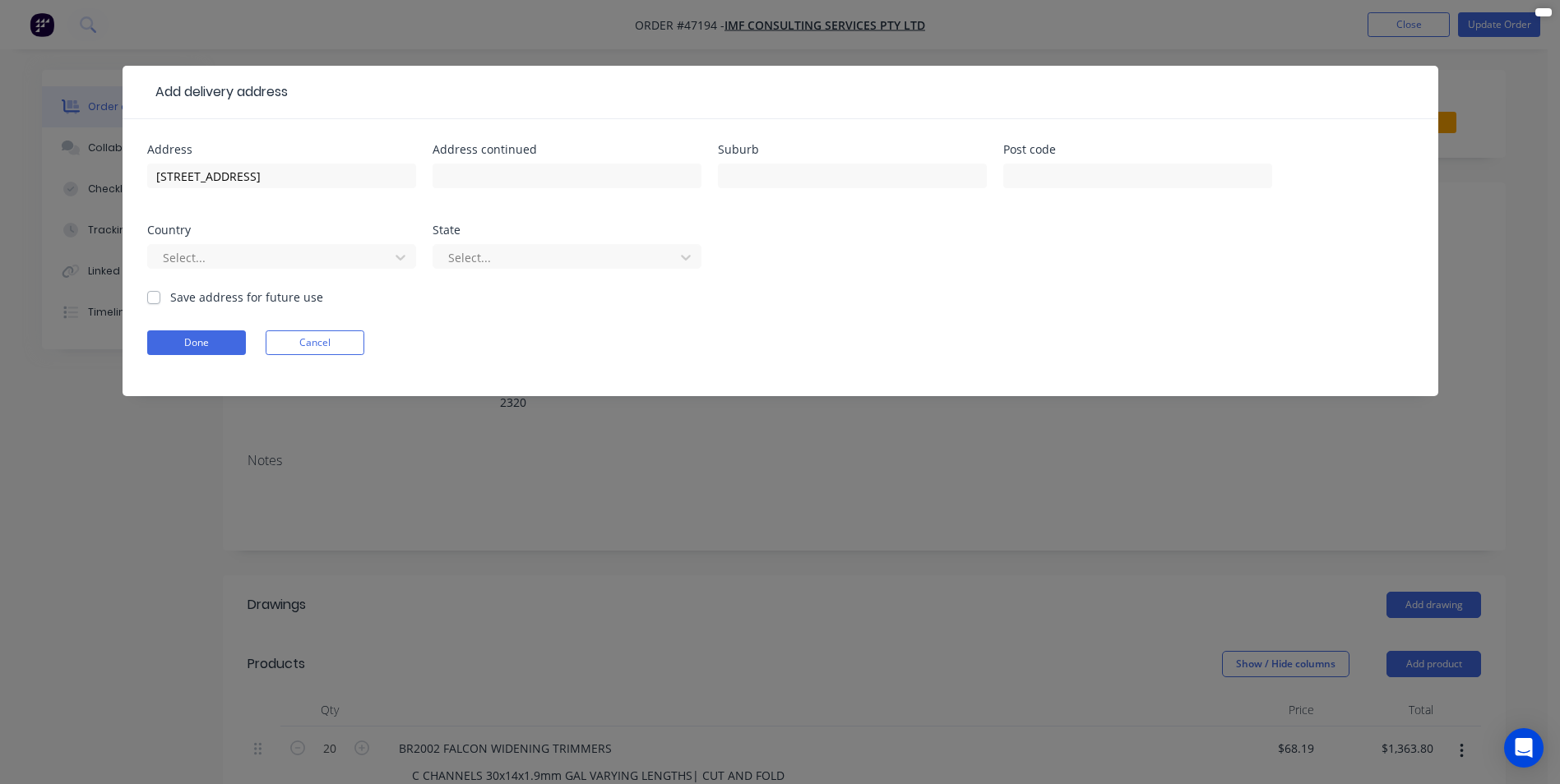
click at [551, 231] on div "State" at bounding box center [566, 229] width 269 height 12
drag, startPoint x: 472, startPoint y: 175, endPoint x: 449, endPoint y: 175, distance: 23.0
click at [472, 175] on input "text" at bounding box center [566, 176] width 269 height 25
click at [365, 175] on input "[STREET_ADDRESS]" at bounding box center [281, 176] width 269 height 25
drag, startPoint x: 366, startPoint y: 176, endPoint x: 283, endPoint y: 180, distance: 83.1
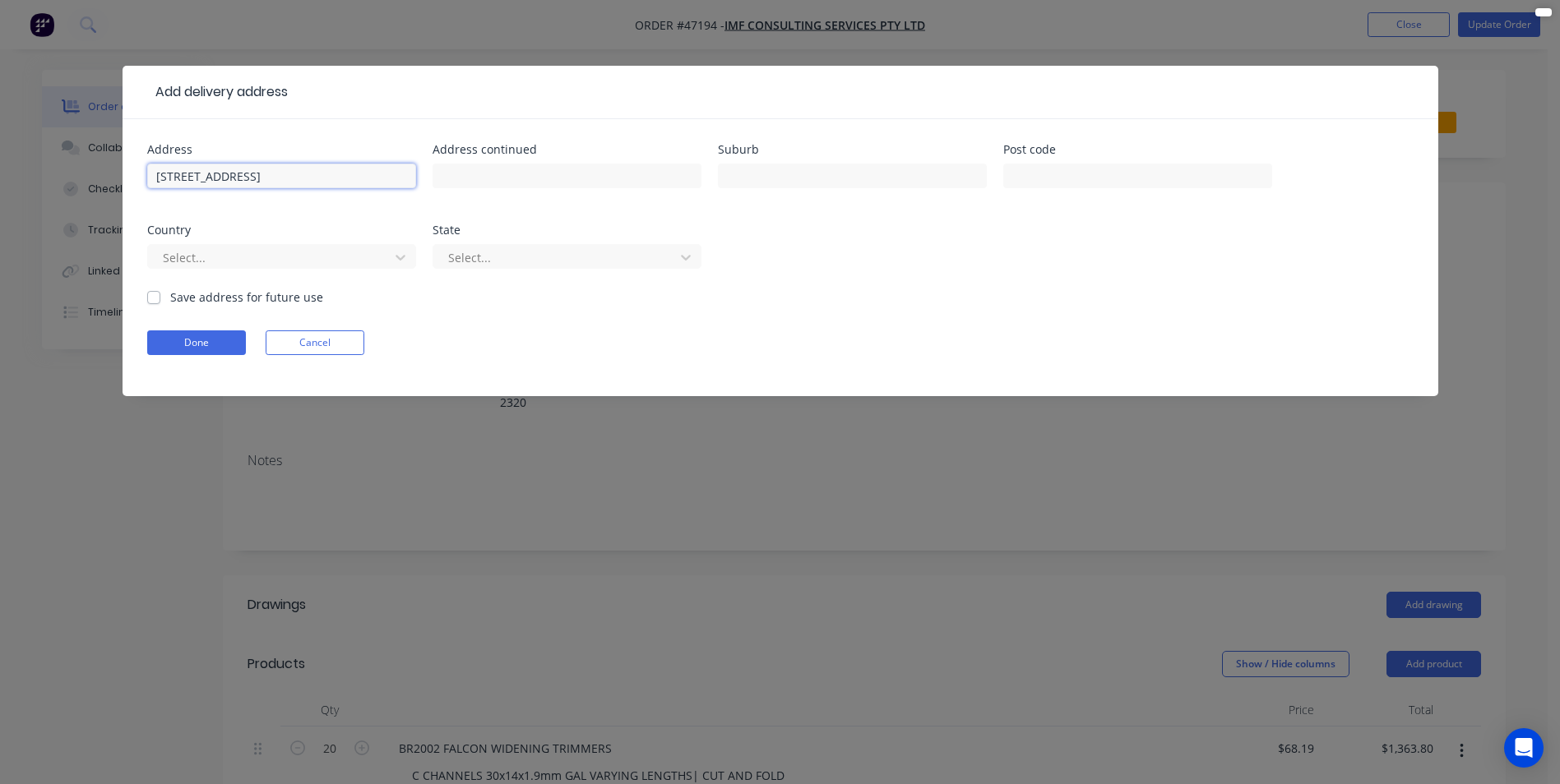
click at [283, 180] on input "[STREET_ADDRESS]" at bounding box center [281, 176] width 269 height 25
type input "[STREET_ADDRESS]"
click at [1060, 182] on input "text" at bounding box center [1137, 176] width 269 height 25
paste input "2250"
click at [1016, 175] on input "2250" at bounding box center [1137, 176] width 269 height 25
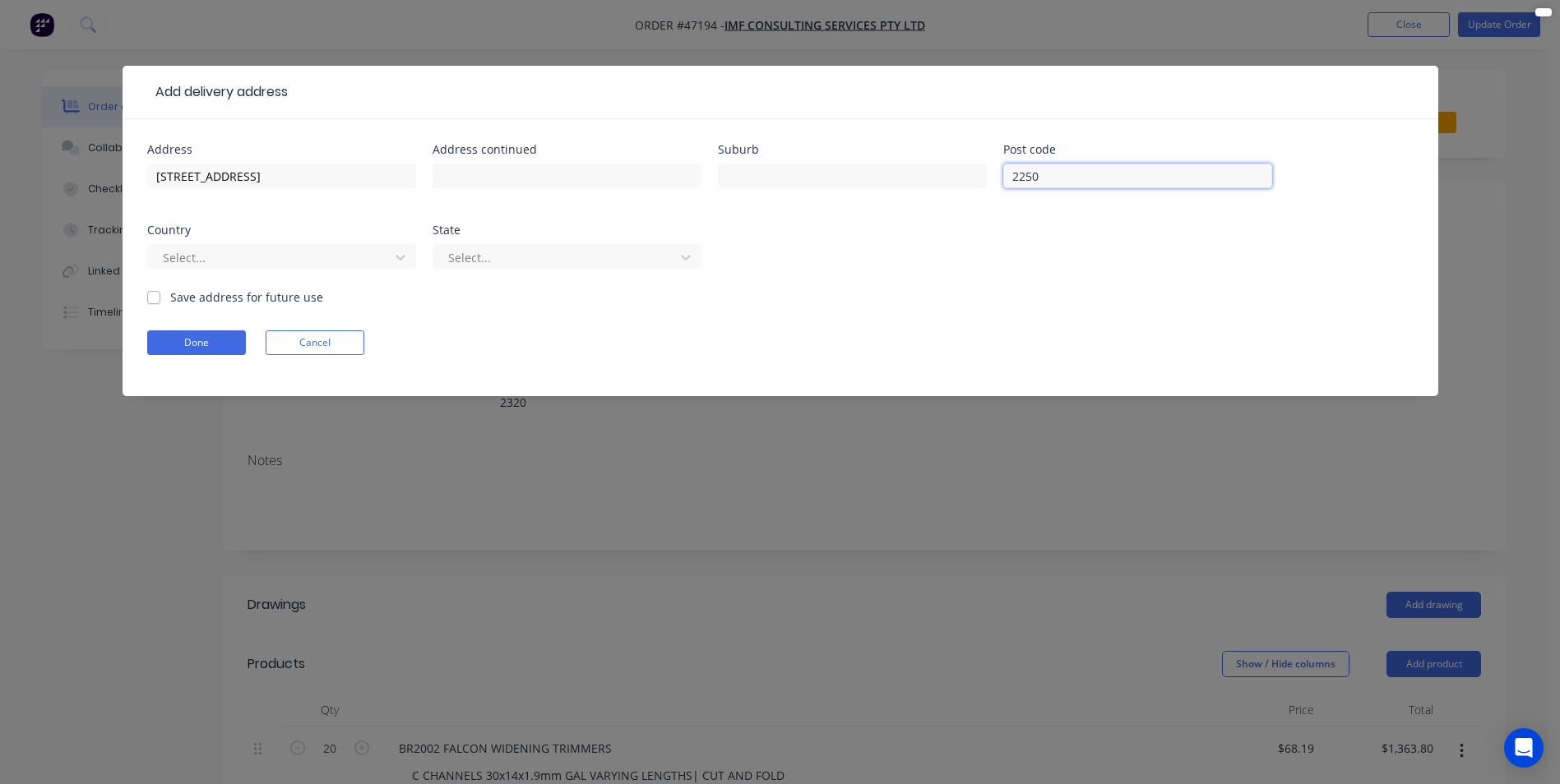
type input "2250"
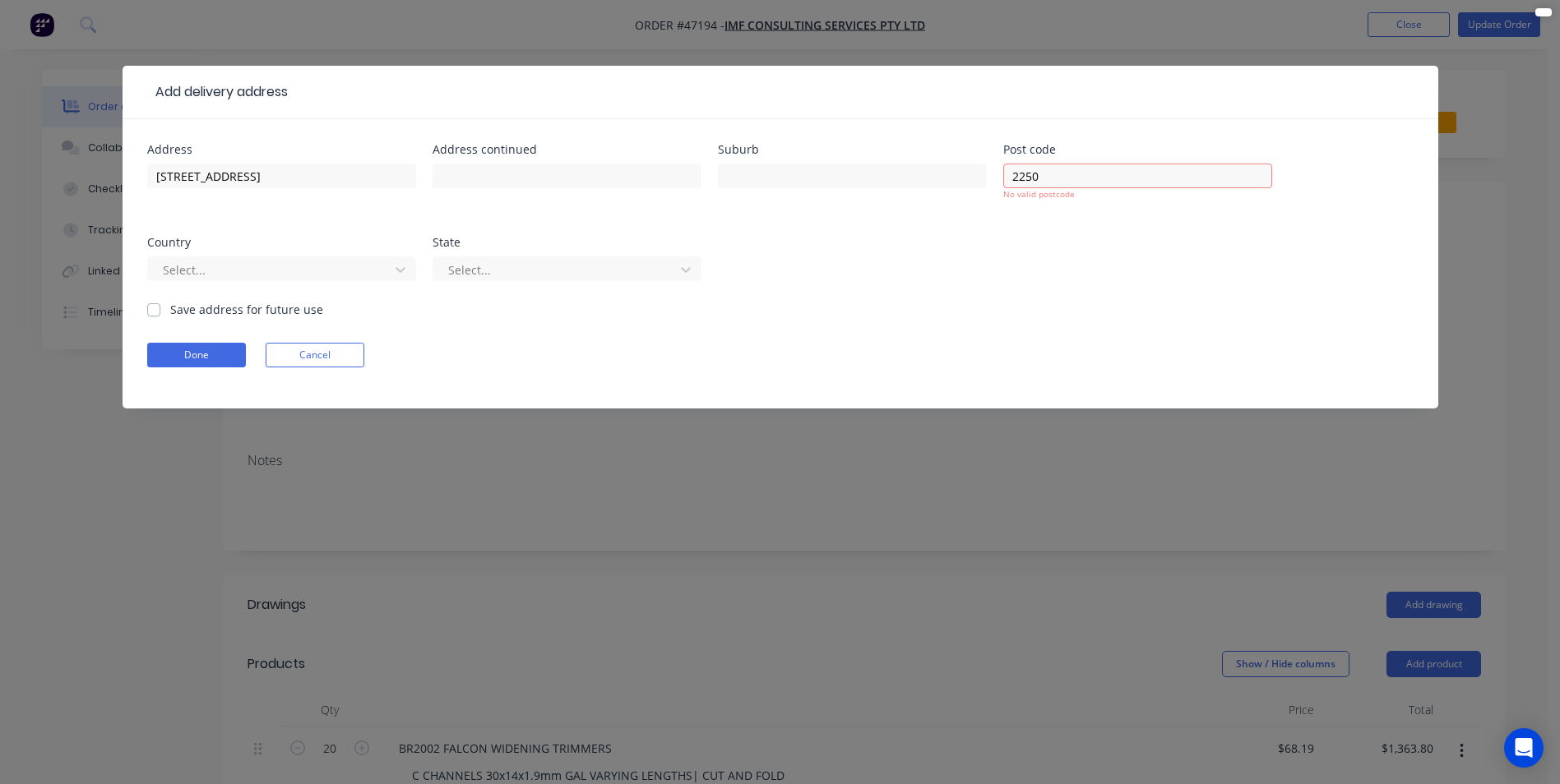
click at [449, 197] on div at bounding box center [566, 183] width 269 height 49
click at [736, 159] on div "Suburb" at bounding box center [852, 175] width 269 height 64
click at [745, 175] on input "text" at bounding box center [852, 176] width 269 height 25
type input "Somersby"
click at [312, 193] on div "[STREET_ADDRESS]" at bounding box center [281, 183] width 269 height 49
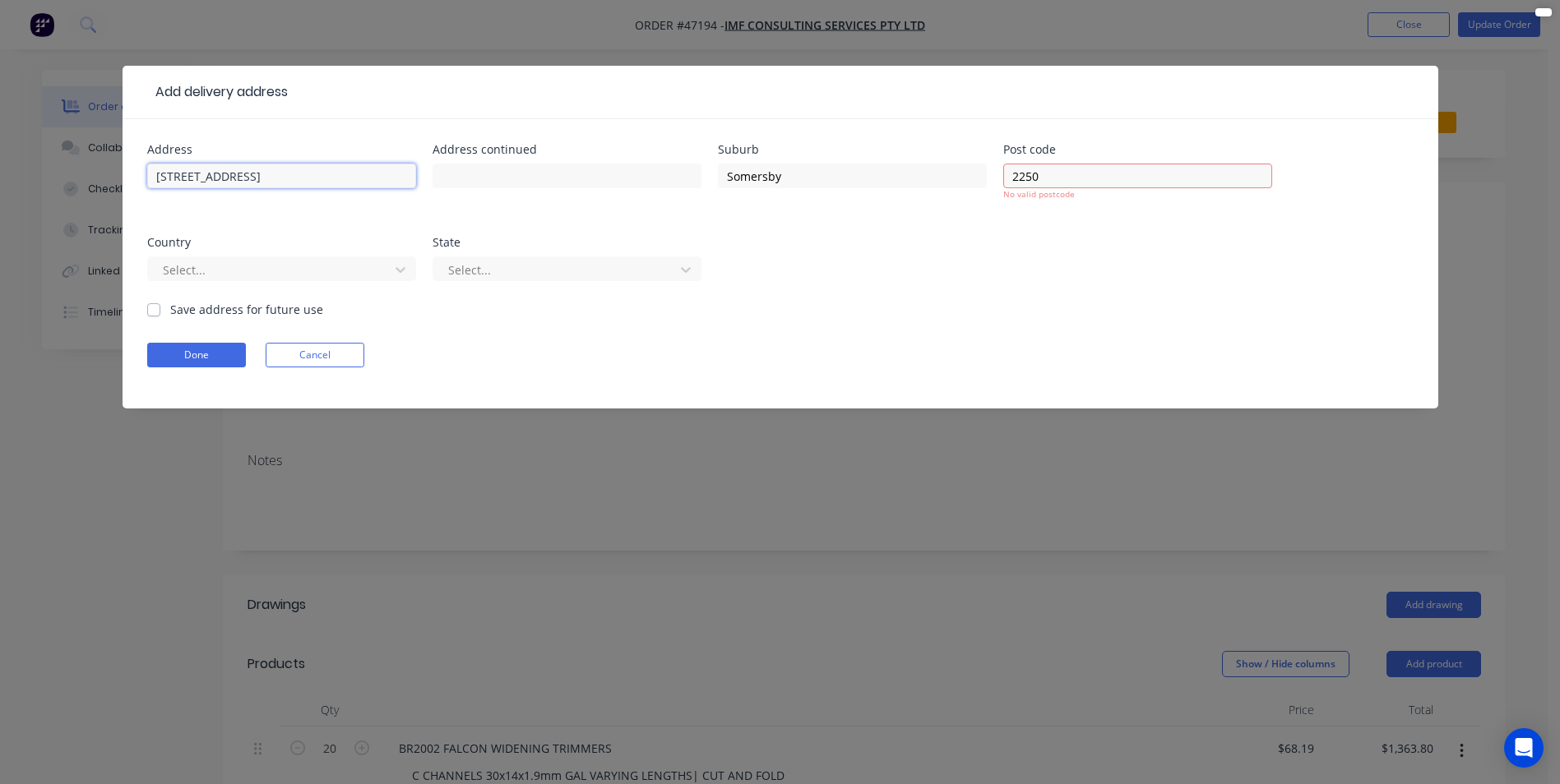
drag, startPoint x: 331, startPoint y: 170, endPoint x: 222, endPoint y: 189, distance: 110.6
click at [222, 189] on div "[STREET_ADDRESS]" at bounding box center [281, 183] width 269 height 49
type input "[STREET_ADDRESS]"
click at [285, 267] on div at bounding box center [271, 269] width 220 height 20
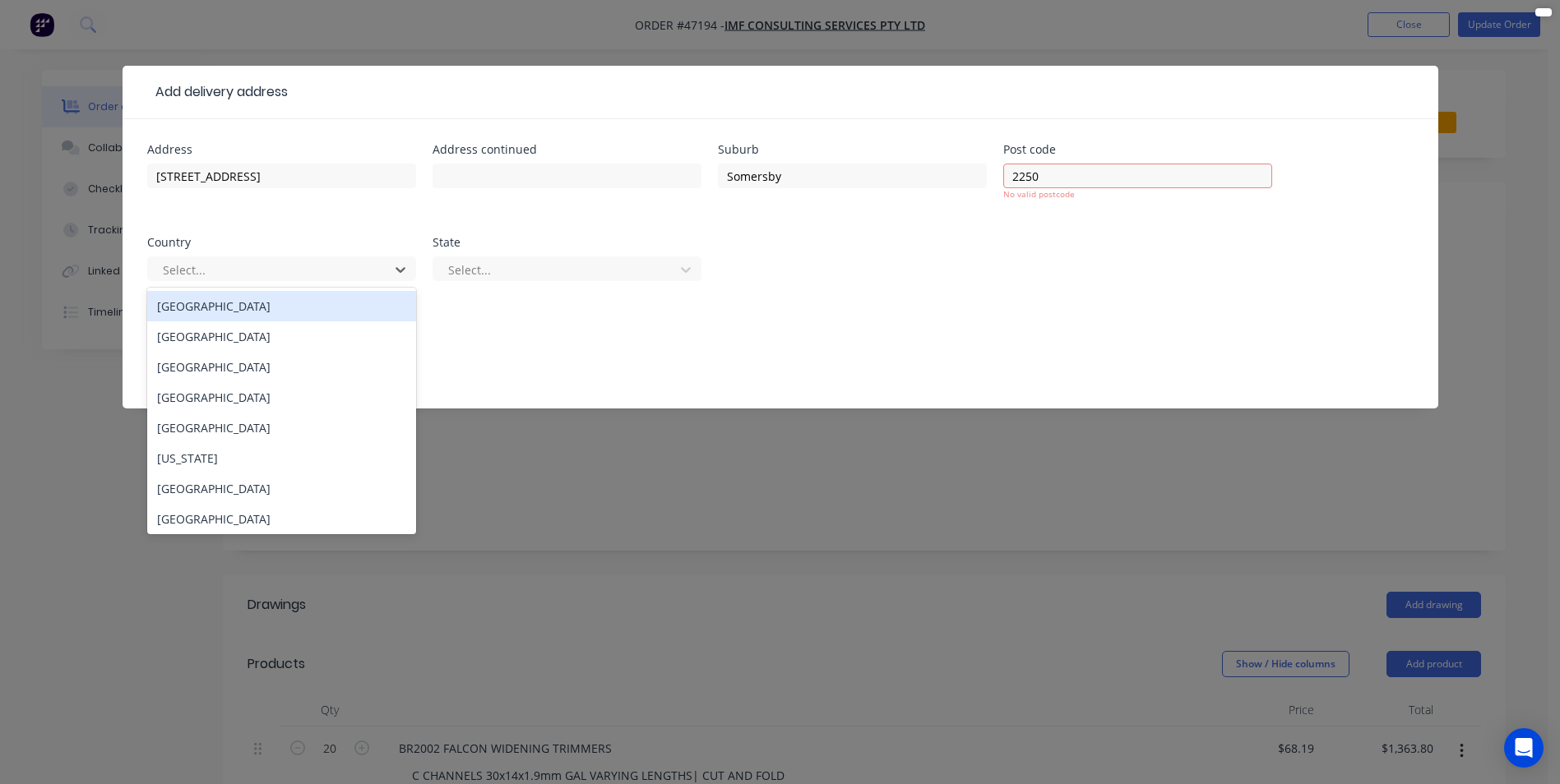
click at [268, 316] on div "[GEOGRAPHIC_DATA]" at bounding box center [281, 306] width 269 height 30
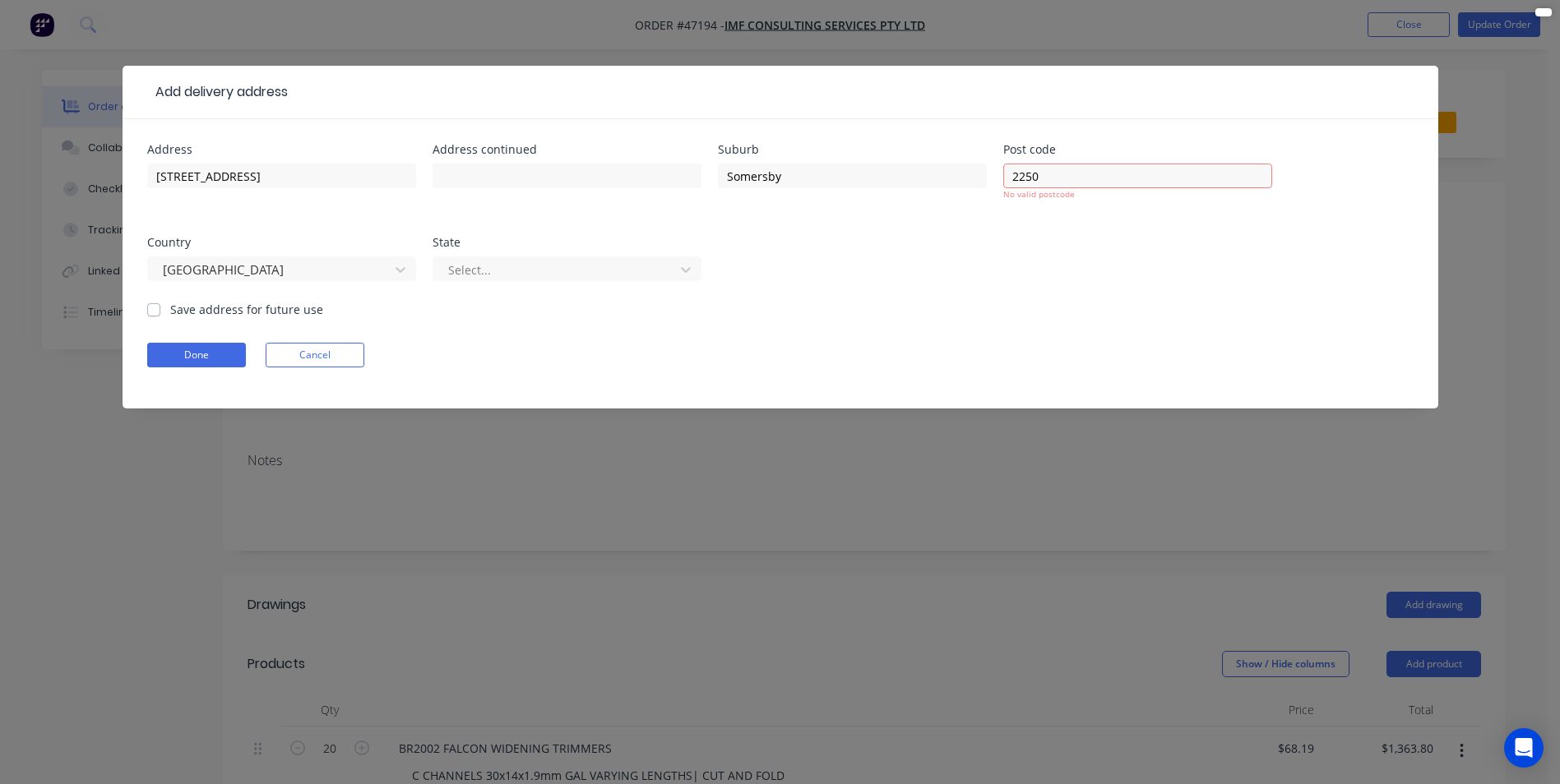
click at [523, 289] on div "Select..." at bounding box center [566, 276] width 269 height 49
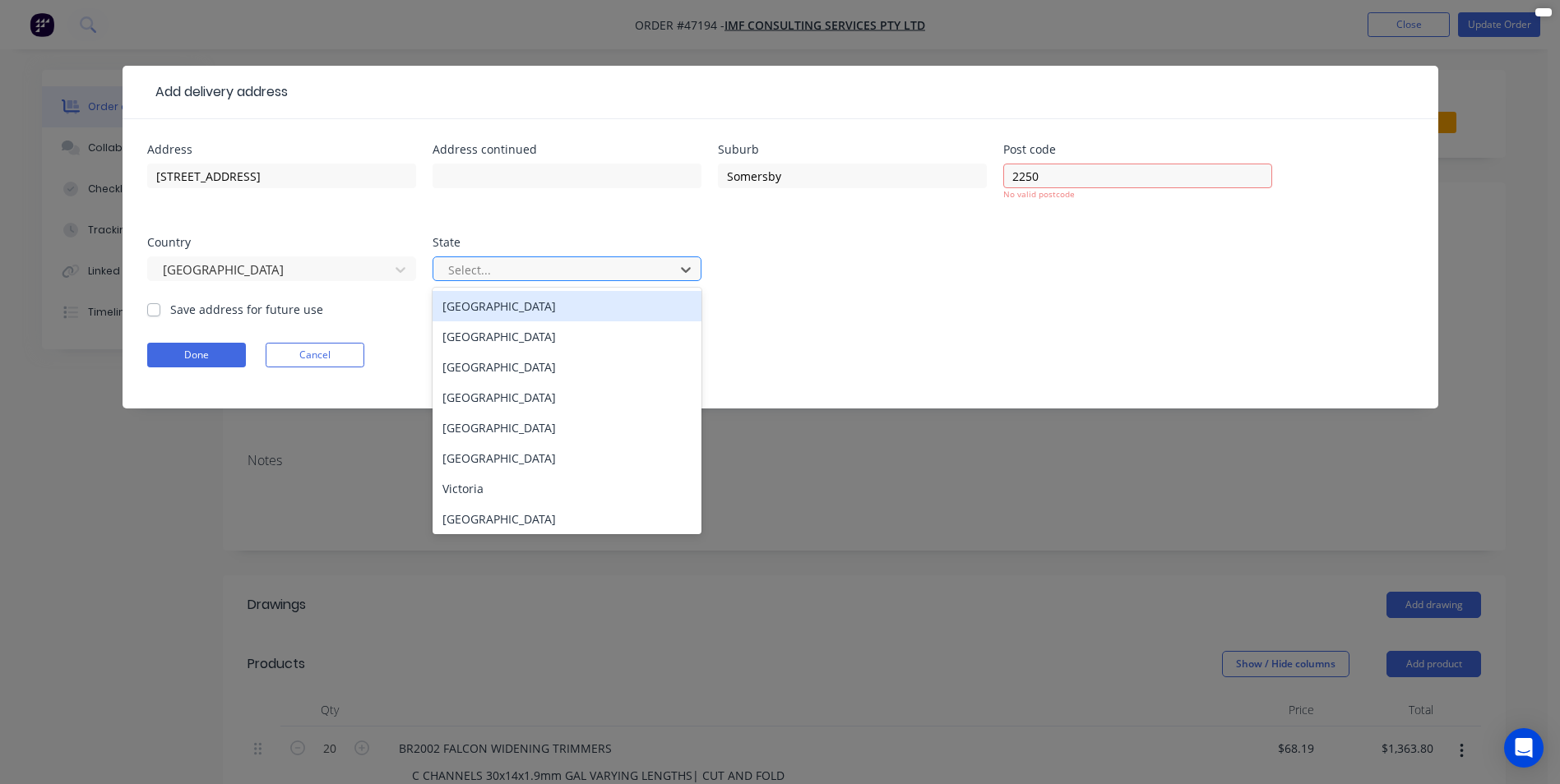
click at [534, 269] on div at bounding box center [557, 269] width 220 height 20
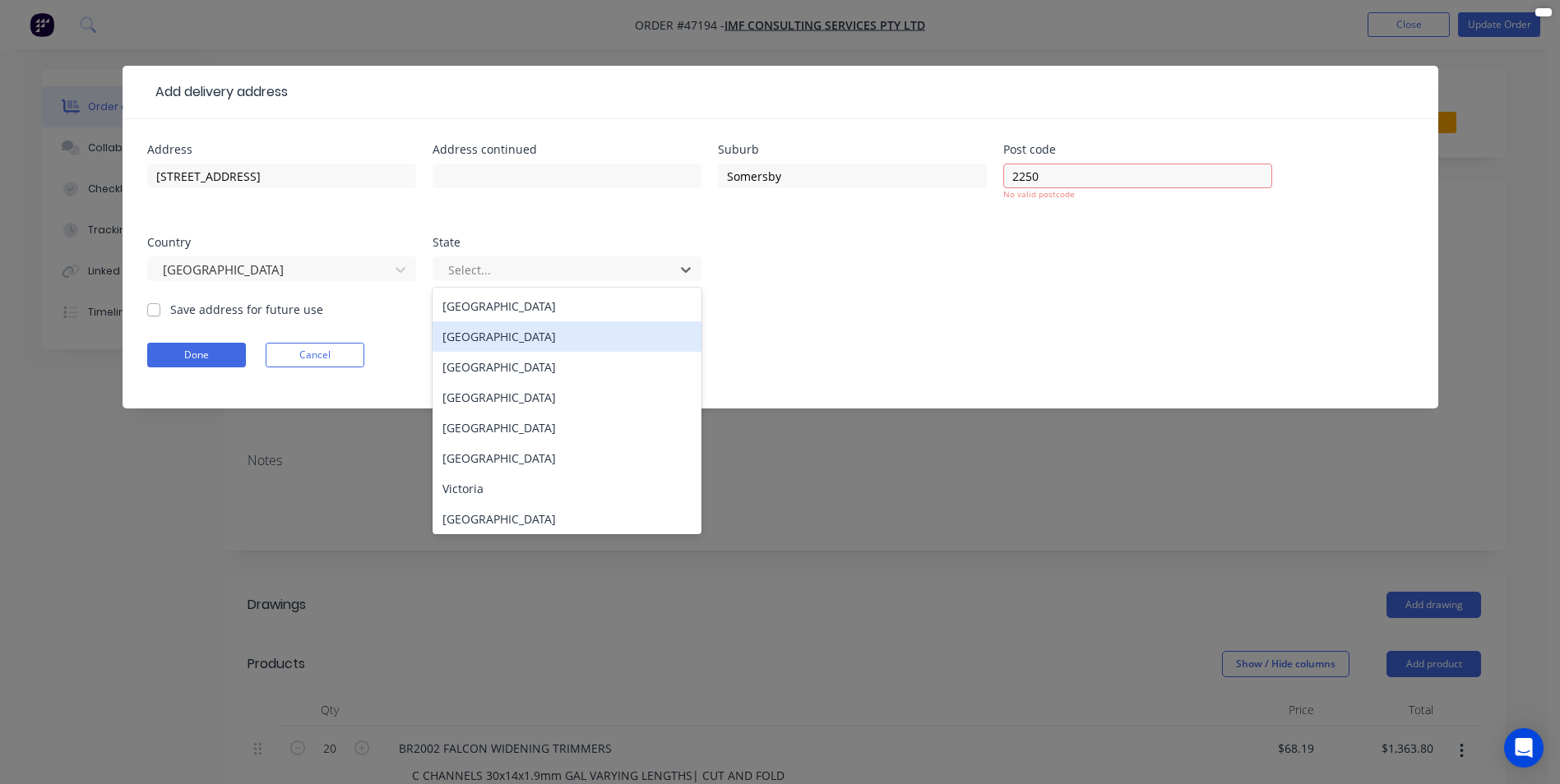
click at [521, 327] on div "[GEOGRAPHIC_DATA]" at bounding box center [566, 337] width 269 height 30
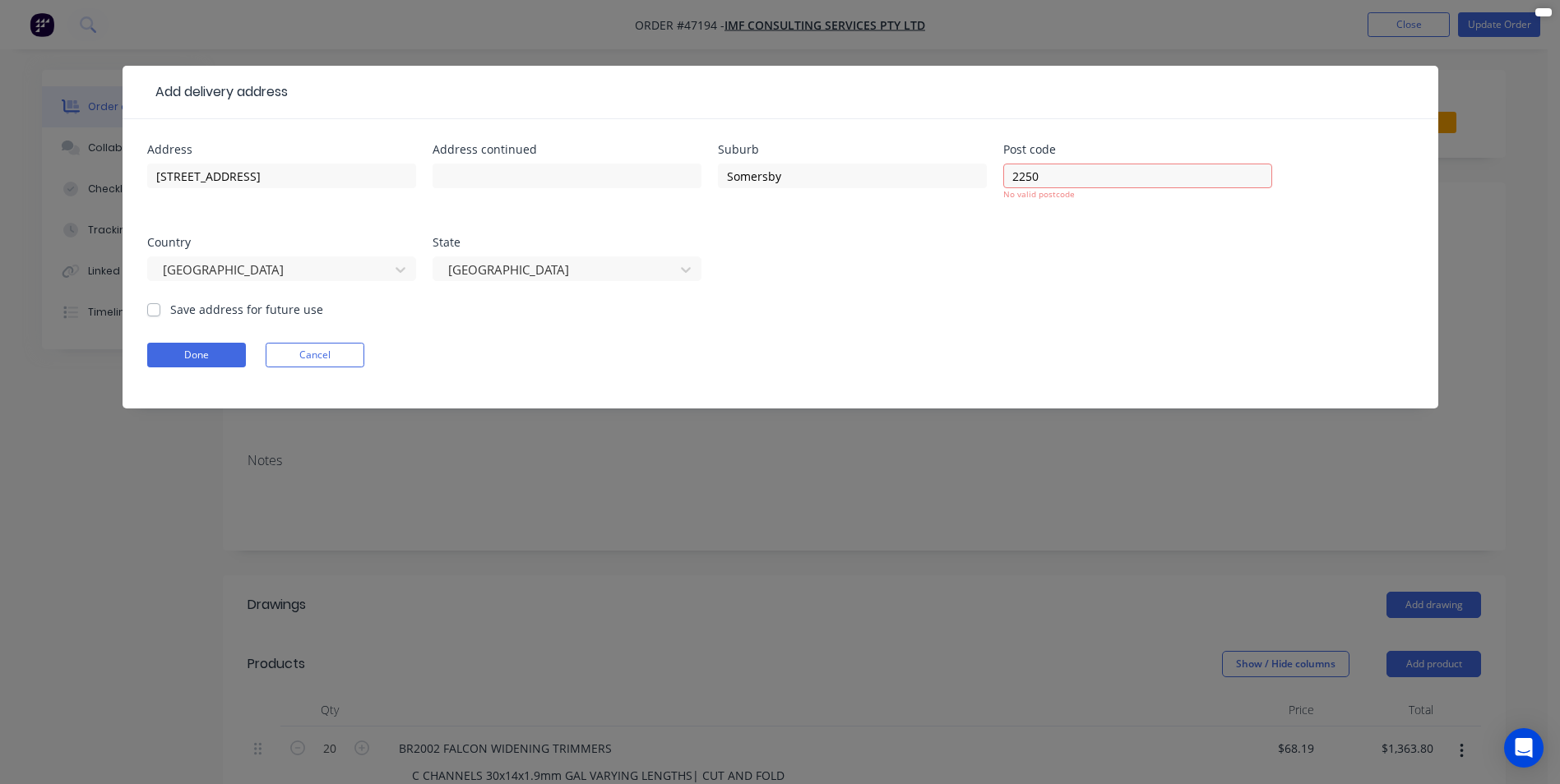
click at [885, 330] on form "Address [STREET_ADDRESS] Save address for future use Done Cancel" at bounding box center [780, 276] width 1267 height 265
click at [1079, 182] on input "2250" at bounding box center [1137, 176] width 269 height 25
drag, startPoint x: 1124, startPoint y: 177, endPoint x: 618, endPoint y: 247, distance: 510.8
click at [618, 247] on div "Address [STREET_ADDRESS]" at bounding box center [780, 221] width 1267 height 157
type input "2250"
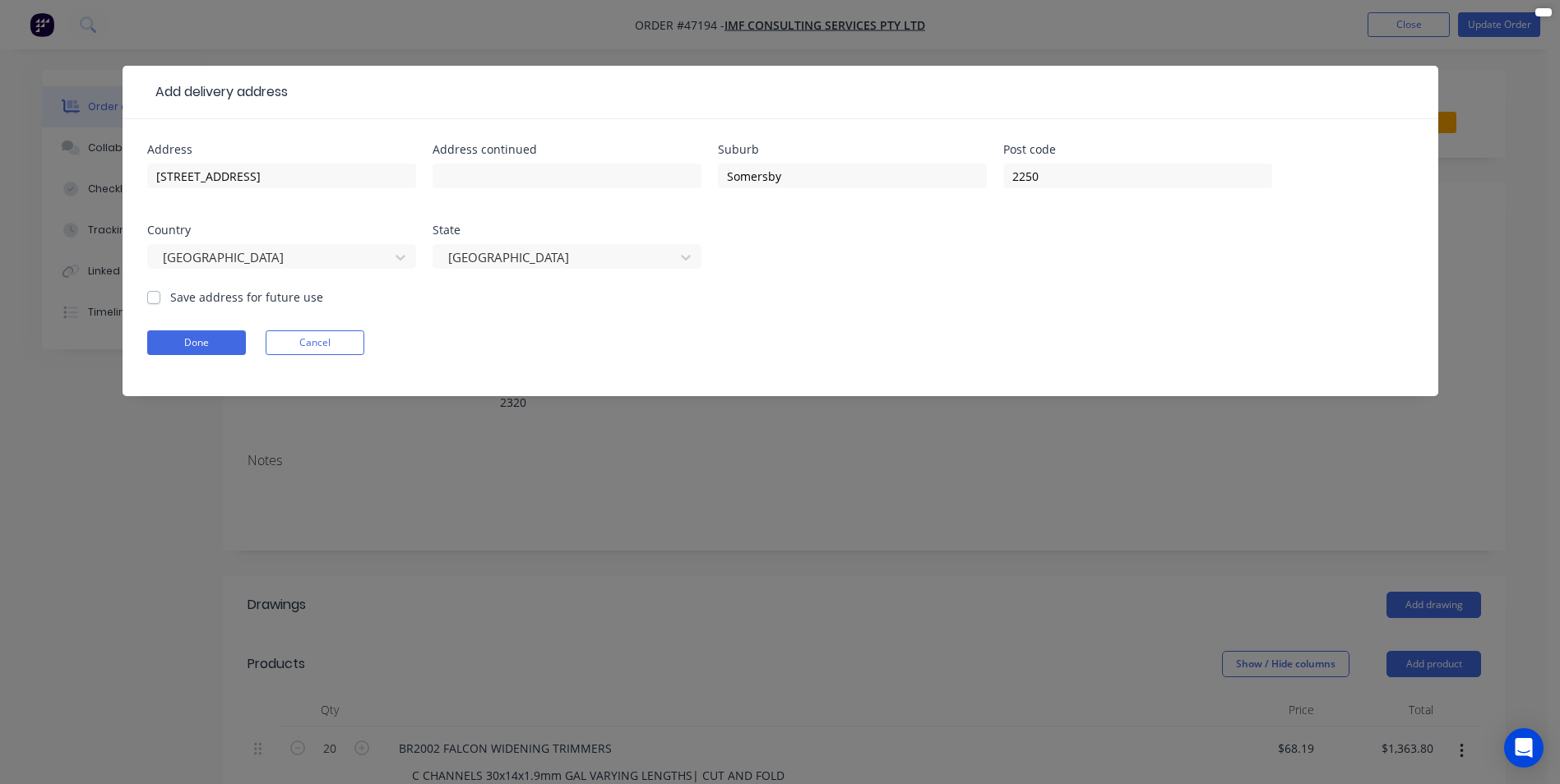
click at [910, 226] on div "Address [STREET_ADDRESS]" at bounding box center [780, 215] width 1267 height 144
click at [206, 354] on button "Done" at bounding box center [196, 343] width 98 height 25
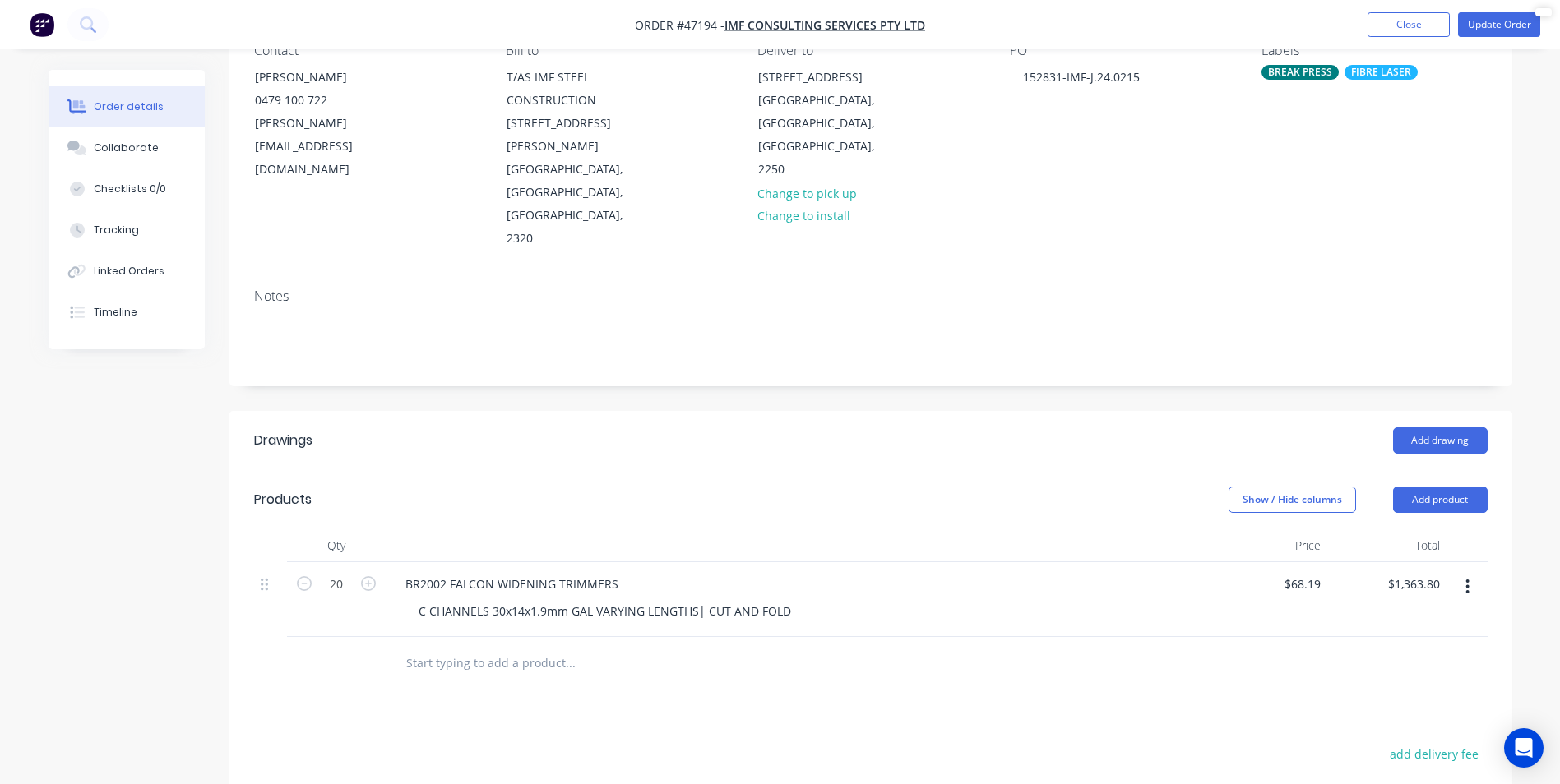
scroll to position [82, 0]
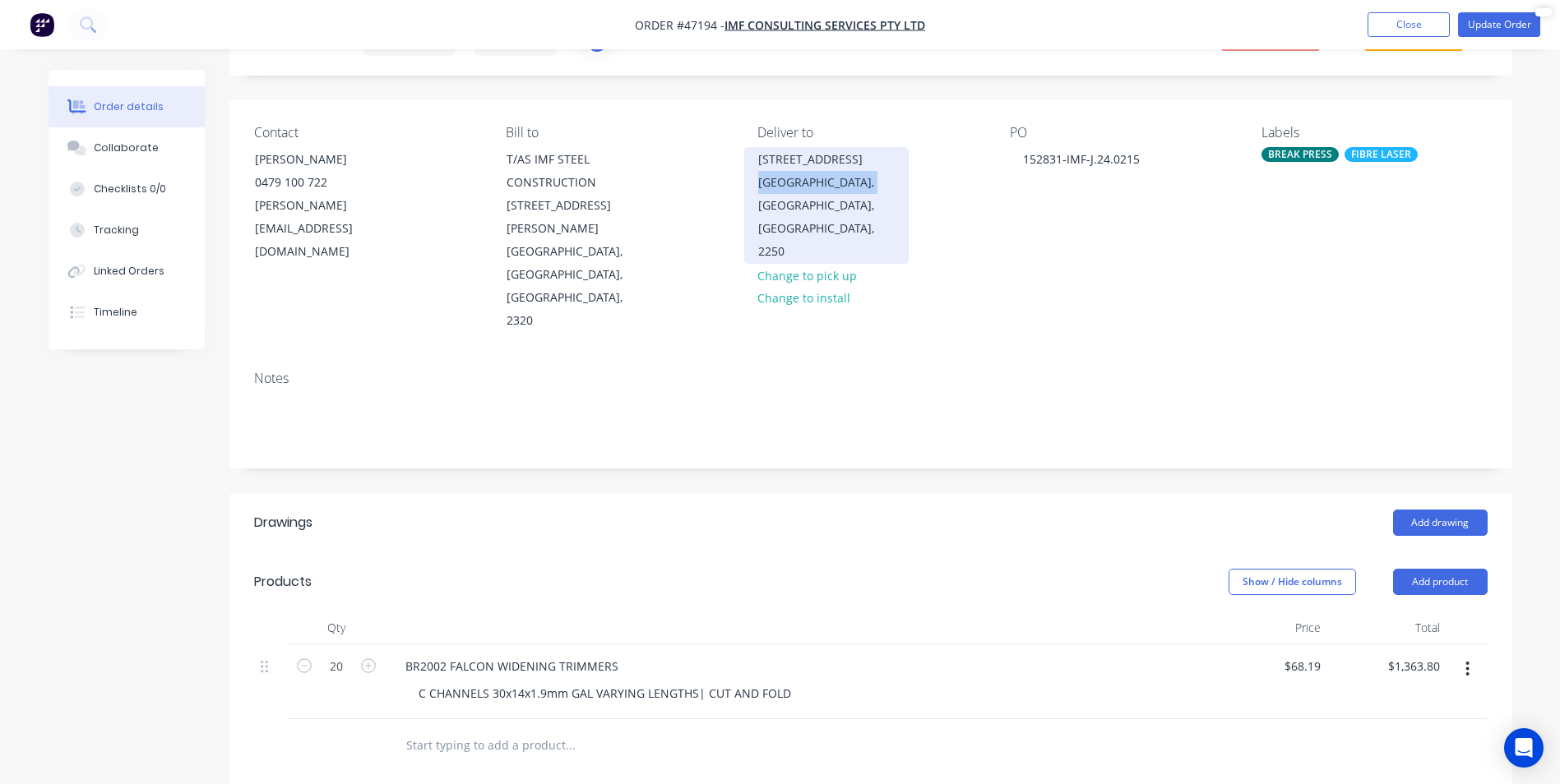
drag, startPoint x: 838, startPoint y: 188, endPoint x: 745, endPoint y: 184, distance: 93.1
click at [745, 184] on div "[STREET_ADDRESS]" at bounding box center [827, 206] width 165 height 117
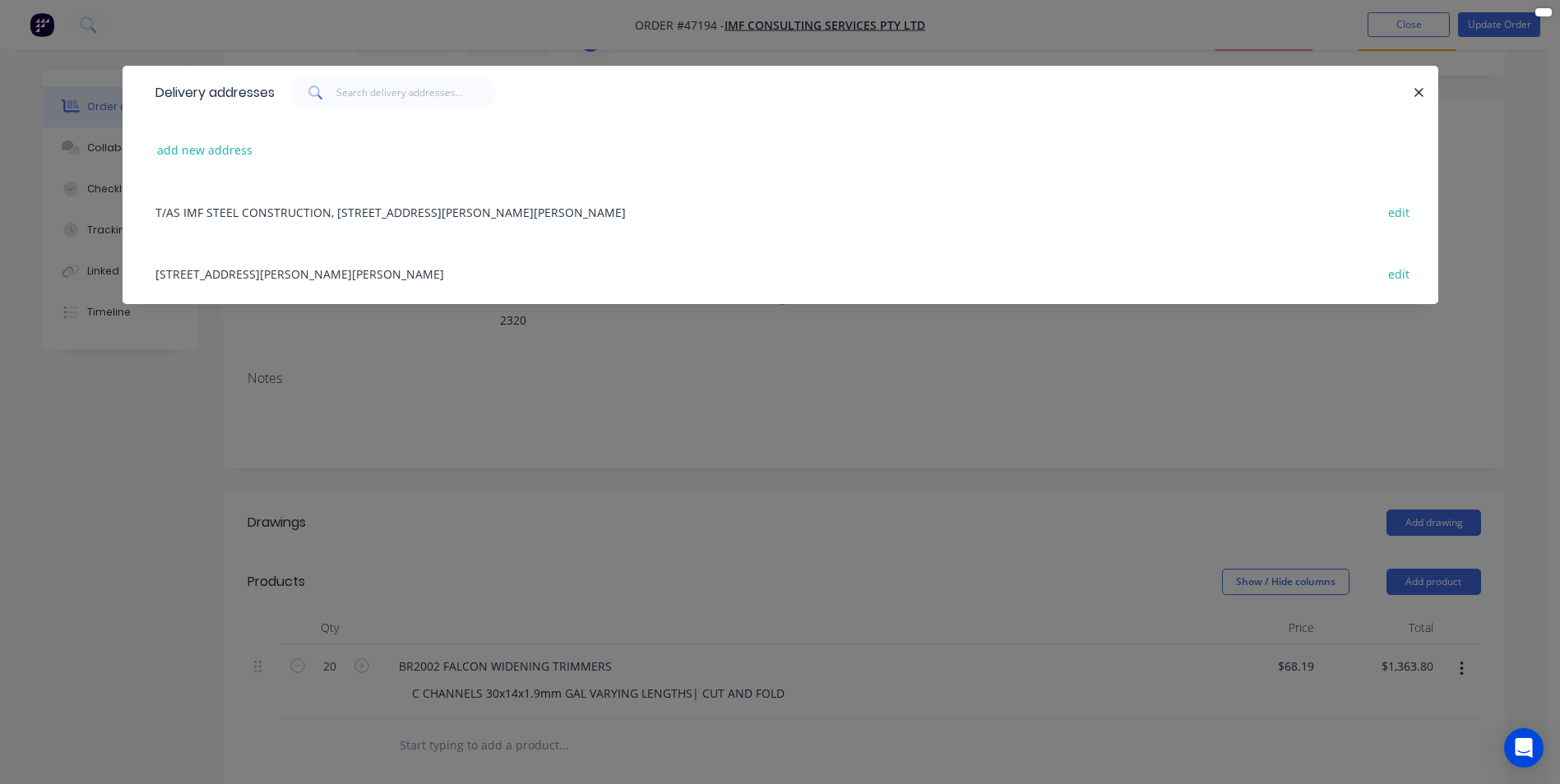
click at [1001, 406] on div "Delivery addresses add new address T/AS IMF STEEL CONSTRUCTION, [STREET_ADDRESS…" at bounding box center [780, 392] width 1560 height 784
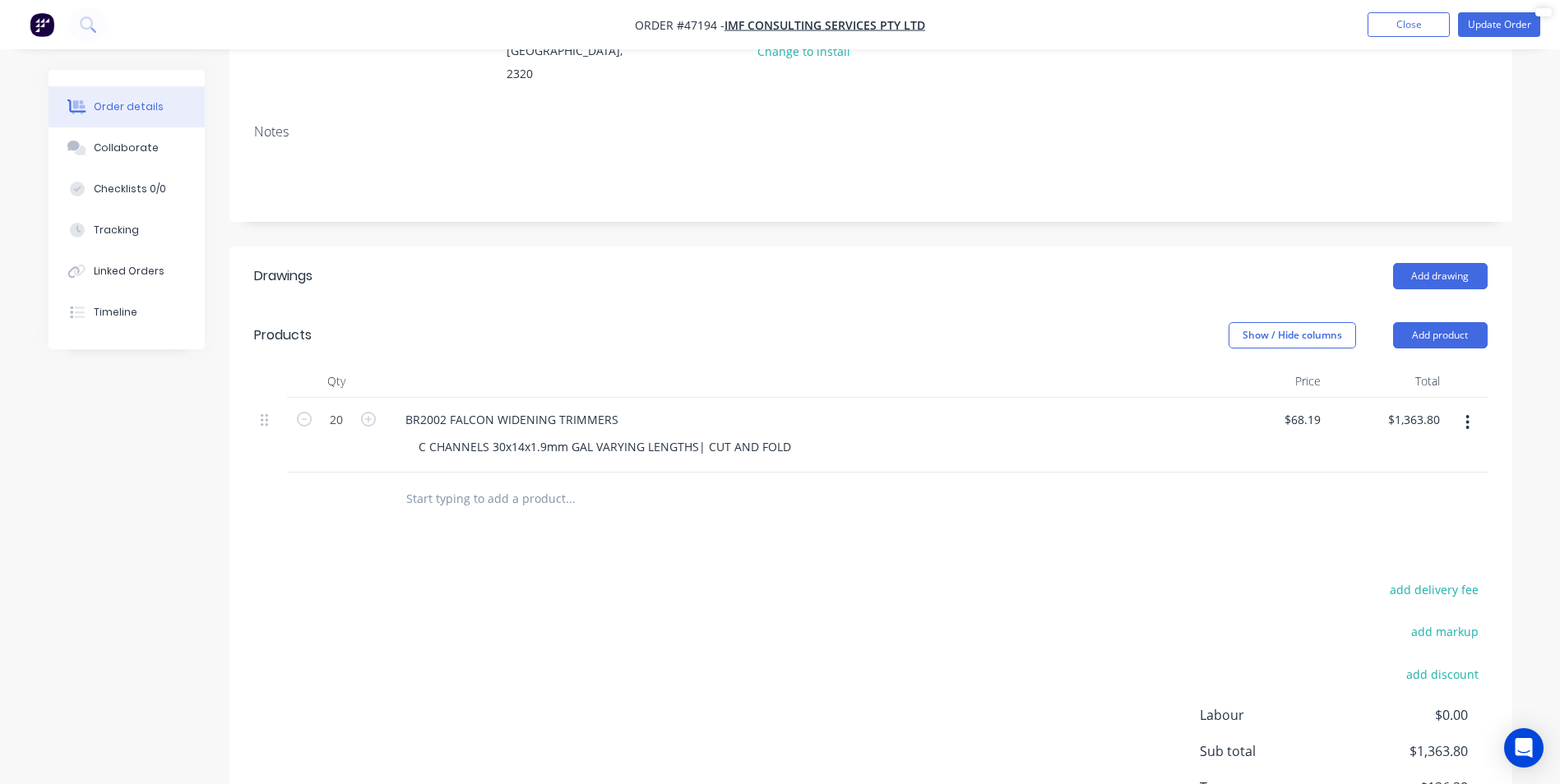
scroll to position [408, 0]
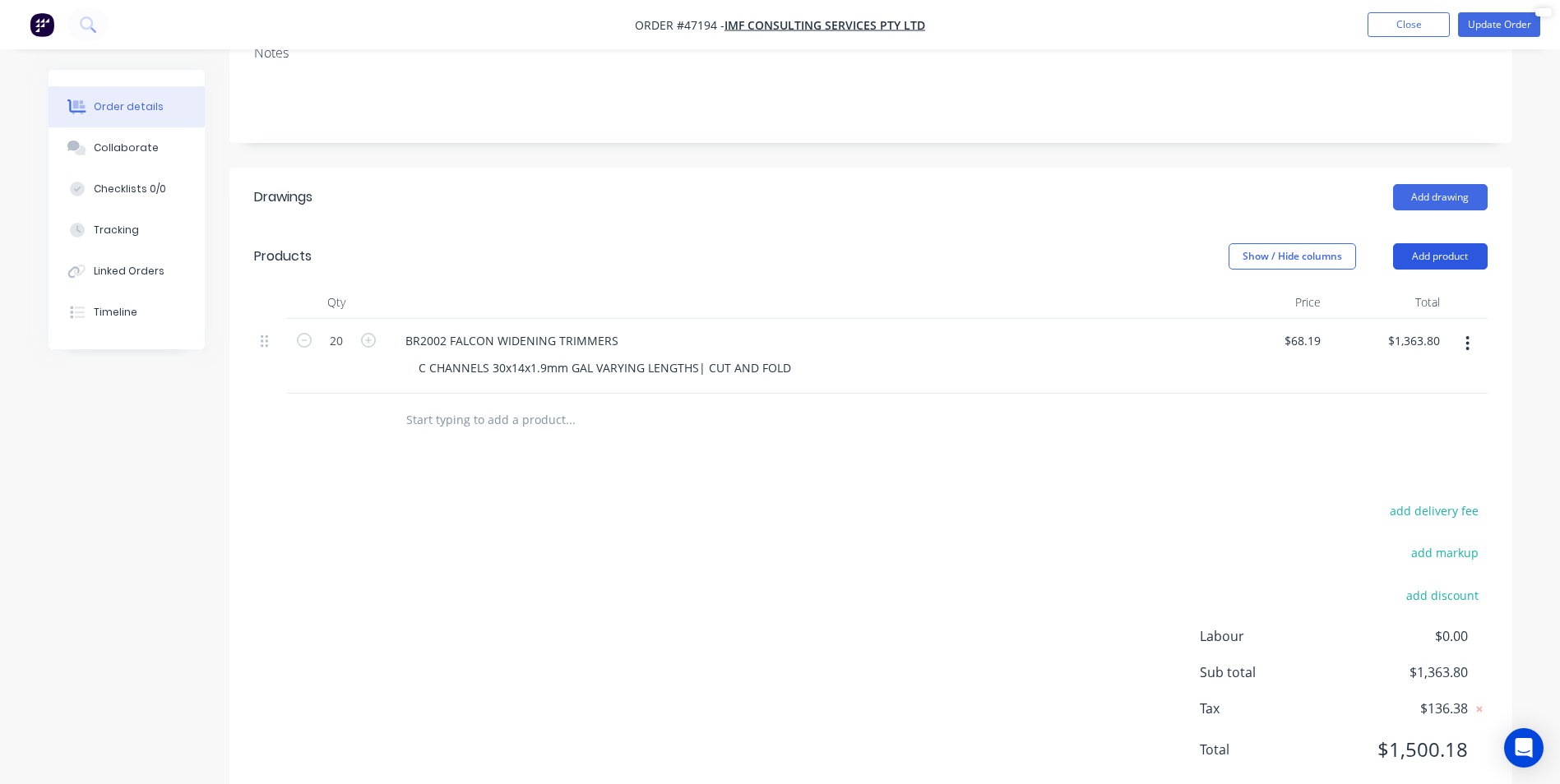
click at [1448, 244] on button "Add product" at bounding box center [1440, 257] width 95 height 27
click at [1213, 401] on div "Drawings Add drawing Products Show / Hide columns Add product Product catalogue…" at bounding box center [871, 486] width 1283 height 638
click at [1426, 500] on button "add delivery fee" at bounding box center [1435, 510] width 106 height 22
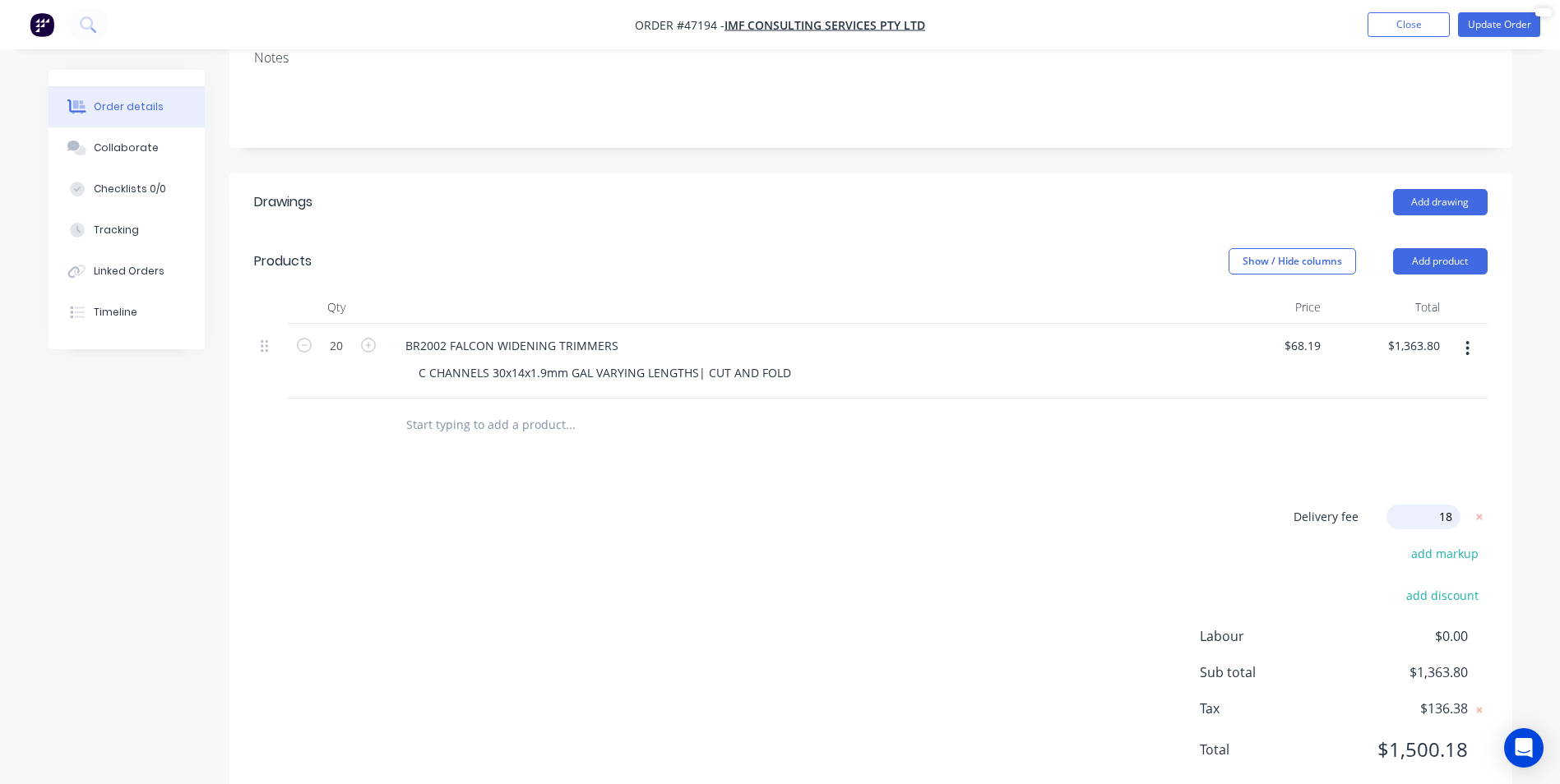
type input "180"
click at [667, 563] on div "Delivery fee Delivery fee Delivery fee name (Optional) 180 180 $0 add markup ad…" at bounding box center [871, 643] width 1234 height 277
click at [1481, 25] on button "Update Order" at bounding box center [1499, 25] width 82 height 25
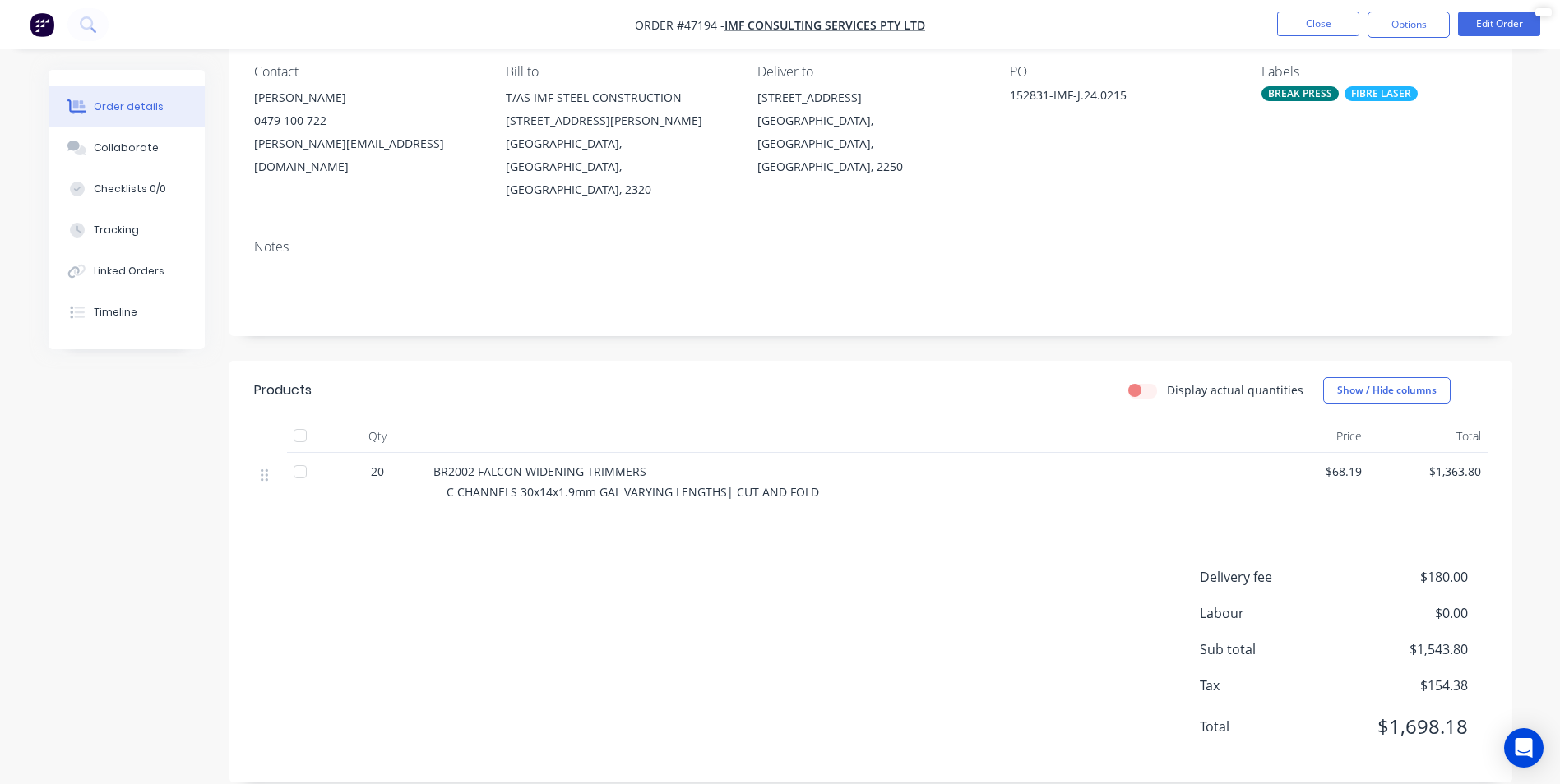
scroll to position [0, 0]
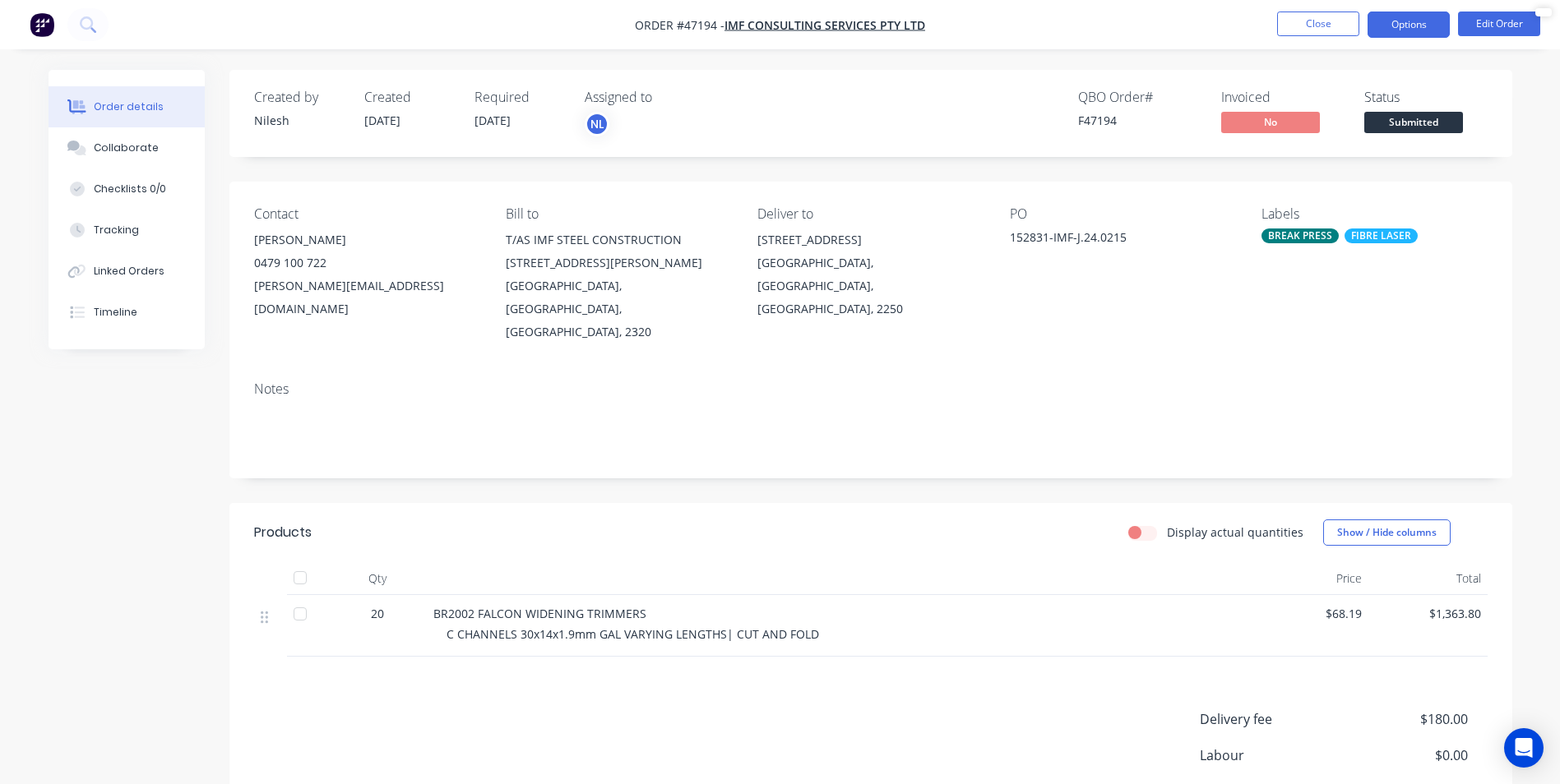
click at [1424, 29] on button "Options" at bounding box center [1408, 25] width 82 height 27
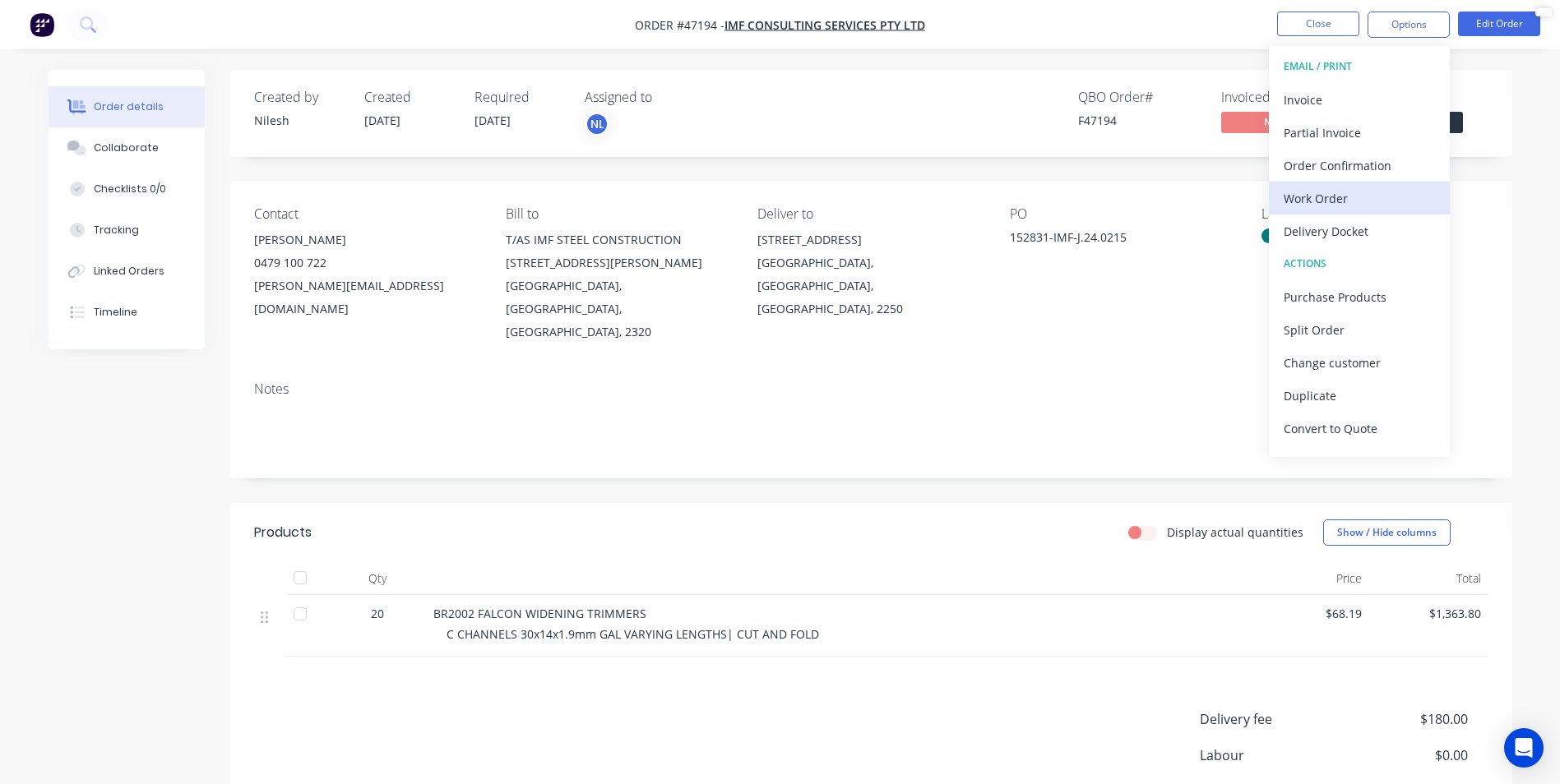
click at [1342, 204] on div "Work Order" at bounding box center [1360, 198] width 152 height 24
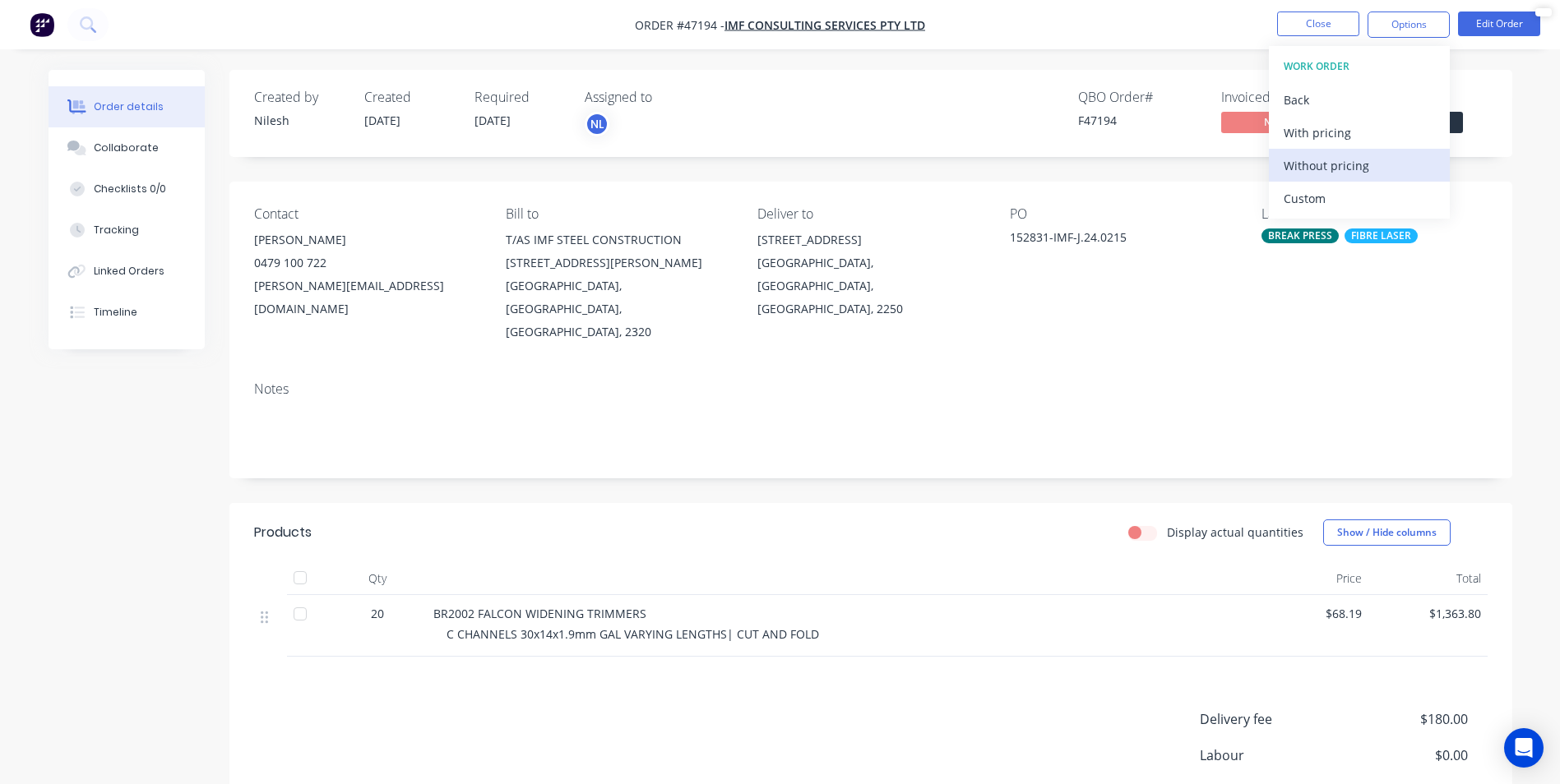
click at [1332, 158] on div "Without pricing" at bounding box center [1360, 166] width 152 height 24
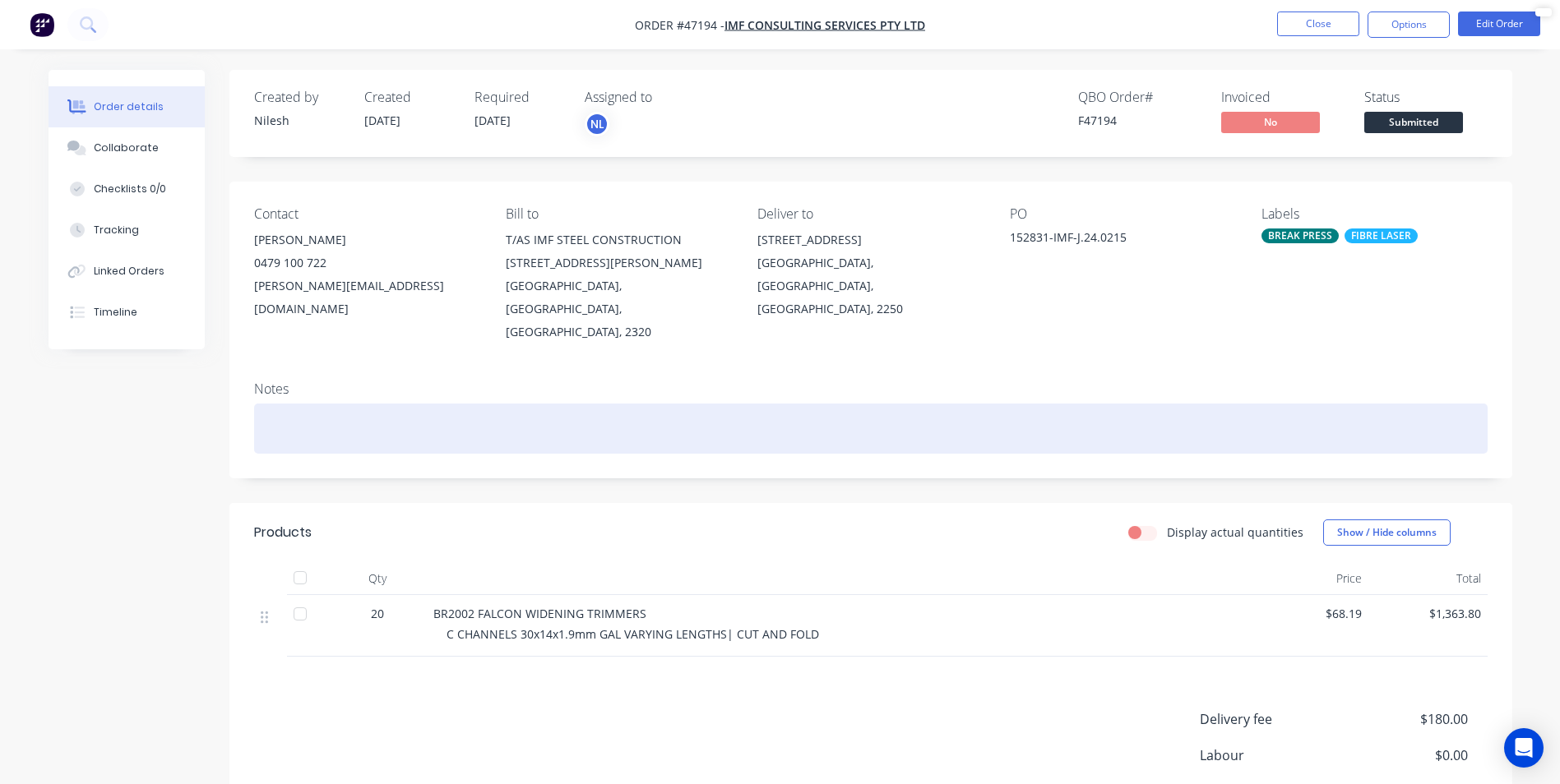
click at [1018, 415] on div at bounding box center [871, 429] width 1234 height 50
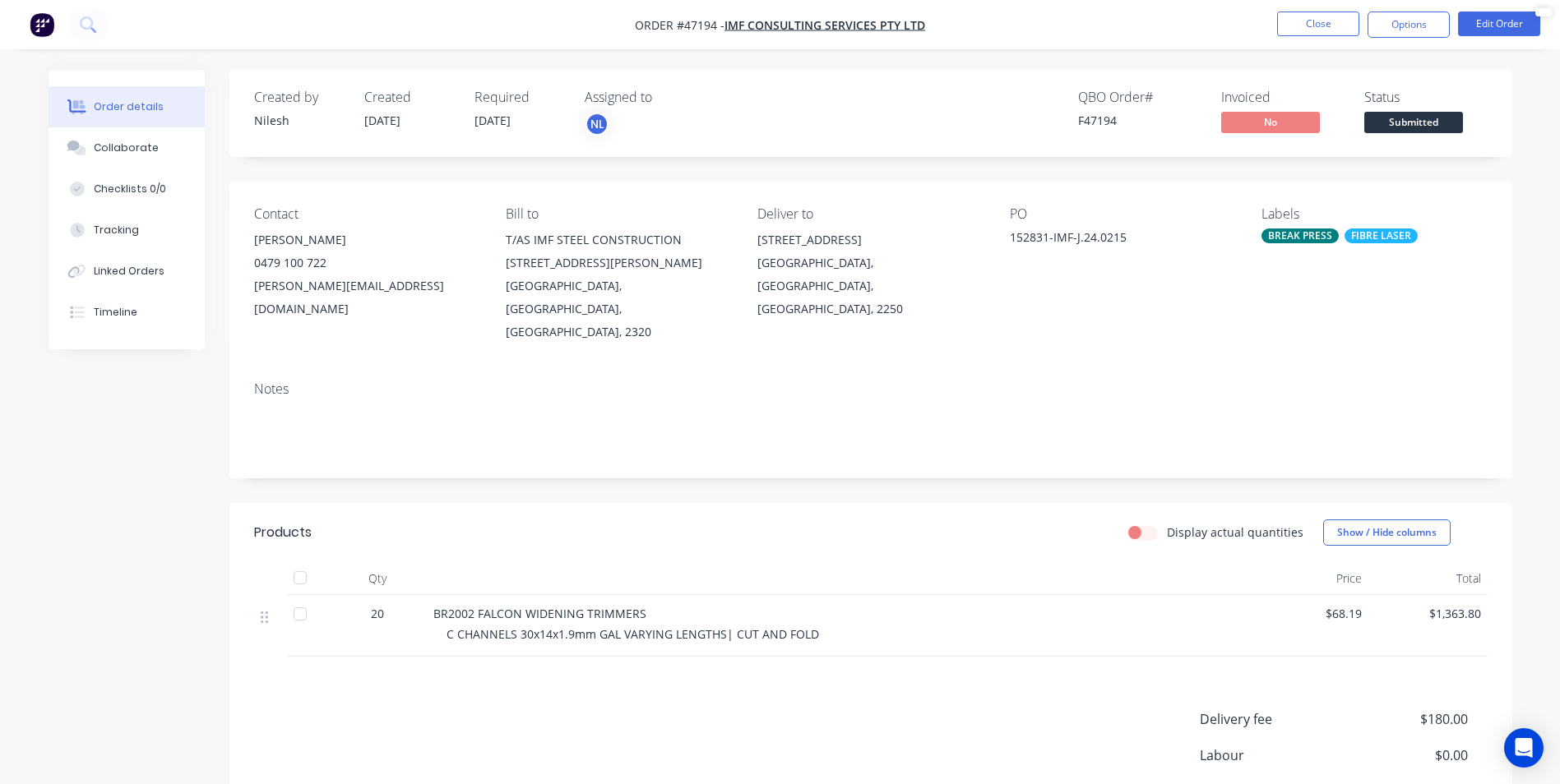
click at [1216, 329] on div "Contact [PERSON_NAME] [PHONE_NUMBER] [PERSON_NAME][EMAIL_ADDRESS][DOMAIN_NAME] …" at bounding box center [871, 275] width 1283 height 187
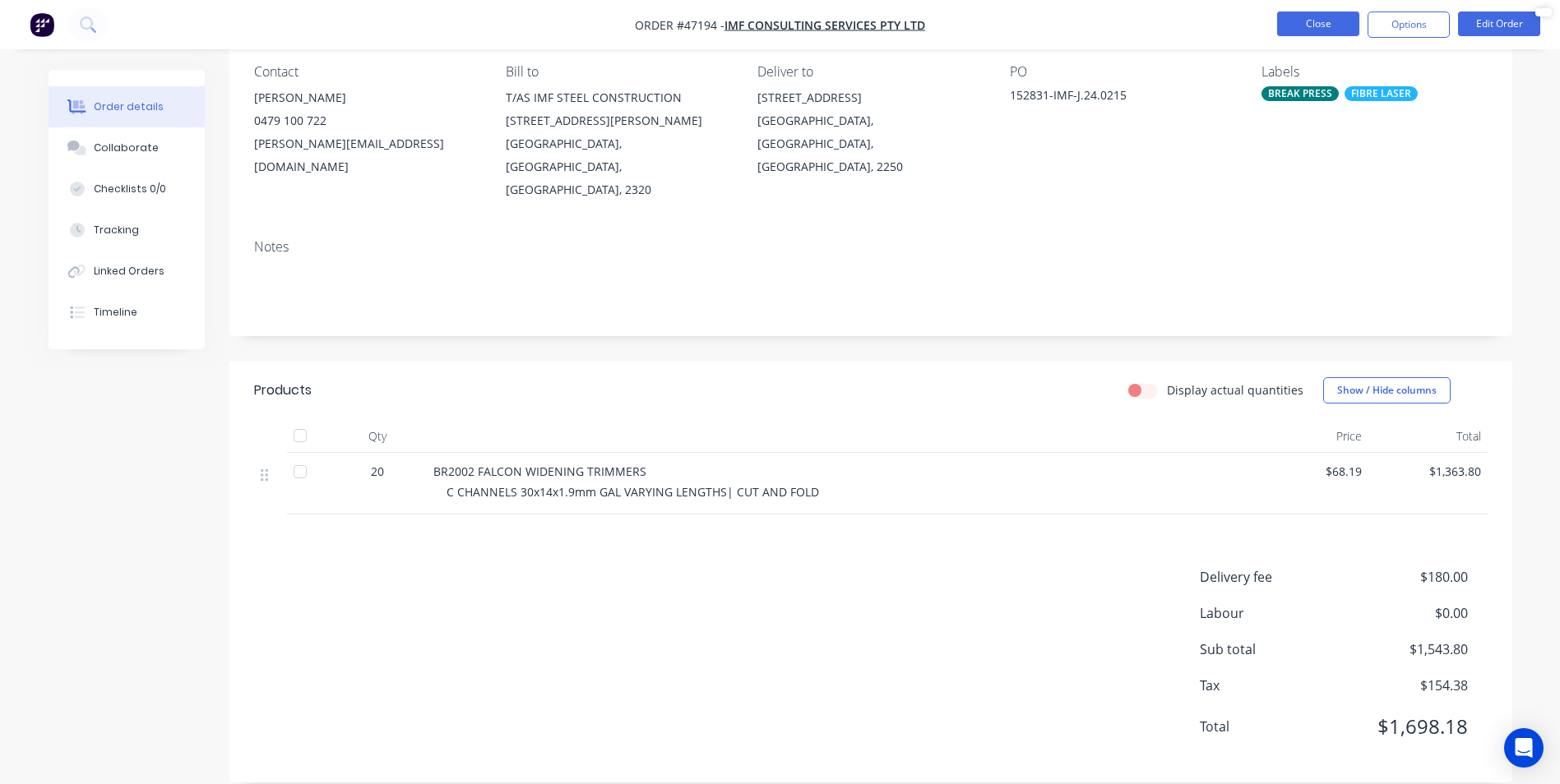
click at [1309, 25] on button "Close" at bounding box center [1318, 24] width 82 height 25
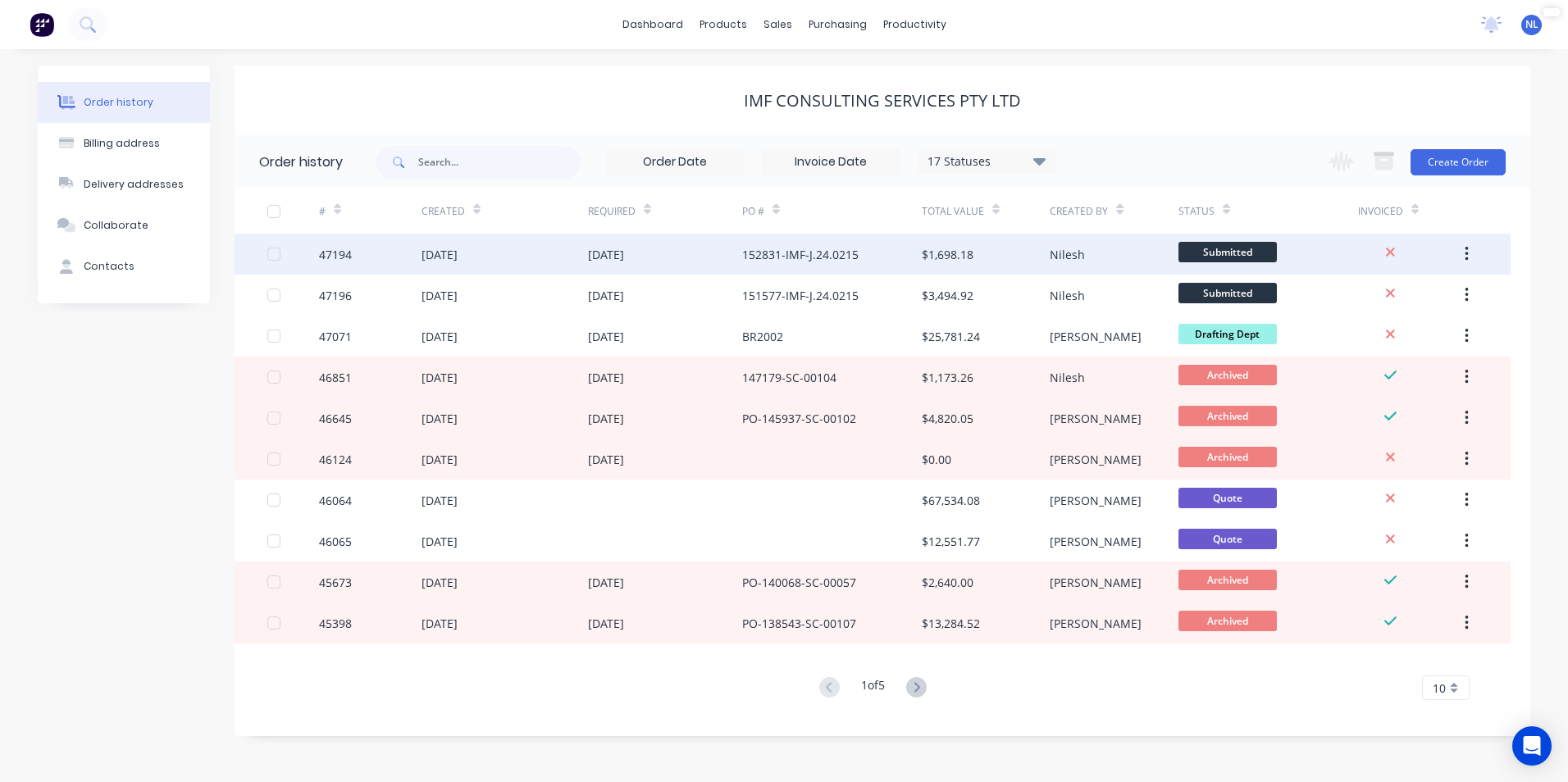
click at [907, 264] on div "152831-IMF-J.24.0215" at bounding box center [832, 254] width 179 height 41
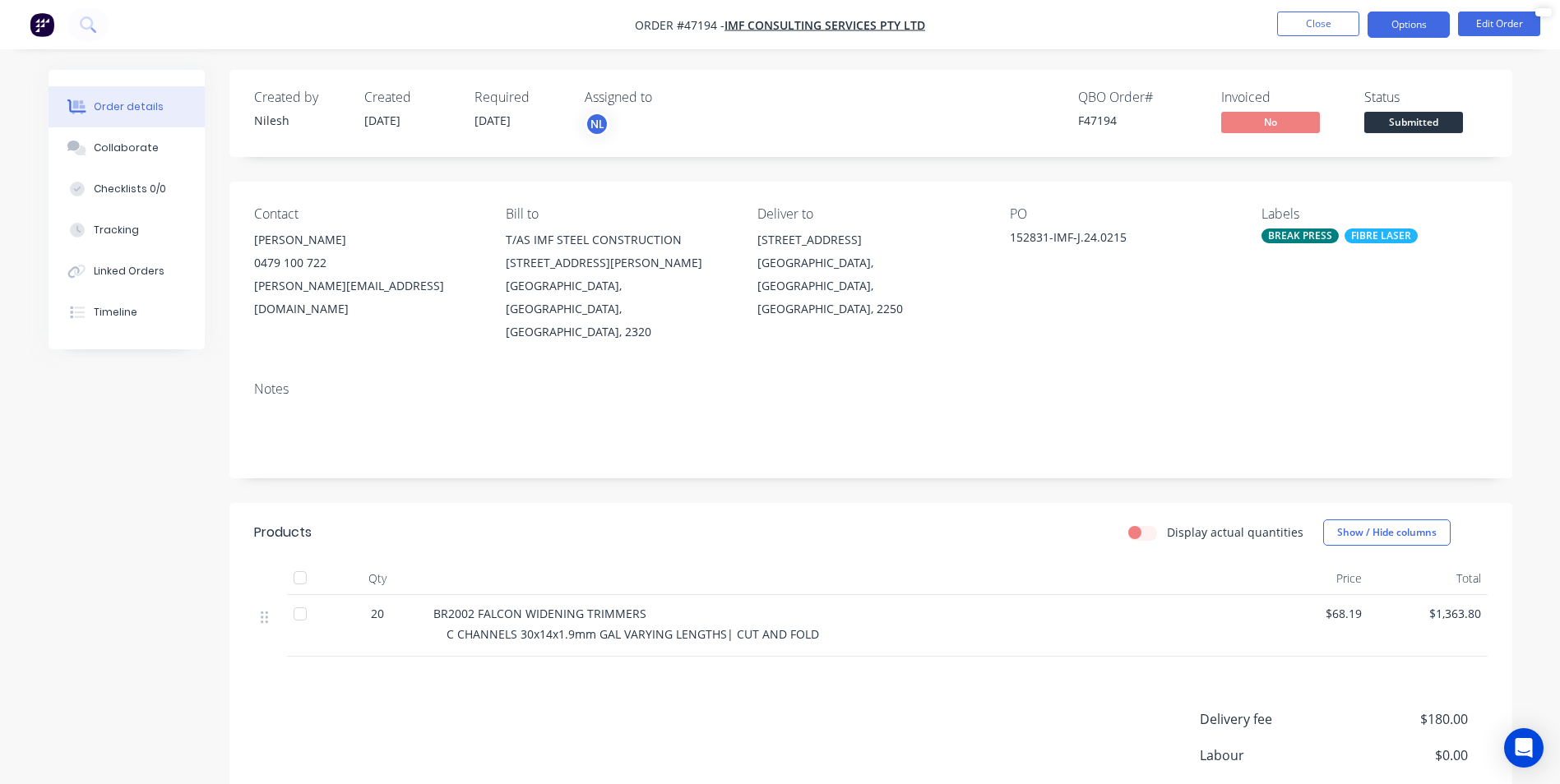
click at [1414, 20] on button "Options" at bounding box center [1408, 25] width 82 height 27
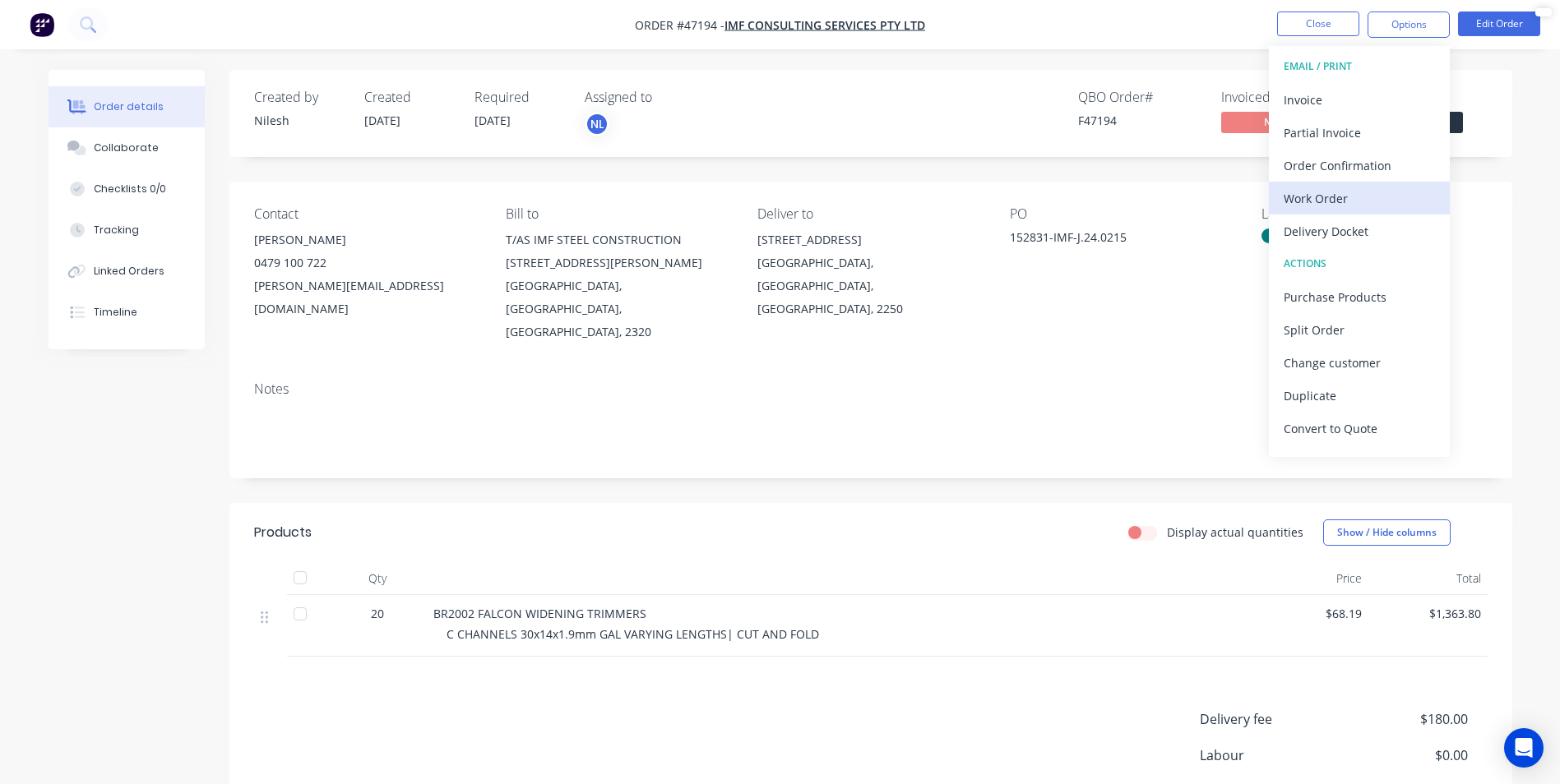
click at [1375, 198] on div "Work Order" at bounding box center [1360, 198] width 152 height 24
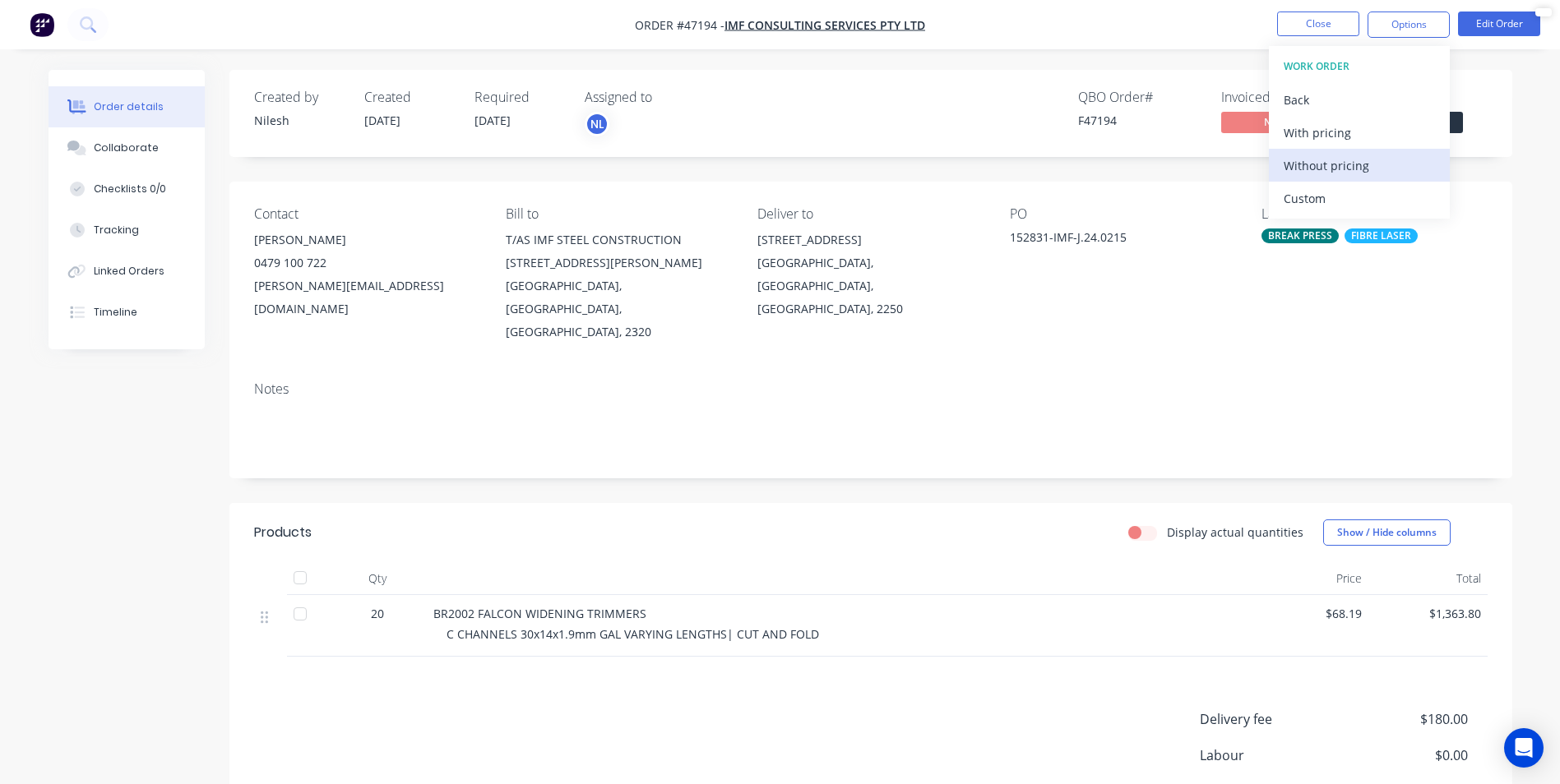
click at [1338, 159] on div "Without pricing" at bounding box center [1360, 166] width 152 height 24
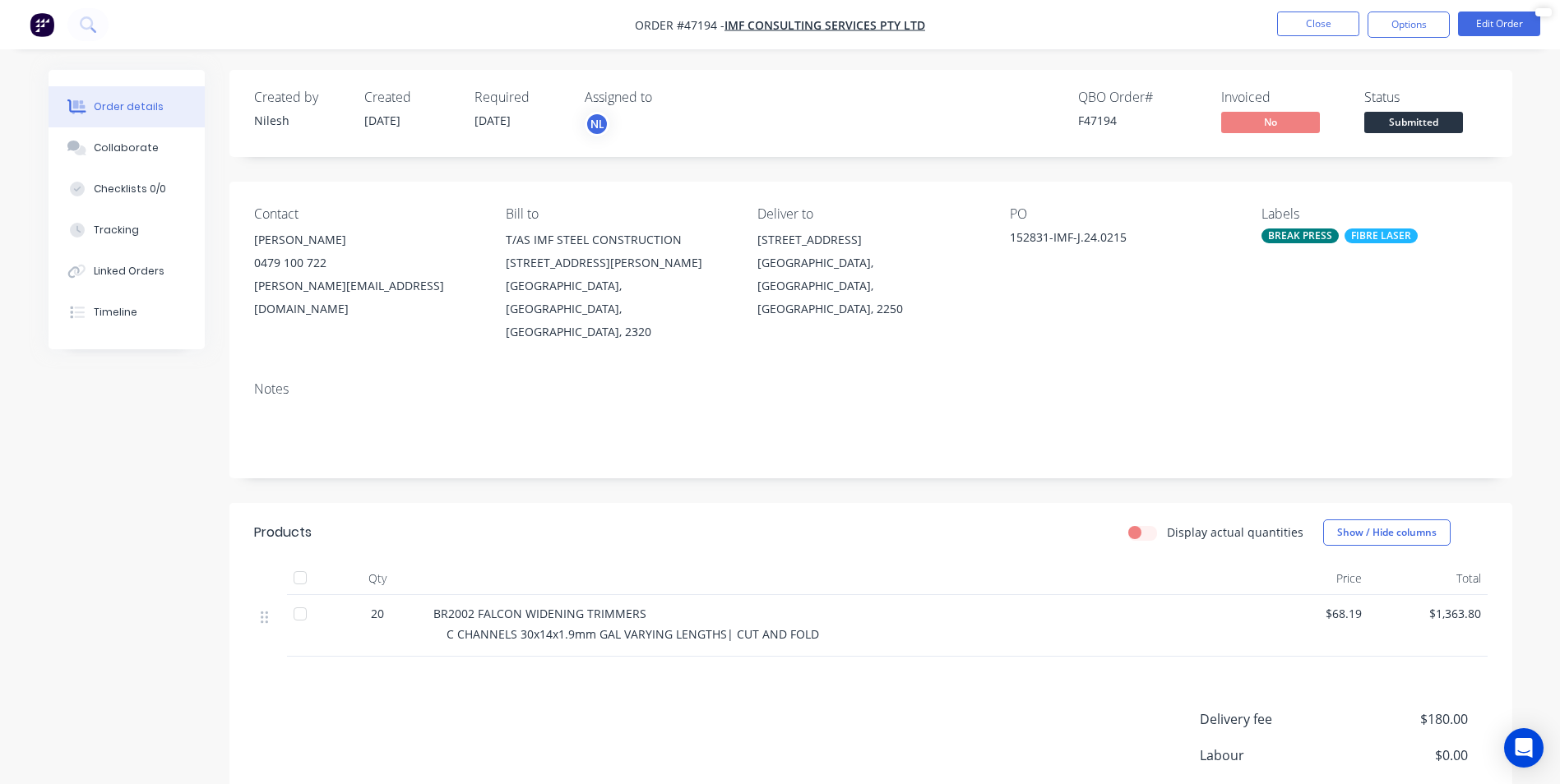
drag, startPoint x: 1017, startPoint y: 722, endPoint x: 979, endPoint y: 713, distance: 39.1
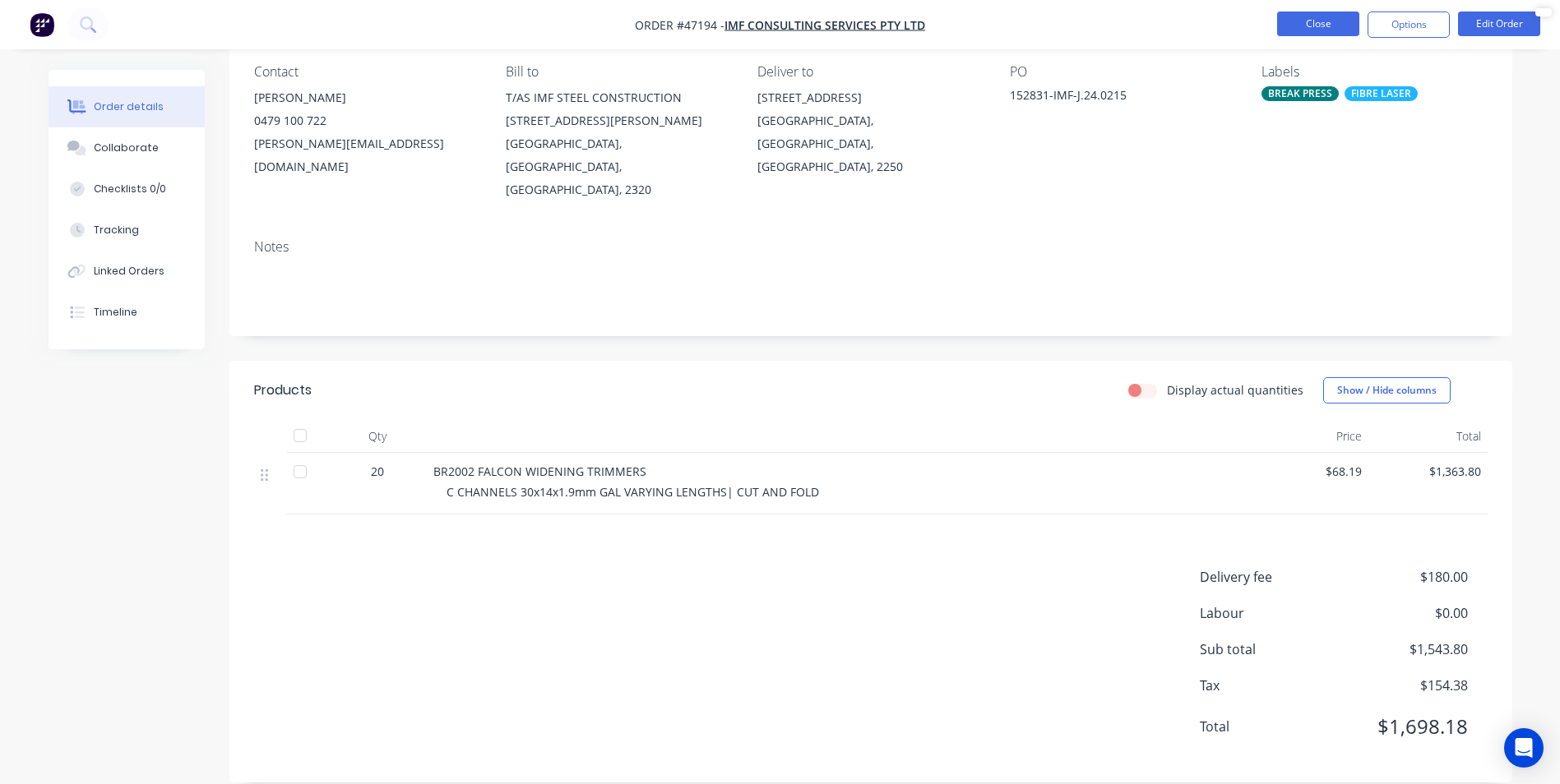
click at [1314, 25] on button "Close" at bounding box center [1318, 24] width 82 height 25
